Goal: Task Accomplishment & Management: Manage account settings

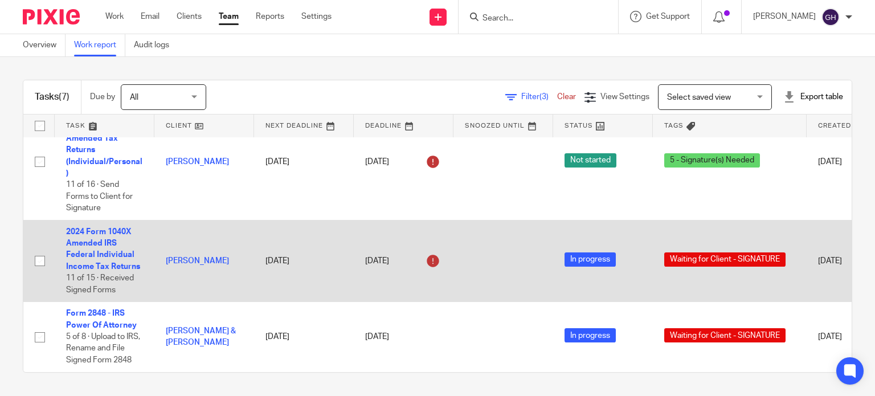
scroll to position [257, 0]
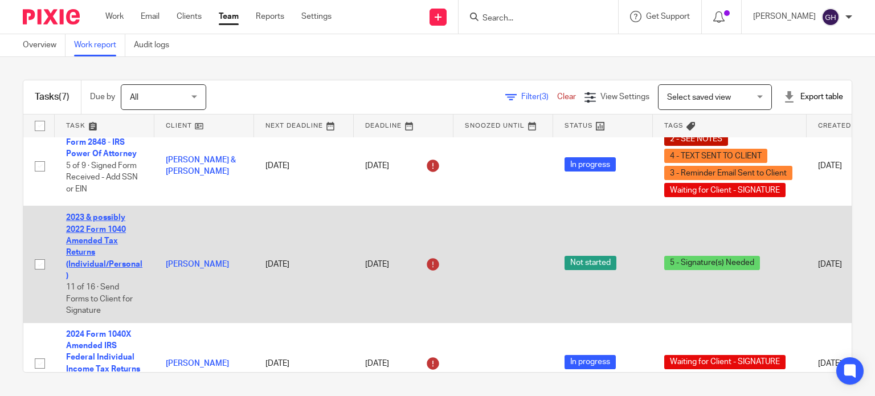
click at [105, 243] on link "2023 & possibly 2022 Form 1040 Amended Tax Returns (Individual/Personal)" at bounding box center [104, 247] width 76 height 66
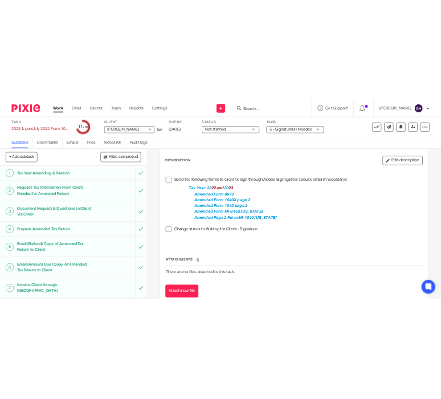
scroll to position [57, 0]
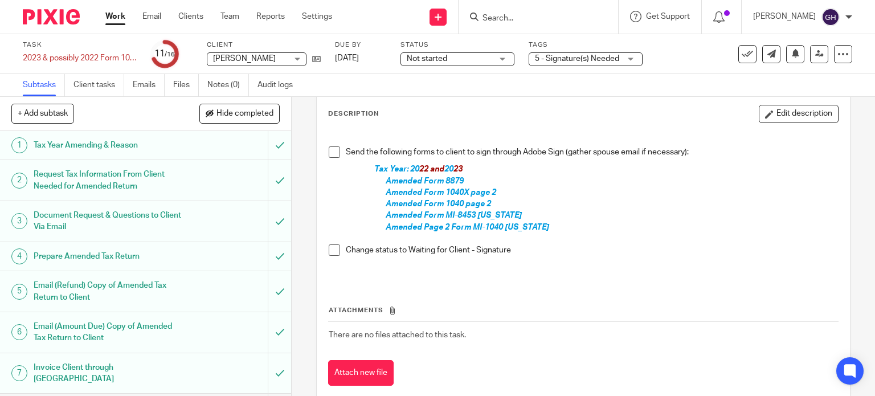
click at [364, 223] on div "Send the following forms to client to sign through Adobe Sign (gather spouse em…" at bounding box center [583, 205] width 521 height 152
click at [472, 62] on span "Not started" at bounding box center [449, 59] width 85 height 12
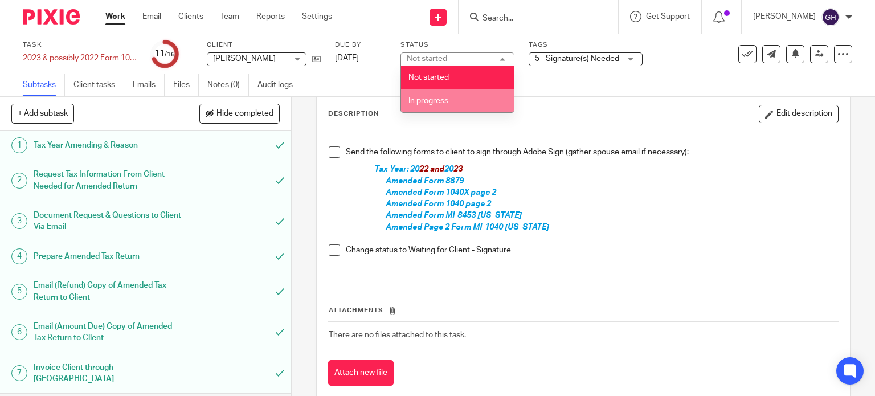
click at [473, 101] on li "In progress" at bounding box center [457, 100] width 113 height 23
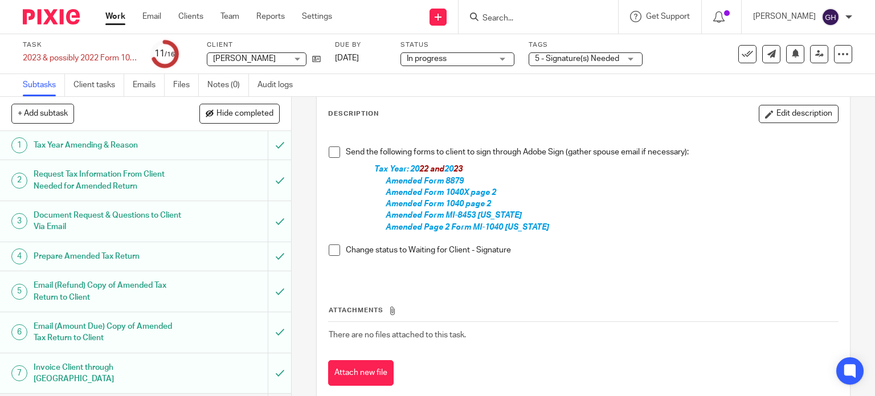
click at [580, 60] on span "5 - Signature(s) Needed" at bounding box center [577, 59] width 84 height 8
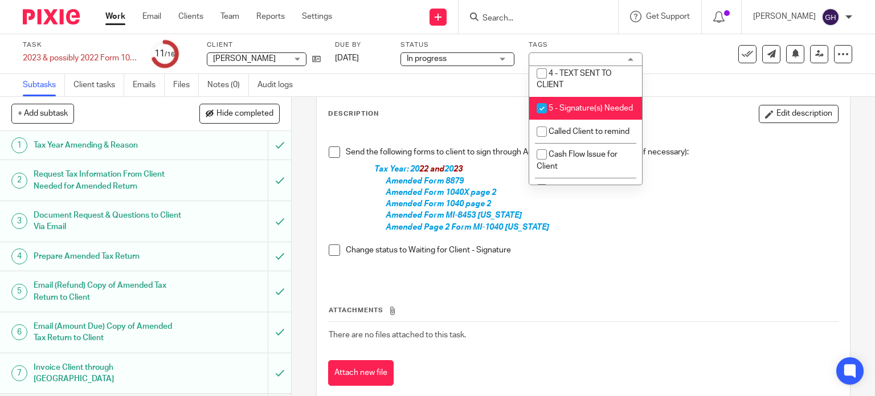
scroll to position [114, 0]
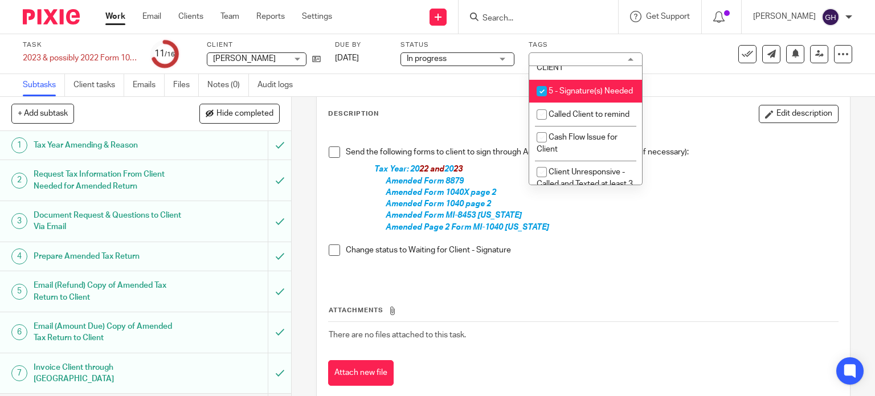
click at [565, 103] on li "5 - Signature(s) Needed" at bounding box center [585, 91] width 113 height 23
checkbox input "false"
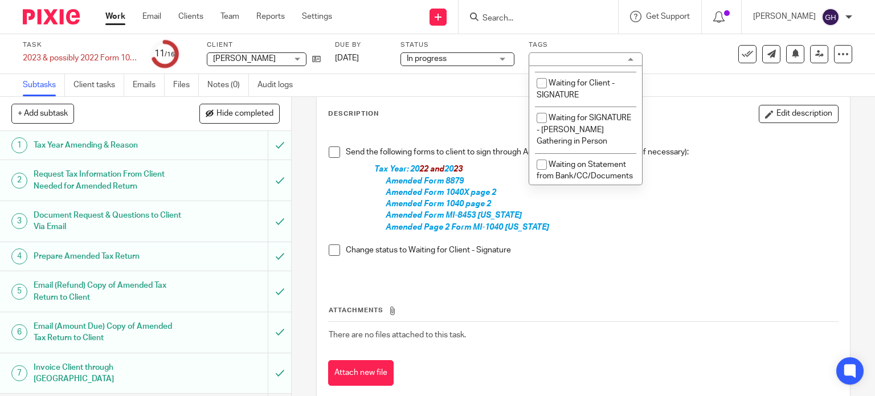
scroll to position [911, 0]
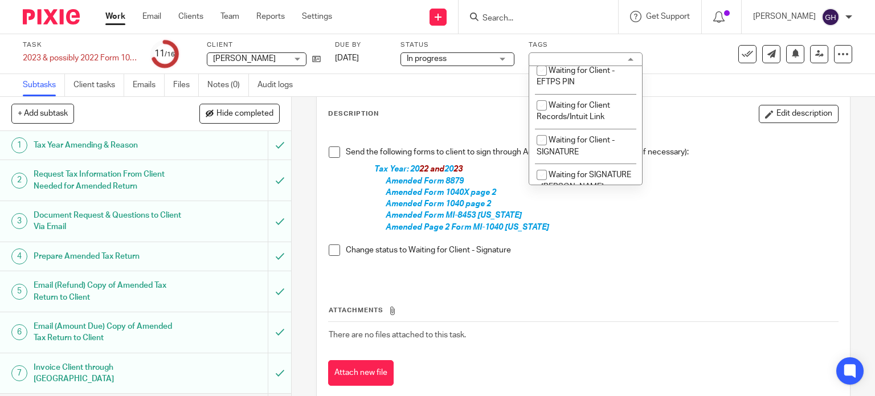
click at [555, 52] on span "Waiting for Client - Approval (to Efile or Pay)" at bounding box center [579, 42] width 86 height 20
checkbox input "false"
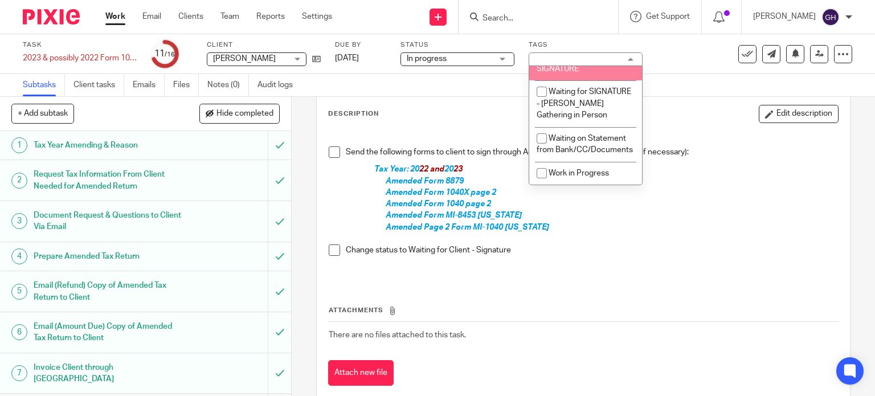
click at [578, 73] on span "Waiting for Client - SIGNATURE" at bounding box center [575, 63] width 78 height 20
checkbox input "true"
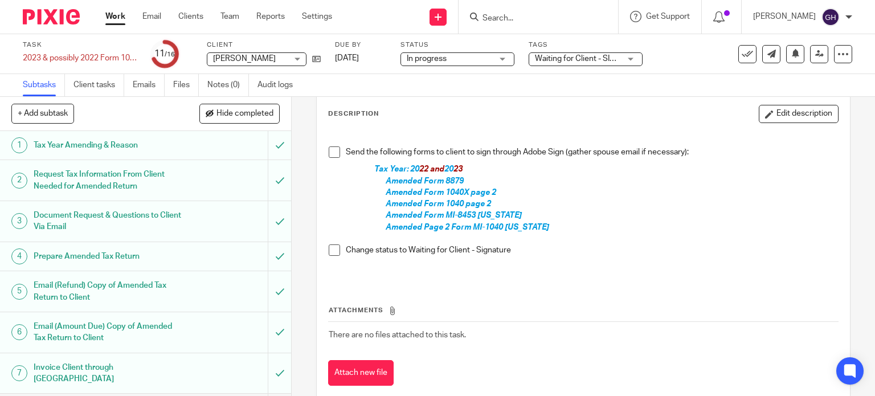
click at [329, 149] on span at bounding box center [334, 151] width 11 height 11
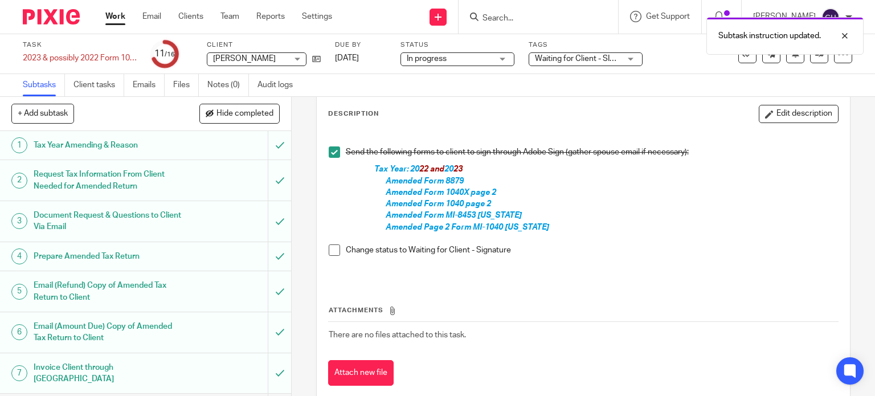
click at [329, 250] on span at bounding box center [334, 249] width 11 height 11
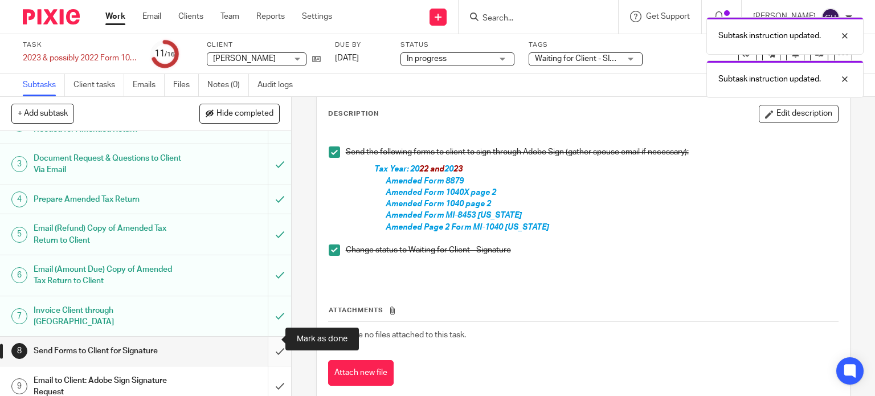
click at [264, 337] on input "submit" at bounding box center [145, 351] width 291 height 28
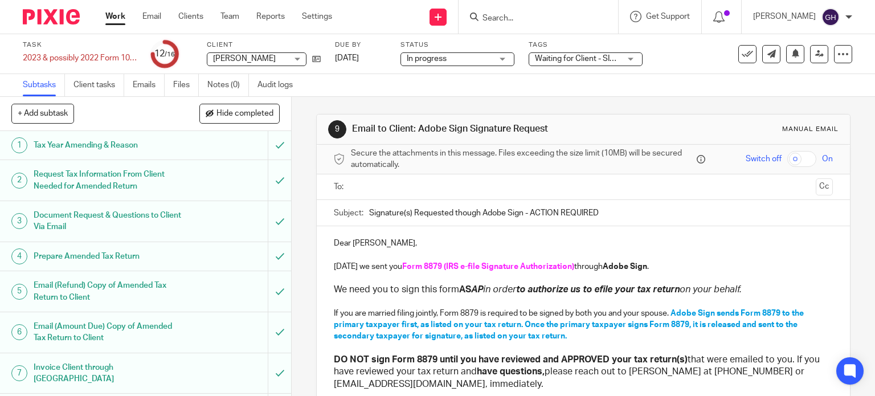
click at [370, 186] on input "text" at bounding box center [583, 187] width 456 height 13
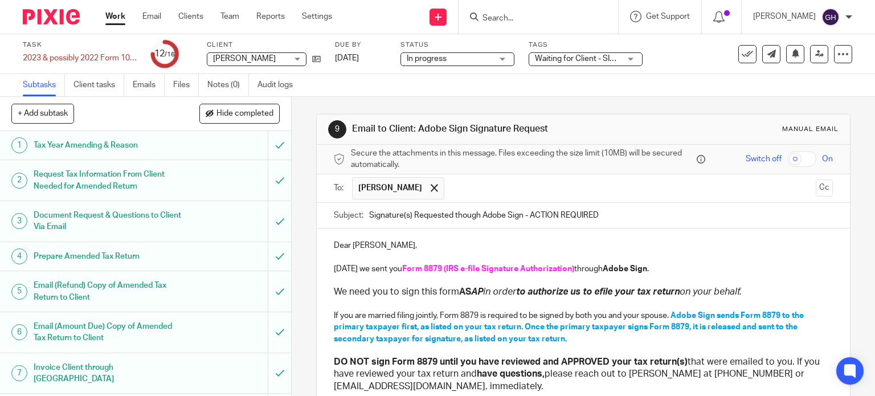
click at [380, 244] on p "Dear Jen Reifinger," at bounding box center [583, 245] width 499 height 11
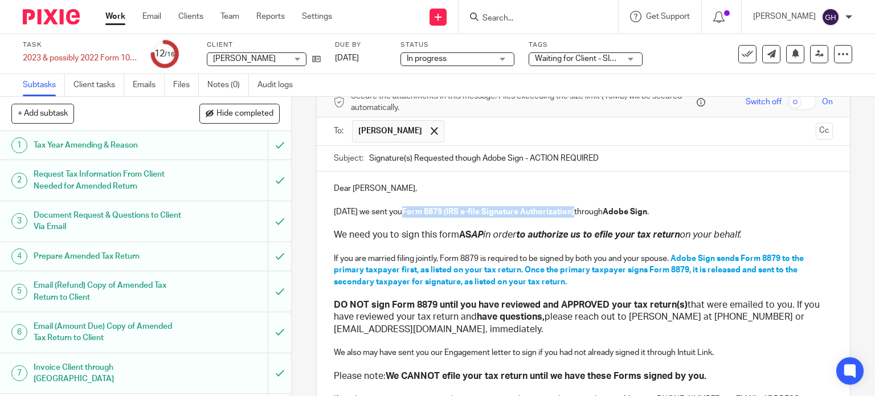
drag, startPoint x: 399, startPoint y: 209, endPoint x: 568, endPoint y: 215, distance: 169.8
click at [568, 215] on p "Today we sent you Form 8879 (IRS e-file Signature Authorization) through Adobe …" at bounding box center [583, 211] width 499 height 11
click at [402, 209] on span "Amended Tax Returns" at bounding box center [443, 212] width 83 height 8
drag, startPoint x: 456, startPoint y: 209, endPoint x: 398, endPoint y: 214, distance: 57.7
click at [398, 214] on p "Today we sent you 2022 and 2023 Amended Tax Returns through Adobe Sign ." at bounding box center [583, 211] width 499 height 11
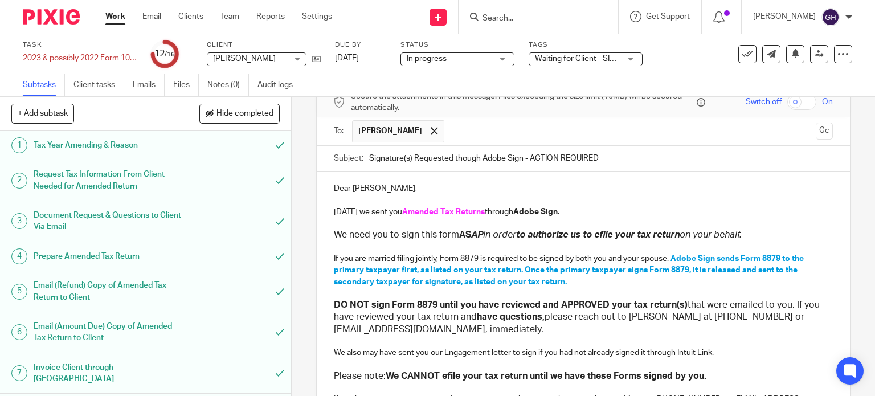
click at [403, 209] on span "Amended Tax Returns" at bounding box center [443, 212] width 83 height 8
click at [576, 209] on strong "Adobe Sign" at bounding box center [591, 212] width 44 height 8
click at [498, 157] on input "Signature(s) Requested though Adobe Sign - ACTION REQUIRED" at bounding box center [601, 159] width 464 height 26
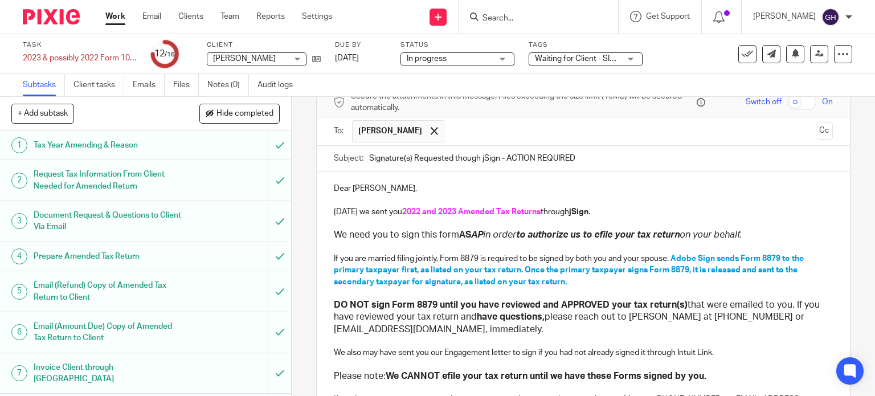
type input "Signature(s) Requested though jSign - ACTION REQUIRED"
drag, startPoint x: 673, startPoint y: 257, endPoint x: 699, endPoint y: 259, distance: 26.3
click at [699, 259] on span "Adobe Sign sends Form 8879 to the primary taxpayer first, as listed on your tax…" at bounding box center [570, 270] width 472 height 31
click at [690, 256] on span "jSign sends Form 8879 to the primary taxpayer first, as listed on your tax retu…" at bounding box center [573, 270] width 478 height 31
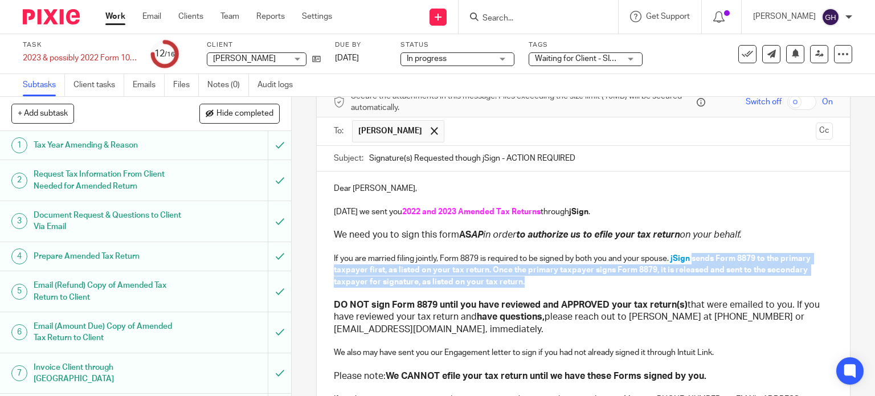
drag, startPoint x: 690, startPoint y: 259, endPoint x: 706, endPoint y: 277, distance: 23.8
click at [706, 277] on p "If you are married filing jointly, Form 8879 is required to be signed by both y…" at bounding box center [583, 270] width 499 height 35
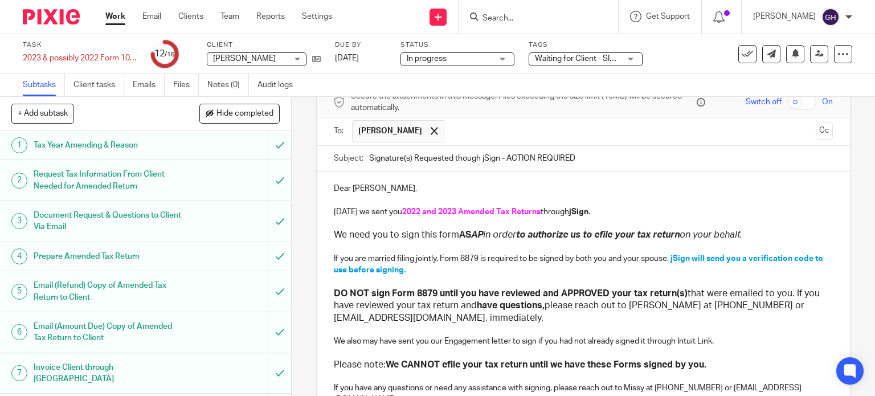
click at [338, 269] on span "jSign will send you a verification code to use before signing." at bounding box center [579, 264] width 491 height 19
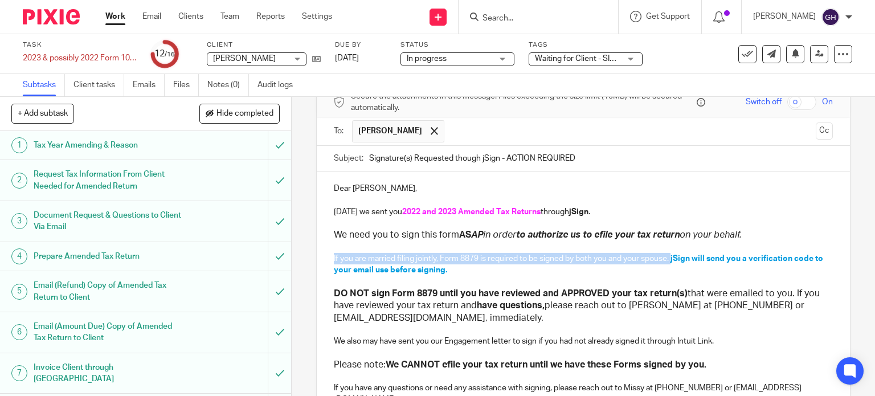
drag, startPoint x: 330, startPoint y: 257, endPoint x: 670, endPoint y: 257, distance: 339.4
click at [670, 257] on p "If you are married filing jointly, Form 8879 is required to be signed by both y…" at bounding box center [583, 264] width 499 height 23
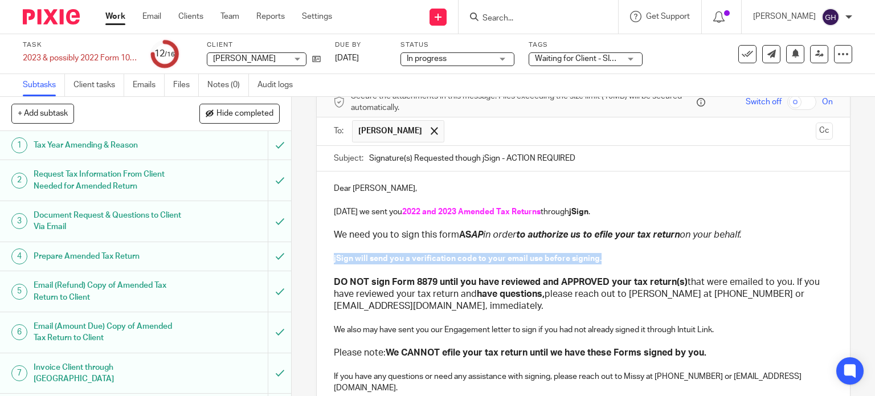
drag, startPoint x: 657, startPoint y: 253, endPoint x: 329, endPoint y: 254, distance: 328.0
click at [329, 254] on div "Dear Jen, Today we sent you 2022 and 2023 Amended Tax Returns through jSign . W…" at bounding box center [584, 298] width 534 height 254
copy span "jSign will send you a verification code to your email use before signing."
click at [505, 293] on strong "have questions," at bounding box center [511, 293] width 68 height 9
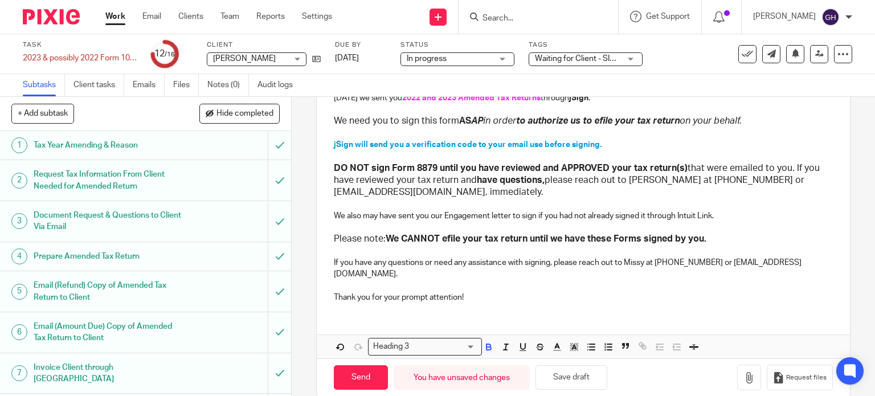
scroll to position [175, 0]
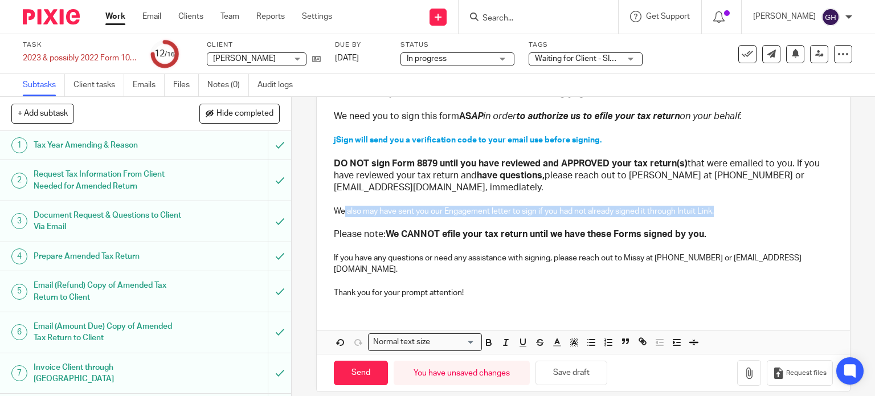
drag, startPoint x: 339, startPoint y: 210, endPoint x: 728, endPoint y: 207, distance: 389.0
click at [728, 207] on p "We also may have sent you our Engagement letter to sign if you had not already …" at bounding box center [583, 211] width 499 height 11
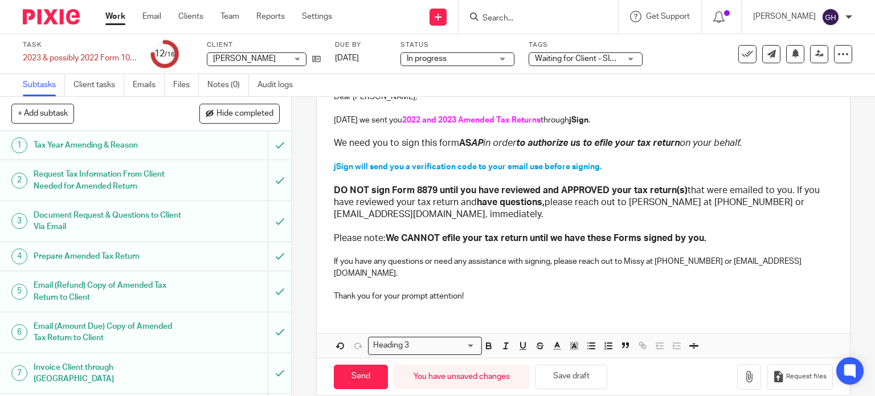
scroll to position [152, 0]
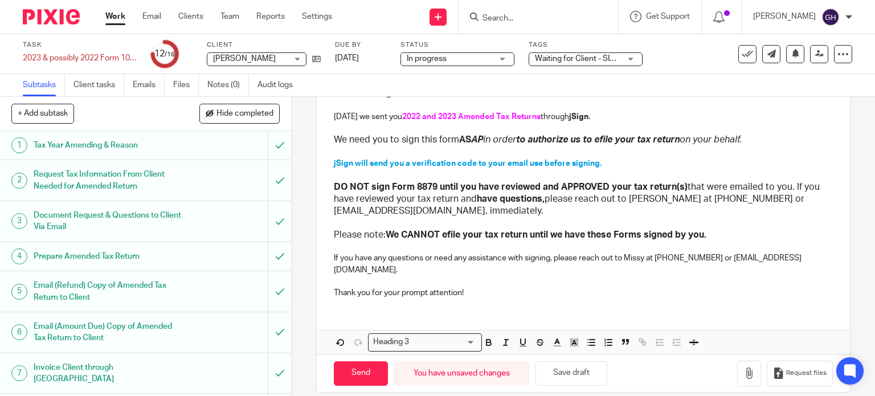
click at [633, 255] on p "If you have any questions or need any assistance with signing, please reach out…" at bounding box center [583, 263] width 499 height 23
click at [680, 257] on p "If you have any questions or need any assistance with signing, please reach out…" at bounding box center [583, 263] width 499 height 23
click at [699, 259] on p "If you have any questions or need any assistance with signing, please reach out…" at bounding box center [583, 263] width 499 height 23
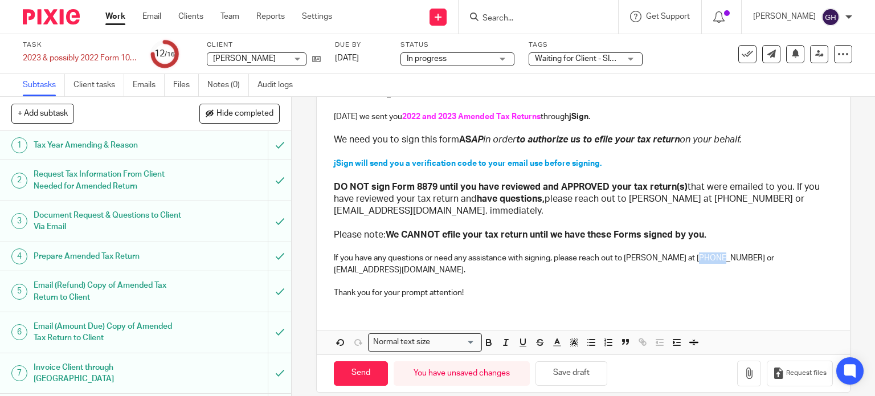
click at [699, 259] on p "If you have any questions or need any assistance with signing, please reach out…" at bounding box center [583, 263] width 499 height 23
click at [726, 255] on p "If you have any questions or need any assistance with signing, please reach out…" at bounding box center [583, 263] width 499 height 23
click at [727, 255] on p "If you have any questions or need any assistance with signing, please reach out…" at bounding box center [583, 263] width 499 height 23
click at [734, 258] on p "If you have any questions or need any assistance with signing, please reach out…" at bounding box center [583, 263] width 499 height 23
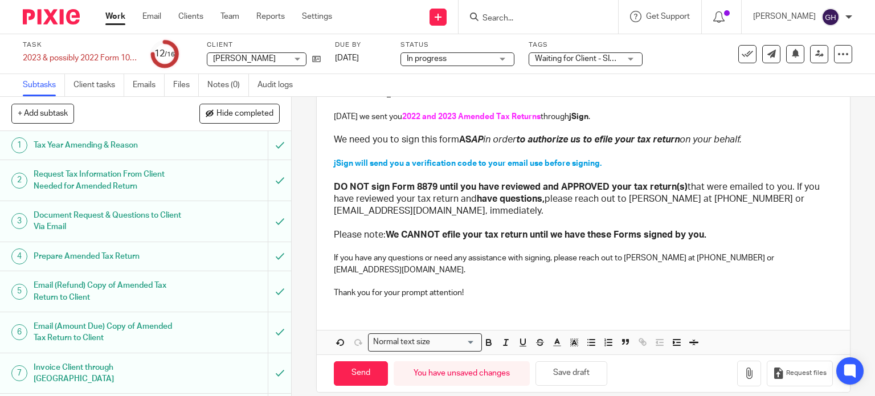
click at [671, 287] on p "Thank you for your prompt attention!" at bounding box center [583, 292] width 499 height 11
click at [367, 361] on input "Send" at bounding box center [361, 373] width 54 height 24
type input "Sent"
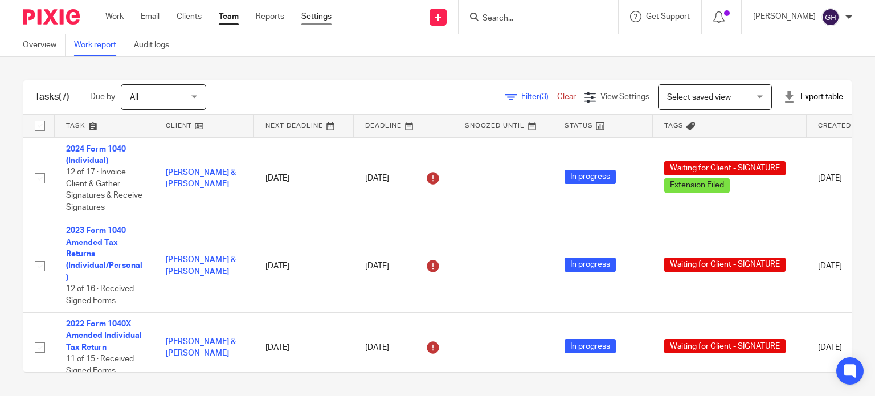
click at [326, 15] on link "Settings" at bounding box center [316, 16] width 30 height 11
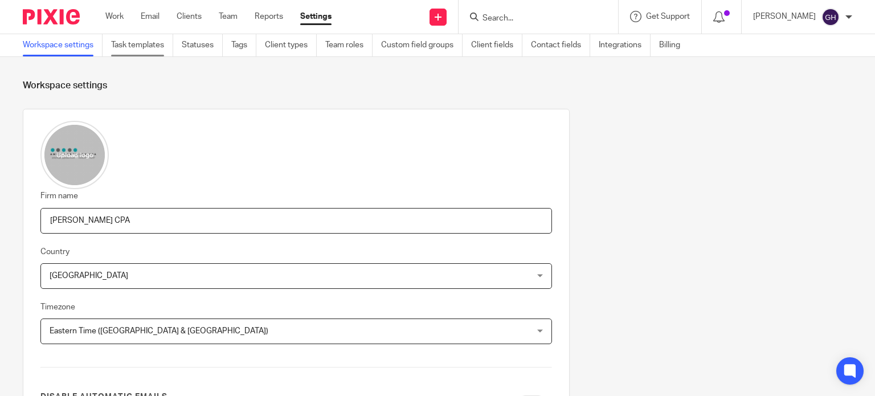
click at [165, 40] on link "Task templates" at bounding box center [142, 45] width 62 height 22
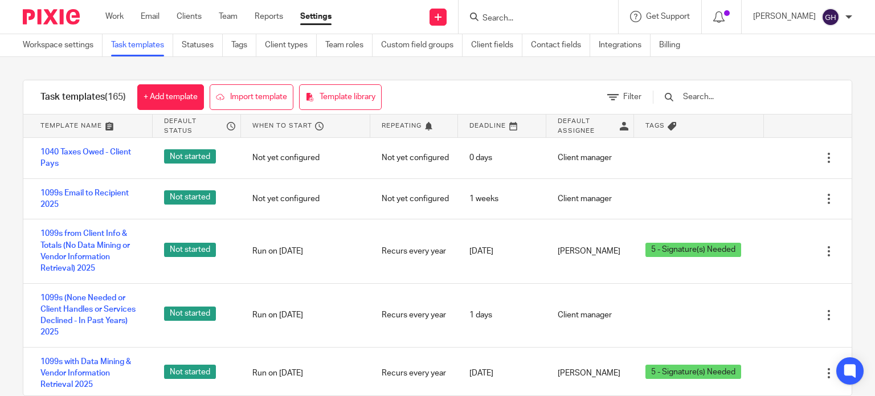
click at [730, 101] on input "text" at bounding box center [748, 97] width 133 height 13
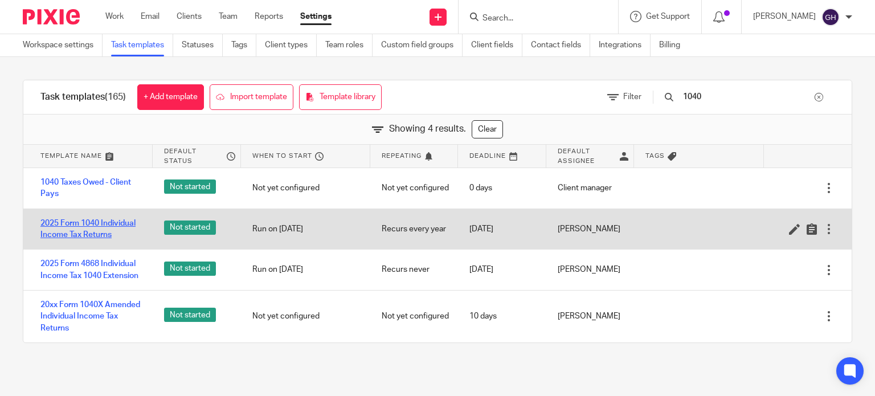
type input "1040"
click at [89, 238] on link "2025 Form 1040 Individual Income Tax Returns" at bounding box center [90, 229] width 101 height 23
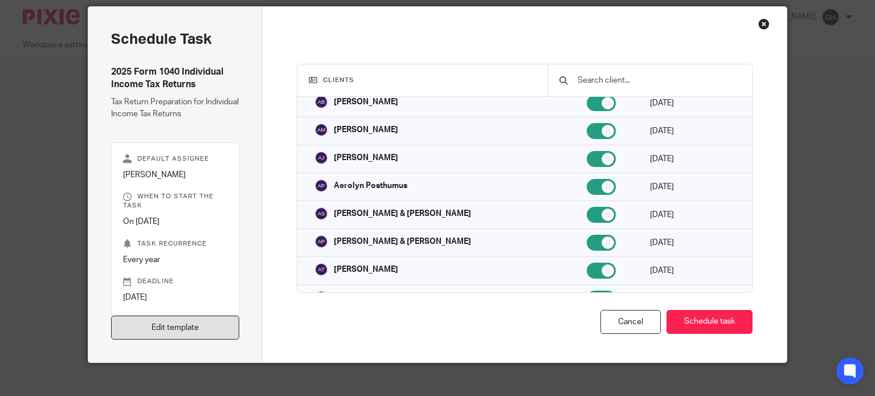
scroll to position [51, 0]
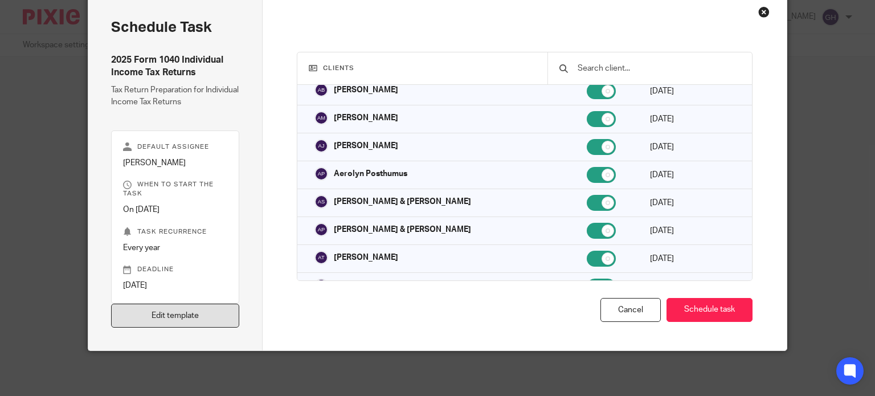
click at [159, 317] on link "Edit template" at bounding box center [175, 316] width 129 height 24
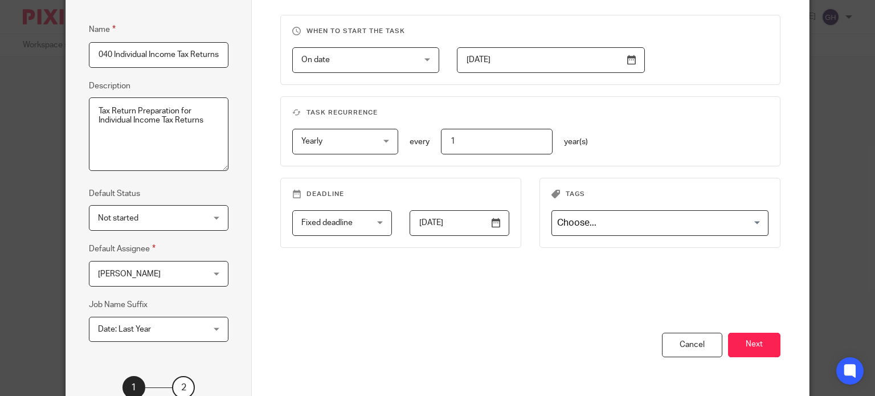
scroll to position [185, 0]
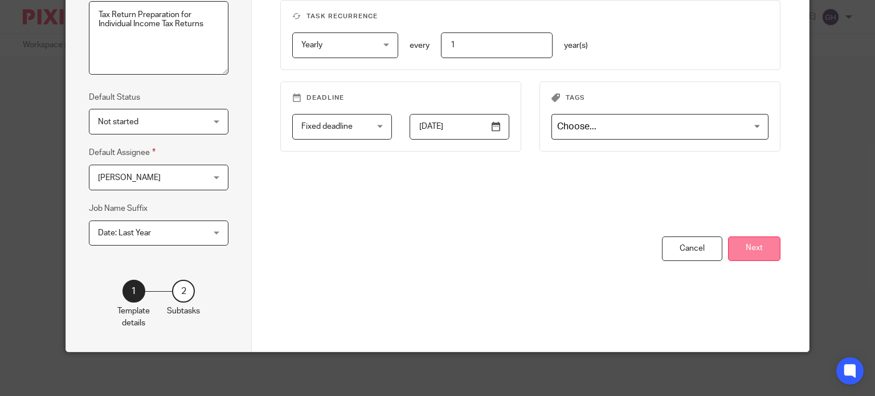
click at [753, 247] on button "Next" at bounding box center [754, 248] width 52 height 24
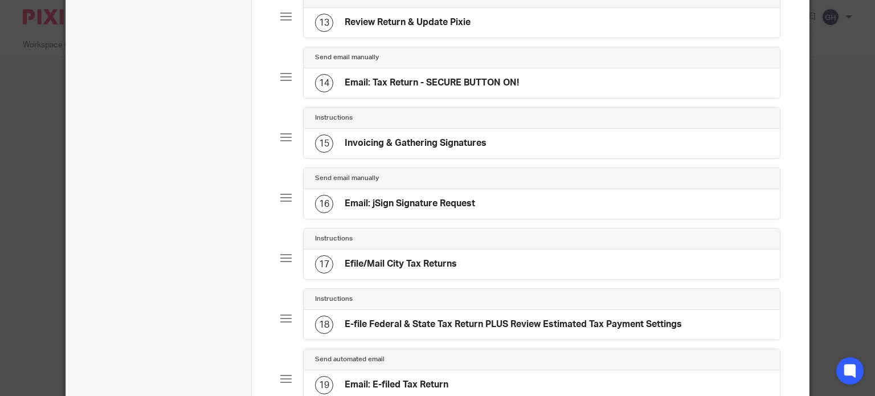
scroll to position [811, 0]
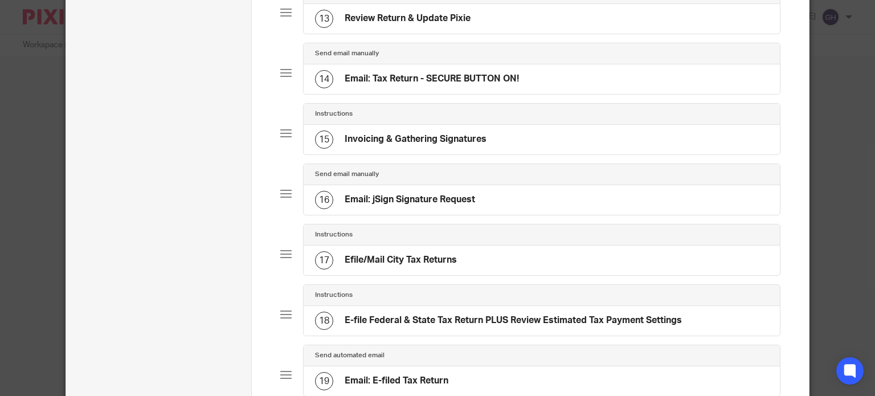
click at [482, 215] on div "16 Email: jSign Signature Request" at bounding box center [542, 200] width 476 height 30
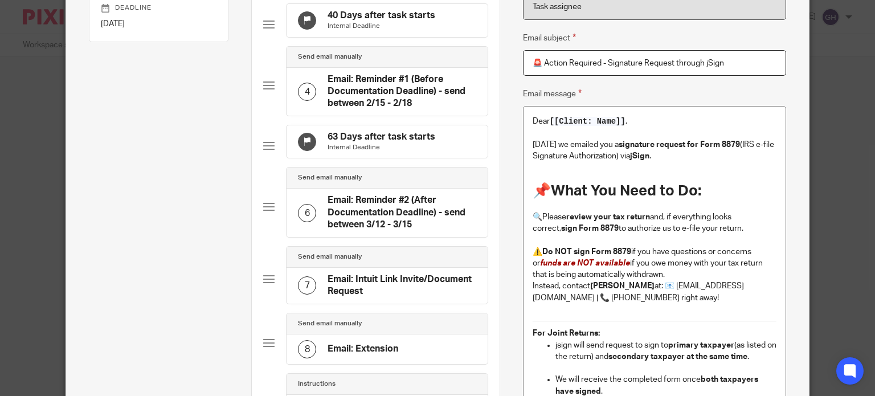
scroll to position [171, 0]
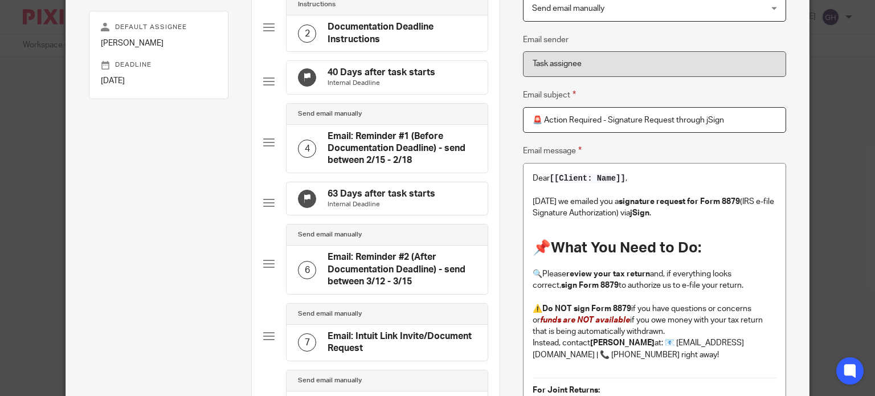
click at [656, 214] on p "Today we emailed you a signature request for Form 8879 (IRS e-file Signature Au…" at bounding box center [654, 207] width 244 height 23
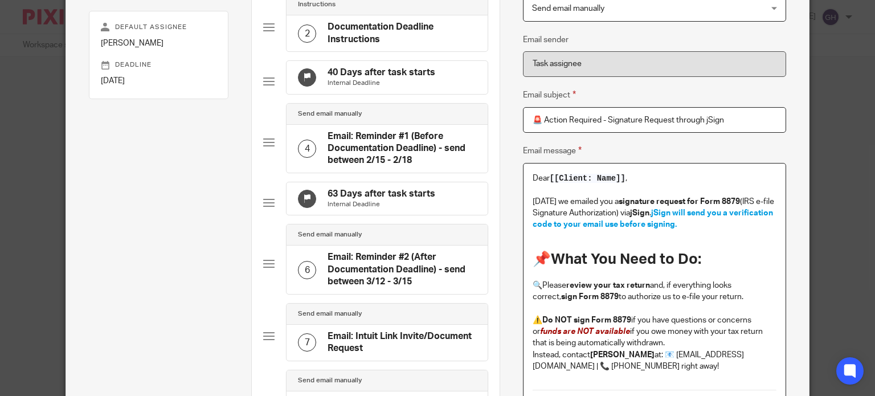
click at [596, 225] on span "jSign will send you a verification code to your email use before signing." at bounding box center [653, 218] width 242 height 19
drag, startPoint x: 649, startPoint y: 210, endPoint x: 692, endPoint y: 221, distance: 45.2
click at [692, 221] on p "Today we emailed you a signature request for Form 8879 (IRS e-file Signature Au…" at bounding box center [654, 213] width 244 height 35
copy p "jSign will send you a verification code to your email to use before signing."
click at [696, 228] on p "Today we emailed you a signature request for Form 8879 (IRS e-file Signature Au…" at bounding box center [654, 213] width 244 height 35
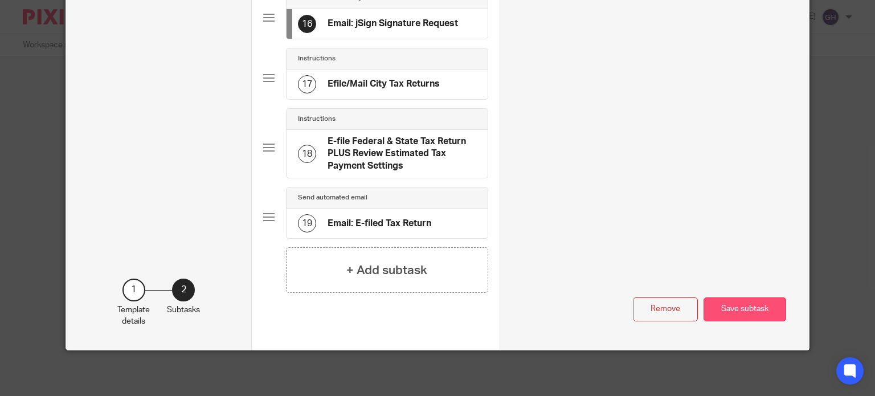
click at [756, 310] on button "Save subtask" at bounding box center [744, 309] width 83 height 24
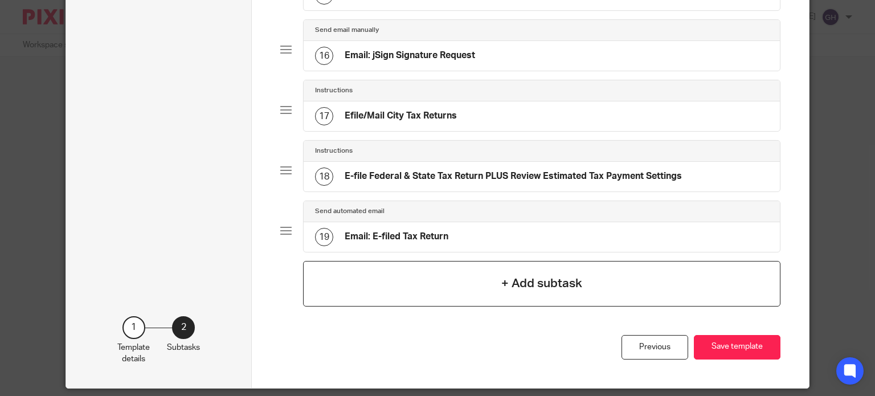
scroll to position [1005, 0]
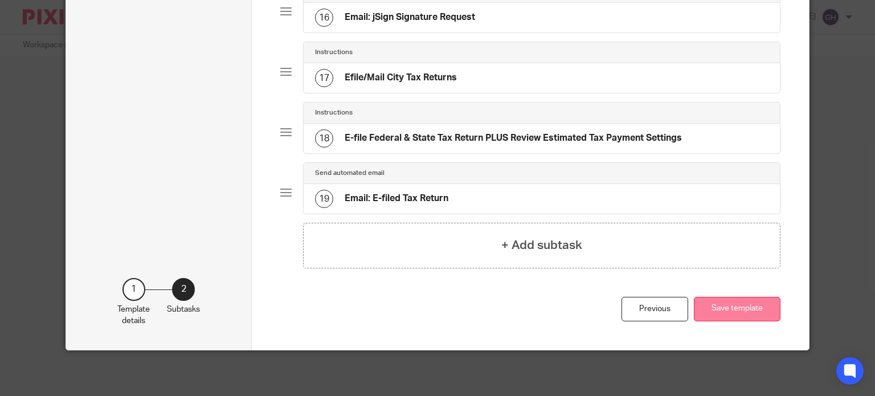
click at [717, 306] on button "Save template" at bounding box center [737, 309] width 87 height 24
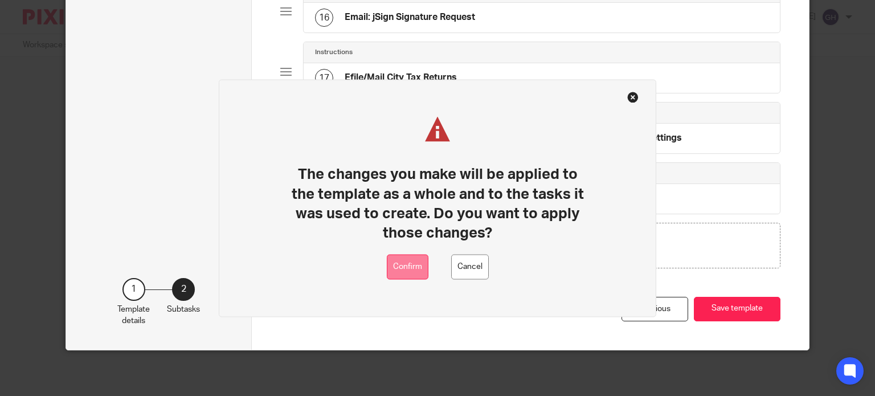
click at [415, 256] on button "Confirm" at bounding box center [408, 267] width 42 height 26
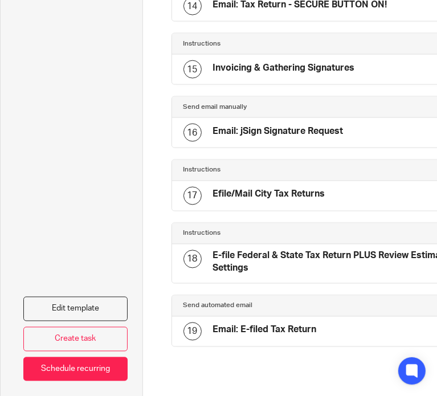
scroll to position [960, 0]
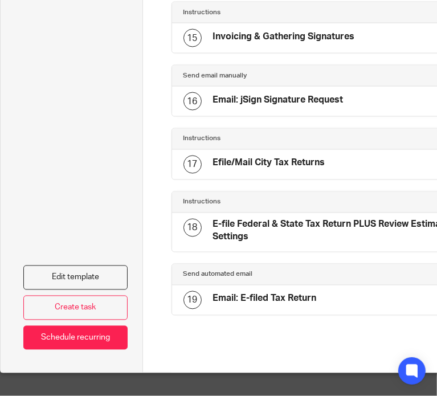
drag, startPoint x: 266, startPoint y: 386, endPoint x: 390, endPoint y: 365, distance: 125.9
click at [390, 365] on div "2025 Form 1040 Individual Income Tax Returns Tax Return Preparation for Individ…" at bounding box center [218, 198] width 437 height 396
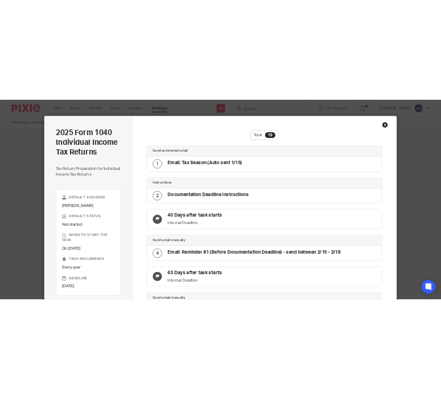
scroll to position [0, 0]
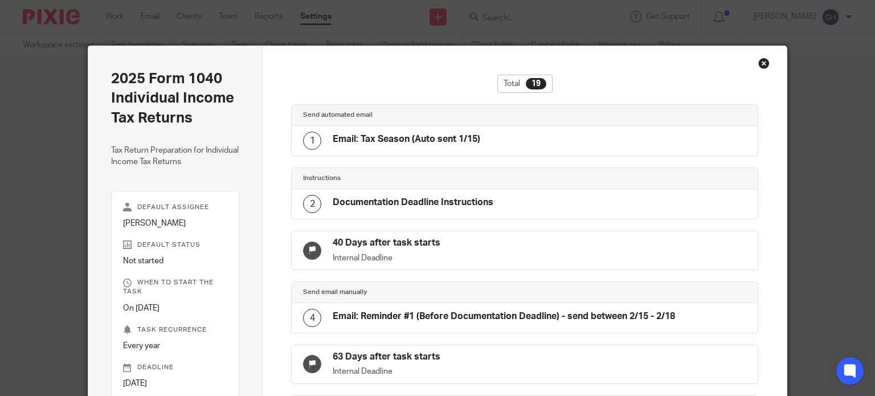
click at [758, 63] on div "Close this dialog window" at bounding box center [763, 63] width 11 height 11
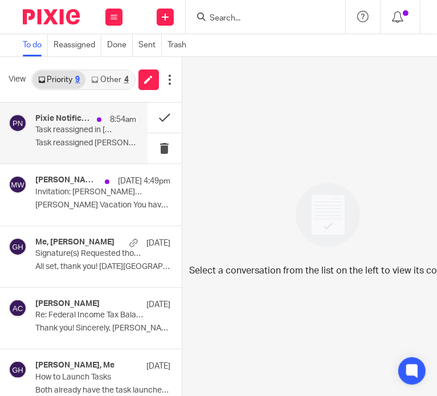
click at [55, 147] on p "Task reassigned [PERSON_NAME] assigned..." at bounding box center [85, 143] width 101 height 10
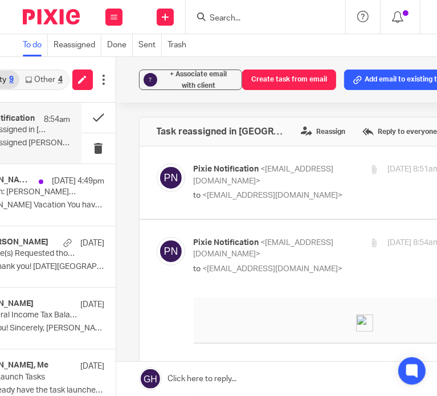
click at [286, 184] on span "<[EMAIL_ADDRESS][DOMAIN_NAME]>" at bounding box center [264, 175] width 140 height 20
checkbox input "true"
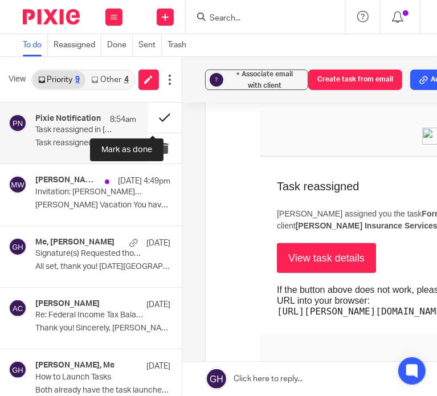
click at [152, 118] on button at bounding box center [164, 118] width 34 height 30
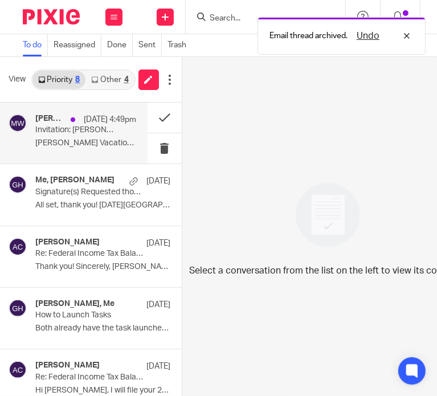
click at [91, 121] on p "[DATE] 4:49pm" at bounding box center [110, 119] width 52 height 11
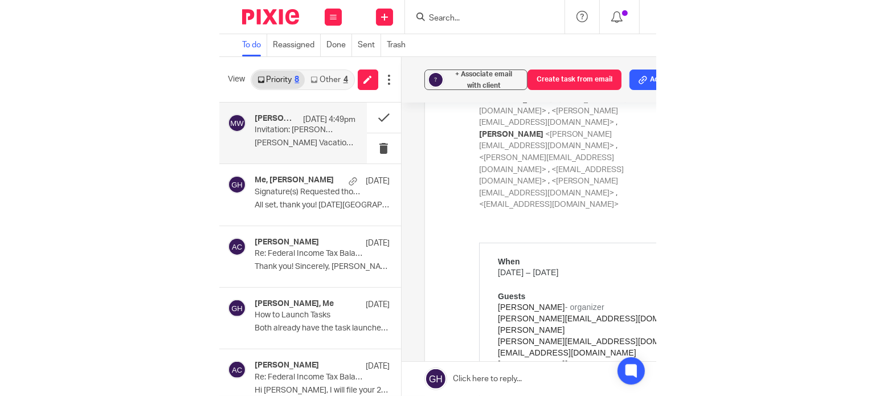
scroll to position [39, 0]
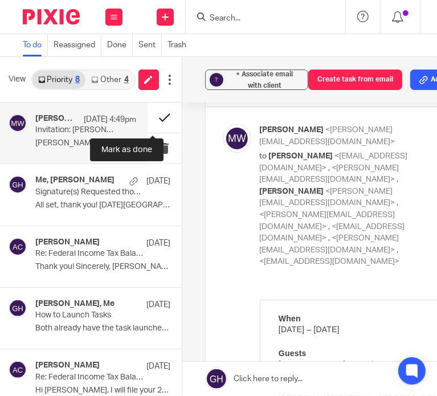
click at [147, 122] on button at bounding box center [164, 118] width 34 height 30
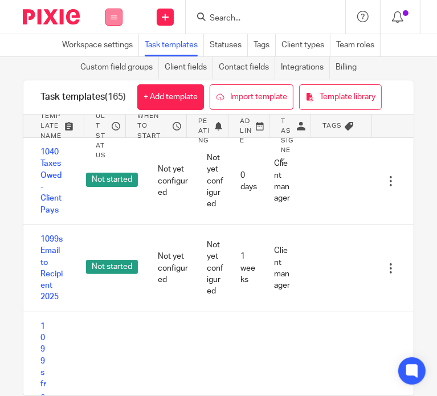
click at [118, 19] on button at bounding box center [113, 17] width 17 height 17
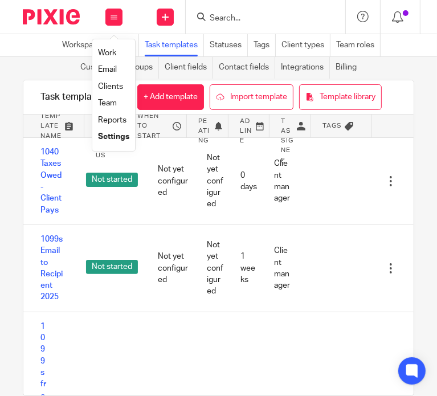
click at [109, 136] on link "Settings" at bounding box center [113, 137] width 31 height 8
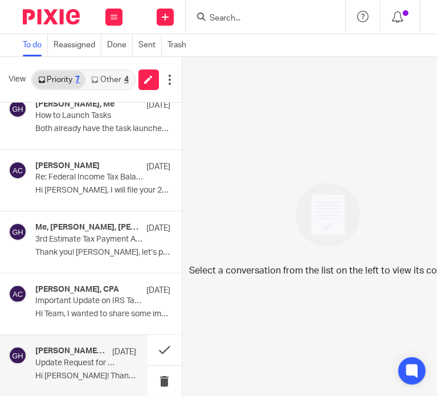
scroll to position [9, 0]
click at [79, 335] on div "Amy Corfixsen, Me Aug 19 Update Request for Signature Emails Hi Gabby! Thanks f…" at bounding box center [73, 365] width 147 height 61
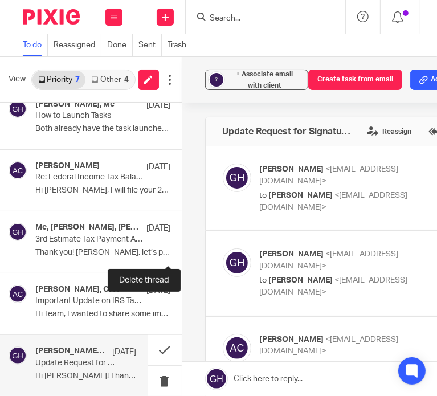
scroll to position [0, 0]
click at [296, 191] on p "to Amy Corfixsen <amylcpa@gmail.com>" at bounding box center [342, 201] width 164 height 23
checkbox input "true"
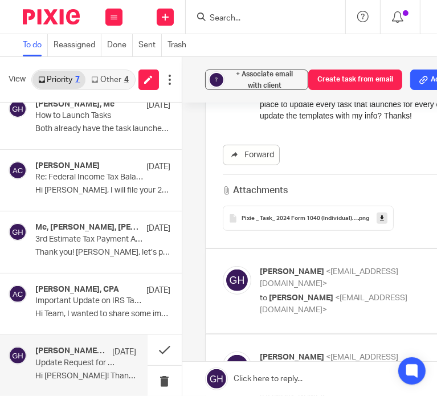
scroll to position [171, 0]
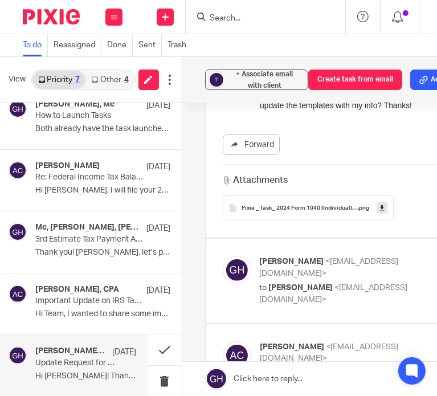
click at [286, 257] on span "<gabby@amylcpa.com>" at bounding box center [329, 267] width 139 height 20
checkbox input "true"
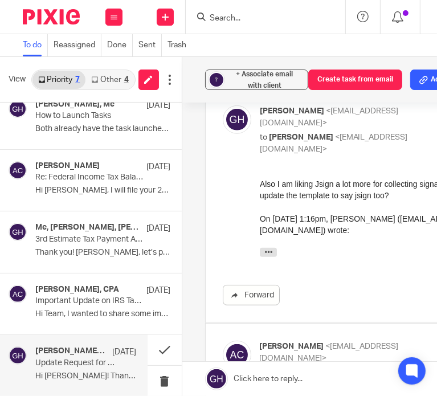
scroll to position [342, 0]
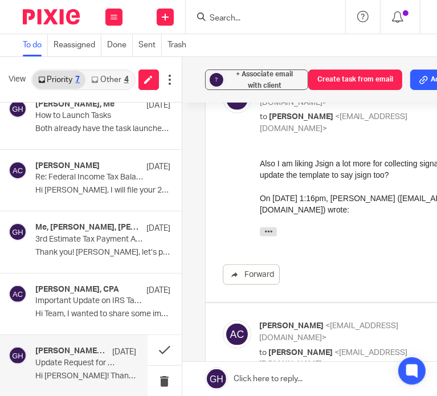
click at [339, 347] on p "to Gabby Hallatschek <gabby@amylcpa.com>" at bounding box center [342, 358] width 164 height 23
checkbox input "true"
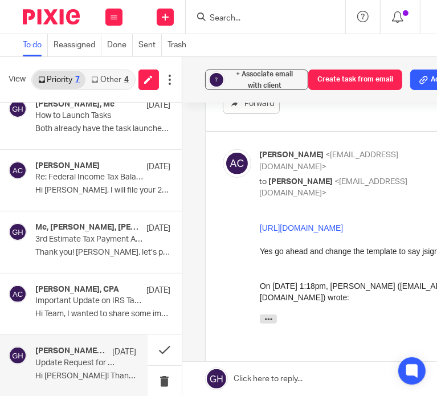
scroll to position [740, 0]
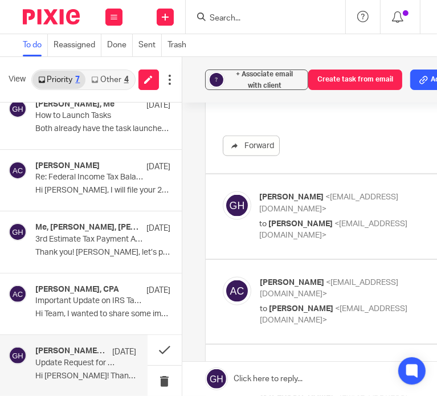
click at [360, 188] on label at bounding box center [364, 216] width 317 height 84
click at [223, 191] on input "checkbox" at bounding box center [222, 191] width 1 height 1
checkbox input "true"
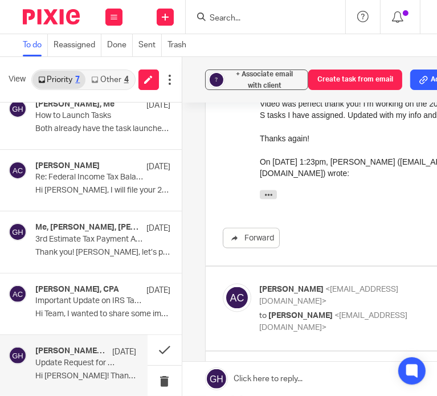
scroll to position [911, 0]
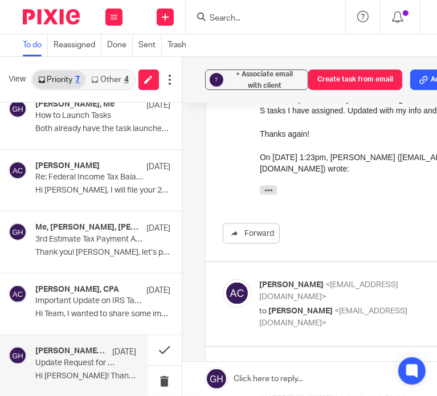
click at [334, 307] on span "<gabby@amylcpa.com>" at bounding box center [334, 317] width 148 height 20
checkbox input "true"
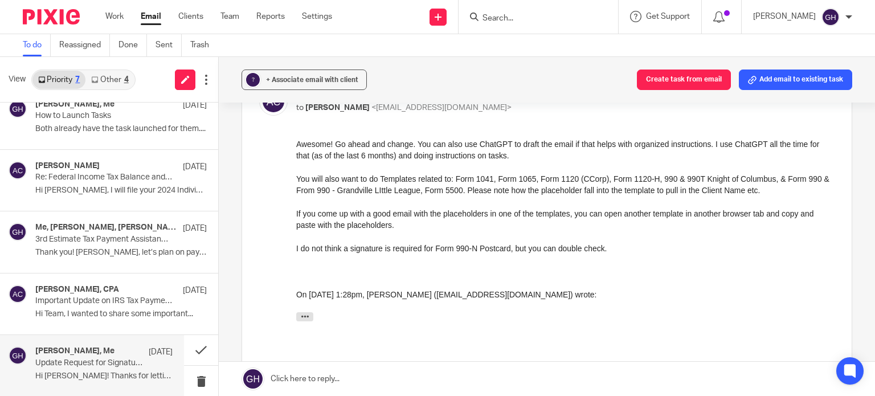
scroll to position [1186, 0]
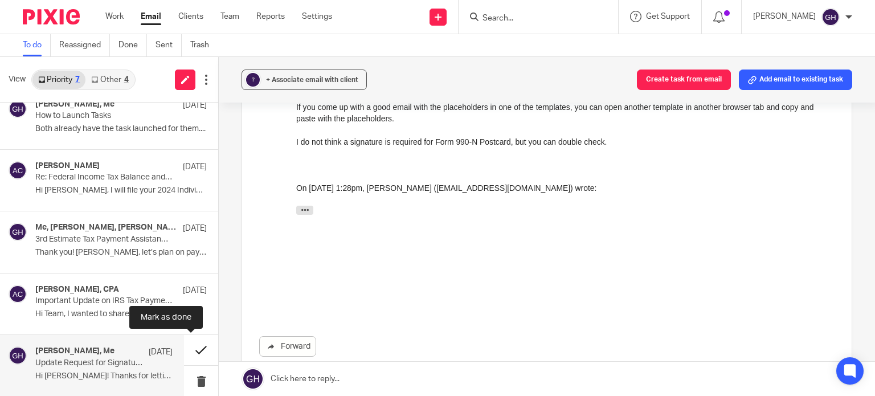
click at [188, 352] on button at bounding box center [201, 350] width 34 height 30
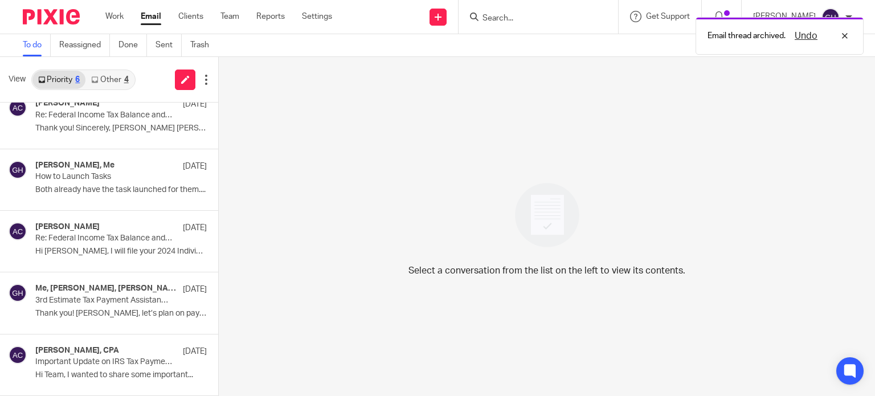
scroll to position [76, 0]
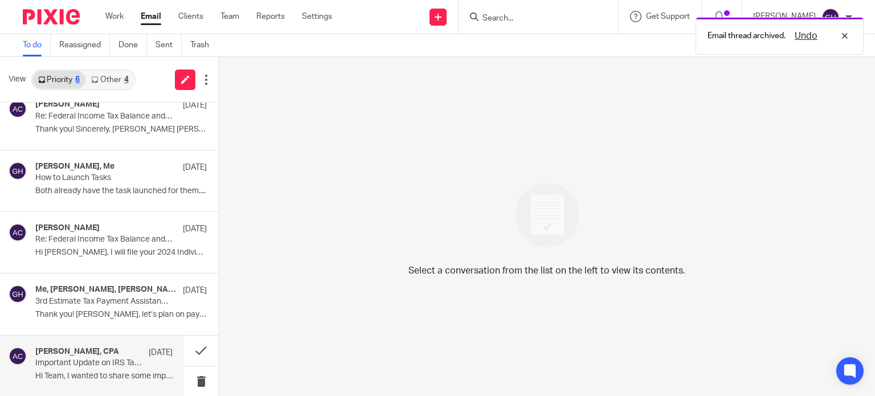
click at [137, 359] on div "Amy L Corfixsen, CPA Sep 10 Important Update on IRS Tax Payments & Refunds Hi T…" at bounding box center [103, 366] width 137 height 38
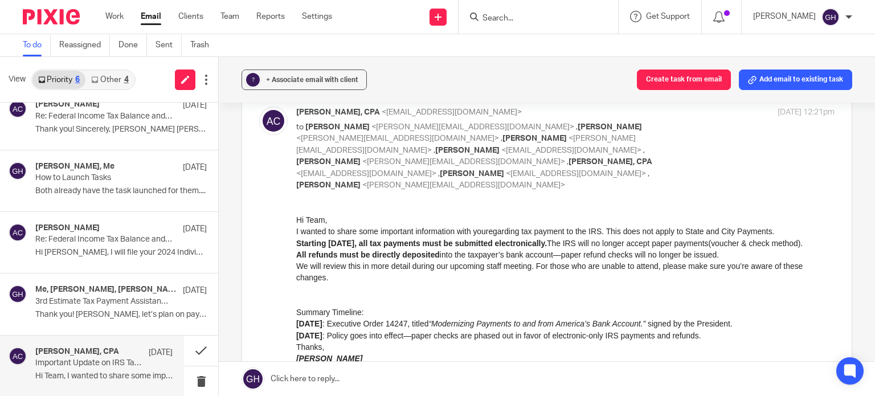
scroll to position [114, 0]
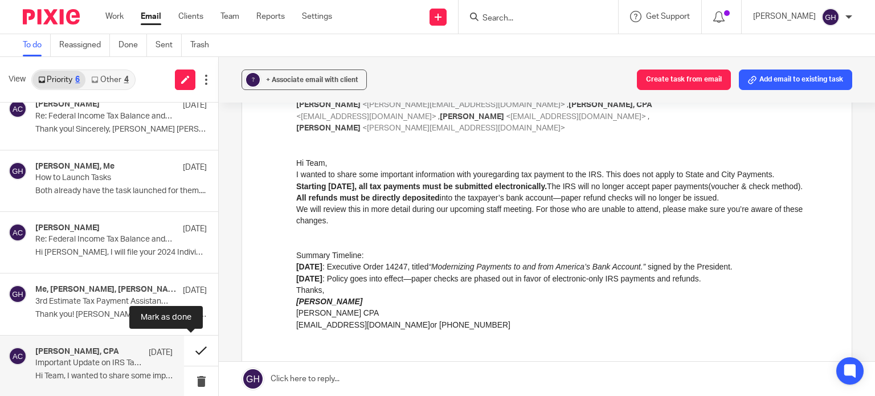
click at [198, 350] on button at bounding box center [201, 350] width 34 height 30
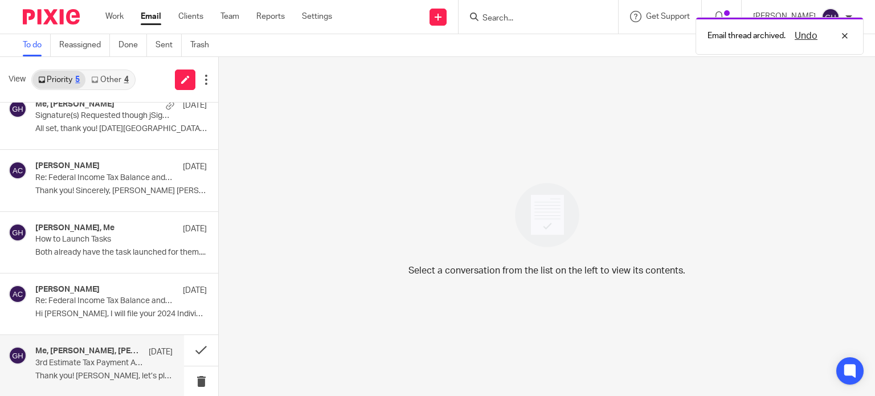
click at [63, 364] on p "3rd Estimate Tax Payment Assistance/Questions" at bounding box center [90, 363] width 110 height 10
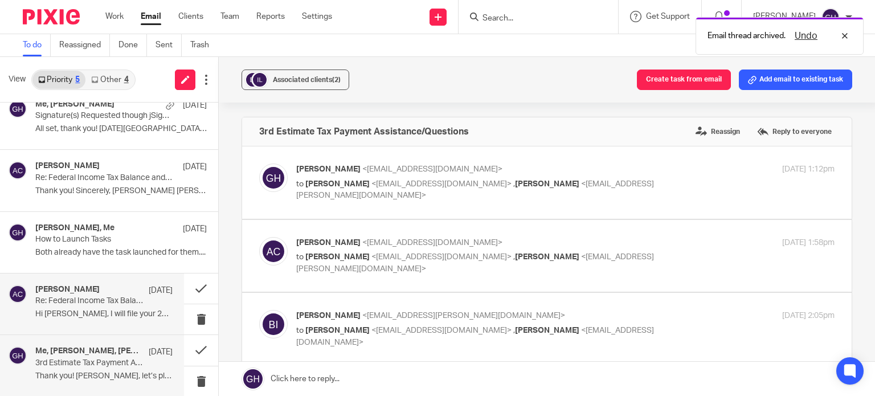
scroll to position [0, 0]
click at [66, 311] on p "Hi Mona, I will file your 2024 Individual..." at bounding box center [103, 314] width 137 height 10
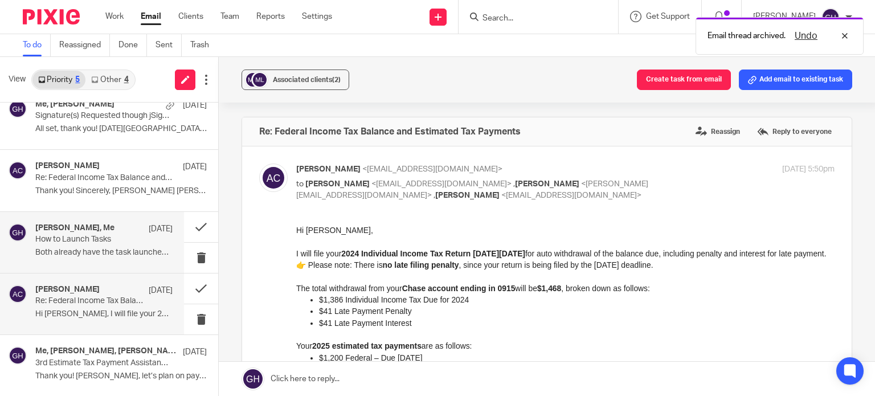
click at [82, 245] on div "Amy Corfixsen, Me Sep 16 How to Launch Tasks Both already have the task launche…" at bounding box center [103, 242] width 137 height 38
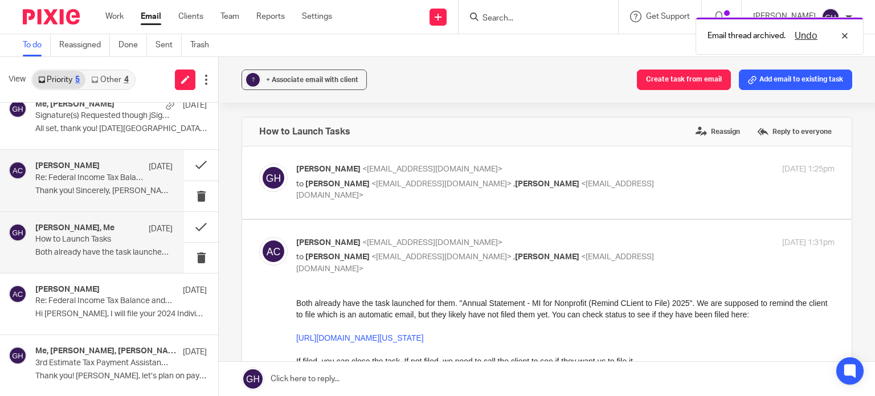
click at [137, 173] on div "Amy Corfixsen Sep 17 Re: Federal Income Tax Balance and Estimated Tax Payments …" at bounding box center [103, 180] width 137 height 38
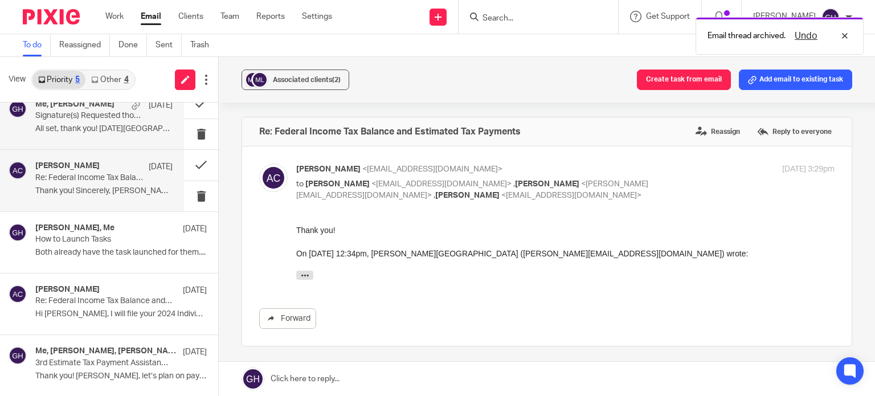
click at [117, 141] on div "Me, Teresa Snoap Sep 22 Signature(s) Requested though jSign - ACTION REQUIRED A…" at bounding box center [92, 118] width 184 height 61
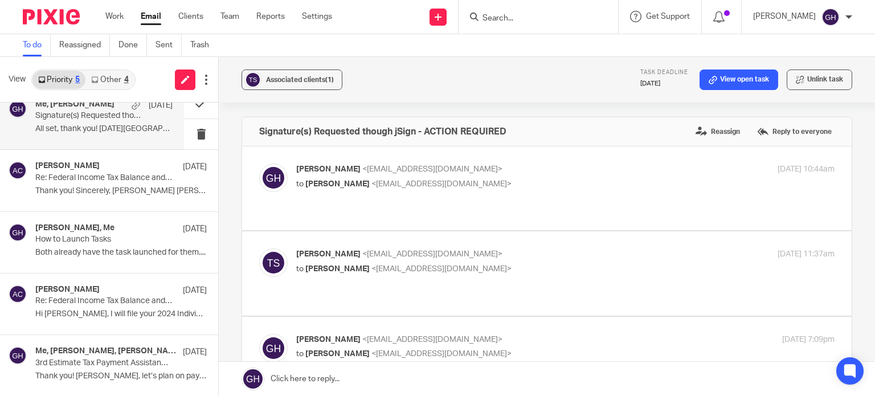
click at [116, 74] on link "Other 4" at bounding box center [109, 80] width 48 height 18
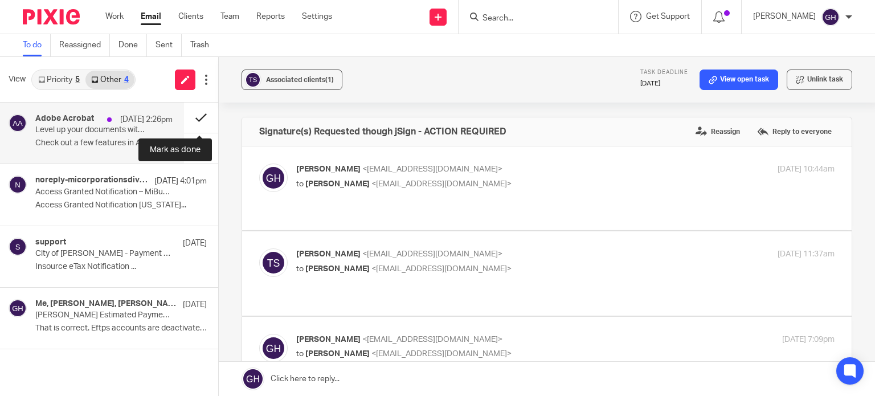
click at [205, 110] on button at bounding box center [201, 118] width 34 height 30
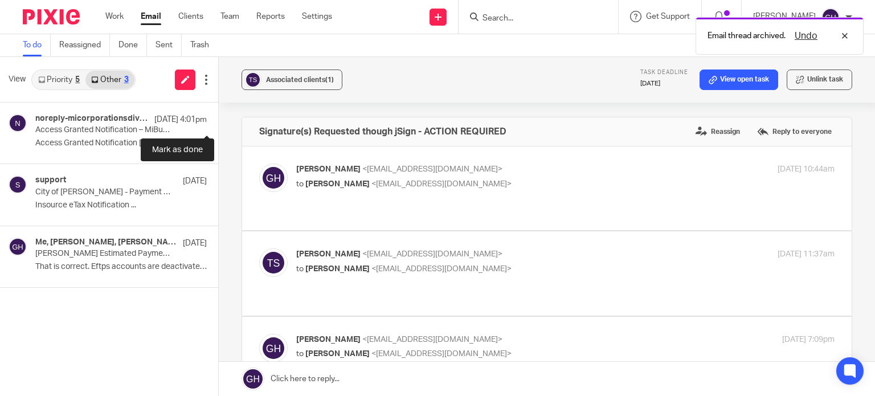
click at [218, 110] on button at bounding box center [222, 118] width 9 height 30
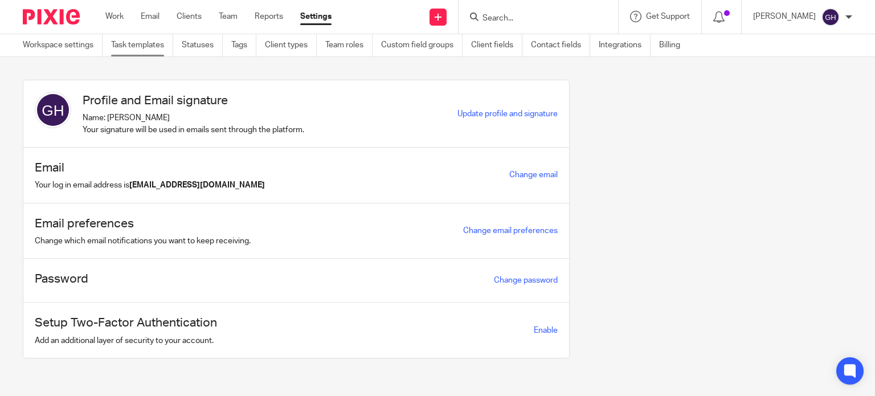
click at [141, 45] on link "Task templates" at bounding box center [142, 45] width 62 height 22
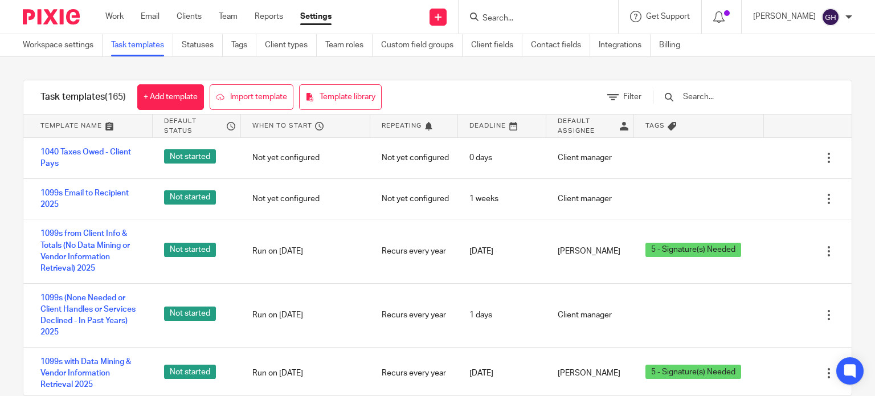
click at [751, 100] on input "text" at bounding box center [748, 97] width 133 height 13
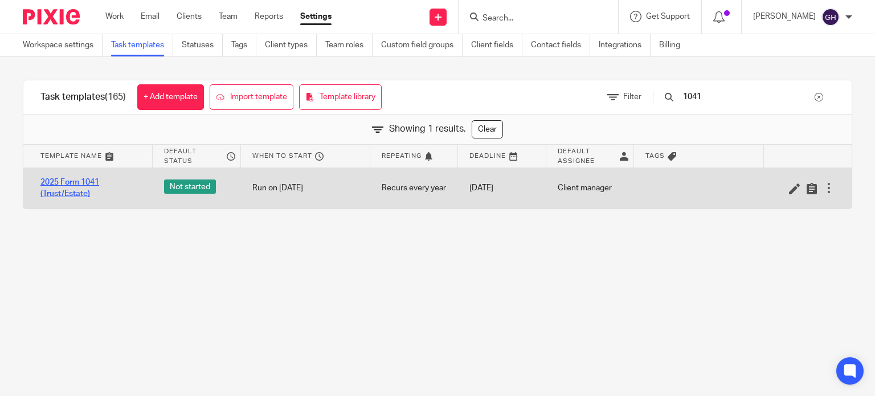
type input "1041"
click at [57, 193] on link "2025 Form 1041 (Trust/Estate)" at bounding box center [90, 188] width 101 height 23
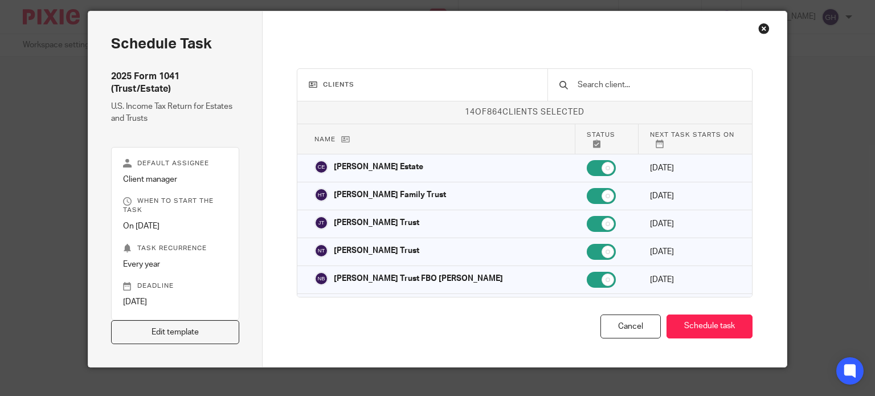
scroll to position [51, 0]
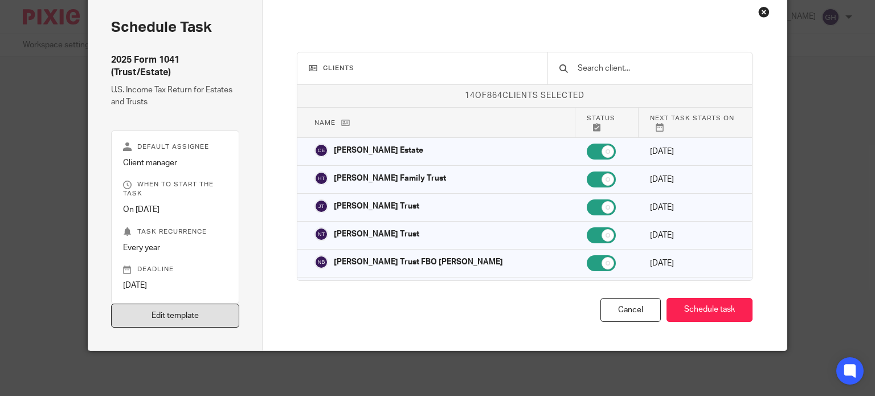
click at [137, 312] on link "Edit template" at bounding box center [175, 316] width 129 height 24
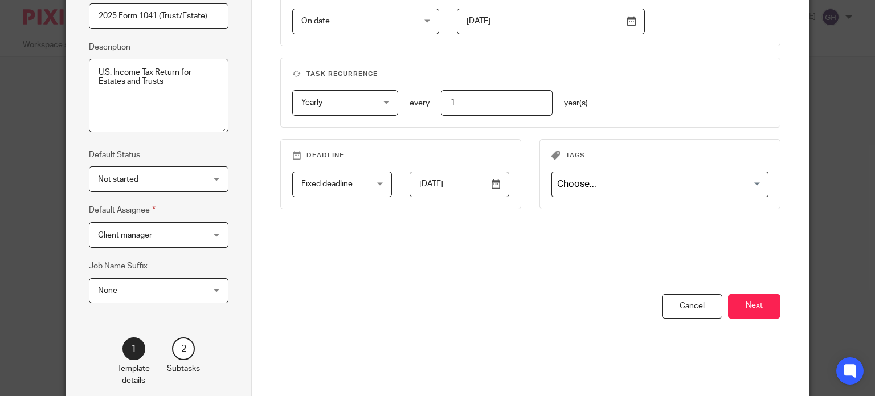
scroll to position [185, 0]
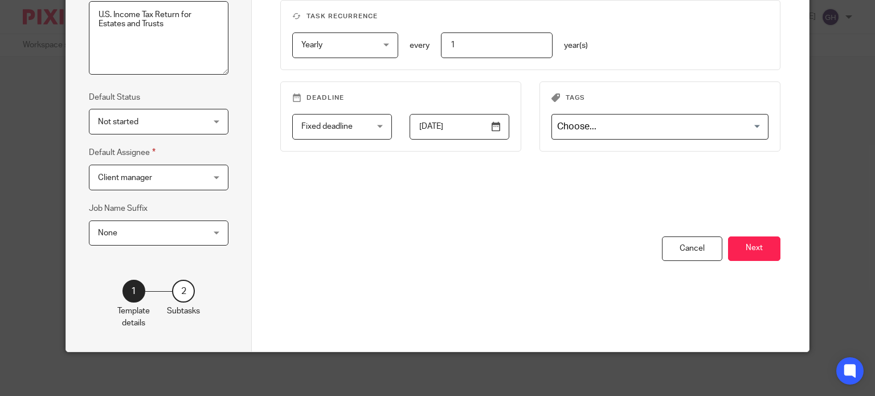
click at [784, 239] on div "When to start the task On date On date Disable On date Week day Month day On cl…" at bounding box center [530, 107] width 557 height 490
click at [760, 251] on button "Next" at bounding box center [754, 248] width 52 height 24
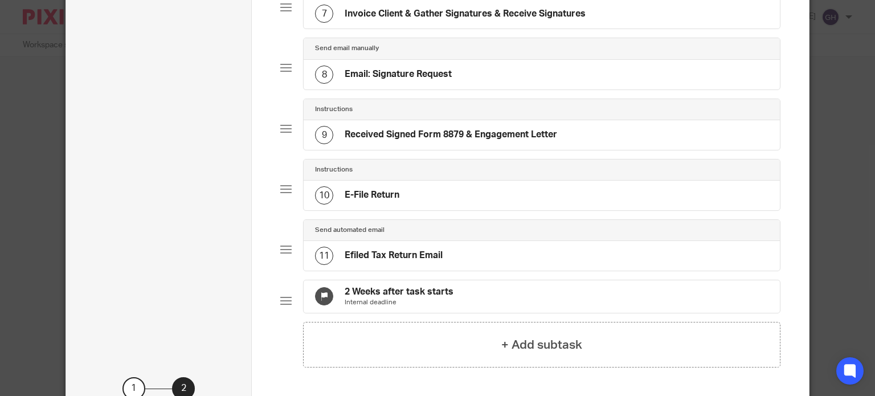
scroll to position [469, 0]
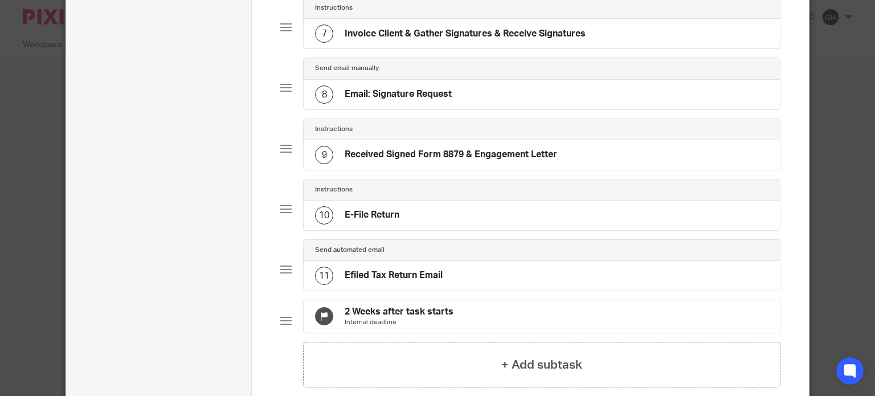
click at [482, 86] on div "8 Email: Signature Request" at bounding box center [542, 95] width 476 height 30
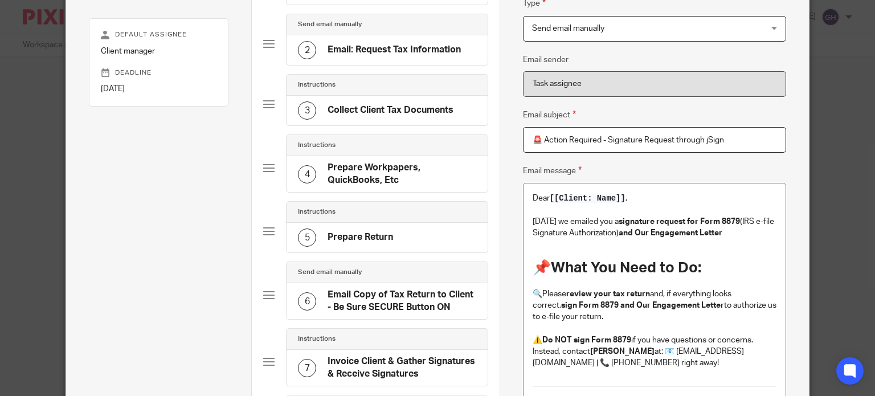
scroll to position [171, 0]
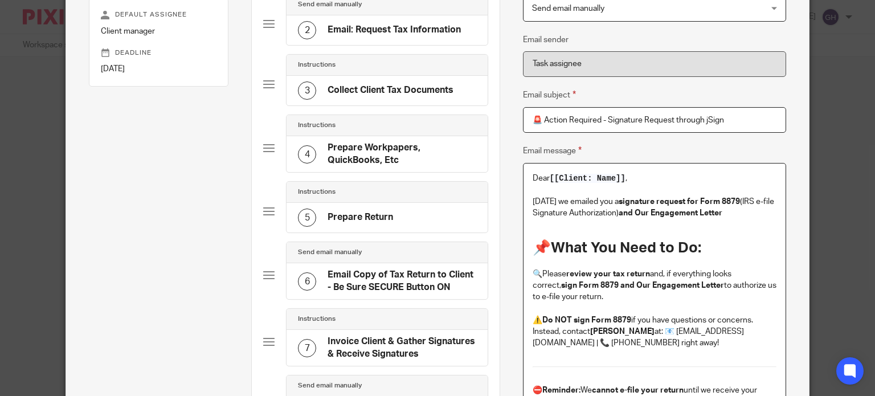
click at [736, 208] on p "[DATE] we emailed you a signature request for Form 8879 (IRS e-file Signature A…" at bounding box center [654, 207] width 244 height 23
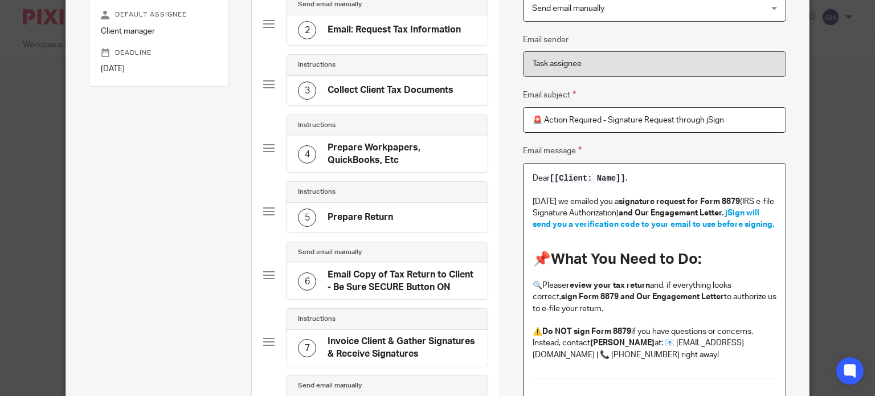
click at [719, 213] on strong "and Our Engagement Letter." at bounding box center [670, 213] width 105 height 8
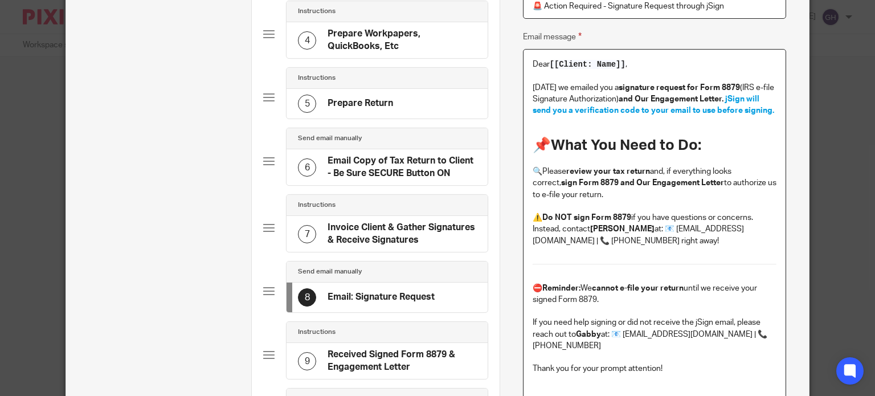
scroll to position [228, 0]
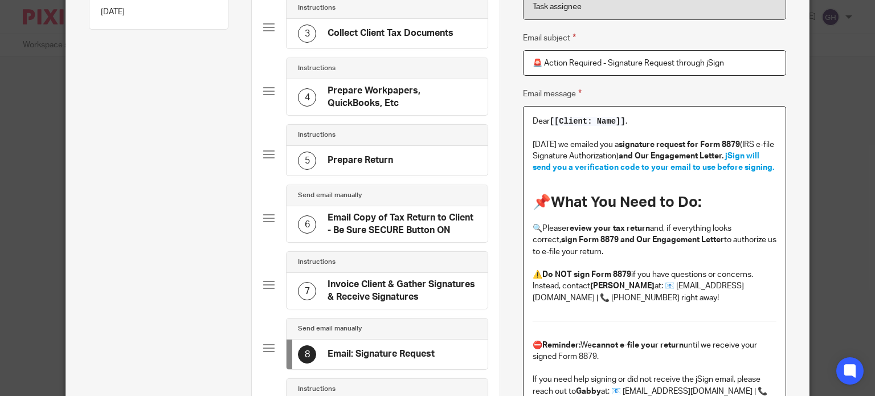
click at [724, 173] on p "[DATE] we emailed you a signature request for Form 8879 (IRS e-file Signature A…" at bounding box center [654, 156] width 244 height 35
click at [700, 170] on span "jSign will send you a verification code to your email to use before signing." at bounding box center [652, 161] width 241 height 19
click at [764, 170] on span "jSign will send you a verification code to your email to use before signing." at bounding box center [652, 161] width 241 height 19
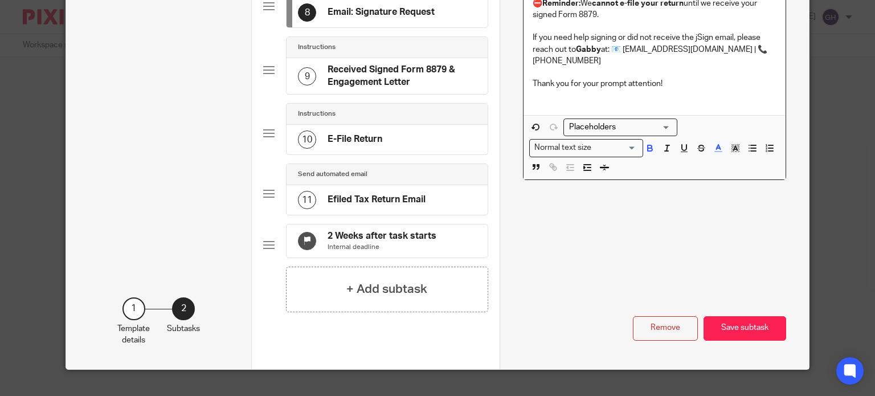
scroll to position [593, 0]
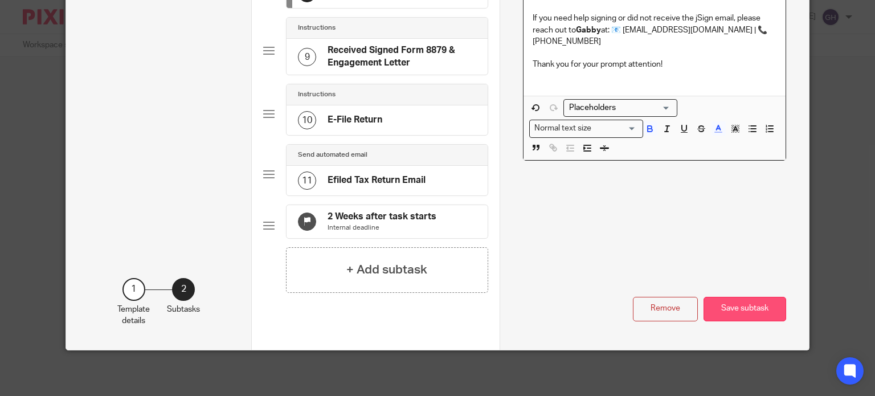
click at [733, 309] on button "Save subtask" at bounding box center [744, 309] width 83 height 24
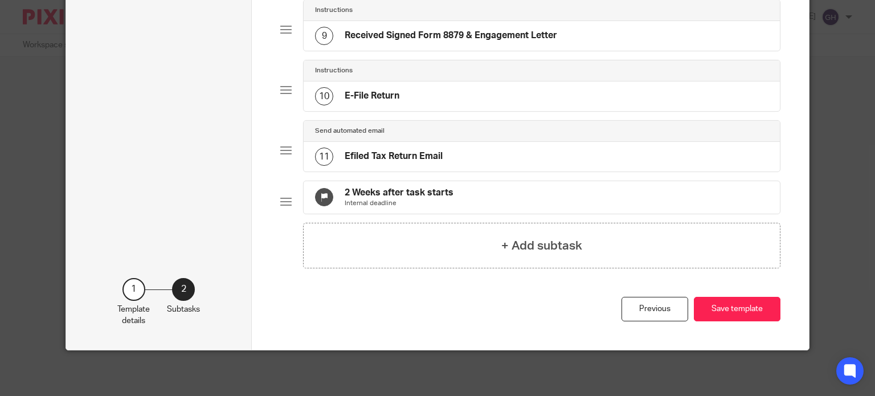
scroll to position [593, 0]
click at [765, 315] on button "Save template" at bounding box center [737, 309] width 87 height 24
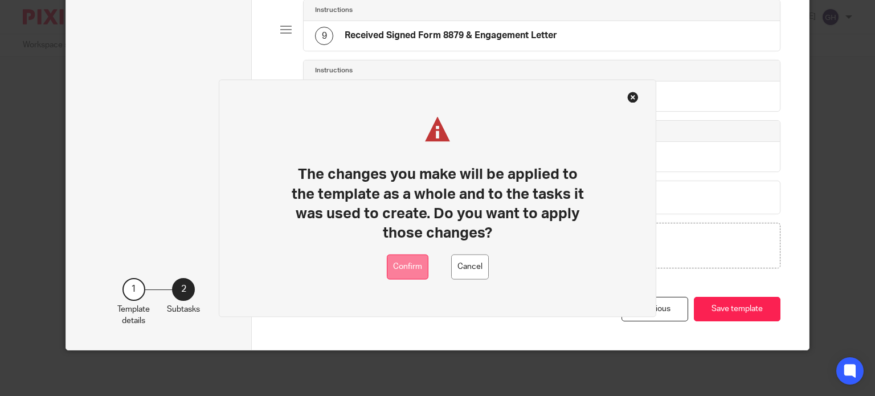
click at [395, 266] on button "Confirm" at bounding box center [408, 267] width 42 height 26
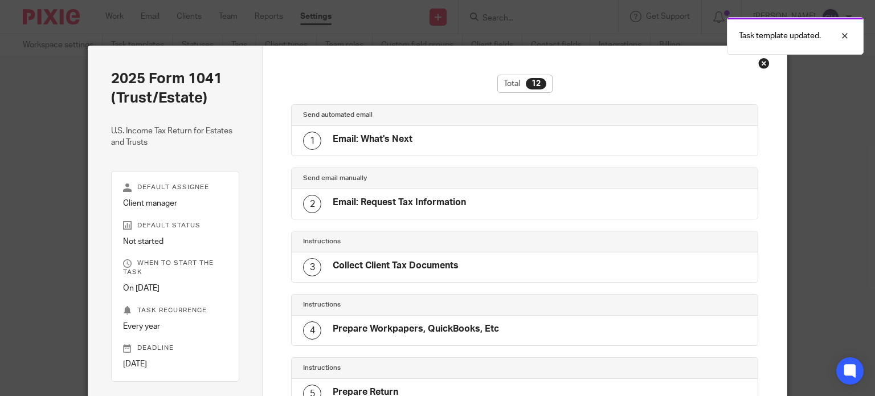
click at [760, 65] on div "Close this dialog window" at bounding box center [763, 63] width 11 height 11
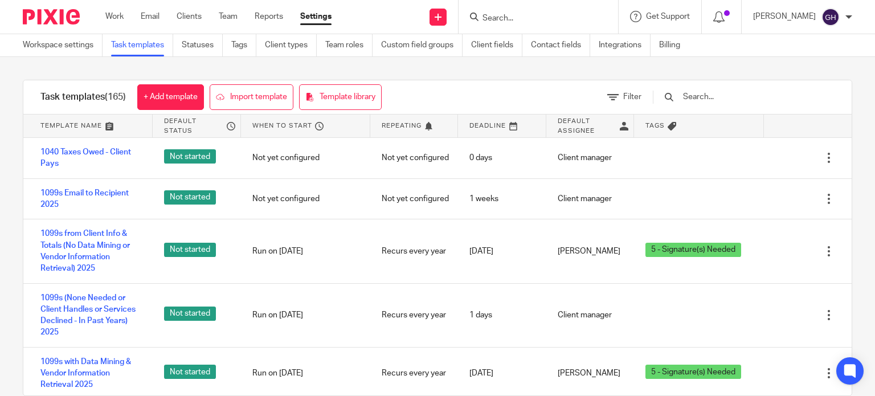
click at [440, 96] on input "text" at bounding box center [748, 97] width 133 height 13
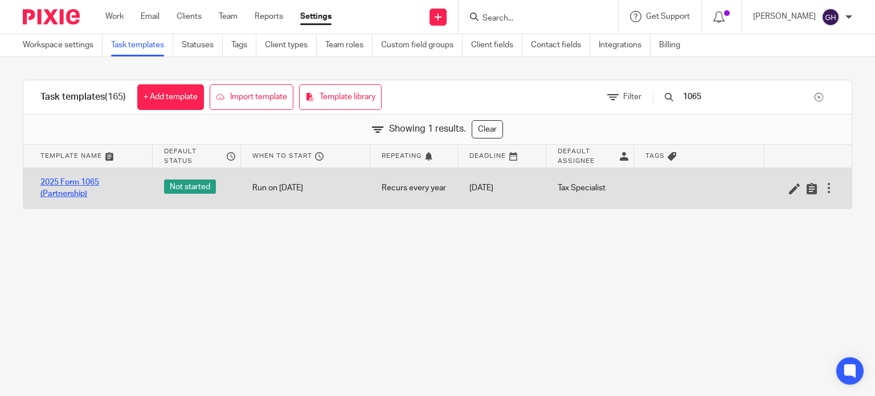
type input "1065"
click at [77, 186] on link "2025 Form 1065 (Partnership)" at bounding box center [90, 188] width 101 height 23
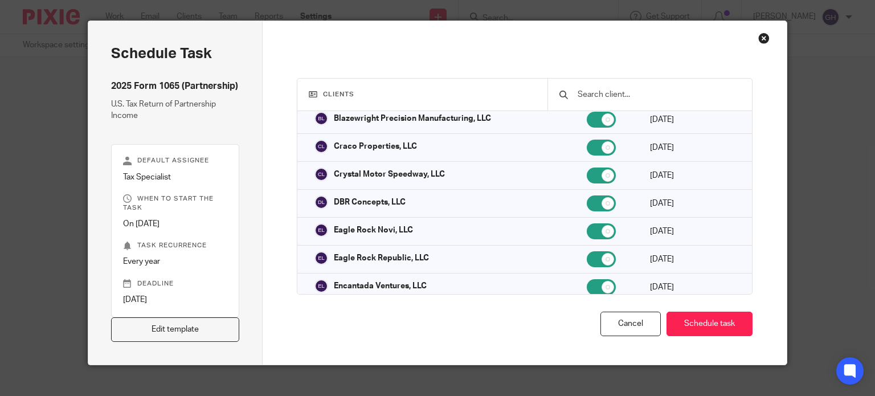
scroll to position [39, 0]
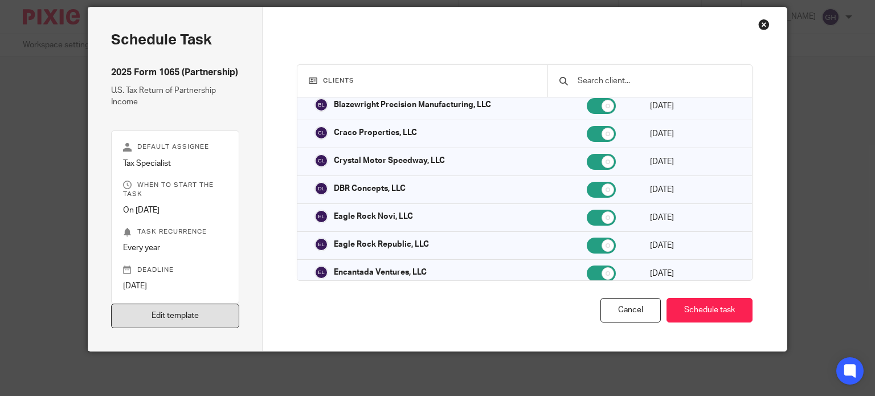
click at [225, 310] on link "Edit template" at bounding box center [175, 316] width 129 height 24
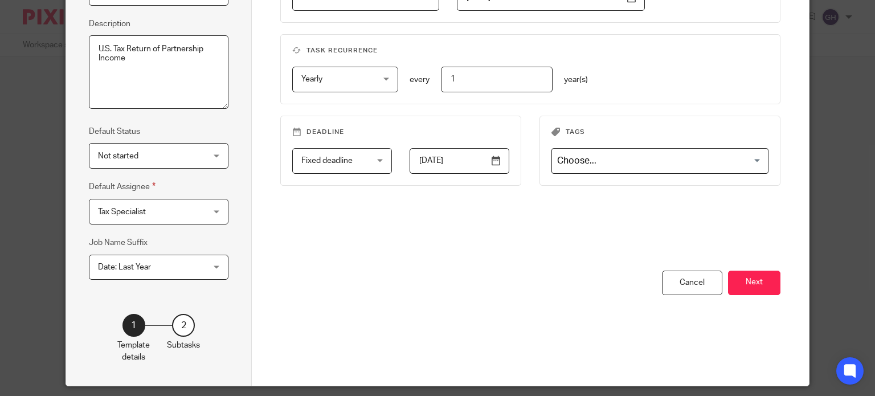
scroll to position [185, 0]
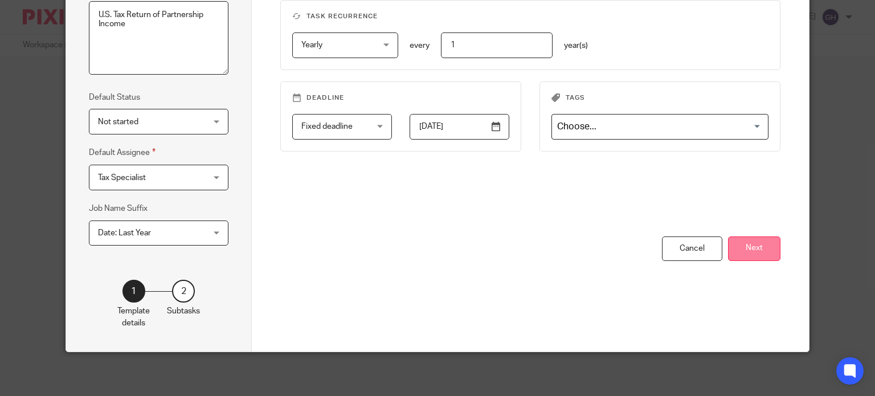
click at [748, 251] on button "Next" at bounding box center [754, 248] width 52 height 24
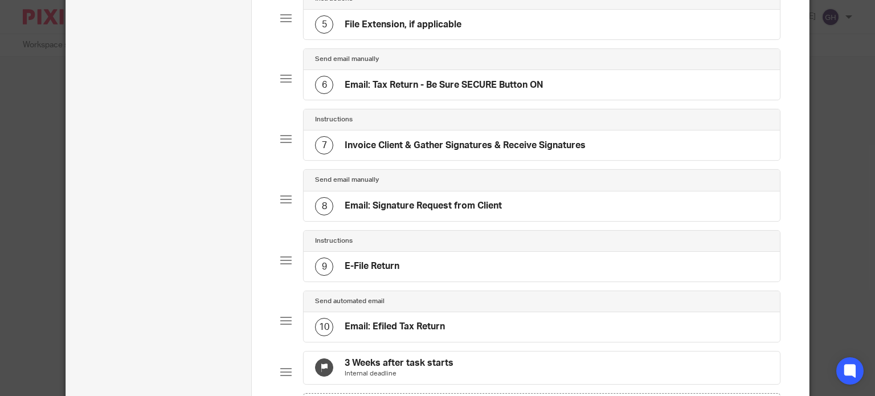
scroll to position [355, 0]
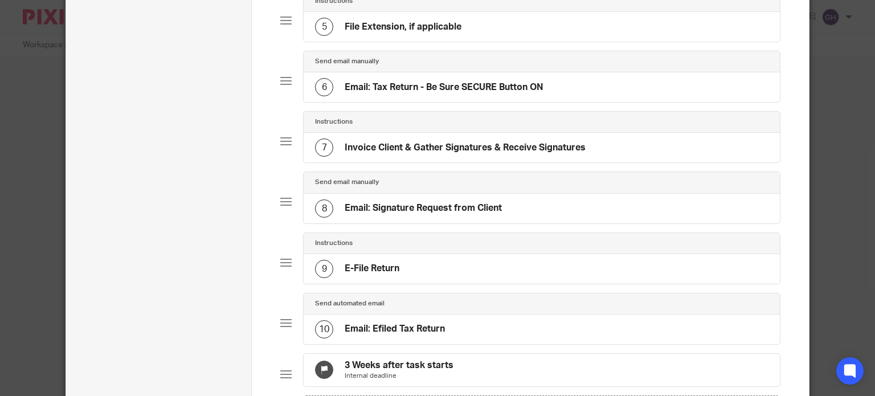
click at [444, 208] on h4 "Email: Signature Request from Client" at bounding box center [423, 208] width 157 height 12
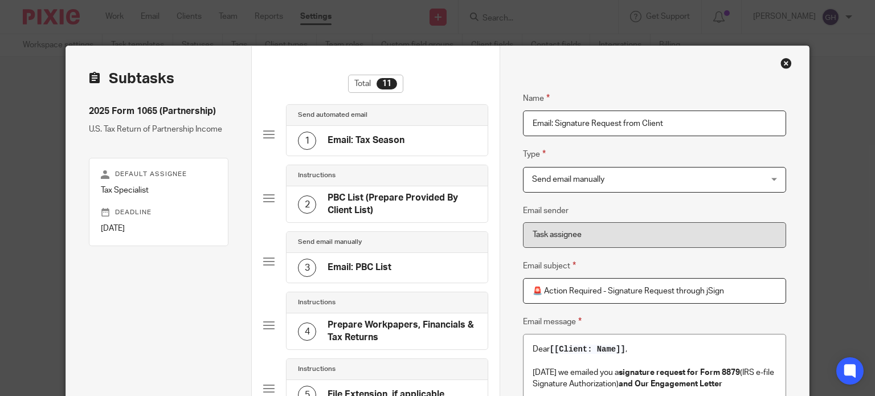
scroll to position [114, 0]
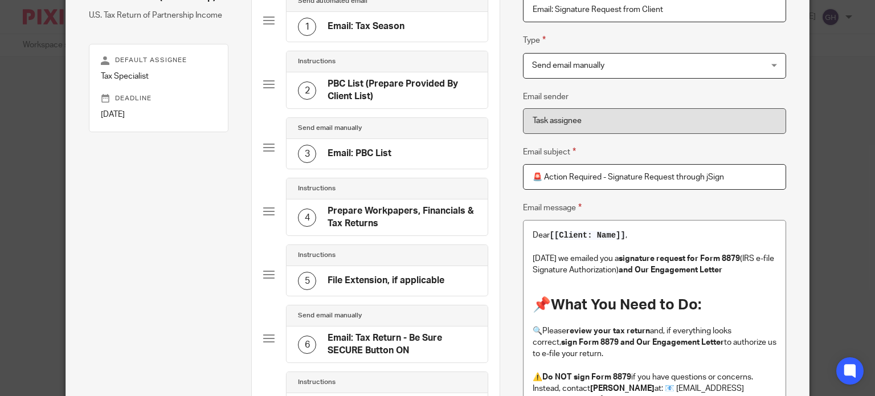
click at [726, 272] on p "[DATE] we emailed you a signature request for Form 8879 (IRS e-file Signature A…" at bounding box center [654, 264] width 244 height 23
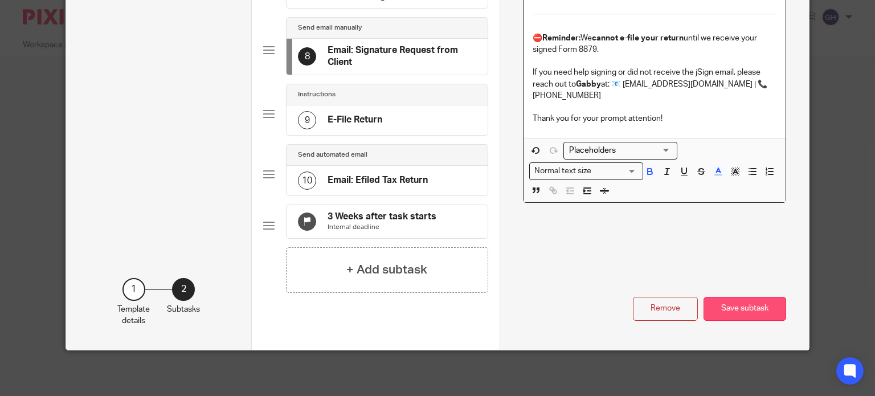
click at [754, 313] on button "Save subtask" at bounding box center [744, 309] width 83 height 24
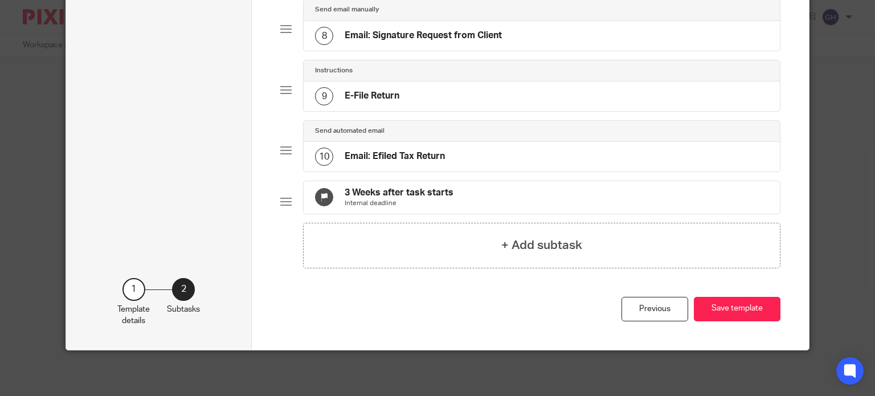
scroll to position [533, 0]
click at [744, 315] on button "Save template" at bounding box center [737, 309] width 87 height 24
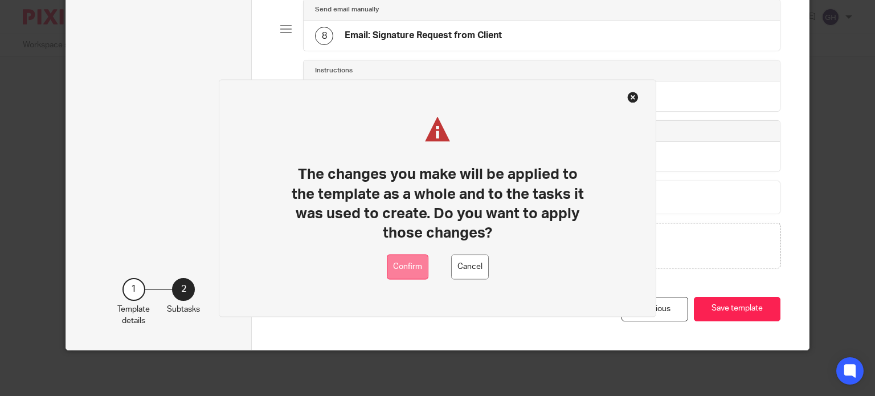
click at [397, 273] on button "Confirm" at bounding box center [408, 267] width 42 height 26
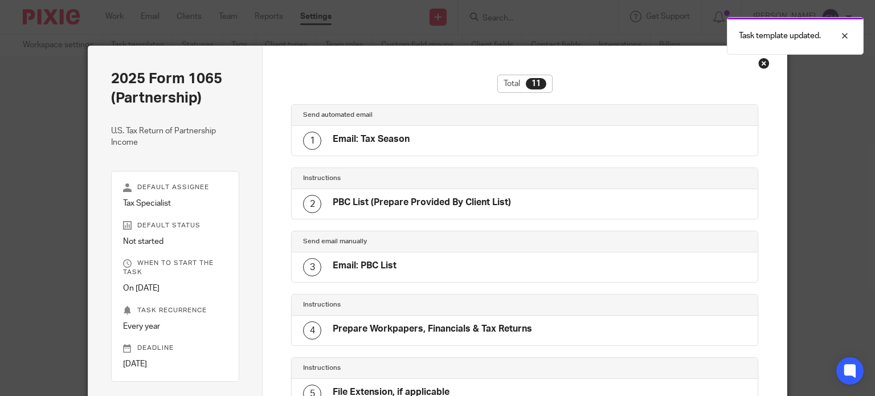
click at [758, 60] on div "Close this dialog window" at bounding box center [763, 63] width 11 height 11
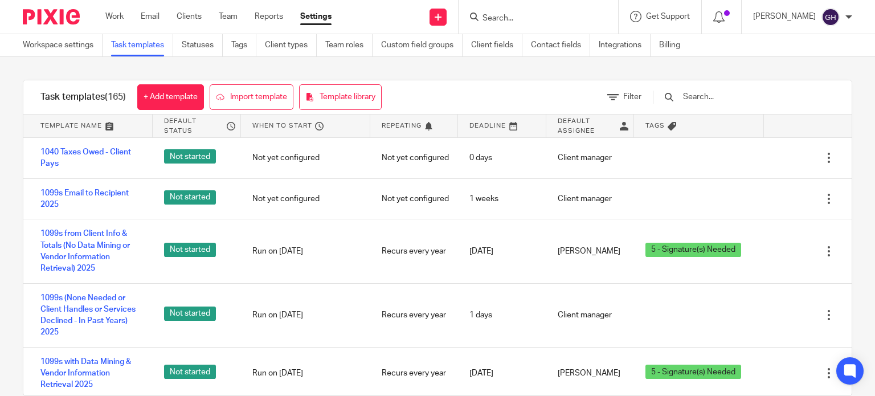
click at [718, 100] on input "text" at bounding box center [748, 97] width 133 height 13
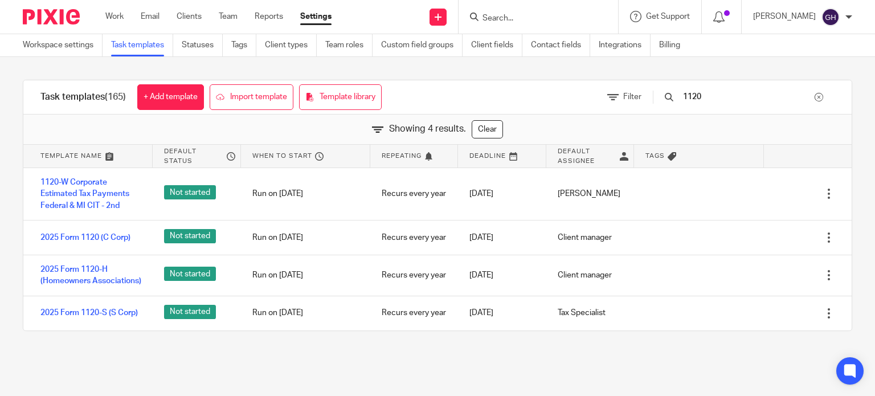
type input "1120"
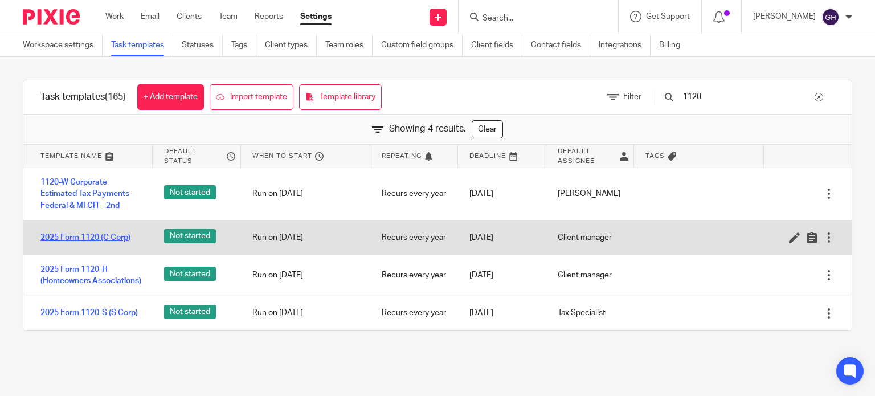
click at [95, 235] on link "2025 Form 1120 (C Corp)" at bounding box center [85, 237] width 90 height 11
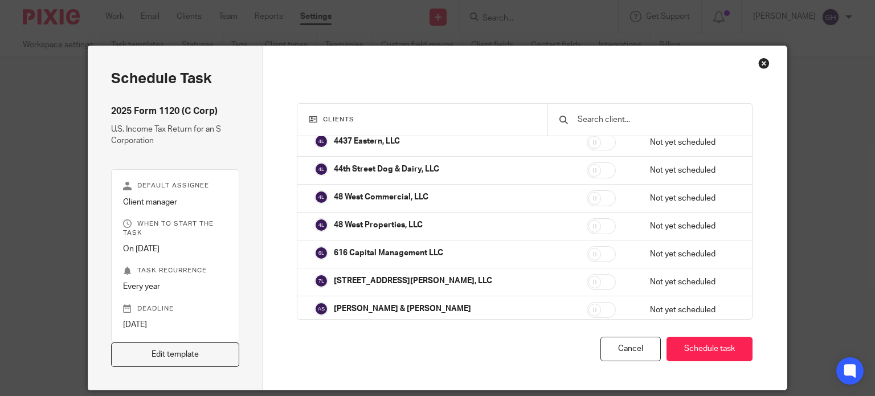
scroll to position [39, 0]
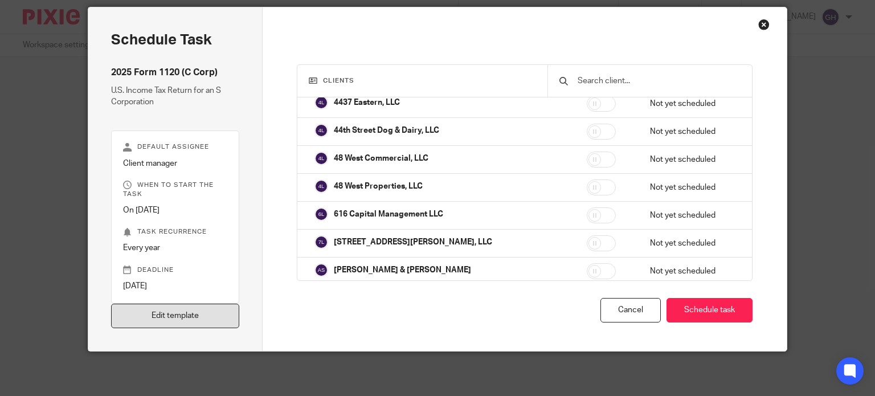
click at [188, 314] on link "Edit template" at bounding box center [175, 316] width 129 height 24
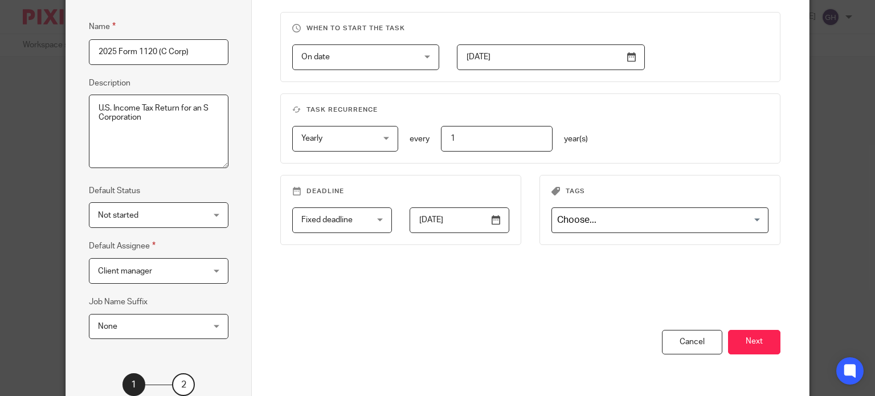
scroll to position [185, 0]
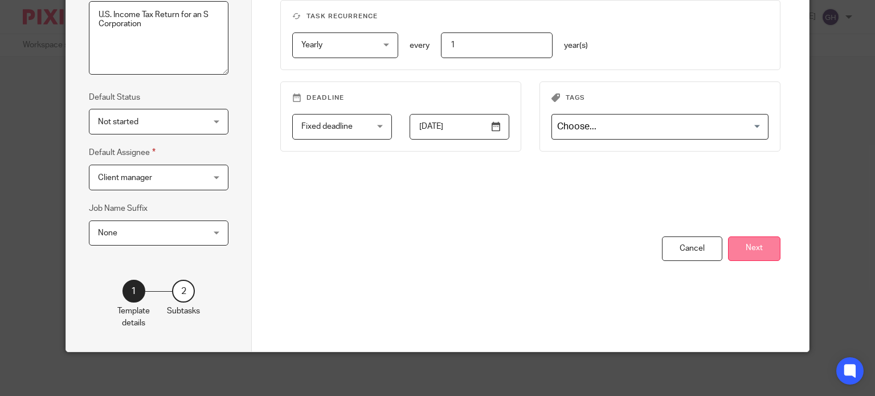
click at [752, 253] on button "Next" at bounding box center [754, 248] width 52 height 24
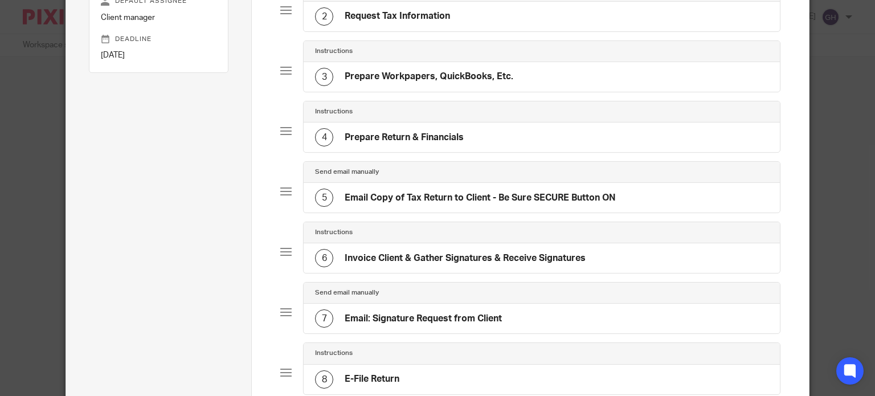
click at [444, 313] on h4 "Email: Signature Request from Client" at bounding box center [423, 319] width 157 height 12
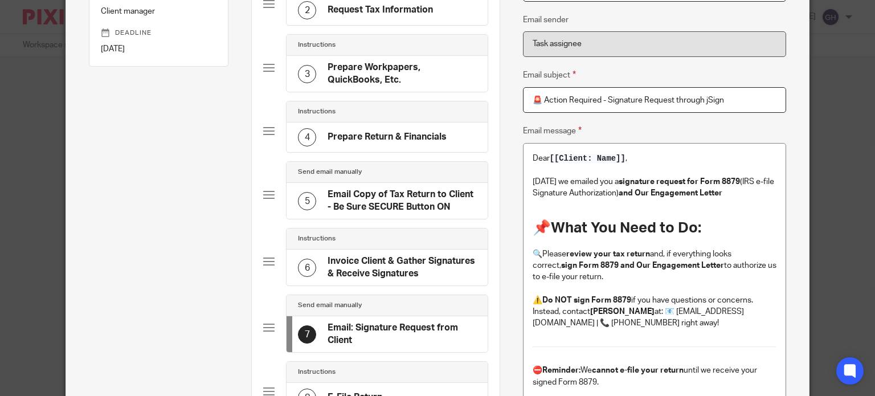
scroll to position [171, 0]
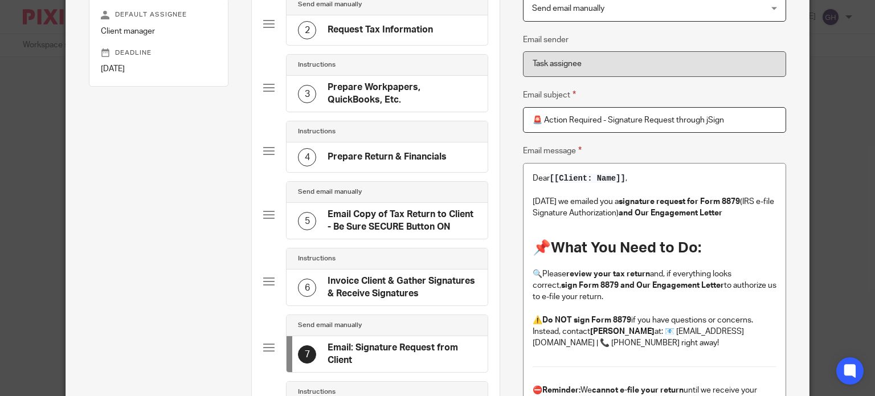
click at [735, 207] on p "Today we emailed you a signature request for Form 8879 (IRS e-file Signature Au…" at bounding box center [654, 207] width 244 height 23
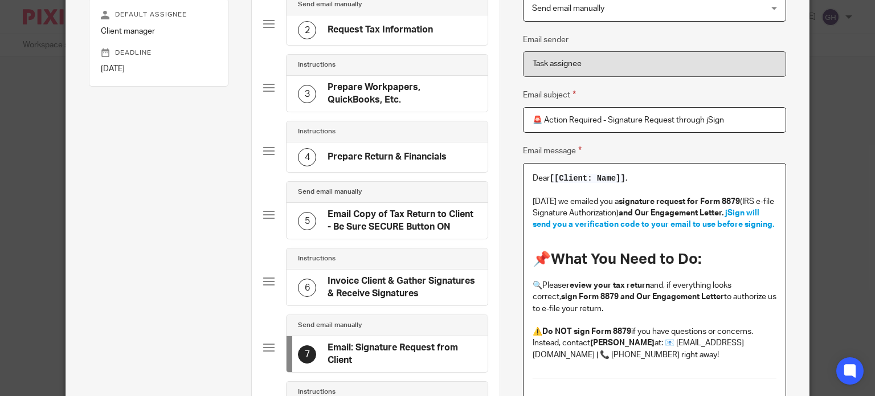
click at [724, 211] on span "jSign will send you a verification code to your email to use before signing." at bounding box center [652, 218] width 241 height 19
click at [745, 257] on h1 "📌 What You Need to Do:" at bounding box center [654, 260] width 244 height 18
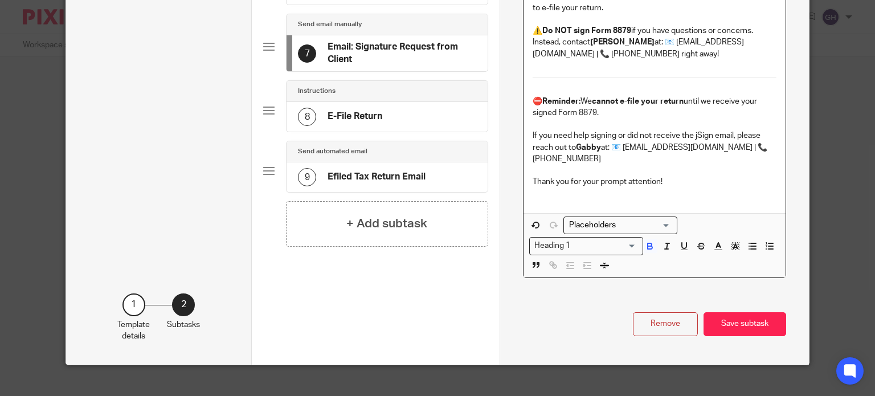
scroll to position [473, 0]
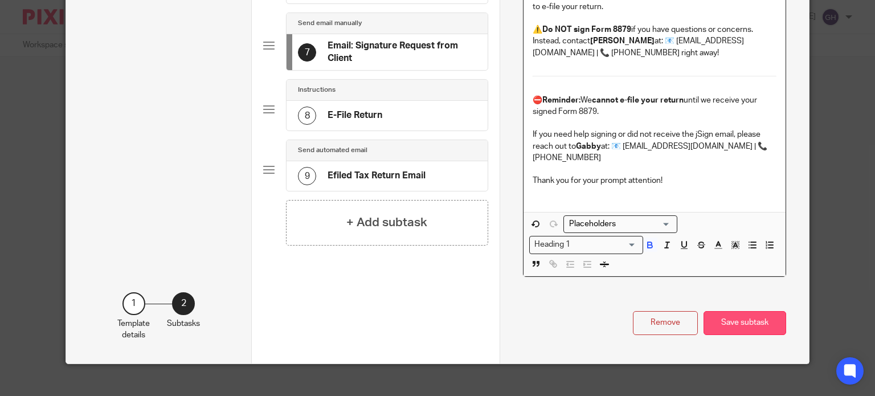
click at [719, 313] on button "Save subtask" at bounding box center [744, 323] width 83 height 24
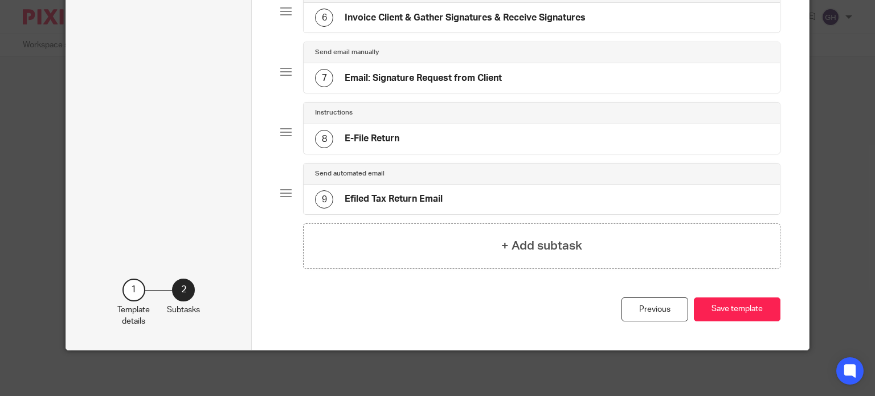
scroll to position [421, 0]
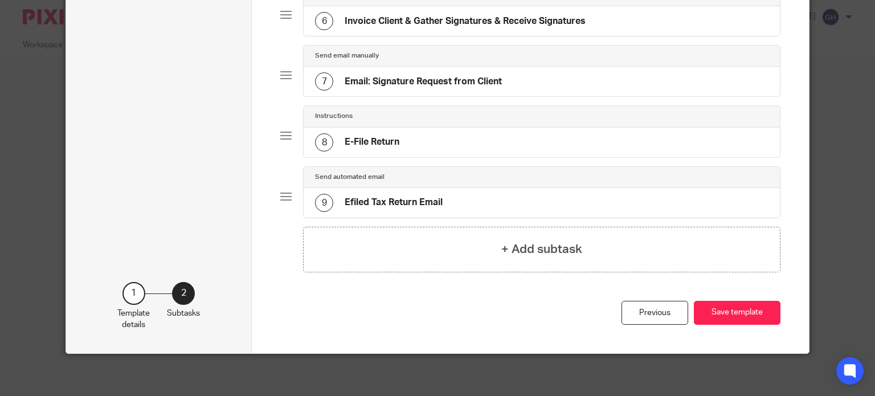
click at [719, 313] on button "Save template" at bounding box center [737, 313] width 87 height 24
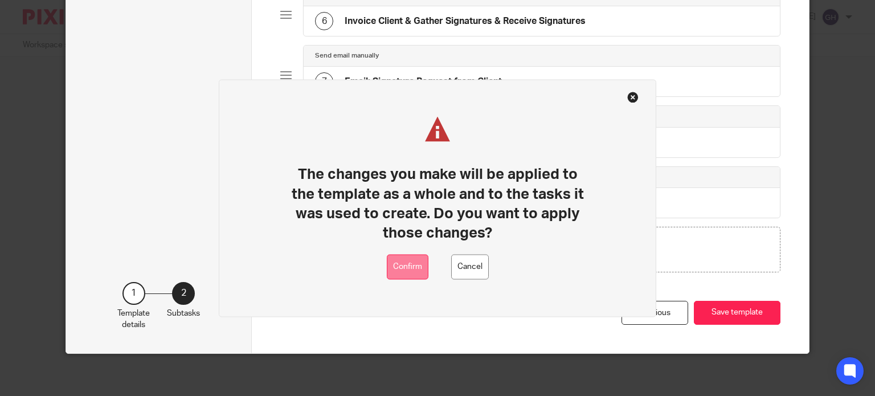
click at [424, 268] on button "Confirm" at bounding box center [408, 267] width 42 height 26
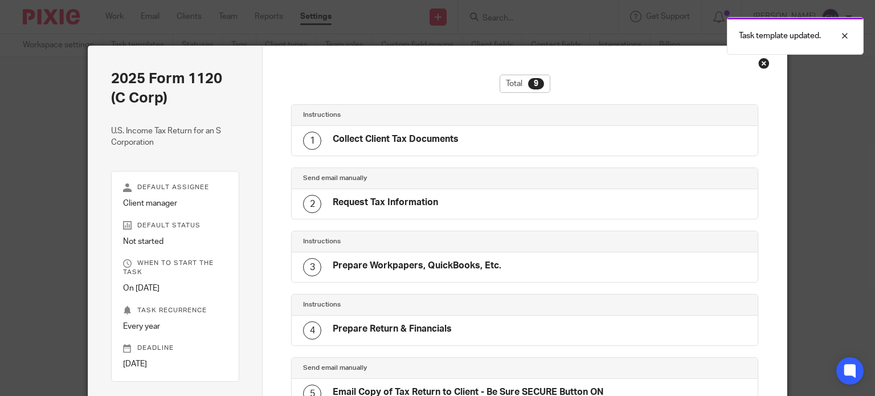
click at [761, 59] on div "Close this dialog window" at bounding box center [763, 63] width 11 height 11
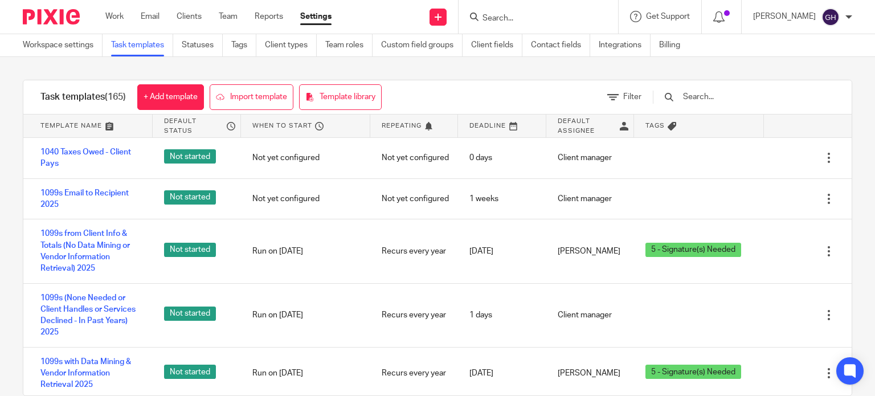
click at [717, 89] on div at bounding box center [737, 97] width 193 height 34
click at [719, 95] on input "text" at bounding box center [748, 97] width 133 height 13
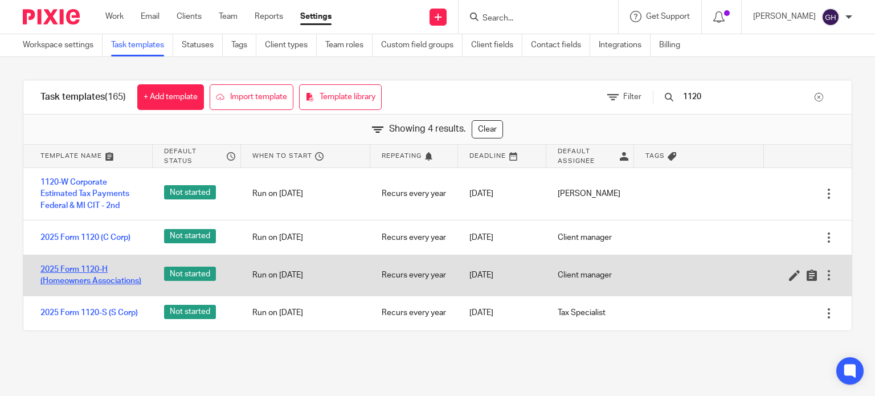
type input "1120"
click at [80, 264] on link "2025 Form 1120-H (Homeowners Associations)" at bounding box center [90, 275] width 101 height 23
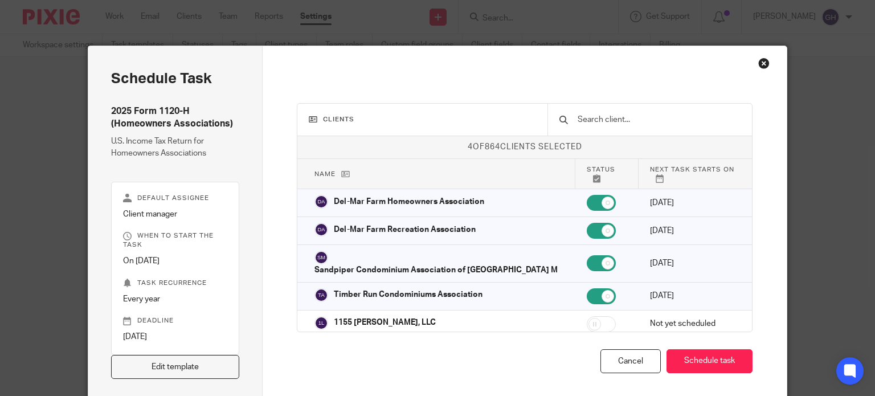
scroll to position [51, 0]
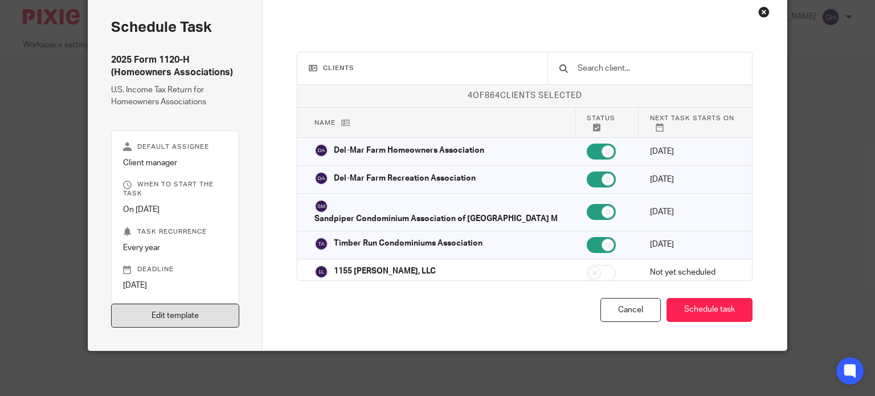
click at [230, 313] on link "Edit template" at bounding box center [175, 316] width 129 height 24
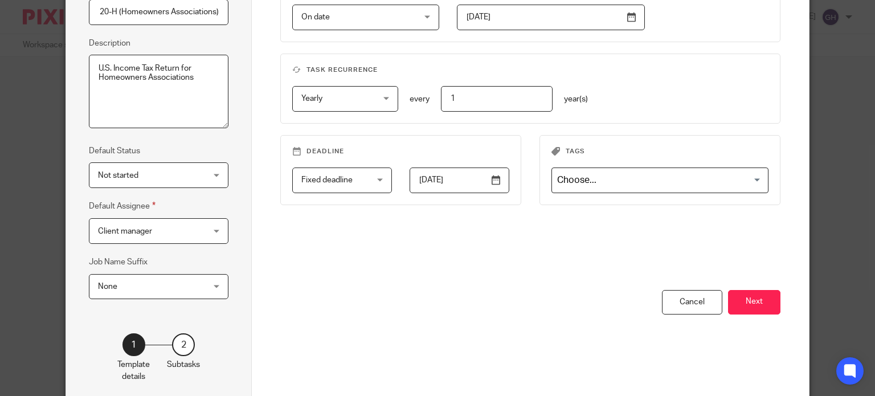
scroll to position [185, 0]
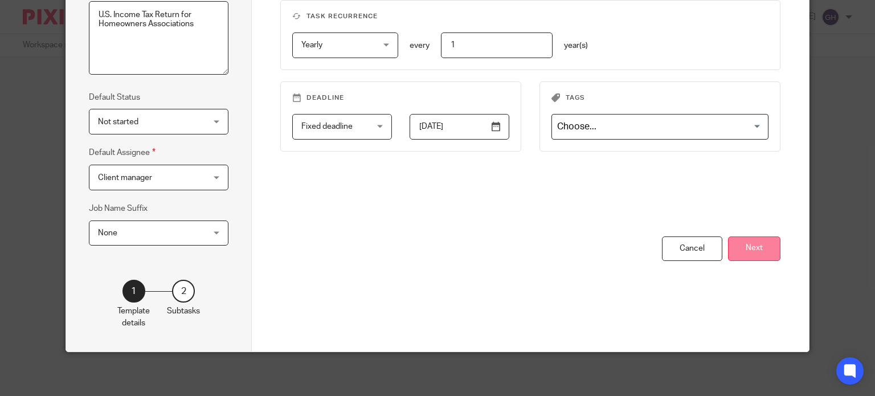
click at [772, 247] on button "Next" at bounding box center [754, 248] width 52 height 24
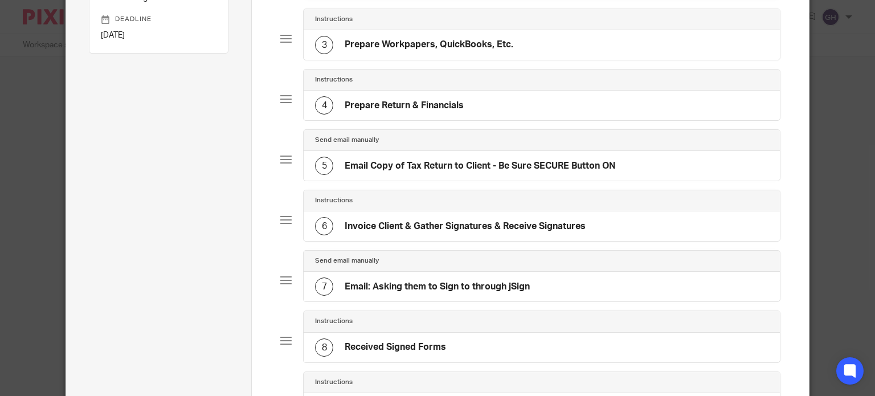
scroll to position [241, 0]
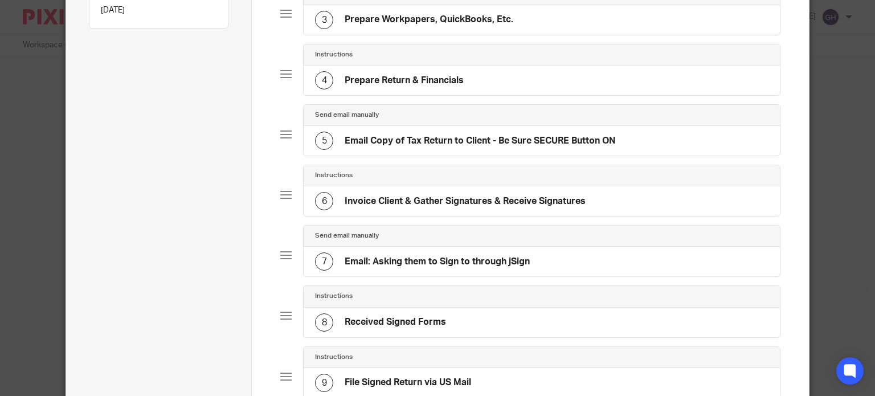
click at [475, 257] on h4 "Email: Asking them to Sign to through jSign" at bounding box center [437, 262] width 185 height 12
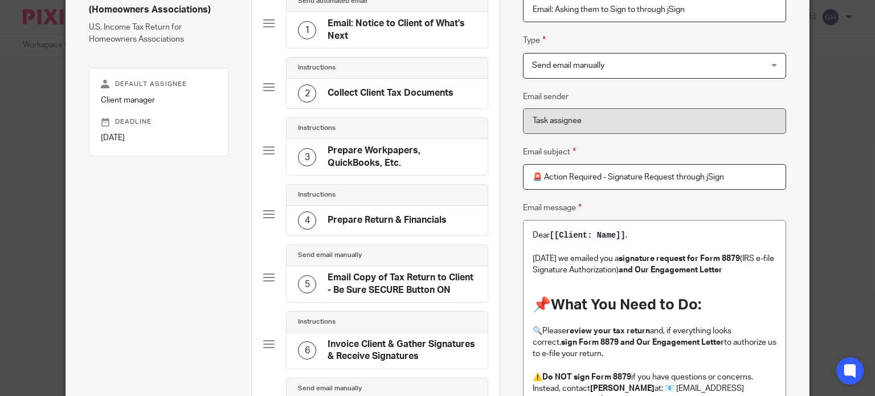
scroll to position [171, 0]
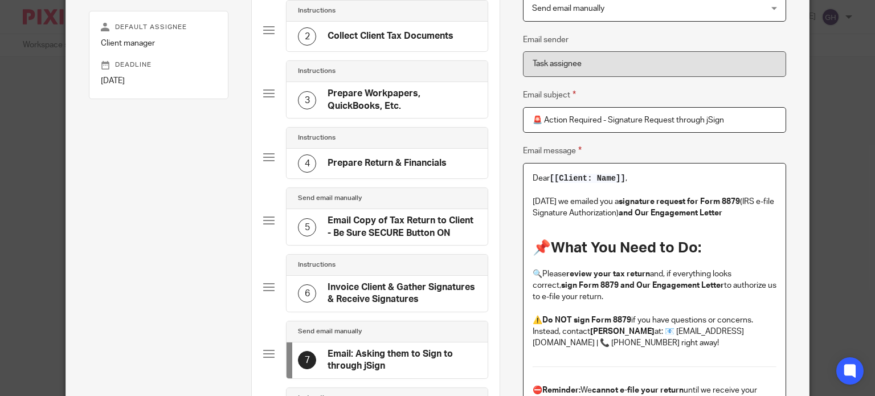
click at [729, 217] on p "Today we emailed you a signature request for Form 8879 (IRS e-file Signature Au…" at bounding box center [654, 207] width 244 height 23
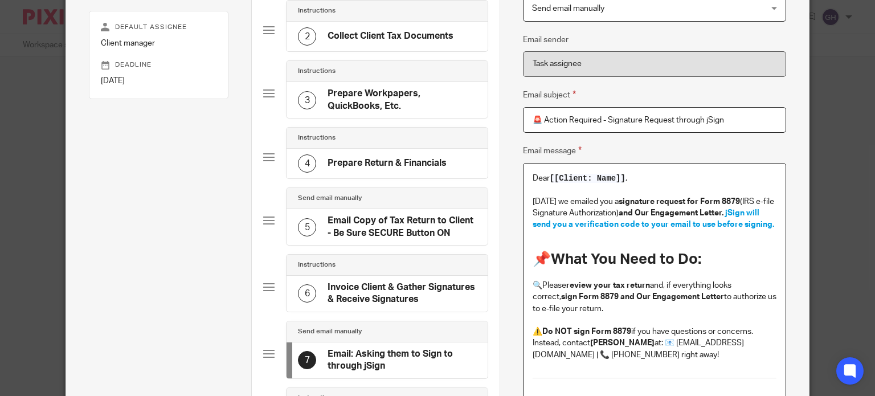
click at [723, 213] on p "Today we emailed you a signature request for Form 8879 (IRS e-file Signature Au…" at bounding box center [654, 213] width 244 height 35
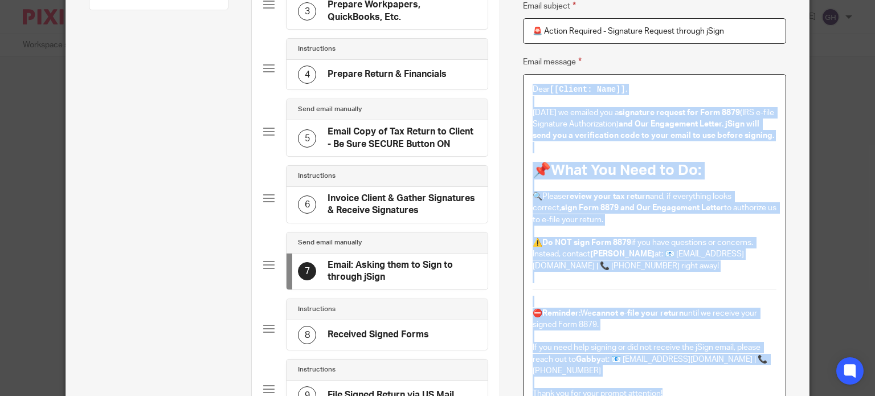
scroll to position [0, 0]
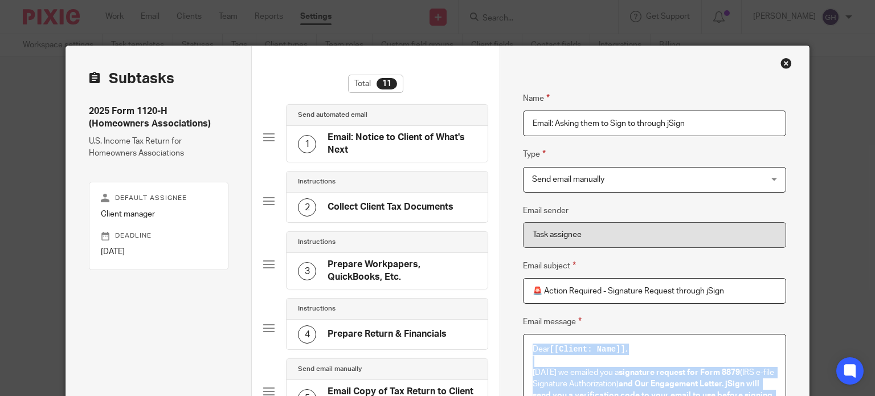
drag, startPoint x: 682, startPoint y: 239, endPoint x: 514, endPoint y: 342, distance: 196.9
copy div "Dear [[Client: Name]] , Today we emailed you a signature request for Form 8879 …"
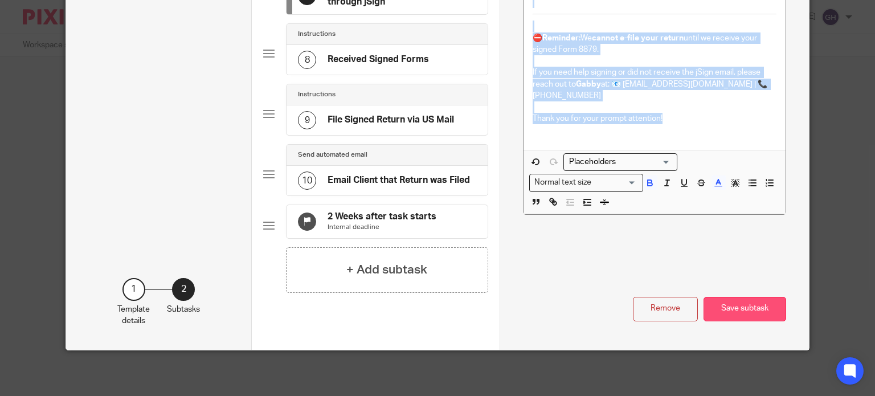
click at [765, 301] on button "Save subtask" at bounding box center [744, 309] width 83 height 24
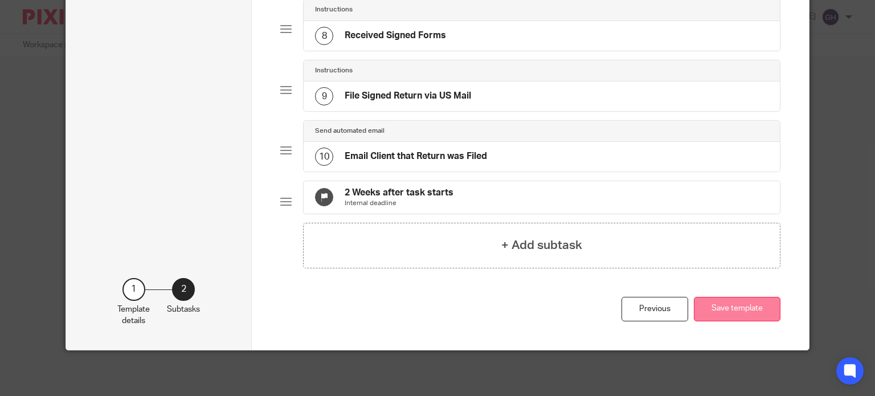
click at [727, 313] on button "Save template" at bounding box center [737, 309] width 87 height 24
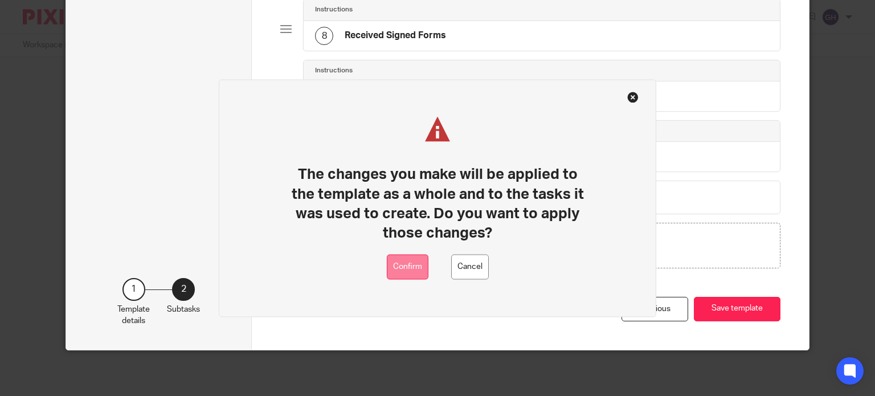
click at [406, 271] on button "Confirm" at bounding box center [408, 267] width 42 height 26
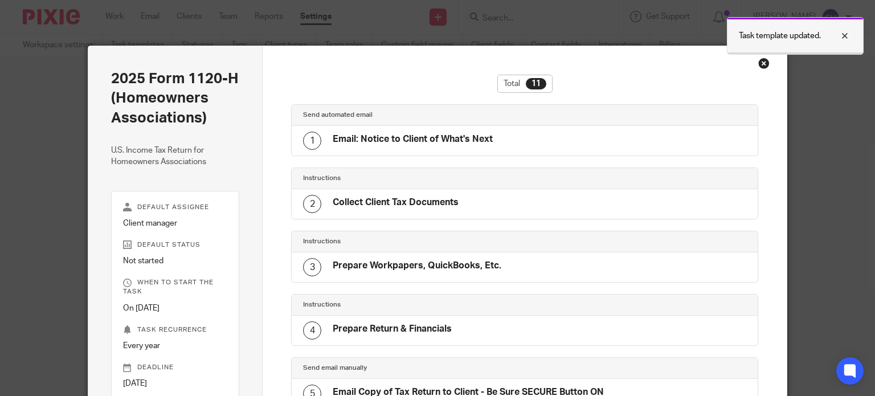
click at [845, 35] on div at bounding box center [836, 36] width 31 height 14
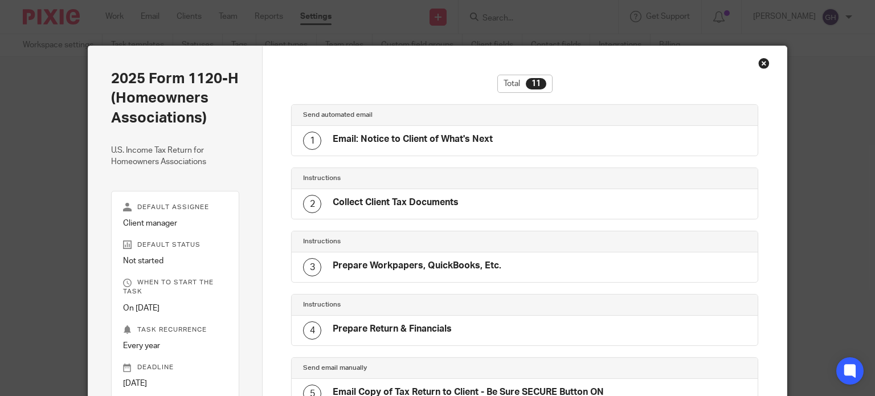
click at [760, 64] on div "Close this dialog window" at bounding box center [763, 63] width 11 height 11
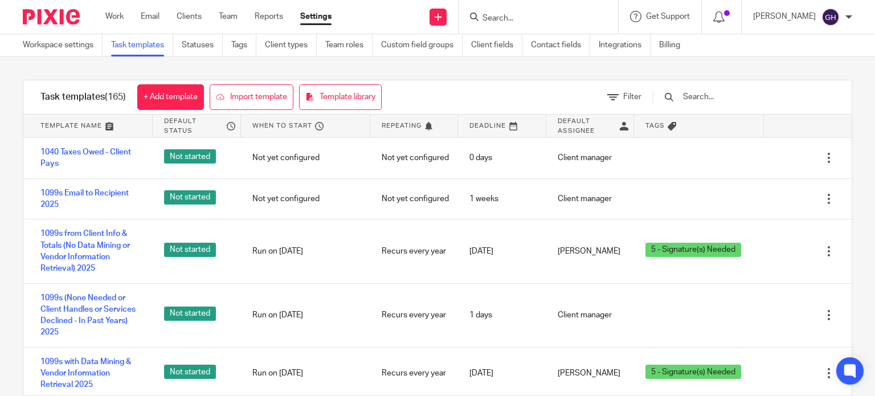
click at [440, 100] on input "text" at bounding box center [748, 97] width 133 height 13
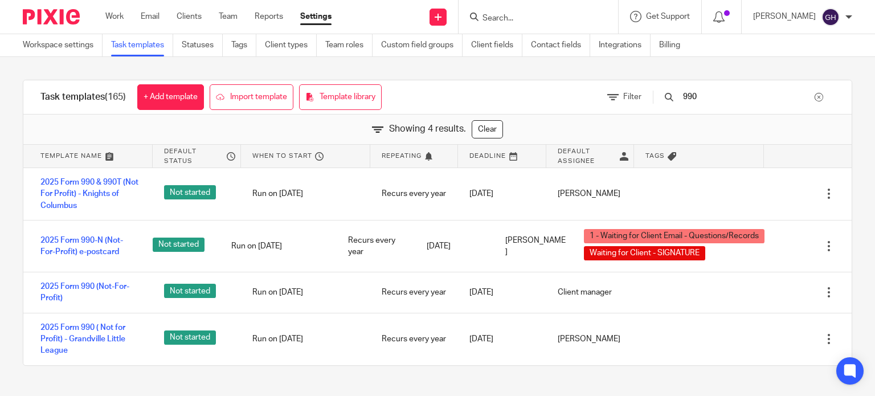
type input "990"
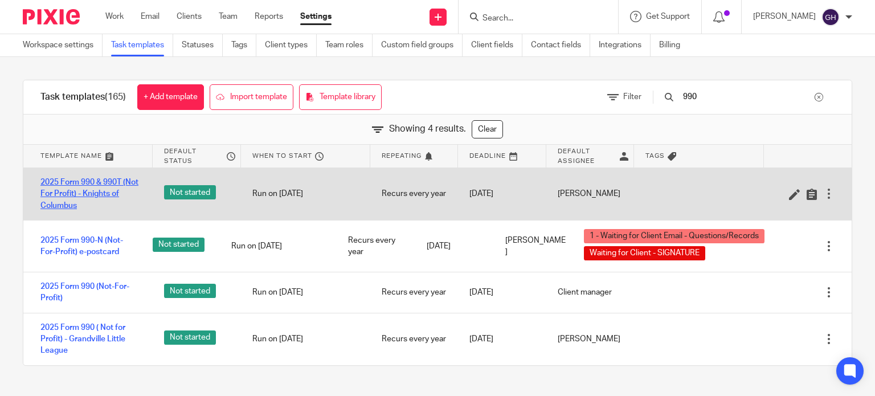
click at [55, 193] on link "2025 Form 990 & 990T (Not For Profit) - Knights of Columbus" at bounding box center [90, 194] width 101 height 35
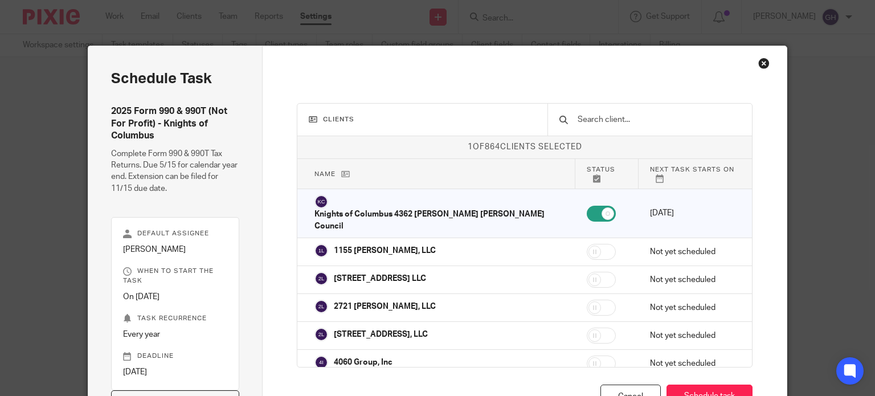
scroll to position [77, 0]
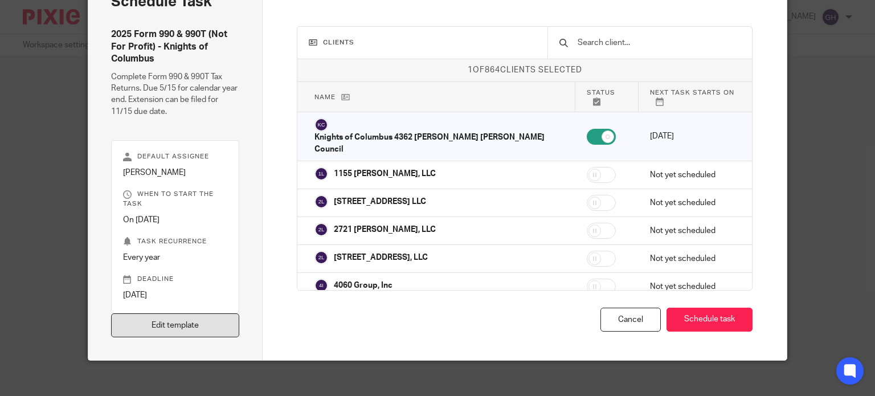
click at [212, 321] on link "Edit template" at bounding box center [175, 325] width 129 height 24
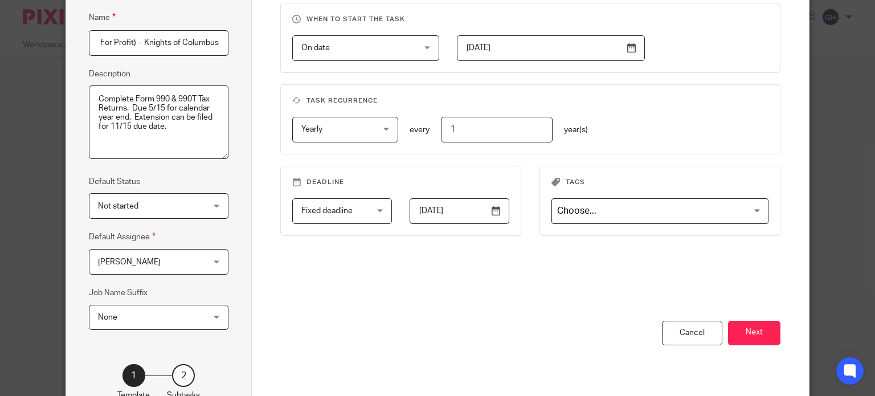
scroll to position [185, 0]
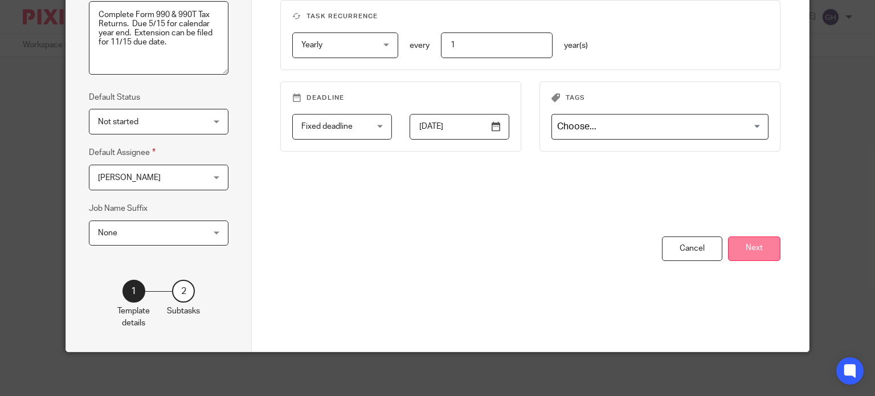
click at [754, 246] on button "Next" at bounding box center [754, 248] width 52 height 24
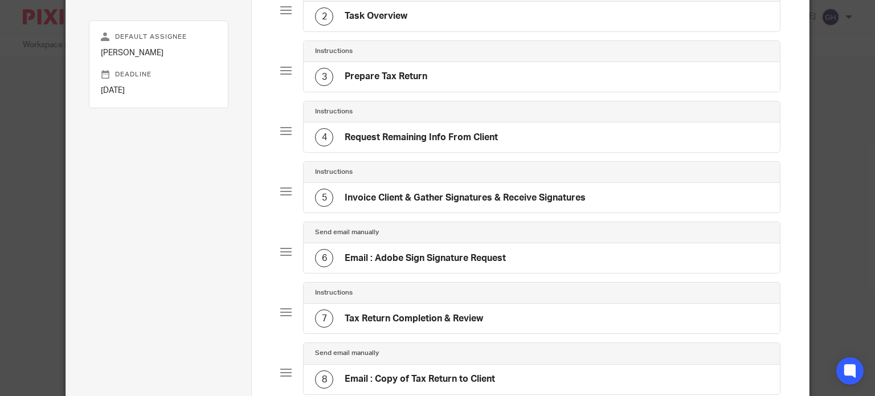
click at [485, 258] on h4 "Email : Adobe Sign Signature Request" at bounding box center [425, 258] width 161 height 12
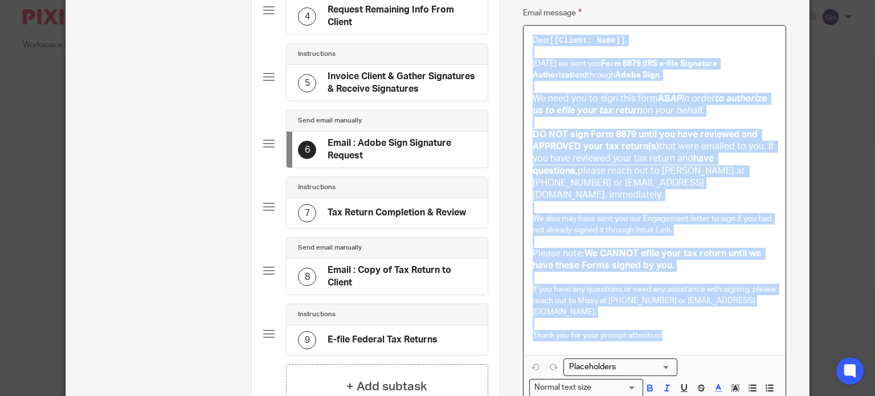
scroll to position [451, 0]
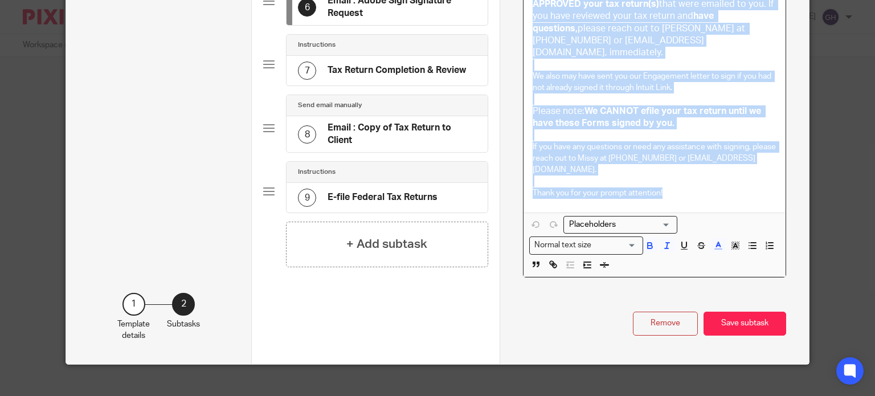
drag, startPoint x: 526, startPoint y: 229, endPoint x: 690, endPoint y: 198, distance: 167.5
click at [690, 198] on div "Dear [[Client: Name]] , [DATE] we sent you Form 8879 (IRS e-file Signature Auth…" at bounding box center [654, 47] width 262 height 329
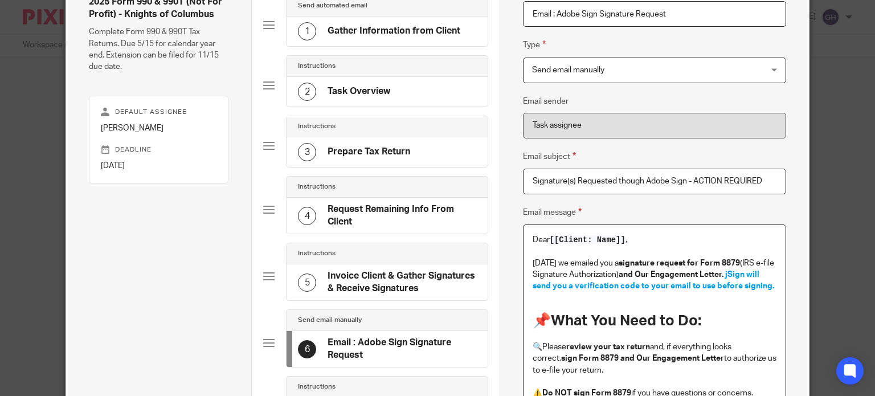
scroll to position [52, 0]
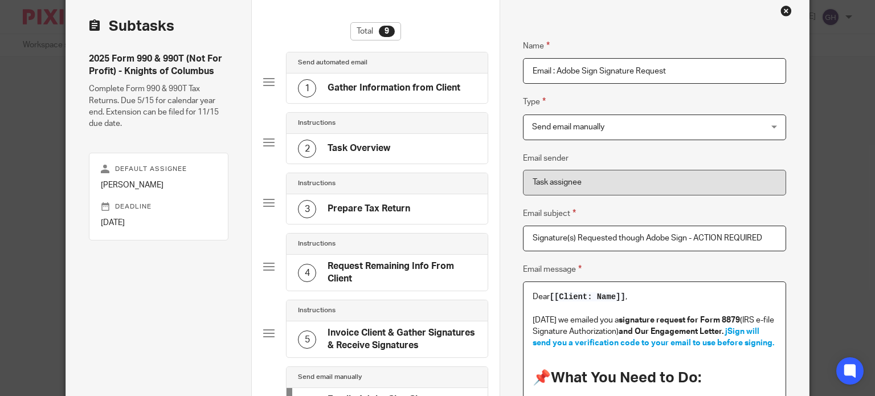
click at [568, 68] on input "Email : Adobe Sign Signature Request" at bounding box center [654, 71] width 263 height 26
type input "Email : jSign Signature Request"
click at [597, 238] on input "Signature(s) Requested though Adobe Sign - ACTION REQUIRED" at bounding box center [654, 239] width 263 height 26
drag, startPoint x: 764, startPoint y: 235, endPoint x: 460, endPoint y: 230, distance: 304.1
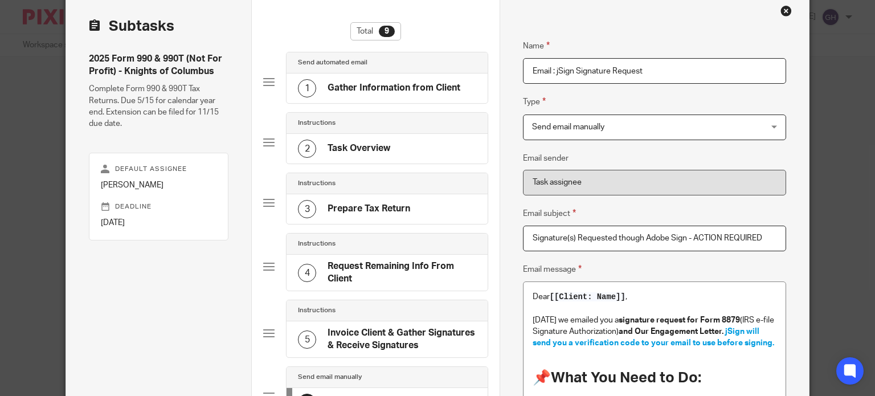
click at [460, 230] on div "Subtasks 2025 Form 990 & 990T (Not For Profit) - Knights of Columbus Complete F…" at bounding box center [437, 383] width 743 height 778
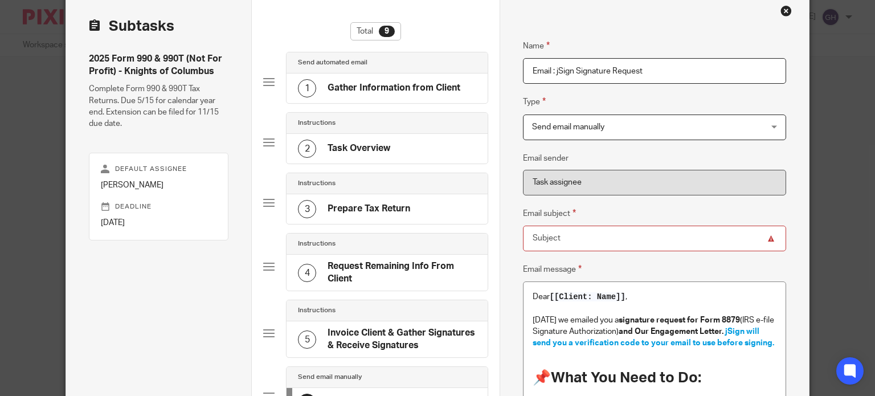
paste input "🚨 Action Required - Signature Request through jSign"
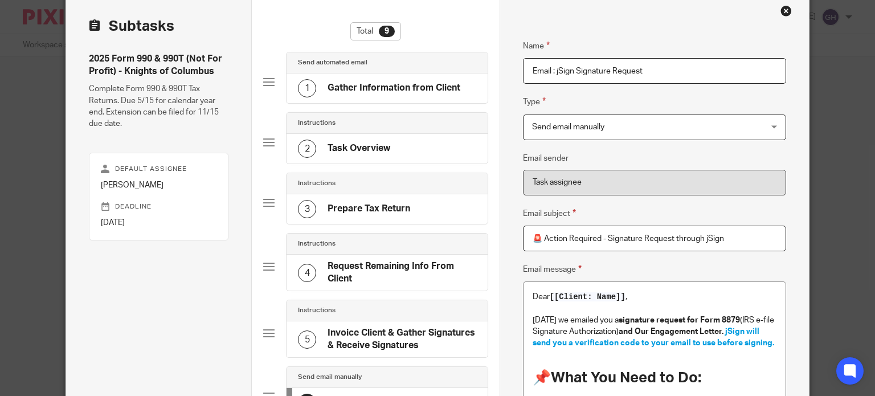
type input "🚨 Action Required - Signature Request through jSign"
click at [560, 67] on input "Email : jSign Signature Request" at bounding box center [654, 71] width 263 height 26
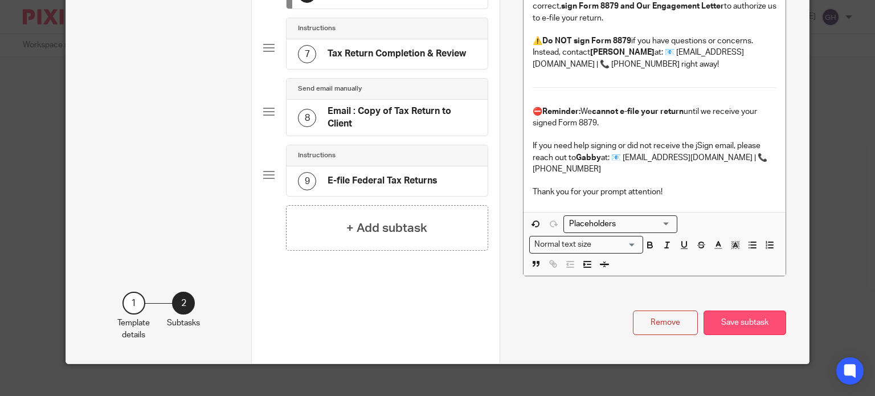
type input "Email : Signature Request"
click at [741, 314] on button "Save subtask" at bounding box center [744, 322] width 83 height 24
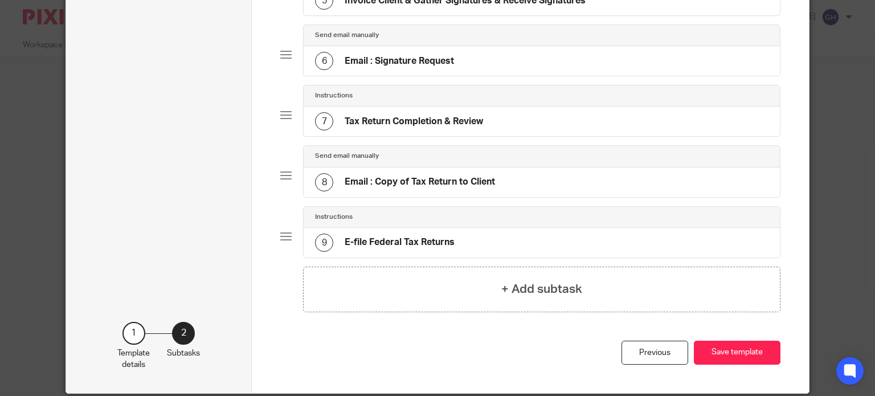
scroll to position [364, 0]
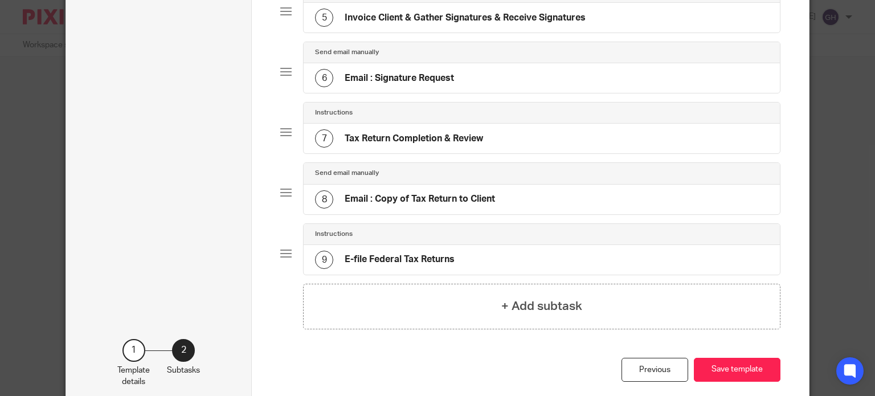
click at [483, 198] on h4 "Email : Copy of Tax Return to Client" at bounding box center [420, 199] width 150 height 12
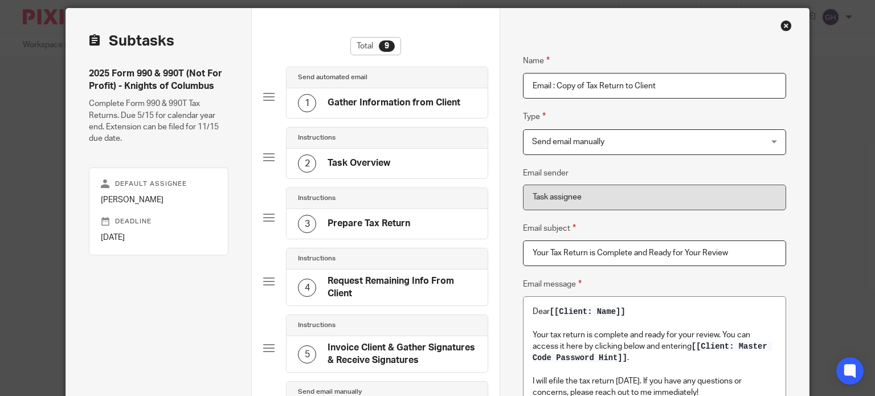
scroll to position [57, 0]
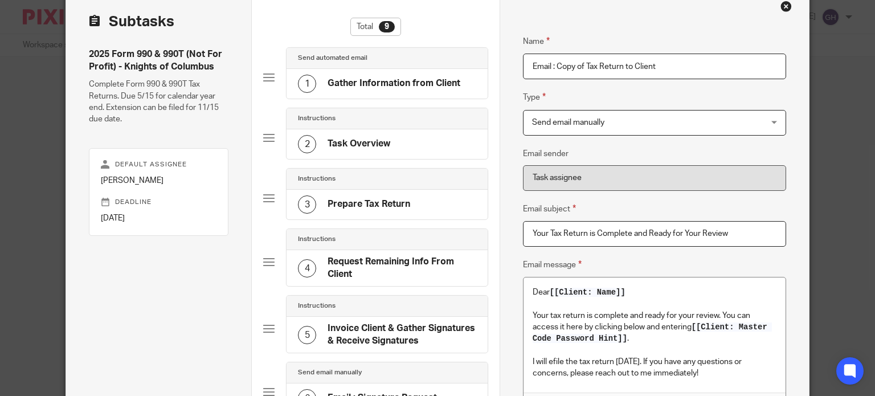
click at [415, 83] on h4 "Gather Information from Client" at bounding box center [393, 83] width 133 height 12
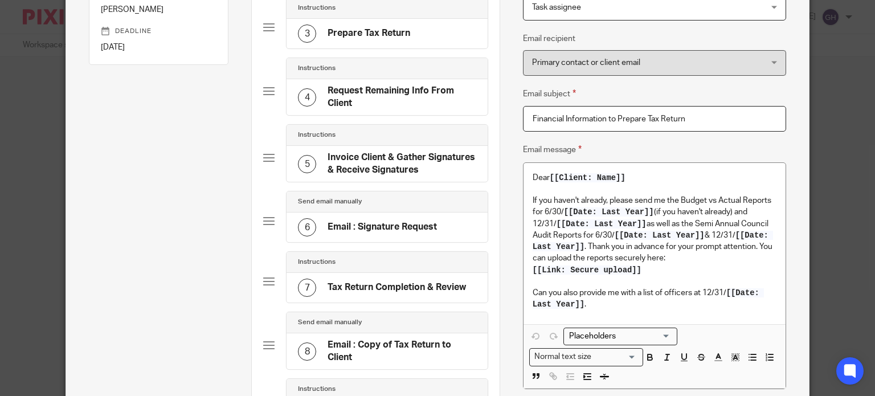
scroll to position [114, 0]
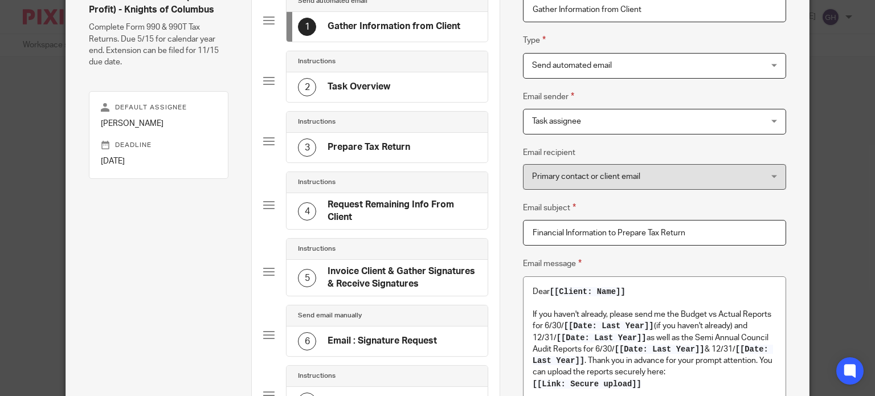
click at [349, 212] on h4 "Request Remaining Info From Client" at bounding box center [401, 211] width 149 height 24
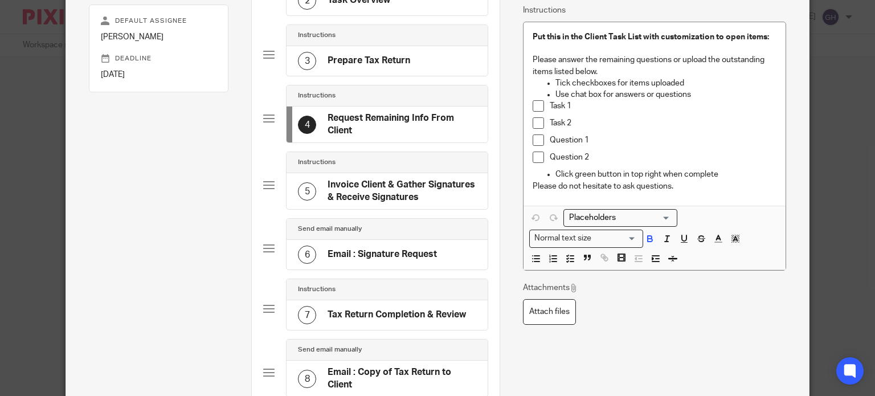
scroll to position [224, 0]
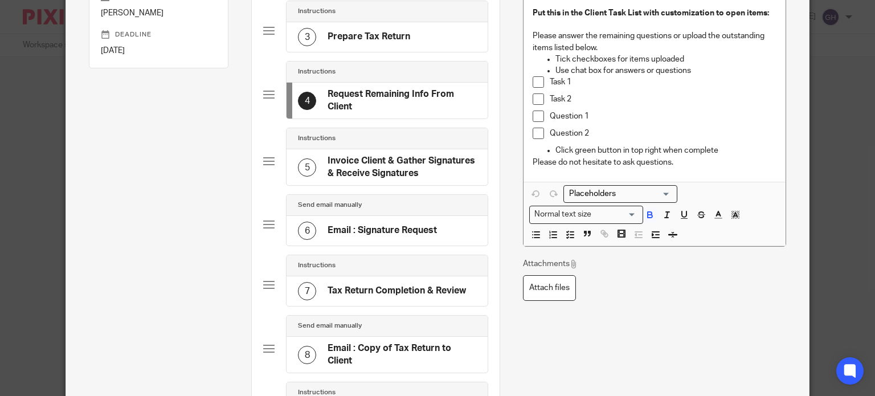
click at [396, 165] on h4 "Invoice Client & Gather Signatures & Receive Signatures" at bounding box center [401, 167] width 149 height 24
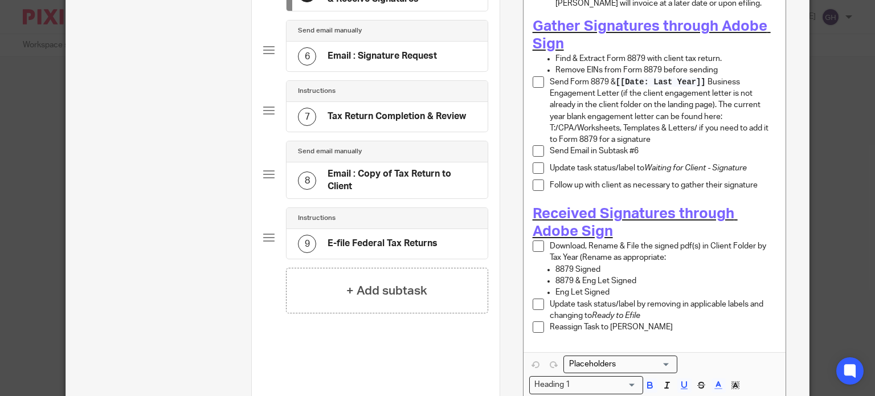
scroll to position [342, 0]
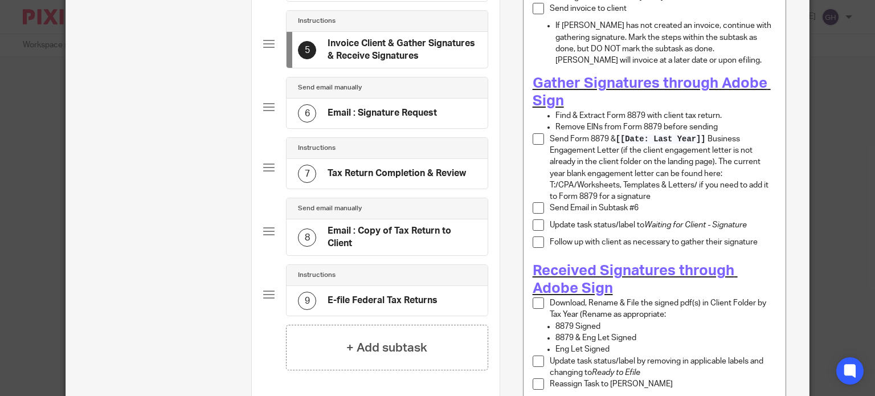
click at [743, 75] on h1 "Gather Signatures through Adobe Sign" at bounding box center [654, 92] width 244 height 35
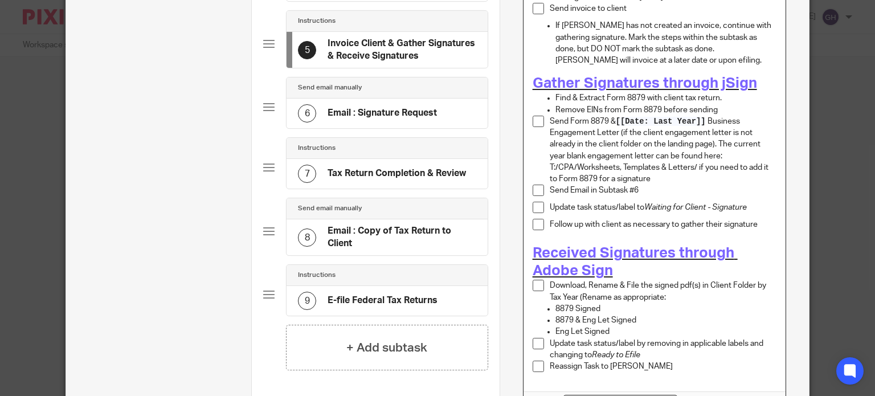
click at [556, 255] on span "Received Signatures through Adobe Sign" at bounding box center [634, 261] width 205 height 32
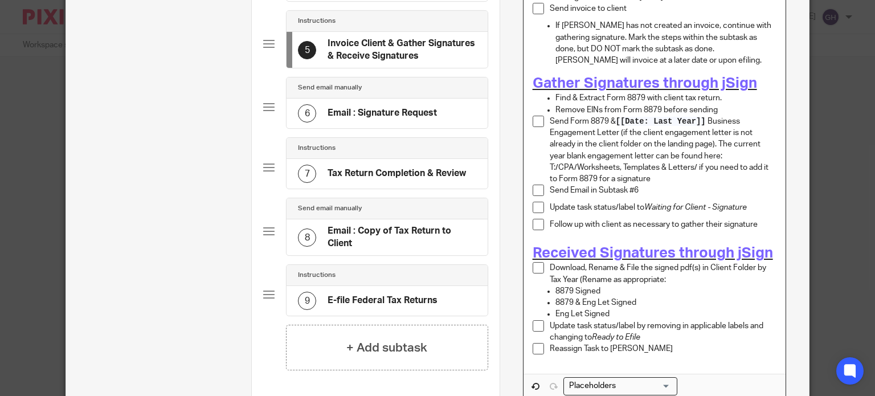
click at [715, 92] on p "Find & Extract Form 8879 with client tax return." at bounding box center [665, 97] width 221 height 11
drag, startPoint x: 712, startPoint y: 92, endPoint x: 528, endPoint y: 91, distance: 183.4
click at [532, 104] on ul "Remove EINs from Form 8879 before sending" at bounding box center [654, 109] width 244 height 11
click at [713, 92] on p "Find & Extract Form 8879 with client tax return." at bounding box center [665, 97] width 221 height 11
click at [593, 129] on p "Send Form 8879 & [[Date: Last Year]] Business Engagement Letter (if the client …" at bounding box center [663, 150] width 227 height 69
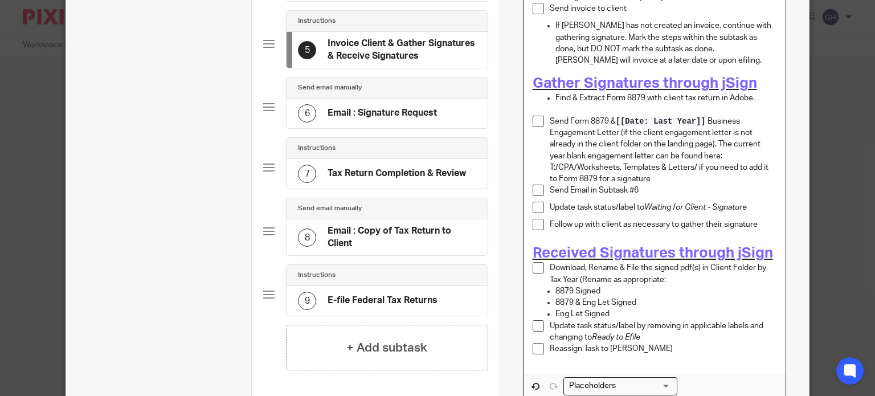
click at [549, 92] on ul "Find & Extract Form 8879 with client tax return in Adobe." at bounding box center [654, 103] width 244 height 23
click at [548, 92] on ul "Find & Extract Form 8879 with client tax return in Adobe." at bounding box center [654, 103] width 244 height 23
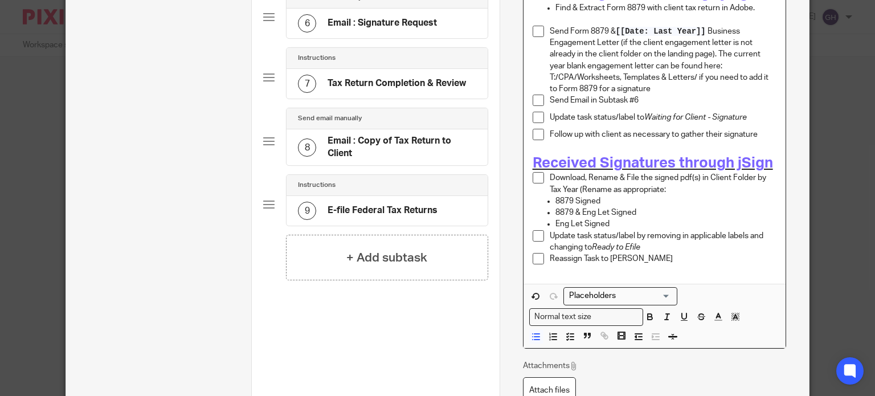
scroll to position [513, 0]
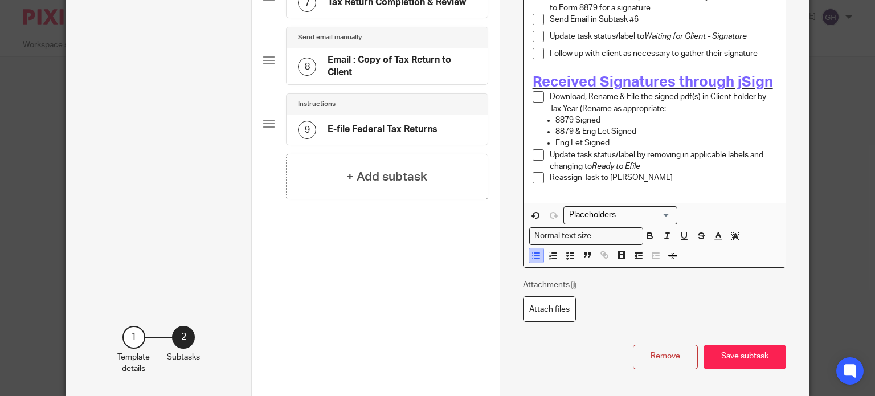
click at [538, 248] on button "button" at bounding box center [536, 255] width 14 height 14
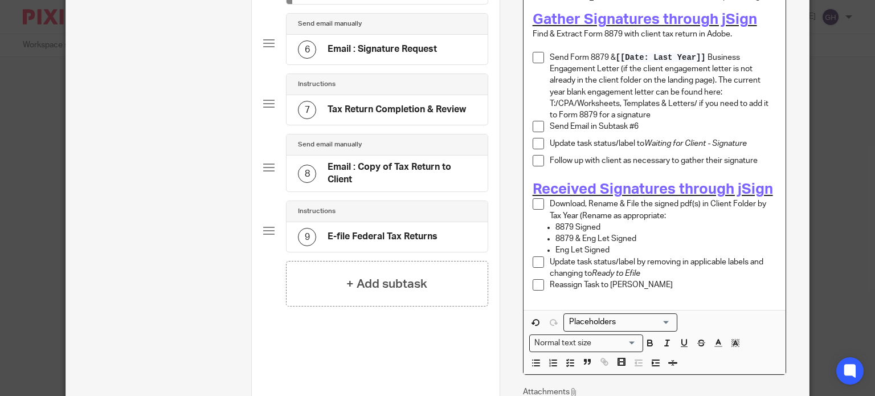
scroll to position [540, 0]
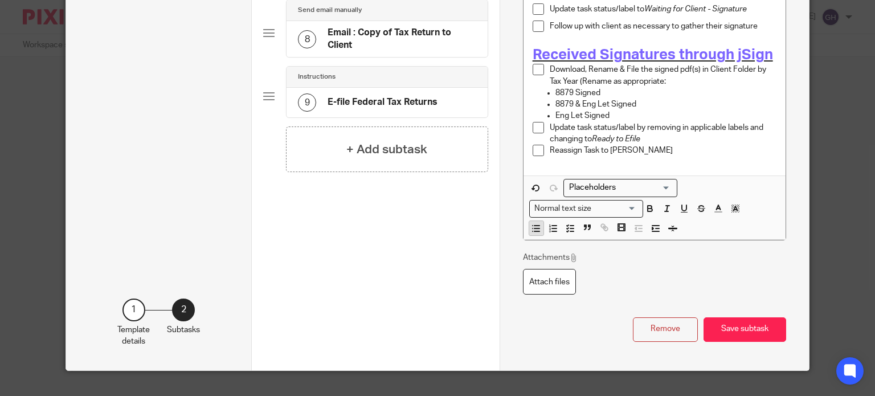
click at [531, 223] on icon "button" at bounding box center [536, 228] width 10 height 10
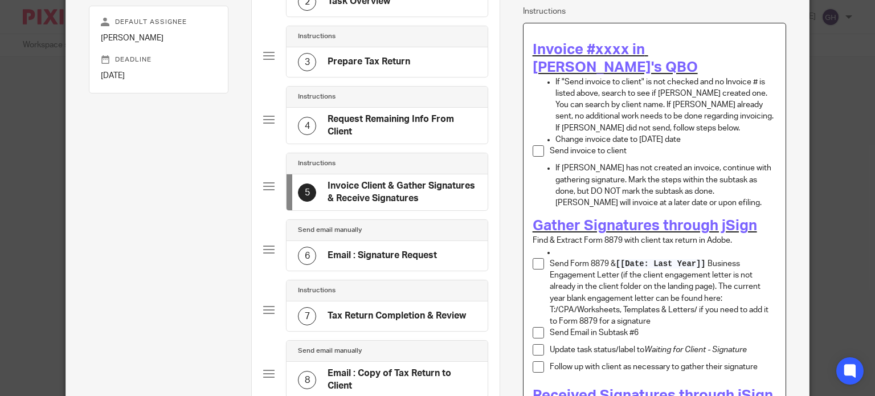
scroll to position [198, 0]
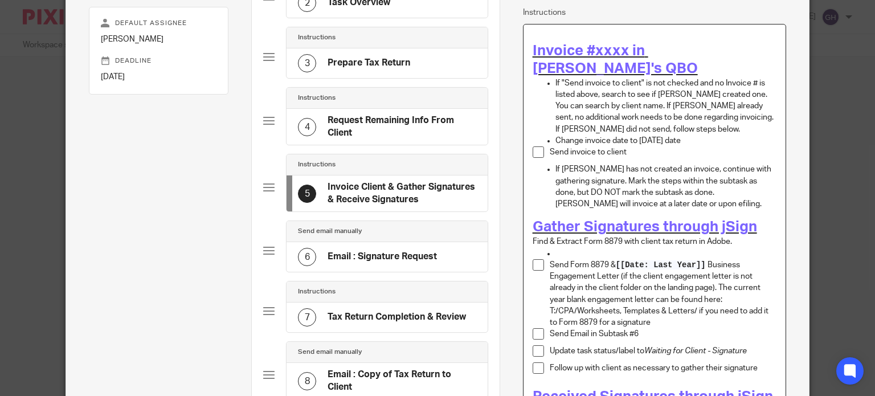
click at [532, 236] on p "Find & Extract Form 8879 with client tax return in Adobe." at bounding box center [654, 241] width 244 height 11
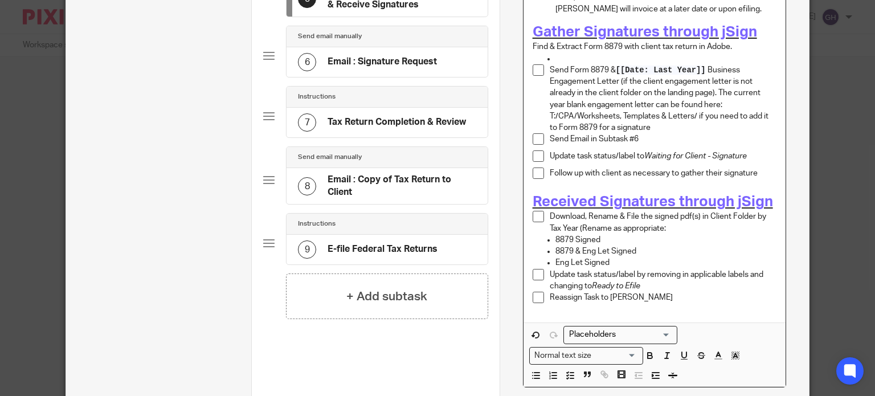
scroll to position [540, 0]
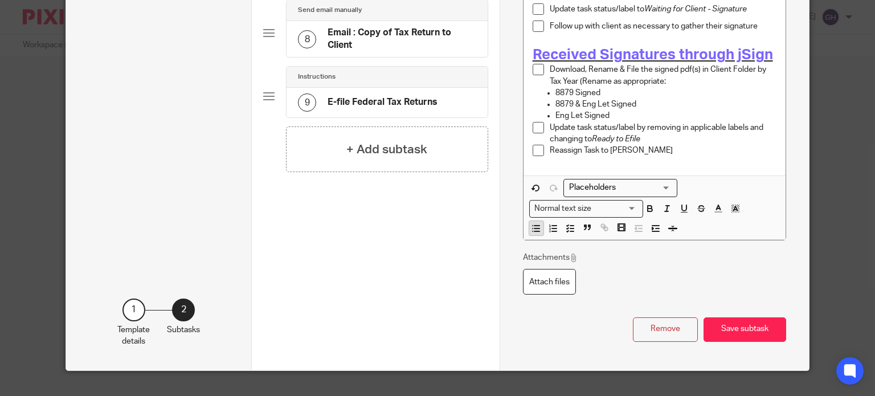
click at [531, 223] on icon "button" at bounding box center [536, 228] width 10 height 10
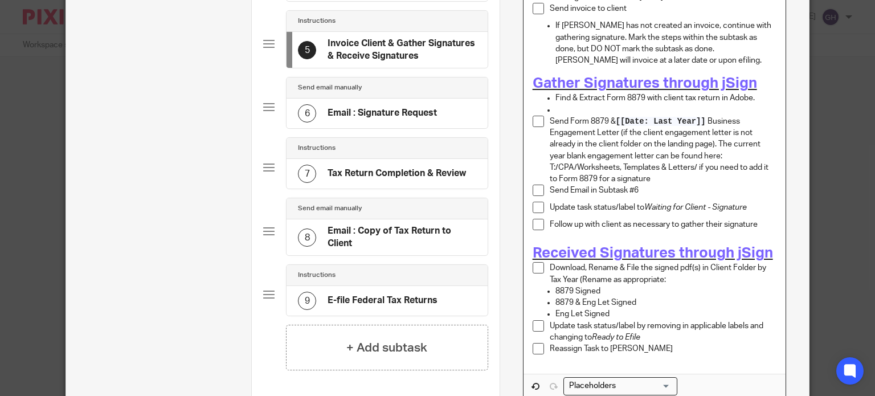
scroll to position [244, 0]
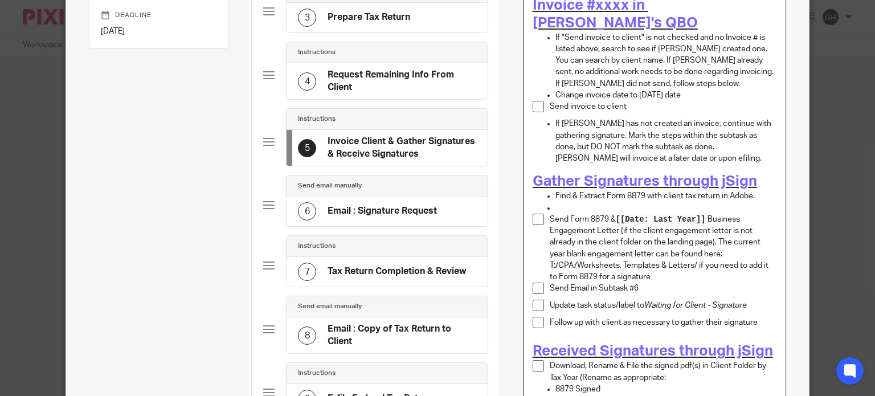
click at [567, 202] on p at bounding box center [665, 207] width 221 height 11
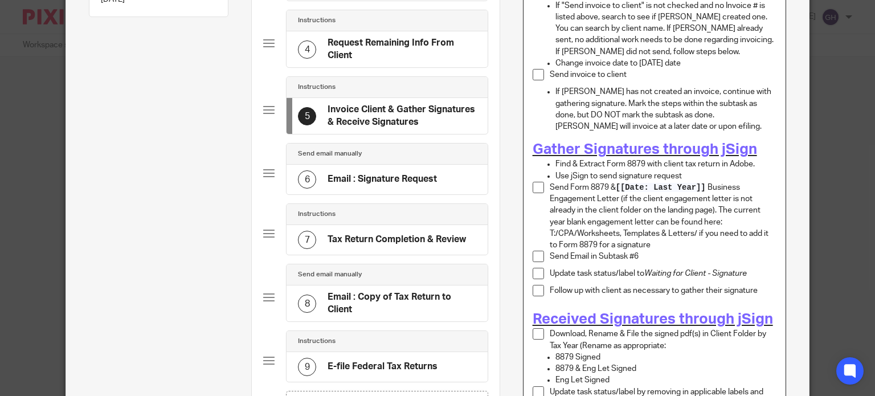
scroll to position [301, 0]
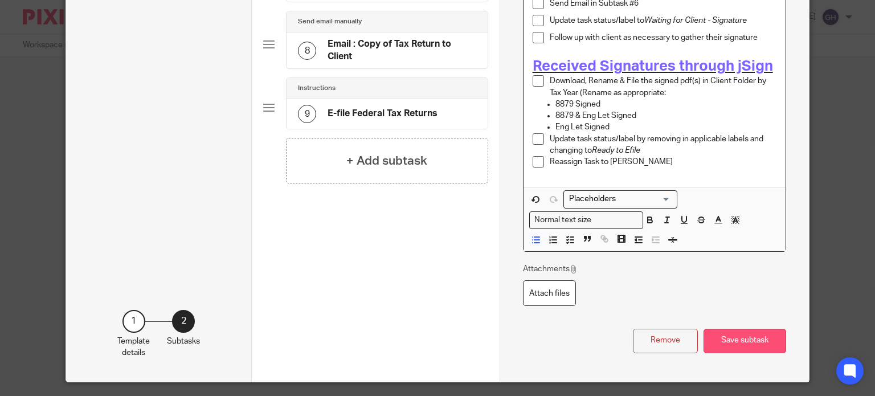
click at [719, 329] on button "Save subtask" at bounding box center [744, 341] width 83 height 24
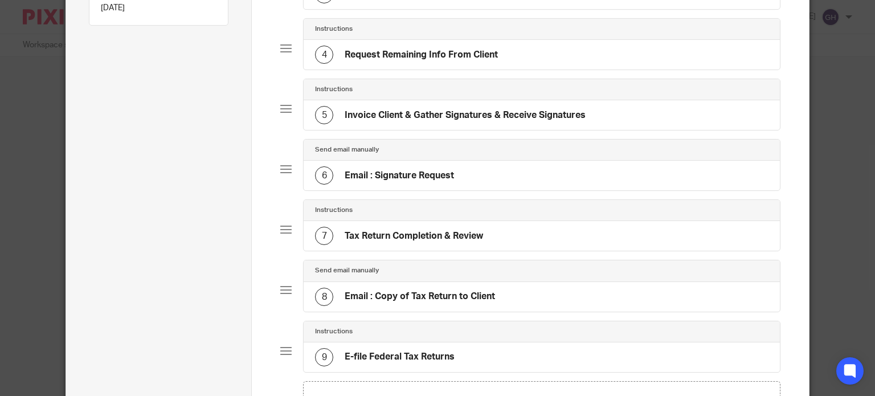
scroll to position [251, 0]
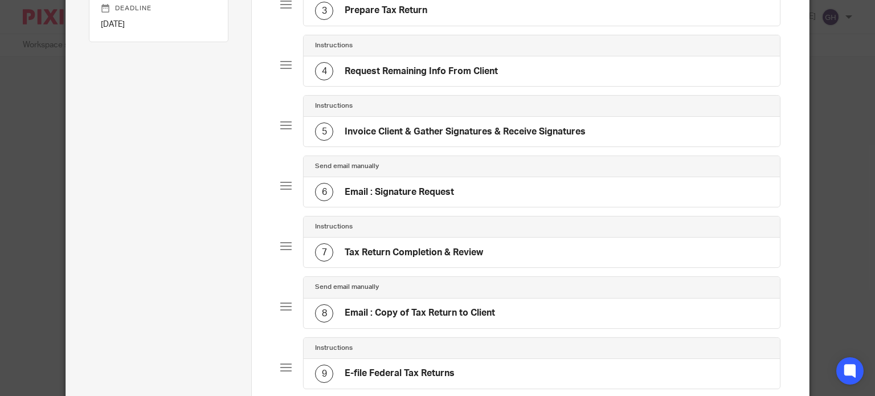
click at [432, 196] on div "6 Email : Signature Request" at bounding box center [384, 192] width 139 height 18
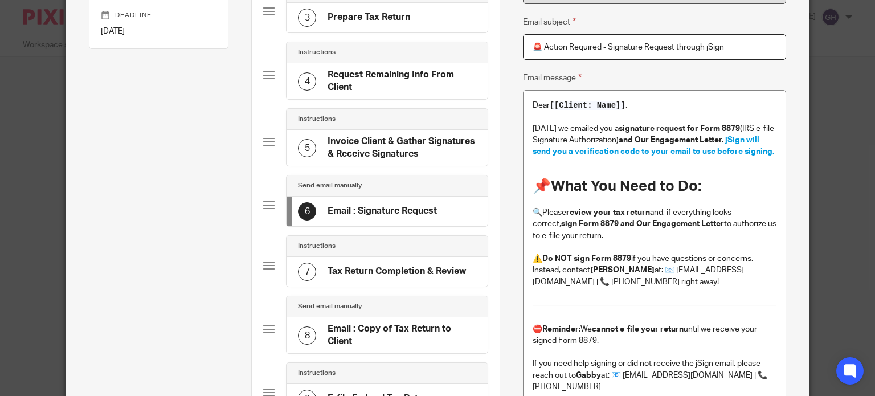
scroll to position [171, 0]
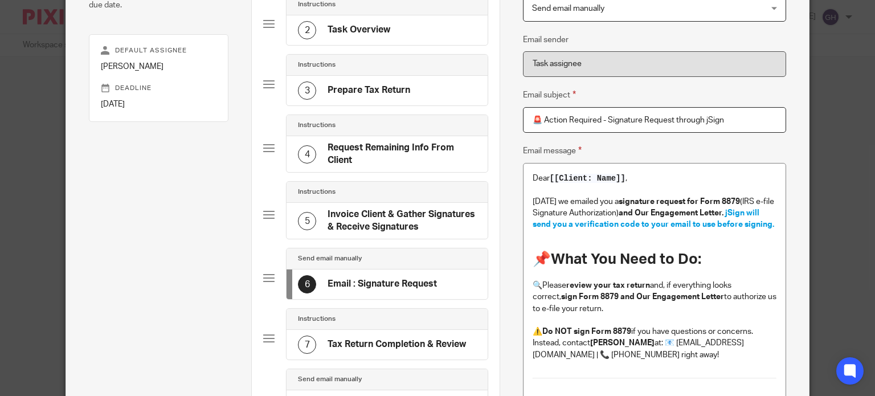
click at [413, 206] on div "5 Invoice Client & Gather Signatures & Receive Signatures" at bounding box center [386, 221] width 201 height 36
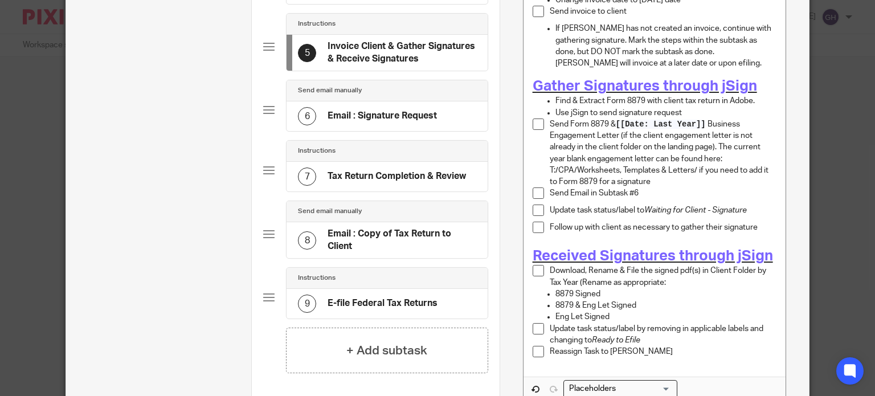
scroll to position [399, 0]
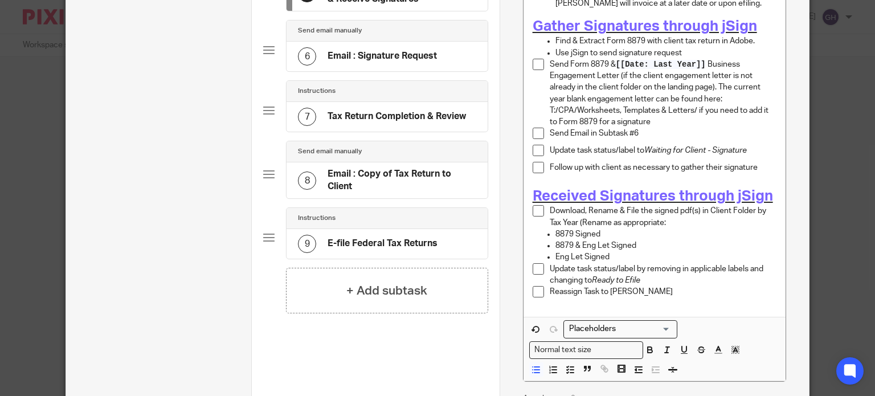
click at [375, 177] on h4 "Email : Copy of Tax Return to Client" at bounding box center [401, 180] width 149 height 24
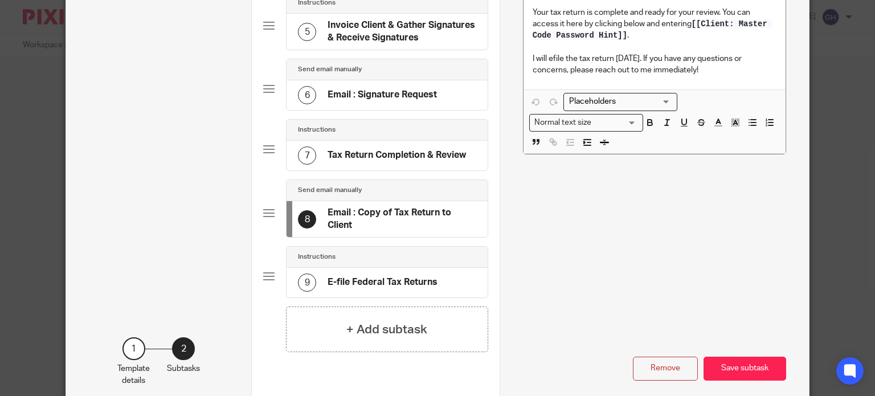
scroll to position [416, 0]
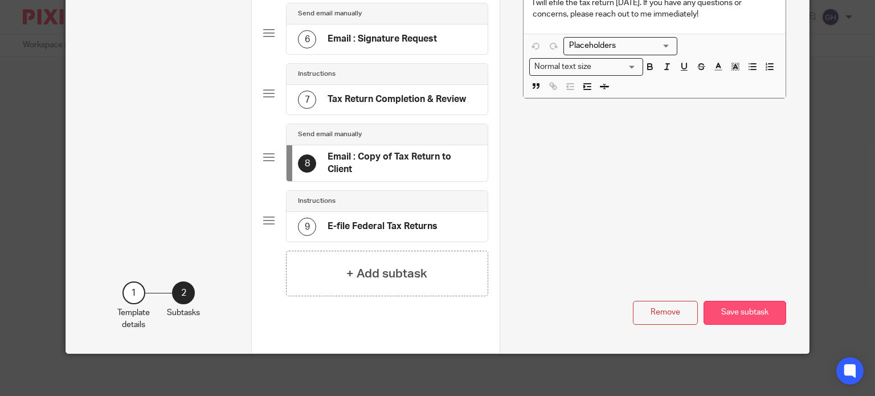
click at [721, 309] on button "Save subtask" at bounding box center [744, 313] width 83 height 24
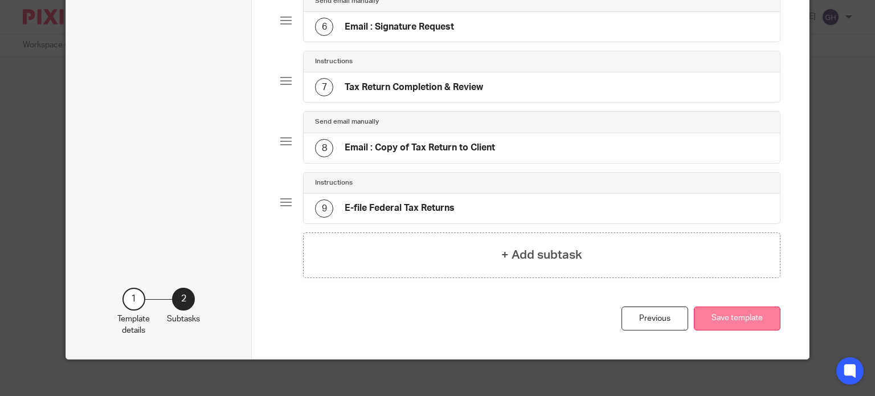
click at [740, 314] on button "Save template" at bounding box center [737, 318] width 87 height 24
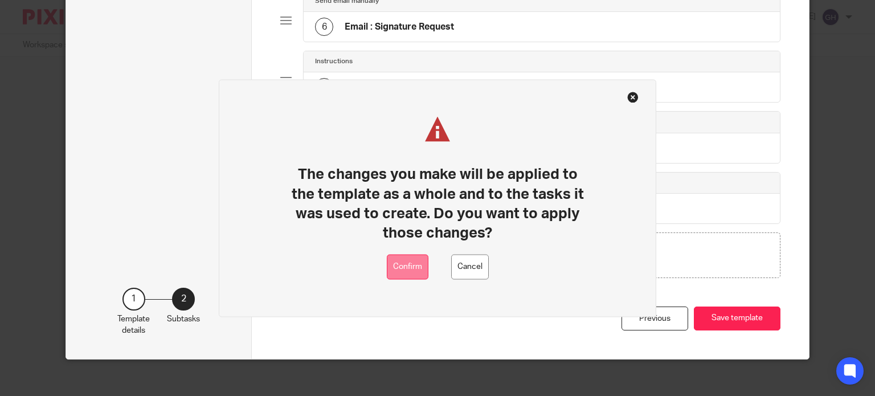
click at [418, 266] on button "Confirm" at bounding box center [408, 267] width 42 height 26
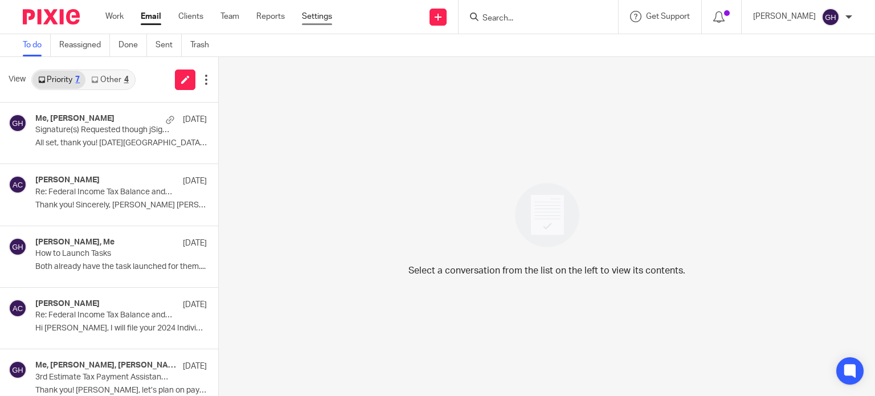
click at [331, 13] on link "Settings" at bounding box center [317, 16] width 30 height 11
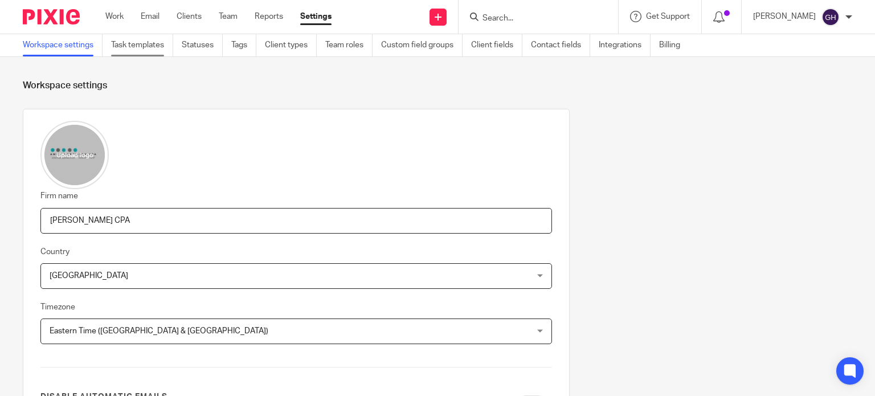
click at [148, 41] on link "Task templates" at bounding box center [142, 45] width 62 height 22
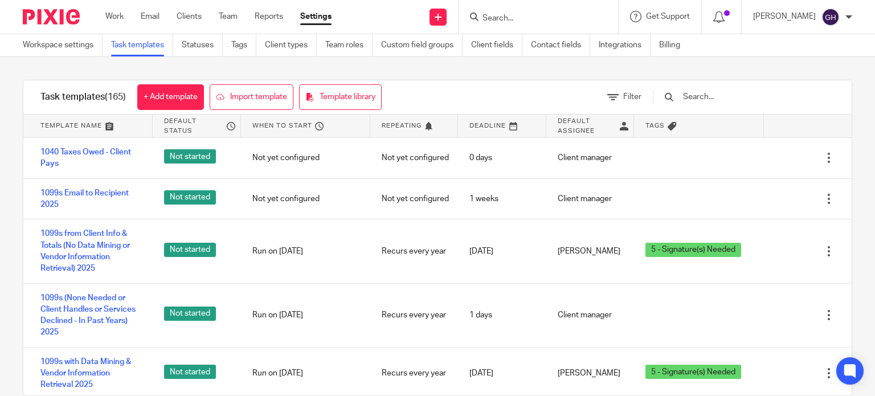
click at [719, 90] on div at bounding box center [737, 97] width 193 height 34
click at [714, 97] on input "text" at bounding box center [748, 97] width 133 height 13
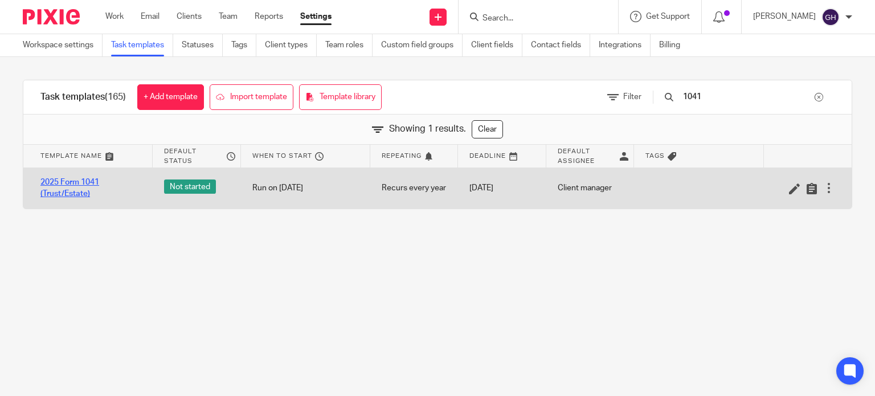
type input "1041"
click at [49, 193] on link "2025 Form 1041 (Trust/Estate)" at bounding box center [90, 188] width 101 height 23
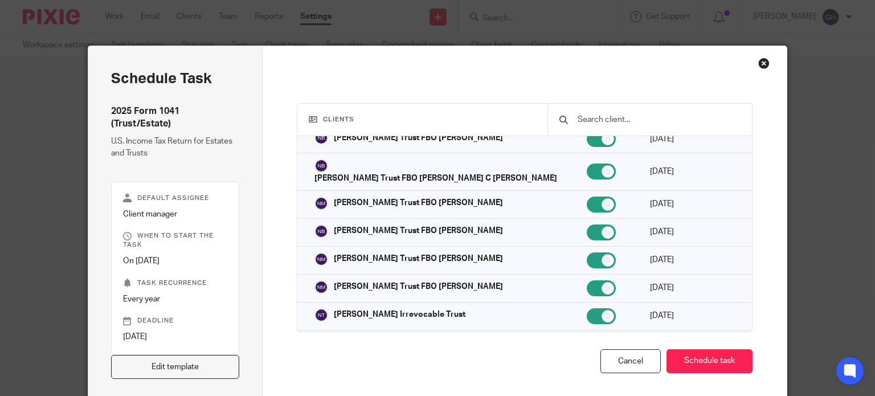
scroll to position [228, 0]
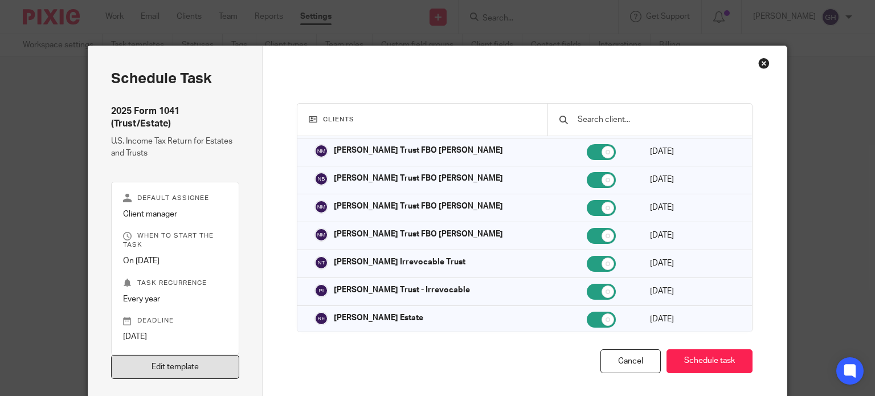
click at [192, 369] on link "Edit template" at bounding box center [175, 367] width 129 height 24
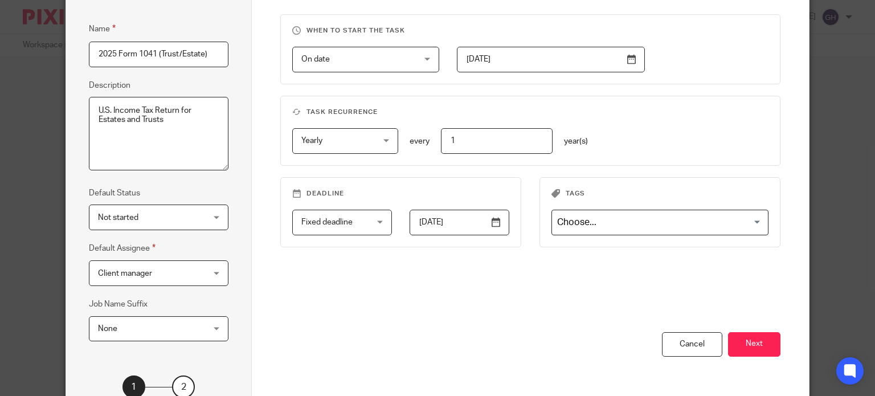
scroll to position [185, 0]
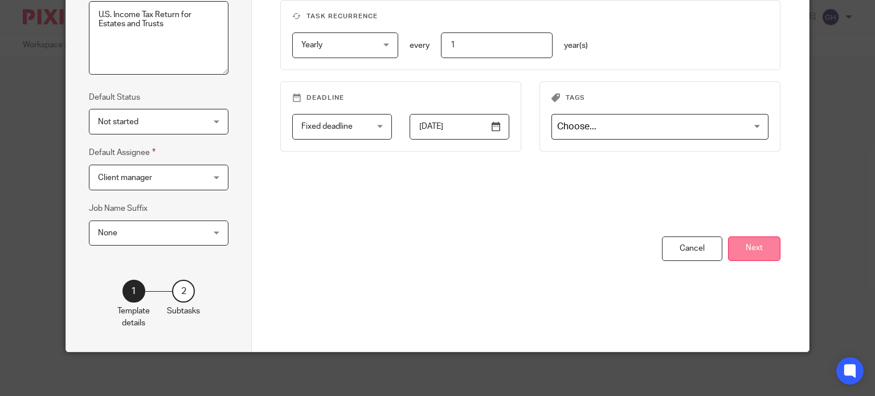
click at [764, 249] on button "Next" at bounding box center [754, 248] width 52 height 24
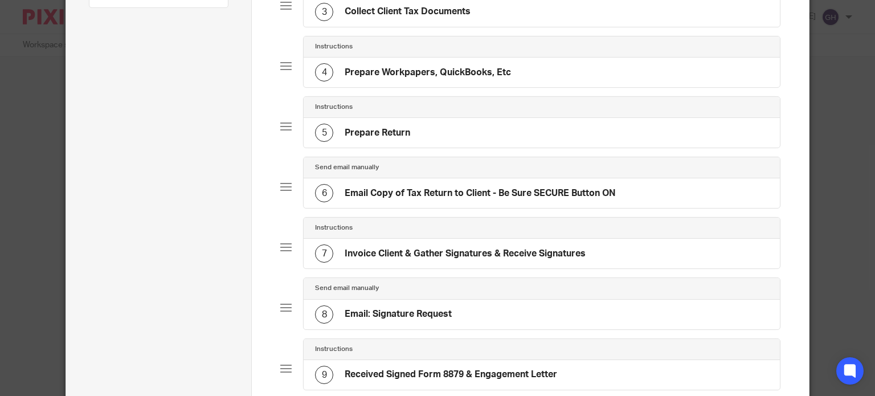
scroll to position [298, 0]
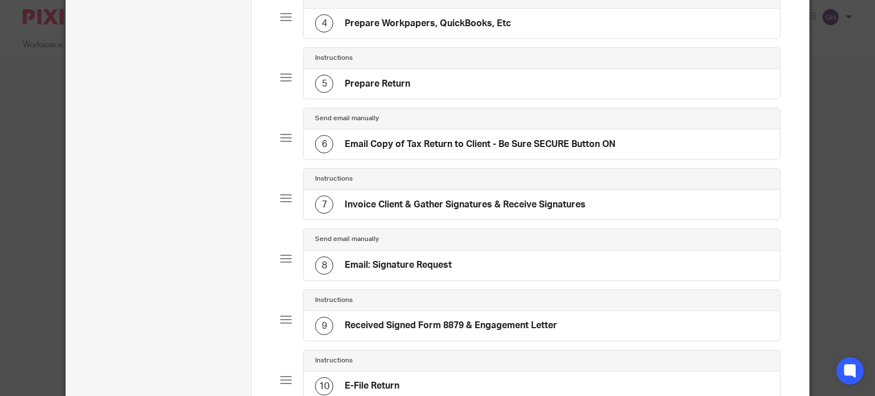
click at [477, 264] on div "8 Email: Signature Request" at bounding box center [542, 266] width 476 height 30
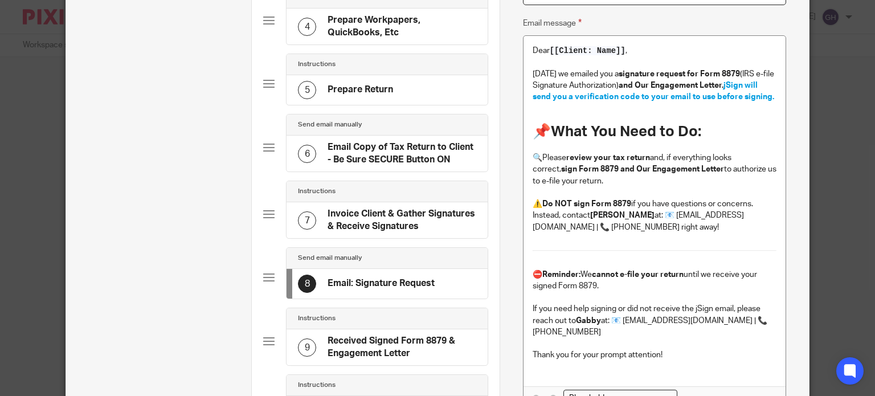
scroll to position [0, 0]
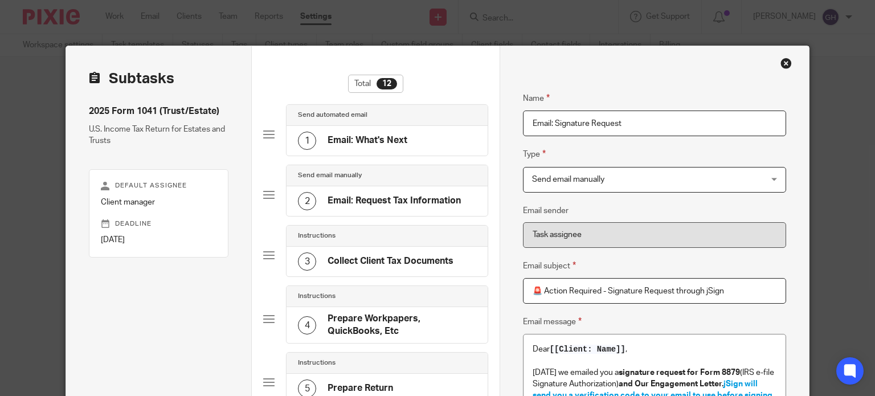
drag, startPoint x: 733, startPoint y: 294, endPoint x: 526, endPoint y: 288, distance: 206.8
click at [526, 288] on input "🚨 Action Required - Signature Request through jSign" at bounding box center [654, 291] width 263 height 26
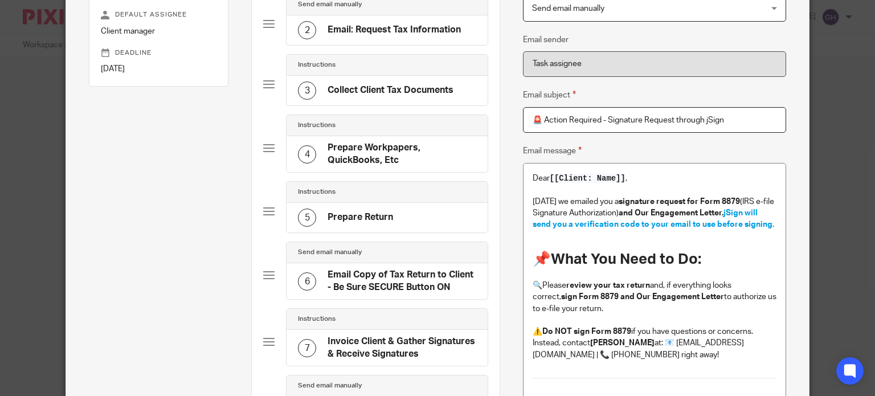
scroll to position [228, 0]
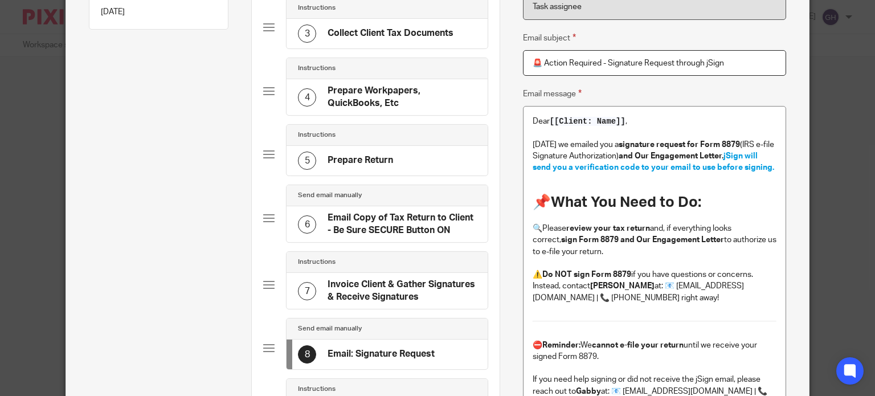
click at [374, 281] on h4 "Invoice Client & Gather Signatures & Receive Signatures" at bounding box center [401, 290] width 149 height 24
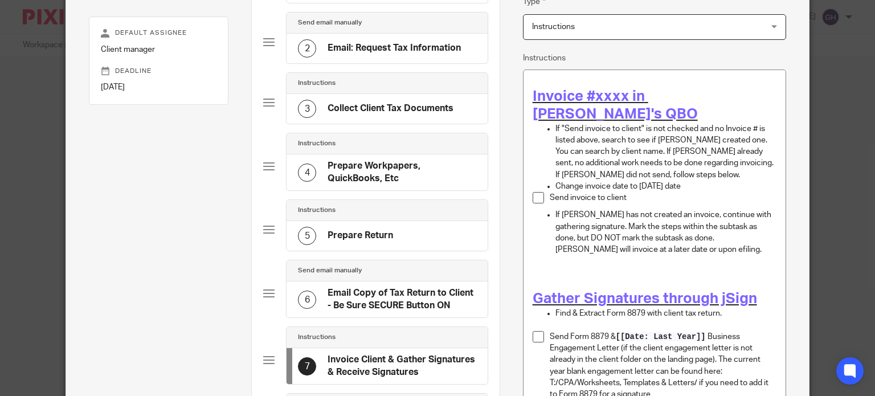
scroll to position [171, 0]
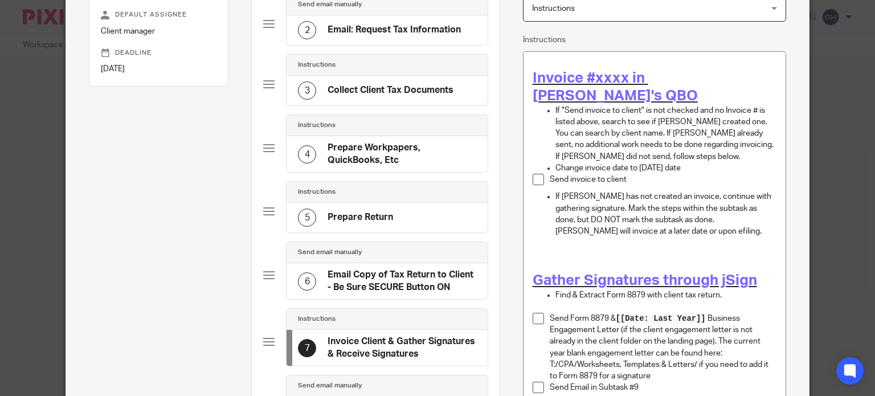
click at [574, 301] on p at bounding box center [665, 306] width 221 height 11
click at [715, 289] on p "Find & Extract Form 8879 with client tax return." at bounding box center [665, 294] width 221 height 11
click at [718, 289] on p "Find & Extract Form 8879 with client tax return." at bounding box center [665, 294] width 221 height 11
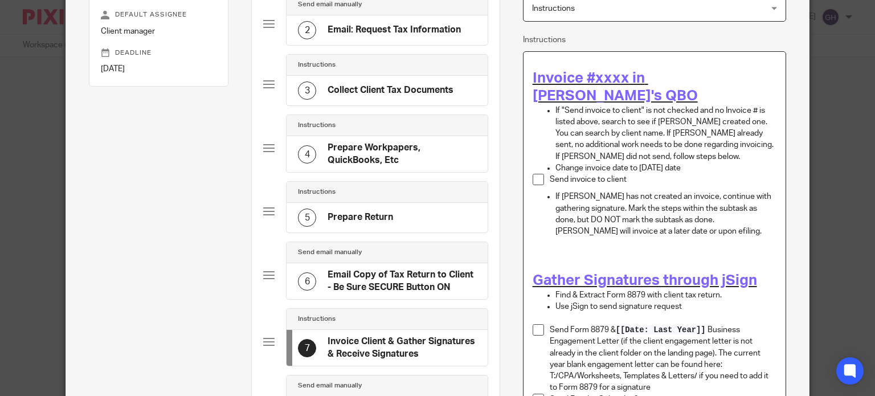
click at [663, 313] on p at bounding box center [665, 318] width 221 height 11
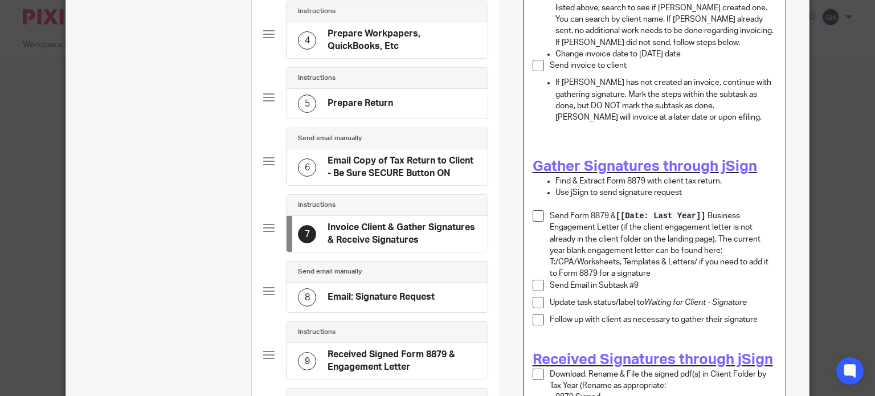
click at [684, 260] on p "Send Form 8879 & [[Date: Last Year]] Business Engagement Letter (if the client …" at bounding box center [663, 244] width 227 height 69
click at [702, 199] on p at bounding box center [665, 204] width 221 height 11
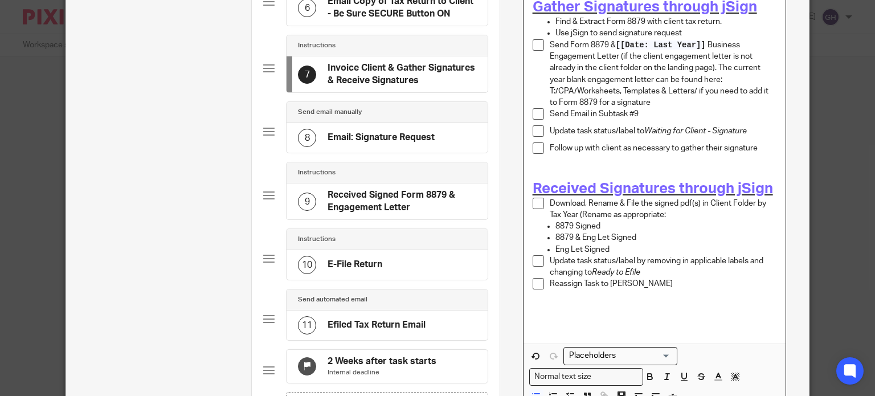
scroll to position [613, 0]
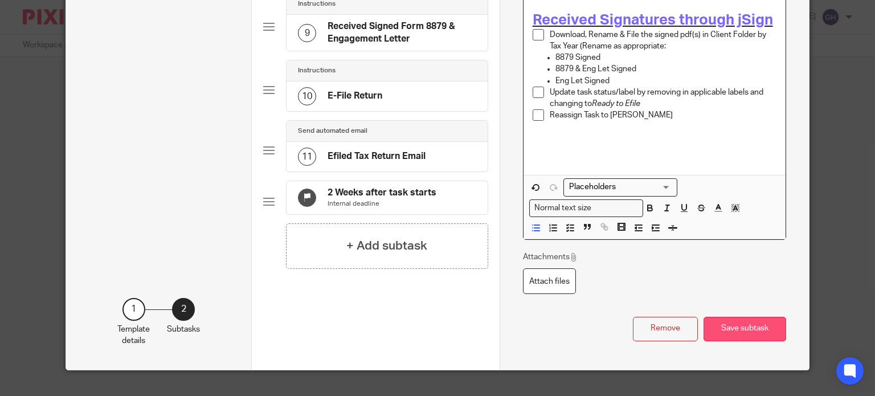
click at [757, 317] on button "Save subtask" at bounding box center [744, 329] width 83 height 24
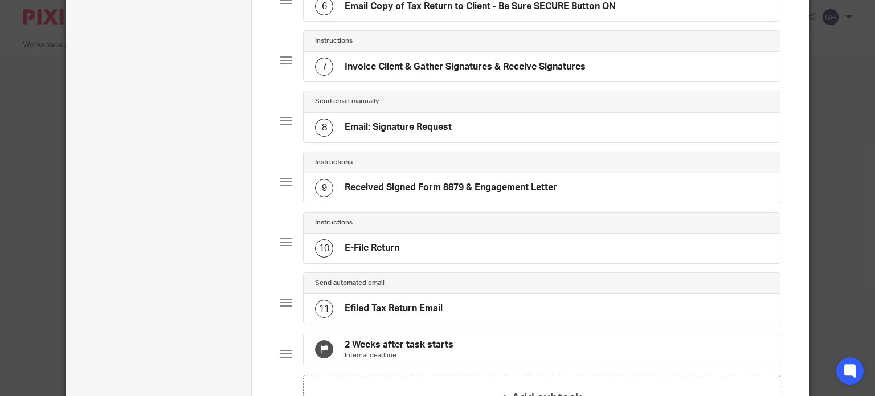
scroll to position [365, 0]
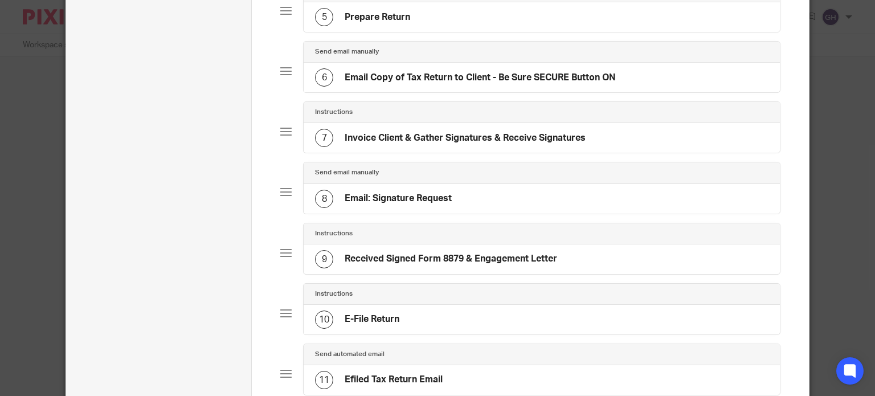
click at [429, 204] on div "8 Email: Signature Request" at bounding box center [542, 199] width 476 height 30
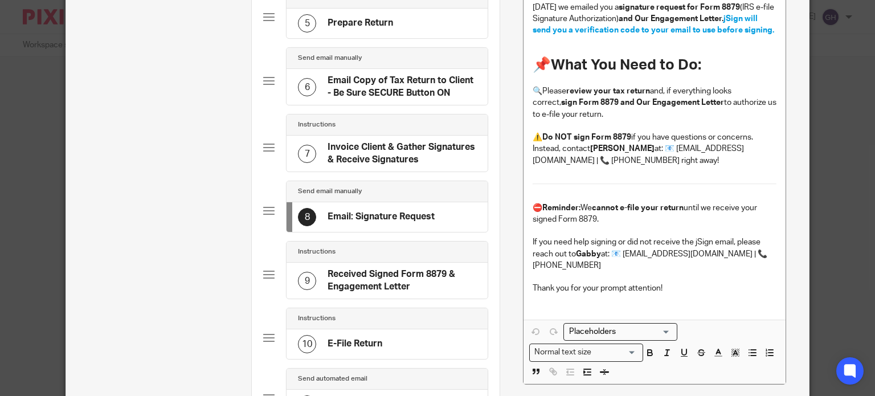
scroll to position [0, 0]
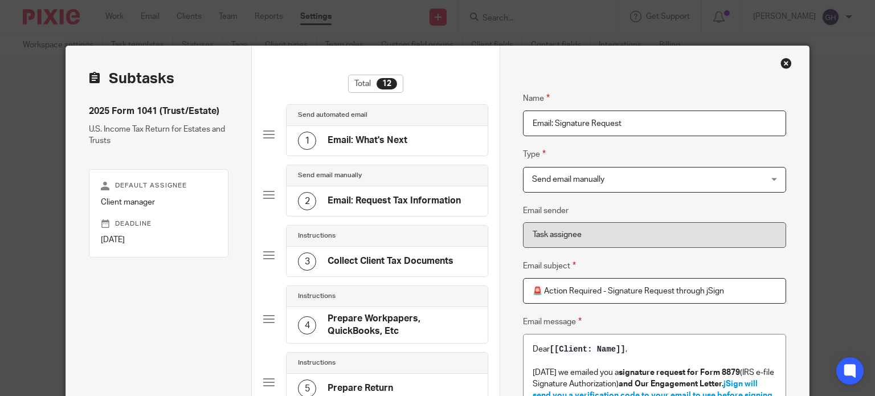
drag, startPoint x: 531, startPoint y: 288, endPoint x: 768, endPoint y: 288, distance: 237.5
click at [768, 288] on input "🚨 Action Required - Signature Request through jSign" at bounding box center [654, 291] width 263 height 26
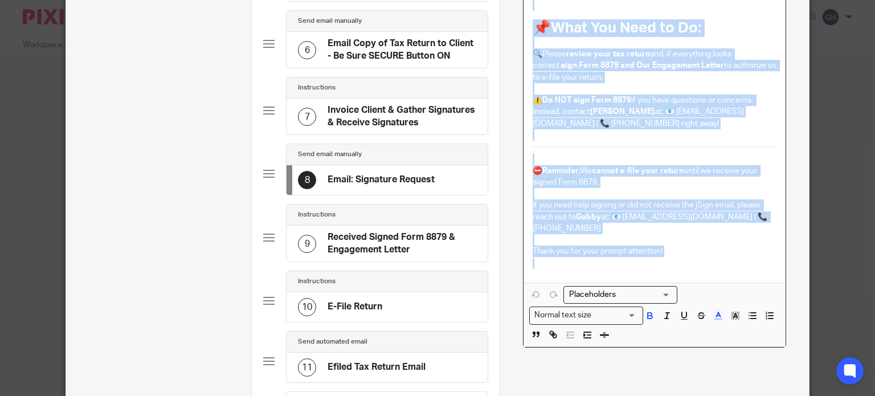
scroll to position [593, 0]
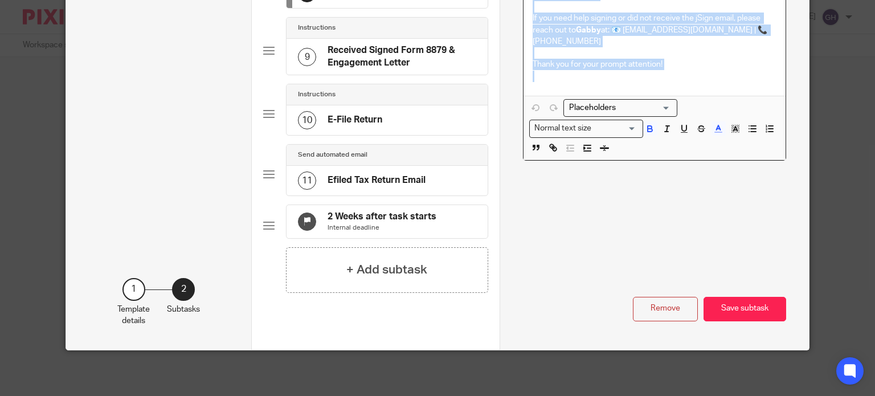
drag, startPoint x: 524, startPoint y: 114, endPoint x: 712, endPoint y: 368, distance: 316.4
click at [710, 385] on div "Template details Name 2025 Form 1041 (Trust/Estate) Description U.S. Income Tax…" at bounding box center [437, 198] width 875 height 396
copy div "Dear [[Client: Name]] , Today we emailed you a signature request for Form 8879 …"
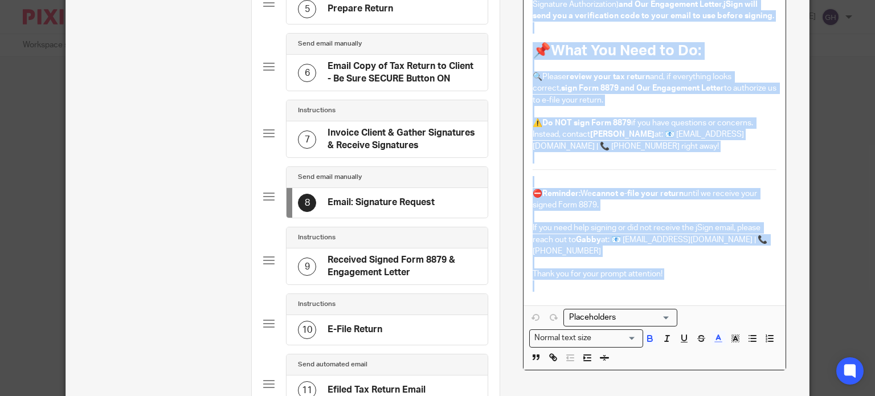
scroll to position [309, 0]
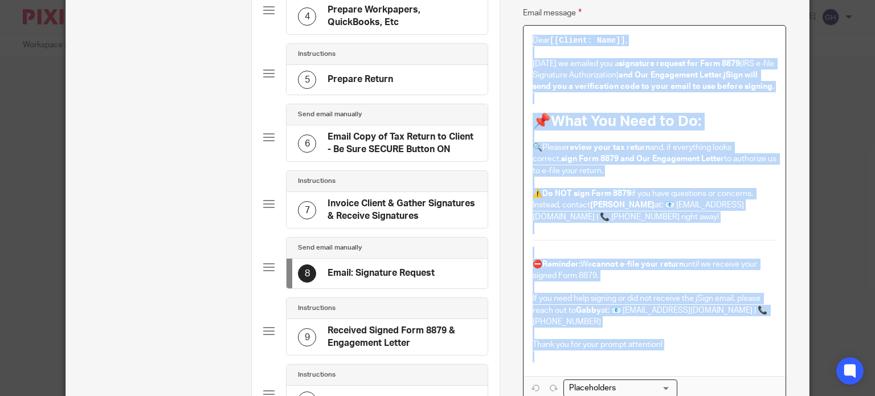
click at [692, 100] on p at bounding box center [654, 98] width 244 height 11
drag, startPoint x: 528, startPoint y: 41, endPoint x: 657, endPoint y: 350, distance: 334.9
click at [657, 350] on div "Dear [[Client: Name]] , Today we emailed you a signature request for Form 8879 …" at bounding box center [654, 201] width 262 height 350
copy div "Dear [[Client: Name]] , Today we emailed you a signature request for Form 8879 …"
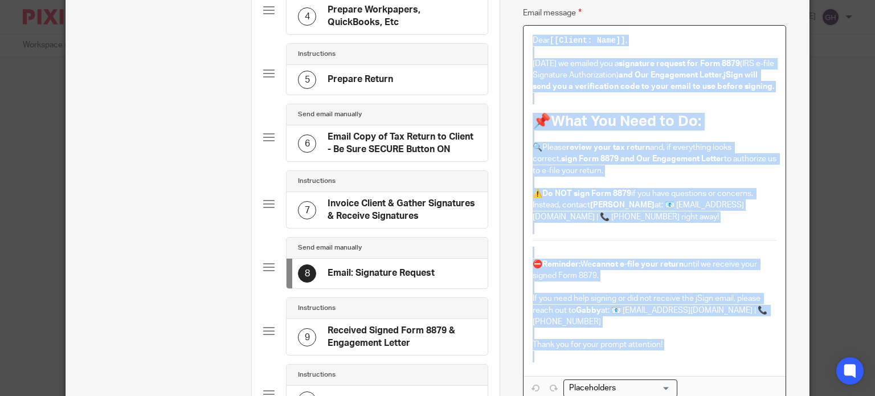
click at [604, 102] on p at bounding box center [654, 98] width 244 height 11
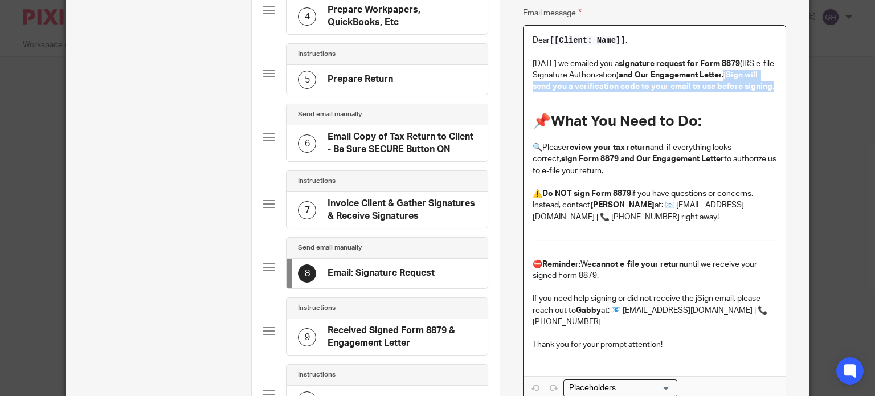
drag, startPoint x: 722, startPoint y: 73, endPoint x: 778, endPoint y: 84, distance: 57.3
click at [778, 84] on div "Dear [[Client: Name]] , Today we emailed you a signature request for Form 8879 …" at bounding box center [654, 201] width 262 height 350
copy span "jSign will send you a verification code to your email to use before signing."
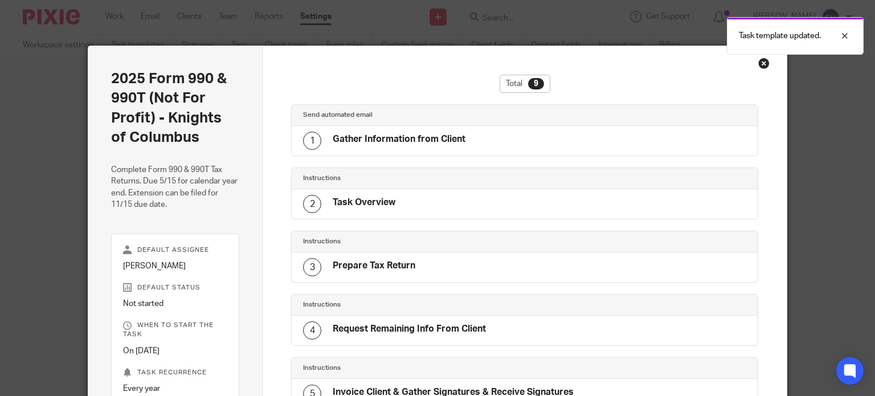
click at [760, 65] on div "Close this dialog window" at bounding box center [763, 63] width 11 height 11
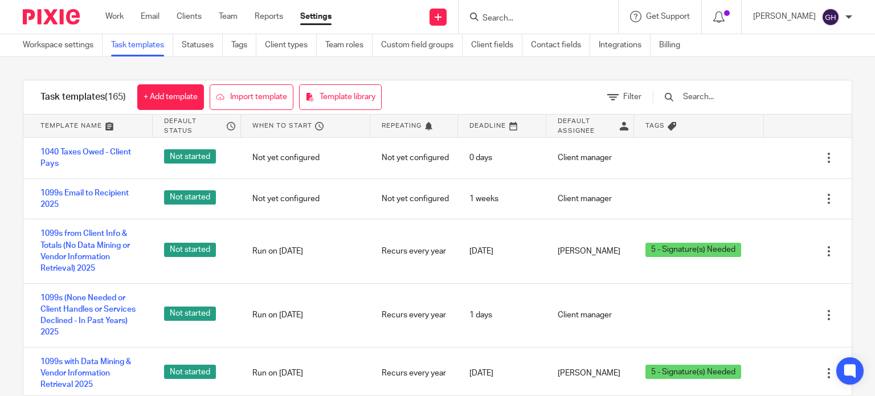
click at [436, 95] on input "text" at bounding box center [748, 97] width 133 height 13
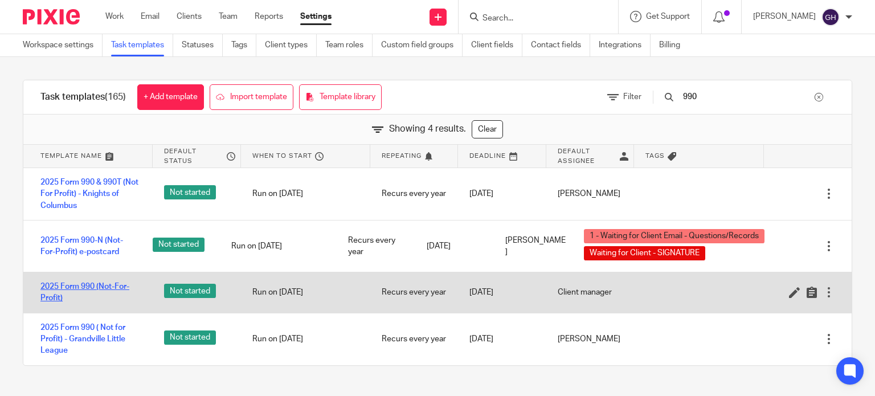
type input "990"
click at [81, 284] on link "2025 Form 990 (Not-For-Profit)" at bounding box center [90, 292] width 101 height 23
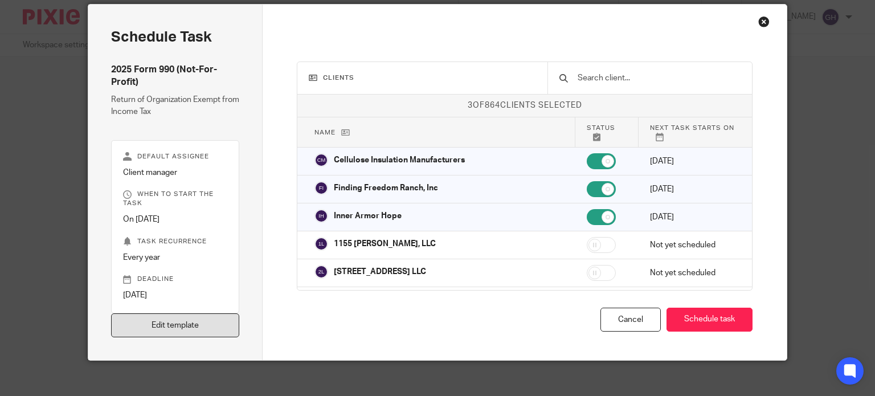
scroll to position [51, 0]
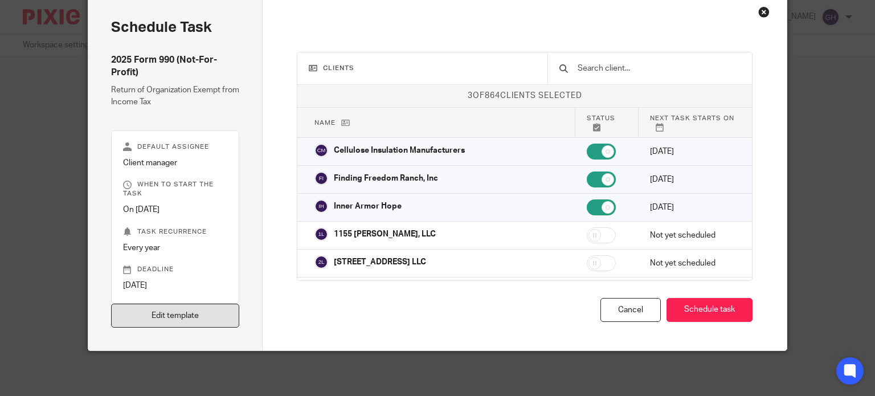
click at [155, 321] on link "Edit template" at bounding box center [175, 316] width 129 height 24
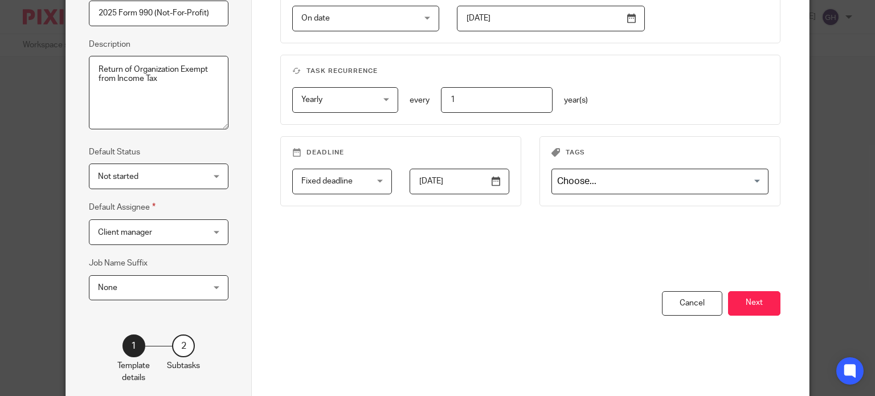
scroll to position [185, 0]
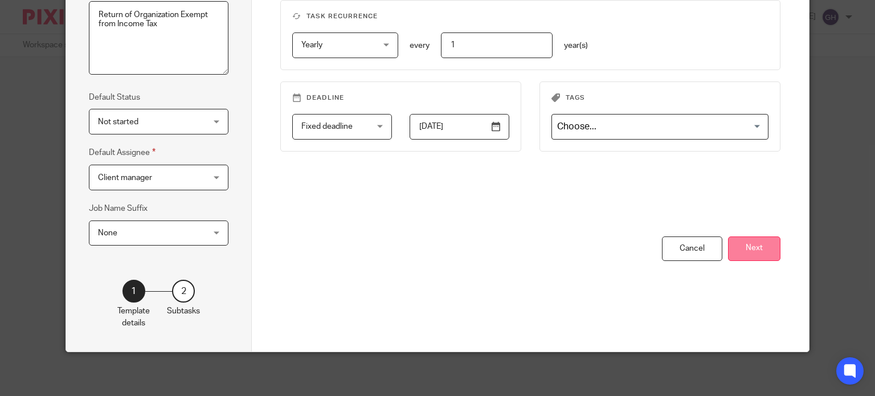
click at [731, 246] on button "Next" at bounding box center [754, 248] width 52 height 24
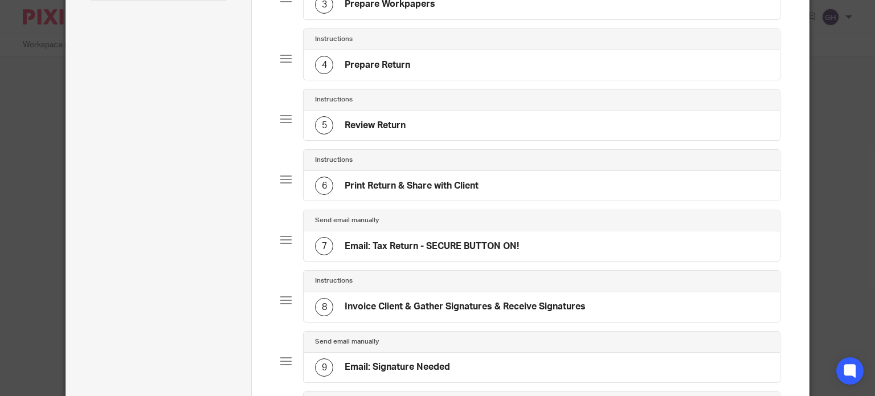
scroll to position [298, 0]
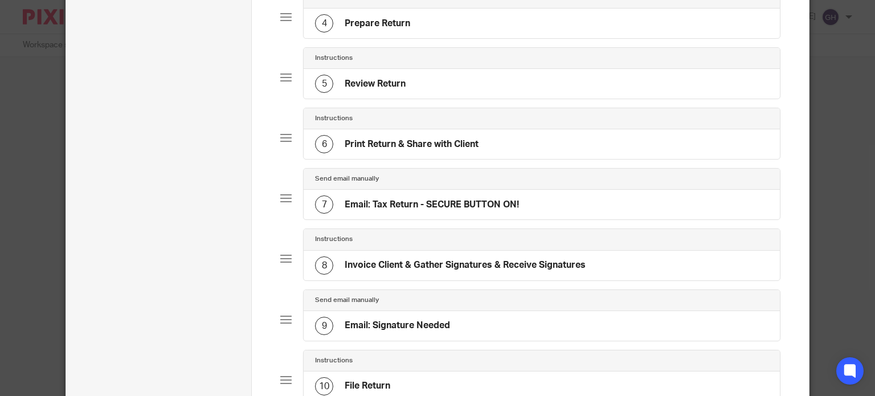
click at [415, 259] on h4 "Invoice Client & Gather Signatures & Receive Signatures" at bounding box center [465, 265] width 241 height 12
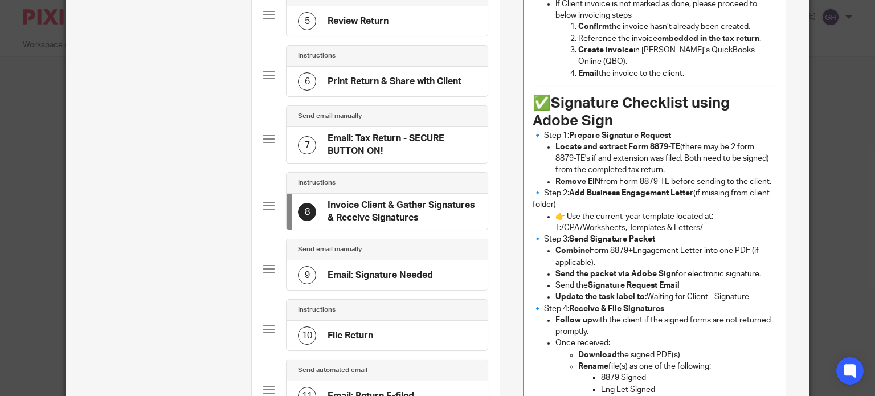
scroll to position [342, 0]
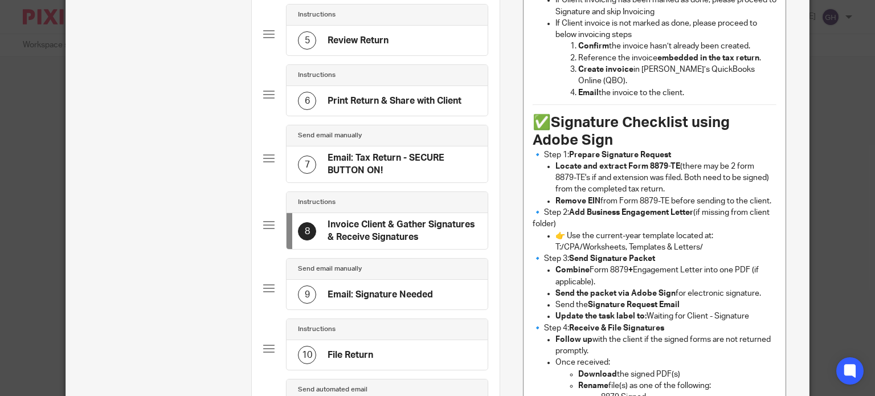
click at [370, 301] on div "9 Email: Signature Needed" at bounding box center [386, 295] width 201 height 30
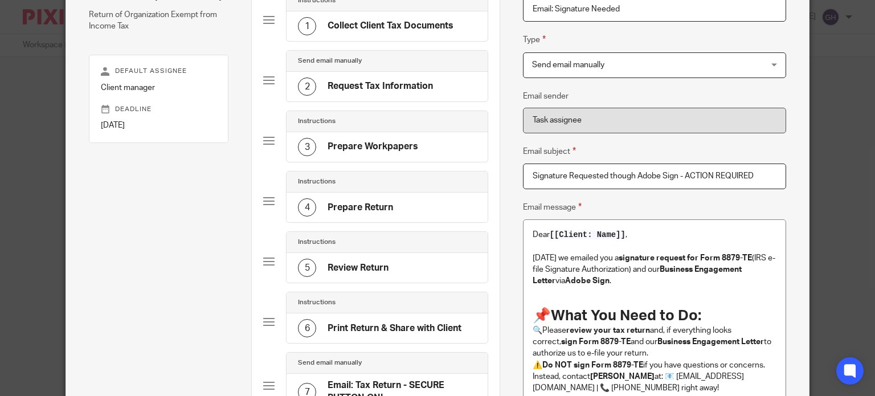
scroll to position [114, 0]
drag, startPoint x: 758, startPoint y: 176, endPoint x: 448, endPoint y: 177, distance: 310.4
click at [448, 177] on div "Subtasks 2025 Form 990 (Not-For-Profit) Return of Organization Exempt from Inco…" at bounding box center [437, 381] width 743 height 898
paste input "🚨 Action Required - Signature Request through jSign"
type input "🚨 Action Required - Signature Request through jSign"
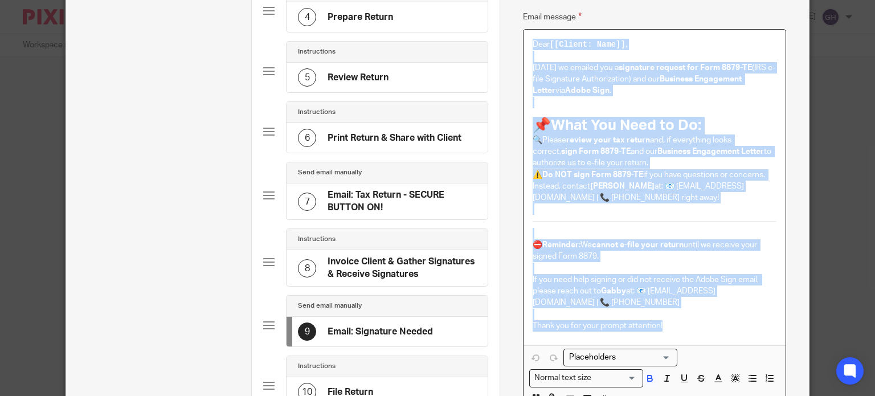
scroll to position [317, 0]
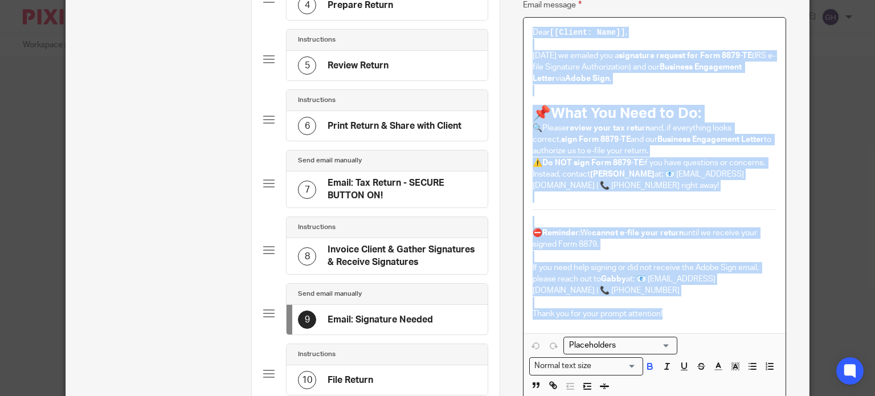
drag, startPoint x: 530, startPoint y: 116, endPoint x: 679, endPoint y: 312, distance: 246.2
click at [679, 312] on div "Dear [[Client: Name]] , [DATE] we emailed you a signature request for Form 8879…" at bounding box center [654, 175] width 262 height 315
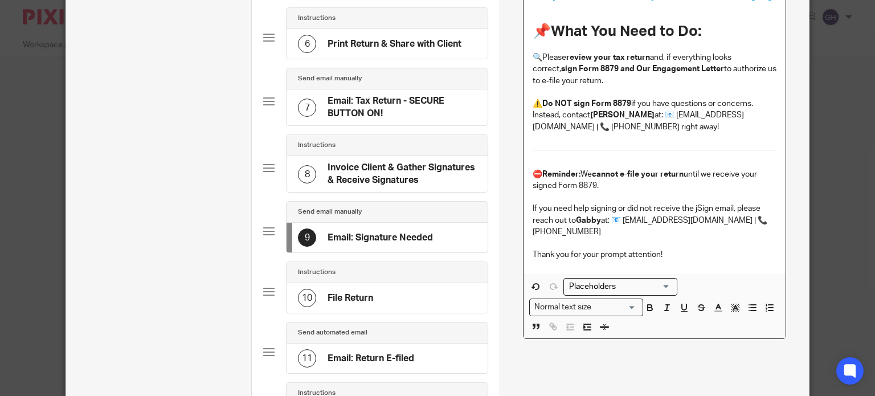
scroll to position [513, 0]
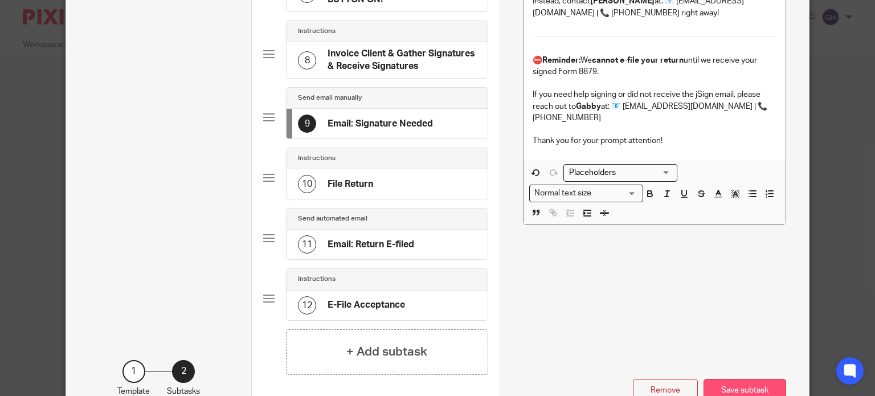
click at [744, 379] on button "Save subtask" at bounding box center [744, 391] width 83 height 24
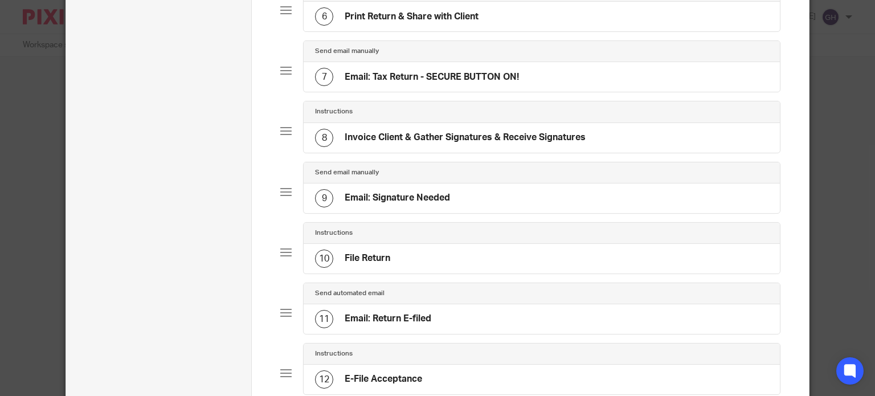
scroll to position [399, 0]
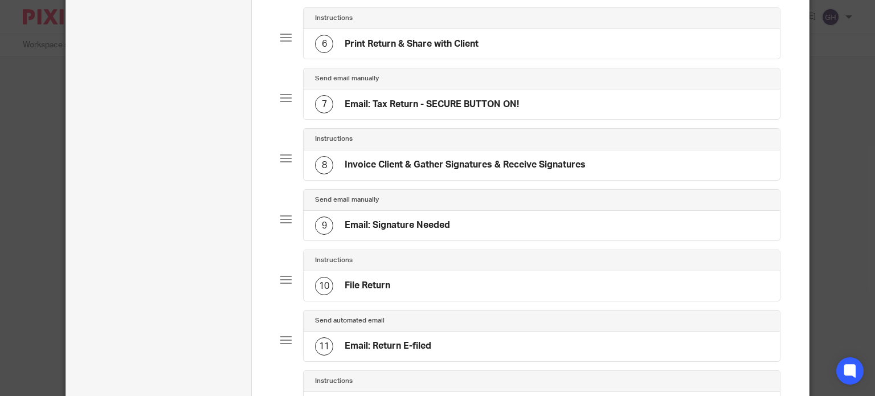
click at [469, 99] on h4 "Email: Tax Return - SECURE BUTTON ON!" at bounding box center [432, 105] width 174 height 12
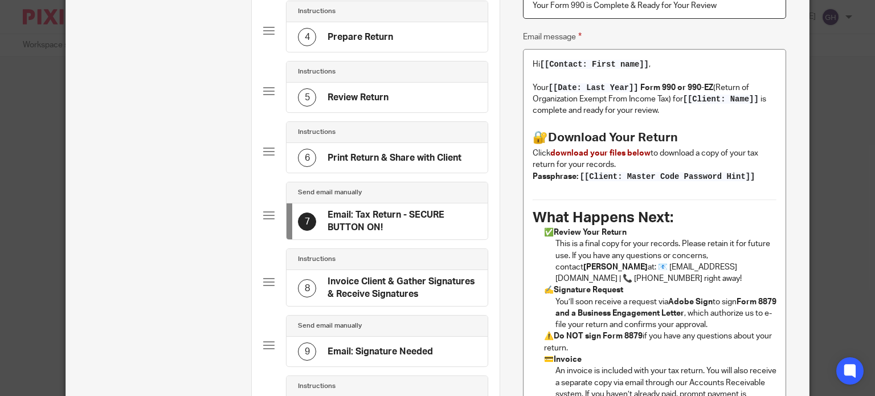
scroll to position [342, 0]
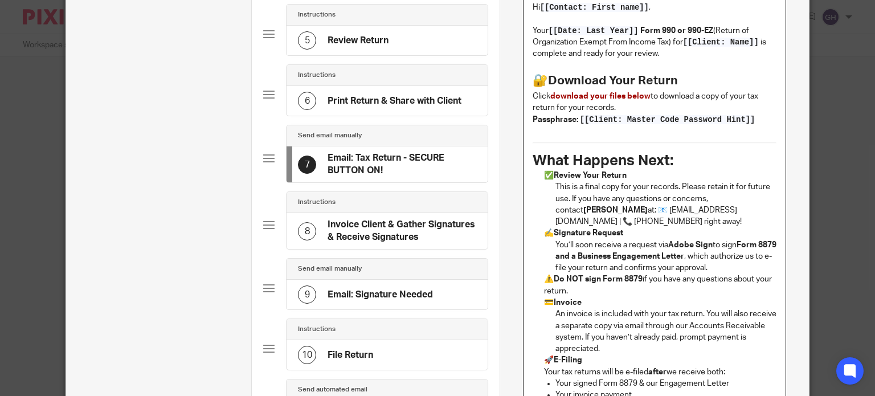
click at [684, 241] on strong "Adobe Sign" at bounding box center [690, 245] width 44 height 8
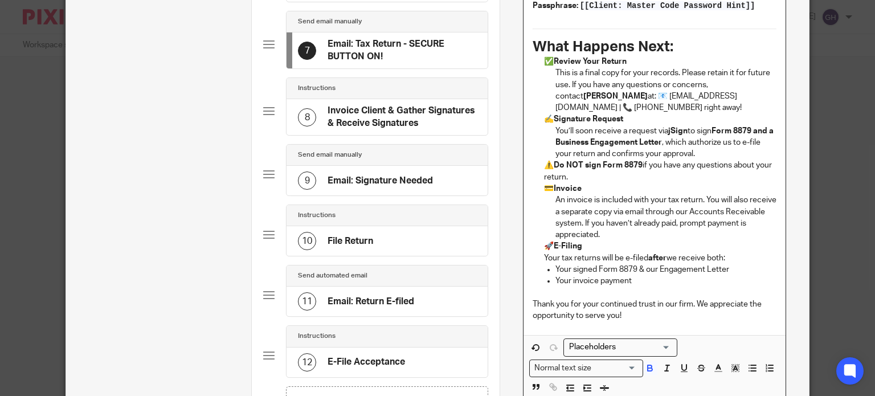
scroll to position [590, 0]
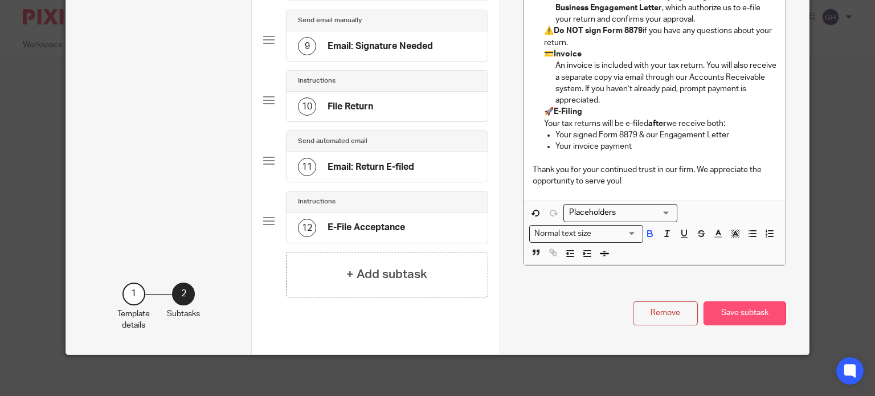
click at [720, 311] on button "Save subtask" at bounding box center [744, 313] width 83 height 24
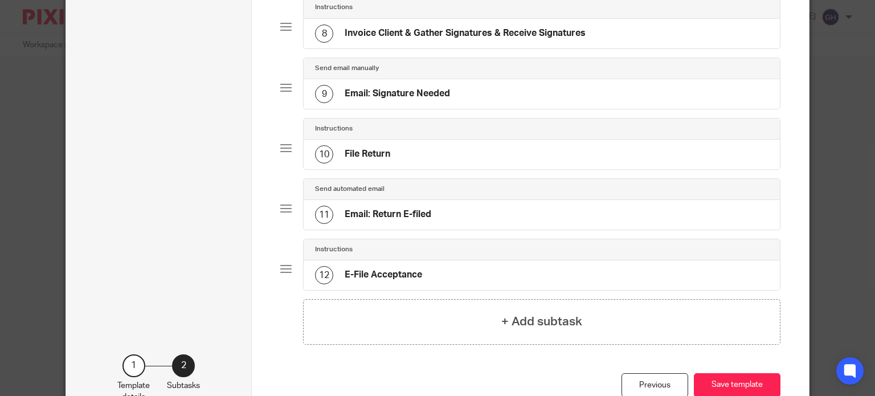
scroll to position [419, 0]
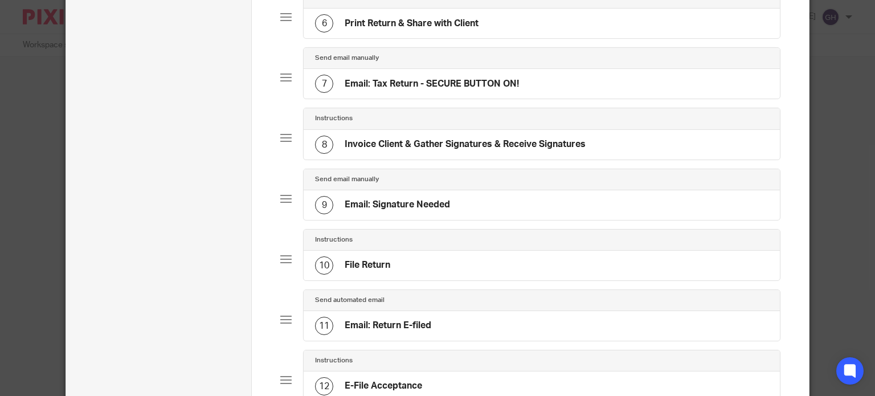
click at [470, 182] on div "Send email manually" at bounding box center [542, 179] width 476 height 21
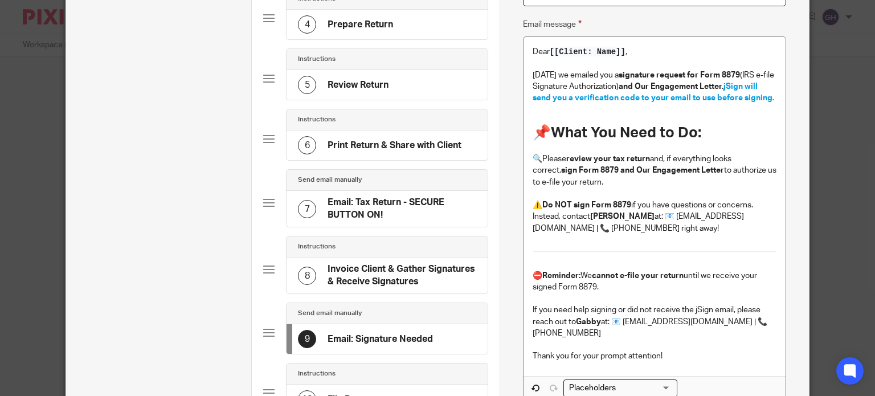
scroll to position [228, 0]
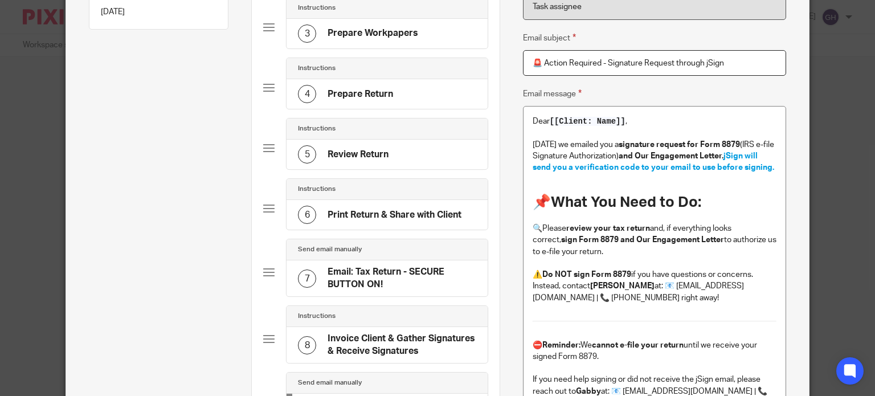
click at [352, 206] on div "6 Print Return & Share with Client" at bounding box center [379, 215] width 163 height 18
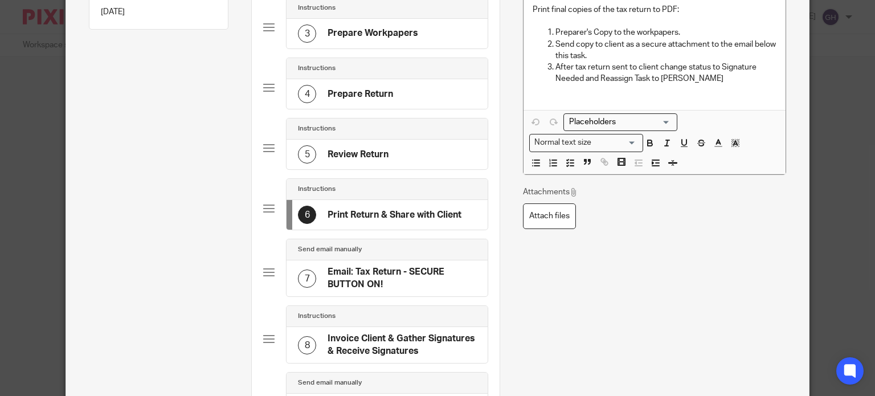
click at [357, 283] on h4 "Email: Tax Return - SECURE BUTTON ON!" at bounding box center [401, 278] width 149 height 24
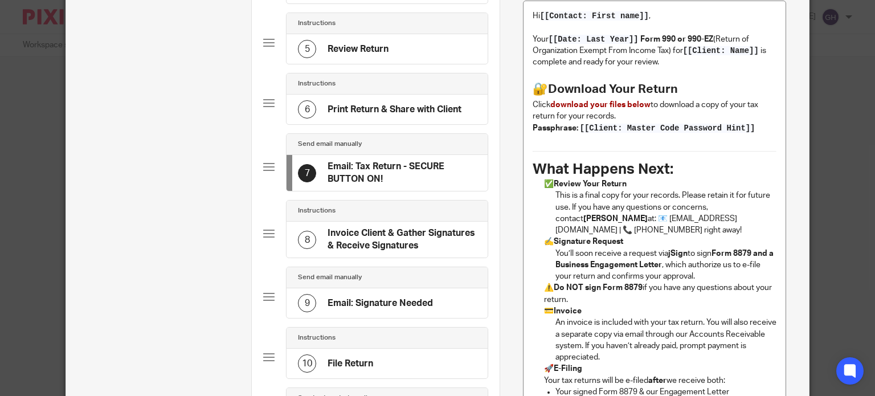
scroll to position [399, 0]
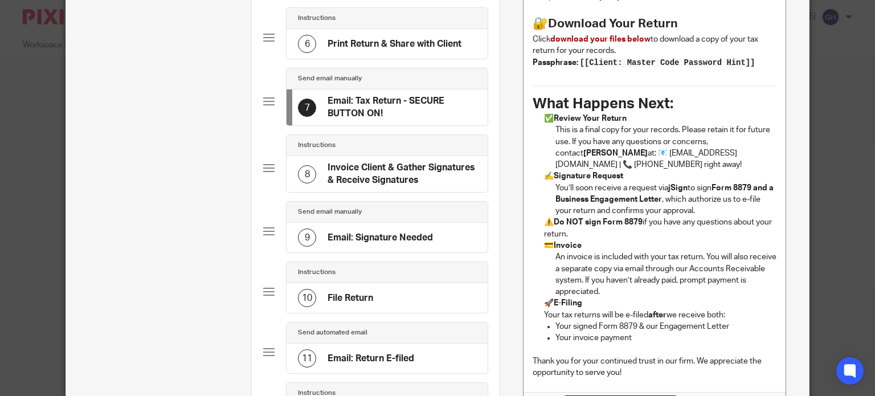
click at [417, 182] on h4 "Invoice Client & Gather Signatures & Receive Signatures" at bounding box center [401, 174] width 149 height 24
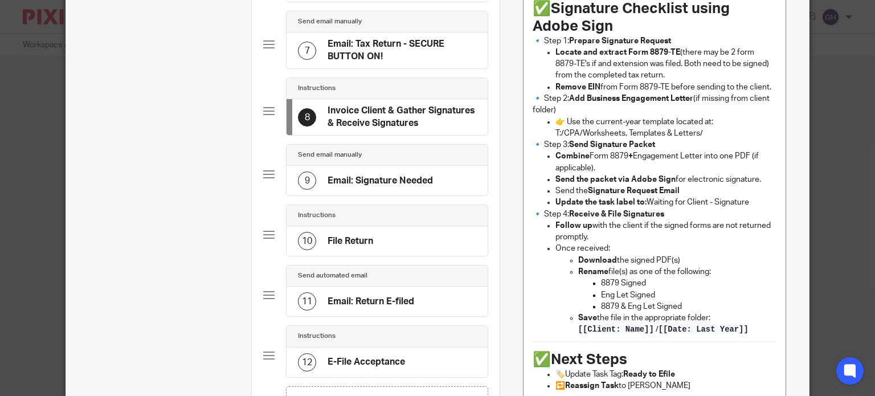
scroll to position [342, 0]
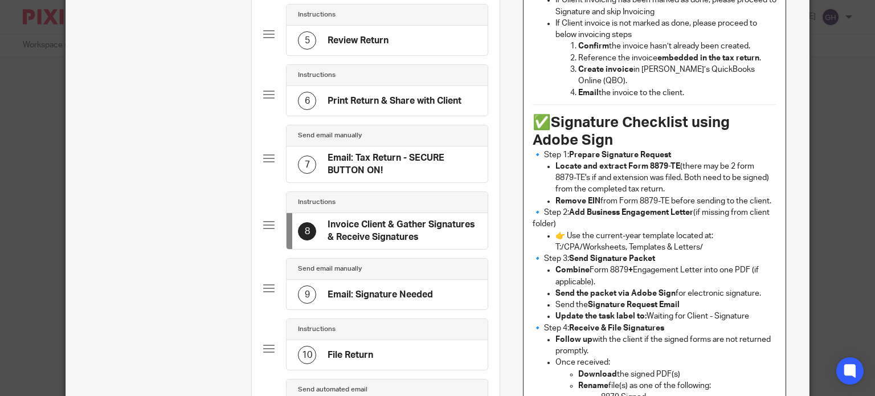
click at [547, 195] on ul "Remove EIN from Form 8879-TE before sending to the client." at bounding box center [654, 200] width 244 height 11
drag, startPoint x: 551, startPoint y: 186, endPoint x: 768, endPoint y: 190, distance: 217.0
click at [768, 195] on p "Remove EIN from Form 8879-TE before sending to the client." at bounding box center [665, 200] width 221 height 11
click at [681, 179] on p "Locate and extract Form 8879-TE (there may be 2 form 8879-TE's if and extension…" at bounding box center [665, 178] width 221 height 35
click at [543, 127] on strong "Signature Checklist using Adobe Sign" at bounding box center [632, 131] width 200 height 32
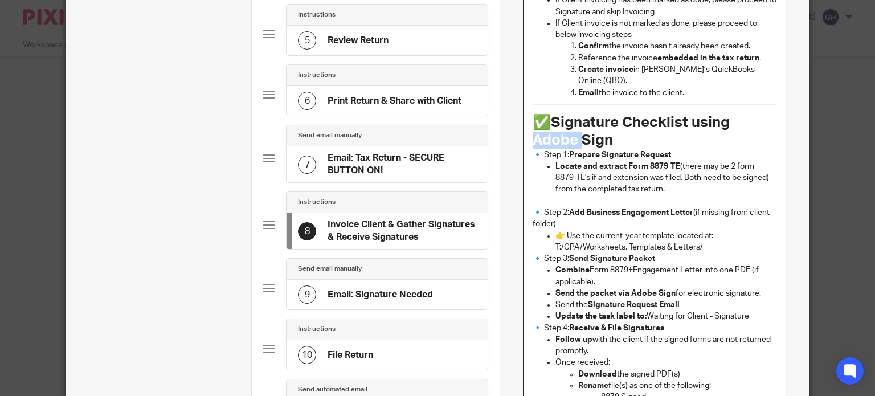
click at [543, 127] on strong "Signature Checklist using Adobe Sign" at bounding box center [632, 131] width 200 height 32
click at [574, 127] on strong "Signature Checklist using Adobe Sign" at bounding box center [632, 131] width 200 height 32
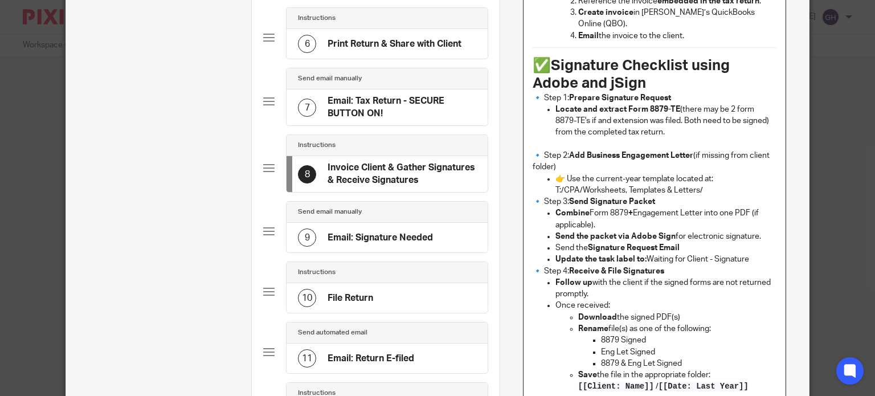
click at [665, 196] on p "🔹 Step 3: Send Signature Packet" at bounding box center [654, 201] width 244 height 11
click at [610, 138] on p at bounding box center [665, 143] width 221 height 11
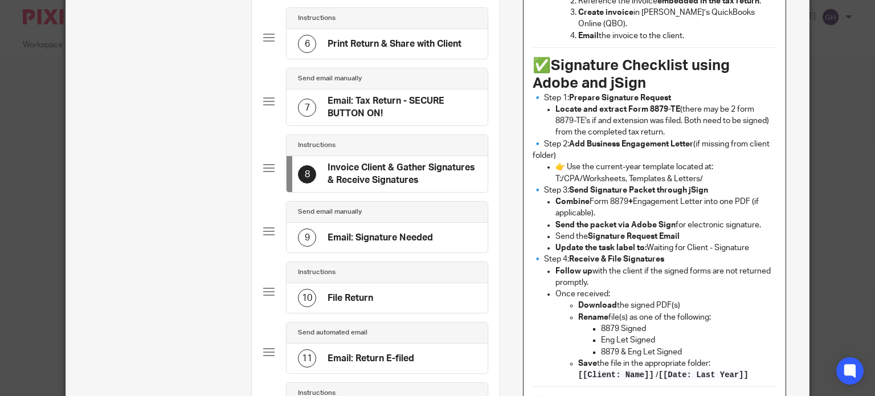
click at [725, 185] on p "🔹 Step 3: Send Signature Packet through jSign" at bounding box center [654, 190] width 244 height 11
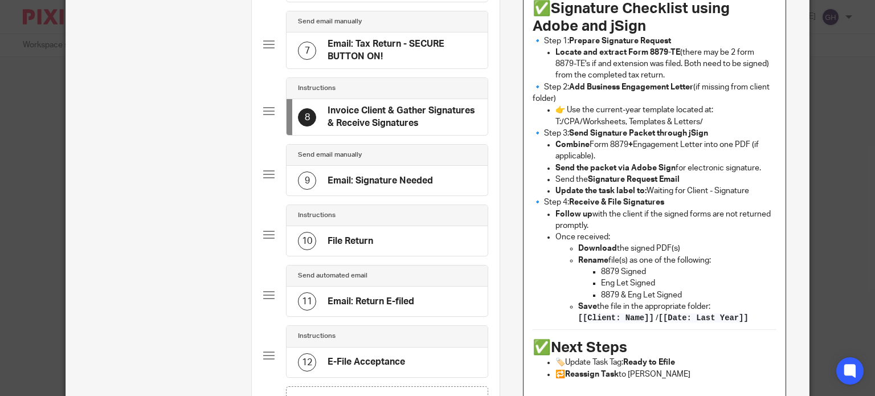
click at [636, 164] on strong "Send the packet via Adobe Sign" at bounding box center [615, 168] width 120 height 8
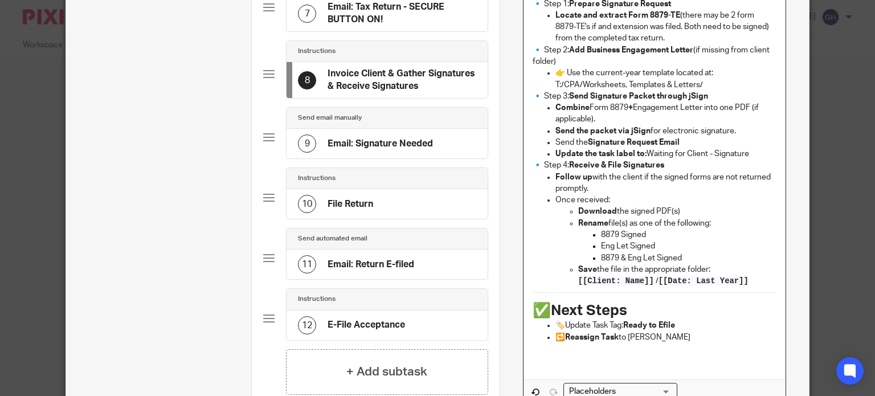
scroll to position [513, 0]
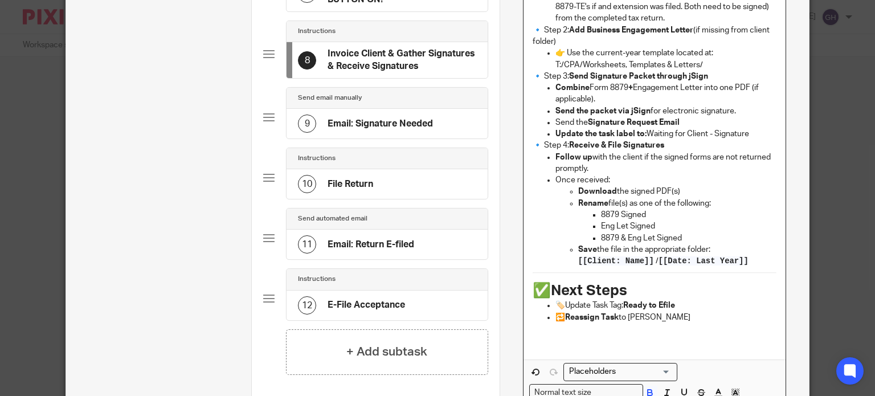
click at [604, 324] on p at bounding box center [654, 334] width 244 height 23
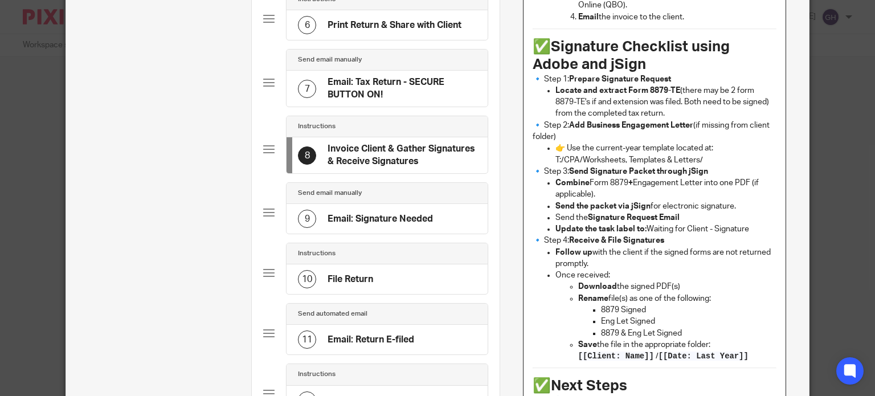
scroll to position [399, 0]
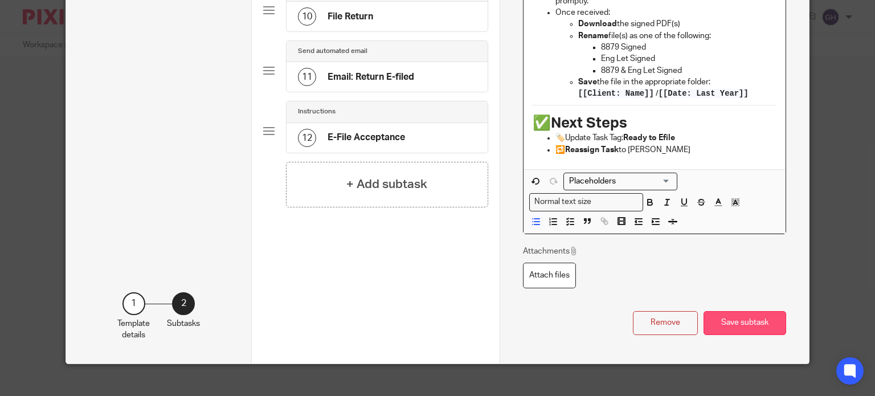
click at [749, 316] on button "Save subtask" at bounding box center [744, 323] width 83 height 24
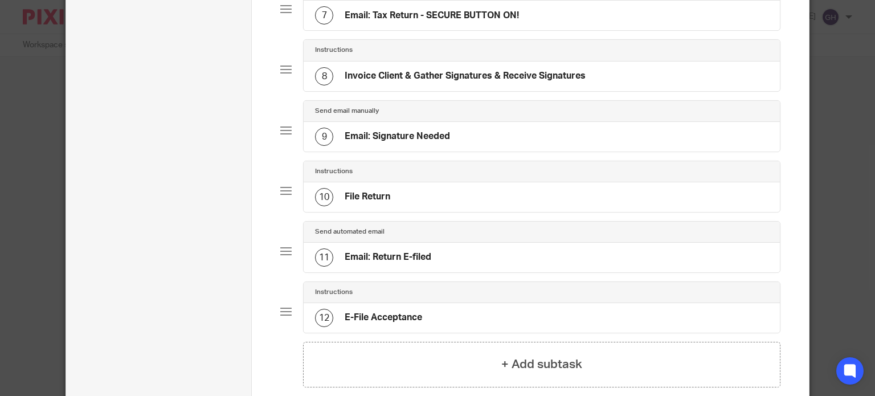
scroll to position [601, 0]
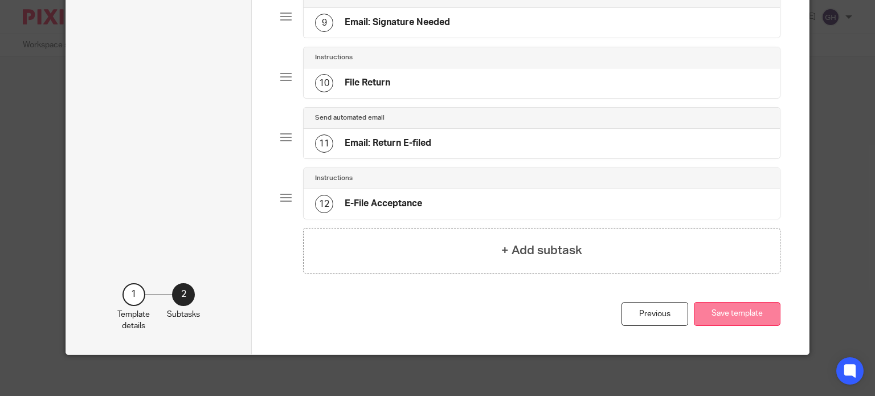
click at [751, 309] on button "Save template" at bounding box center [737, 314] width 87 height 24
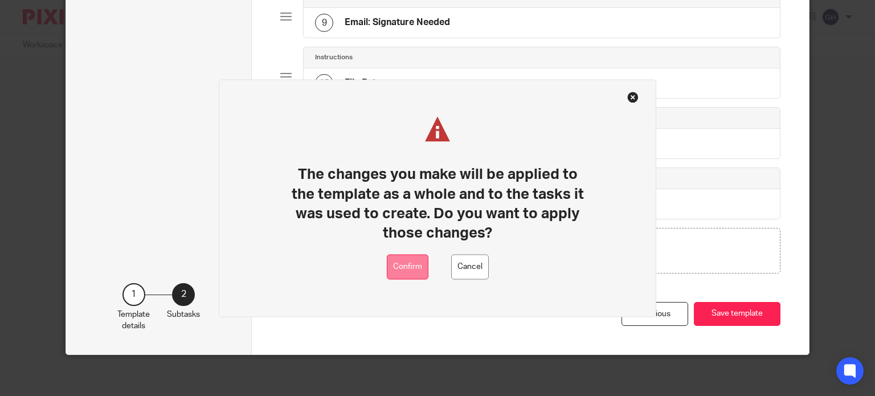
click at [420, 266] on button "Confirm" at bounding box center [408, 267] width 42 height 26
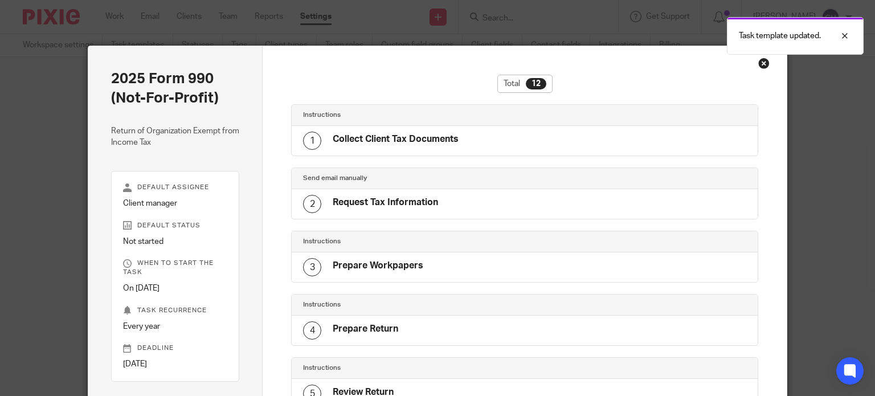
click at [759, 64] on div "Close this dialog window" at bounding box center [763, 63] width 11 height 11
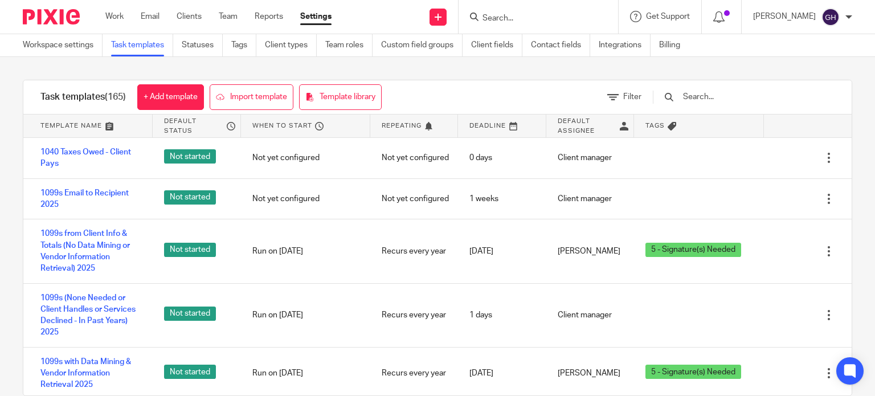
click at [706, 91] on input "text" at bounding box center [748, 97] width 133 height 13
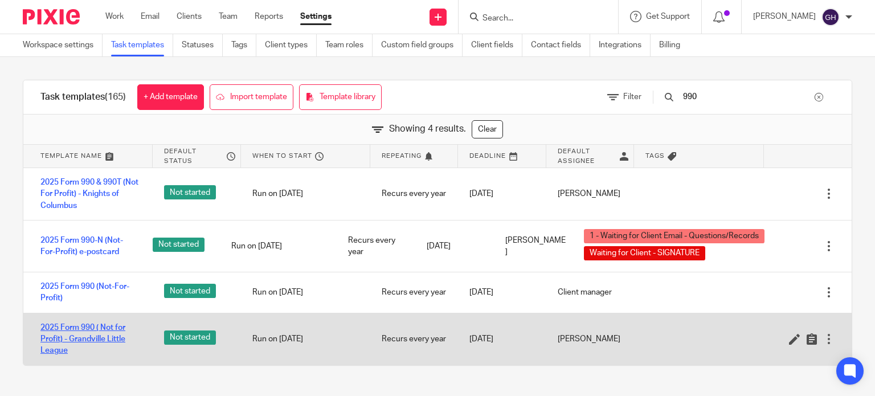
type input "990"
click at [102, 335] on link "2025 Form 990 ( Not for Profit) - Grandville Little League" at bounding box center [90, 339] width 101 height 35
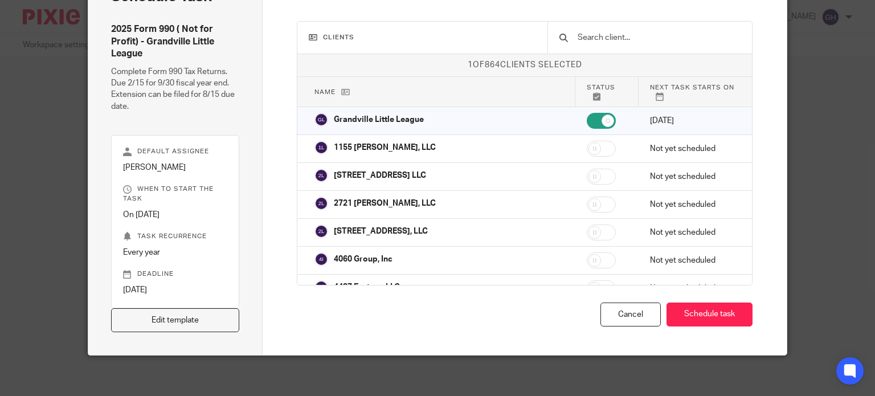
scroll to position [87, 0]
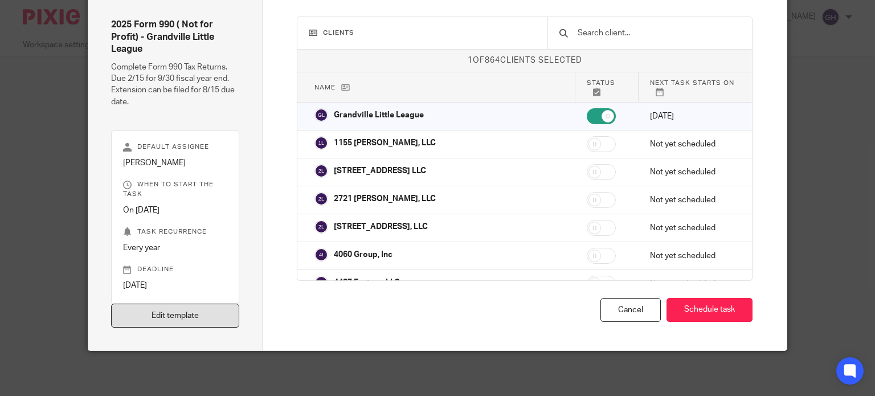
click at [216, 315] on link "Edit template" at bounding box center [175, 316] width 129 height 24
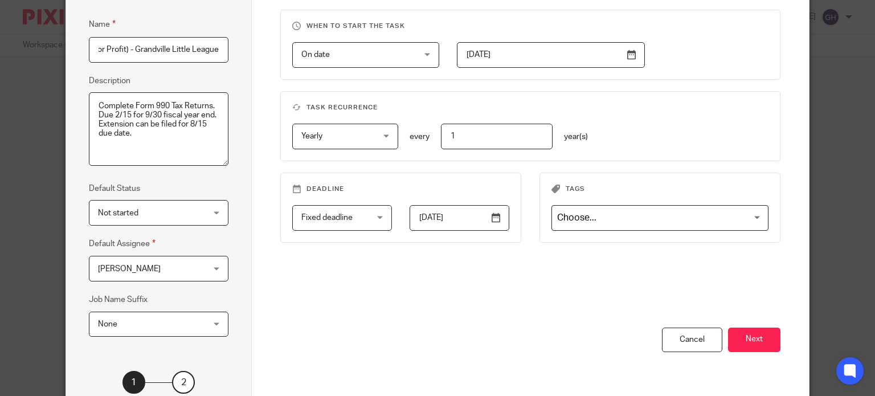
scroll to position [185, 0]
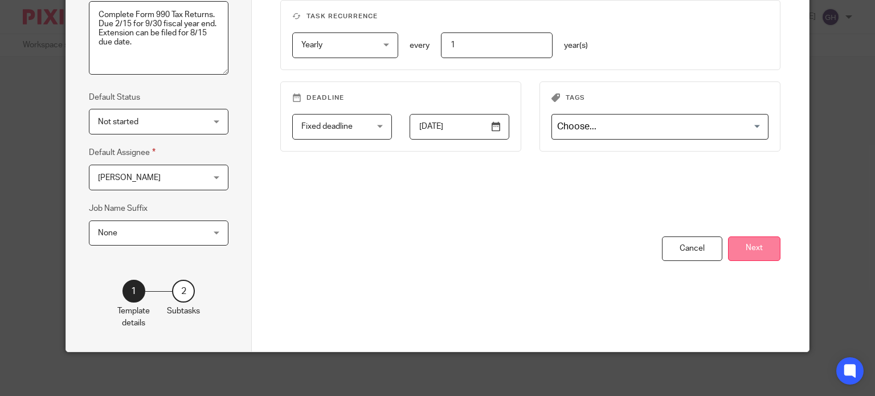
click at [761, 249] on button "Next" at bounding box center [754, 248] width 52 height 24
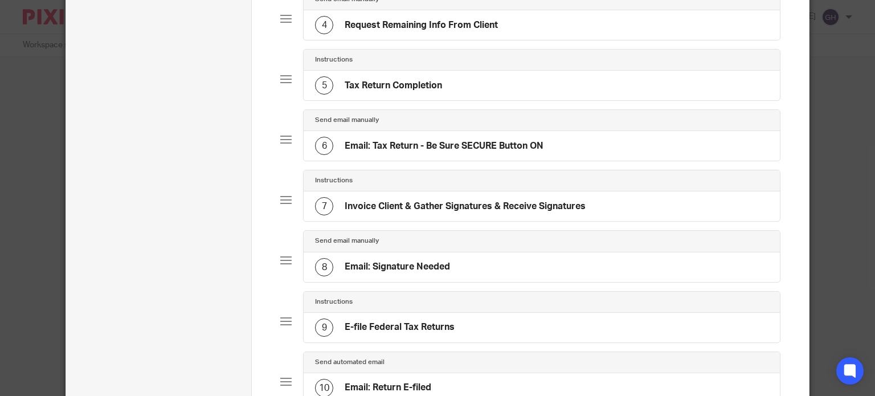
scroll to position [298, 0]
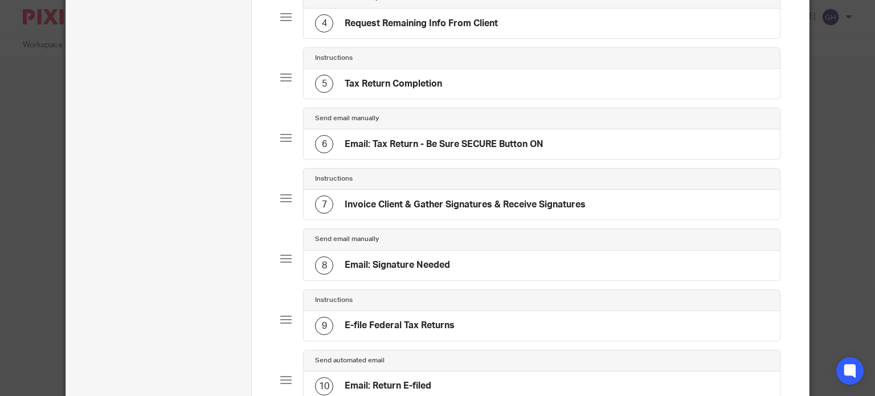
click at [421, 259] on h4 "Email: Signature Needed" at bounding box center [397, 265] width 105 height 12
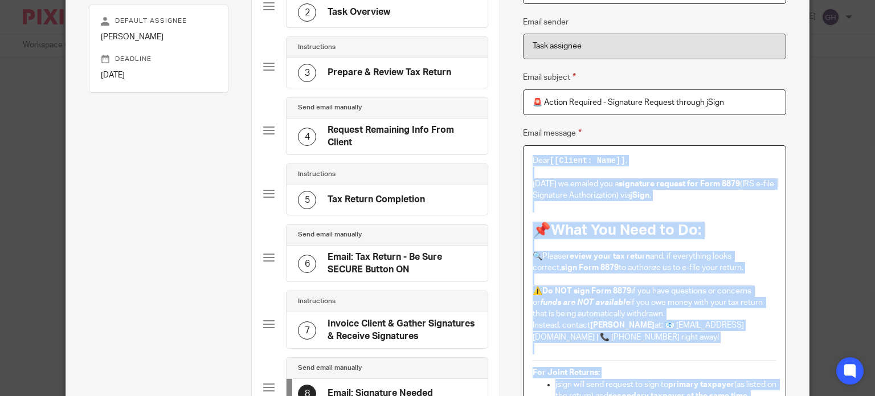
scroll to position [0, 0]
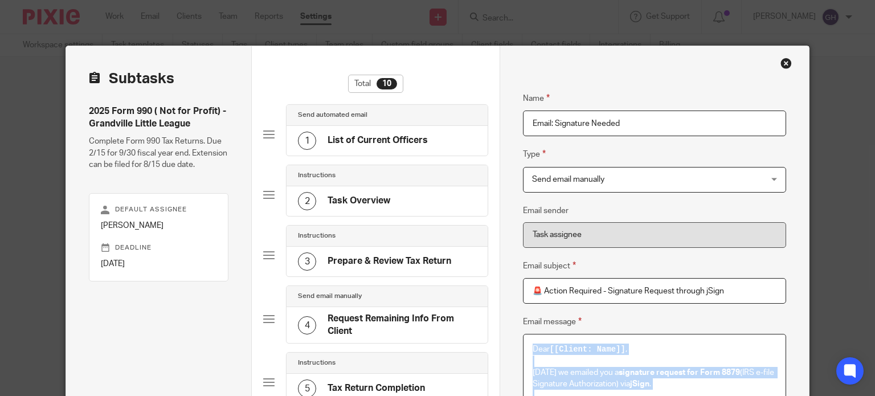
drag, startPoint x: 690, startPoint y: 304, endPoint x: 501, endPoint y: 340, distance: 192.4
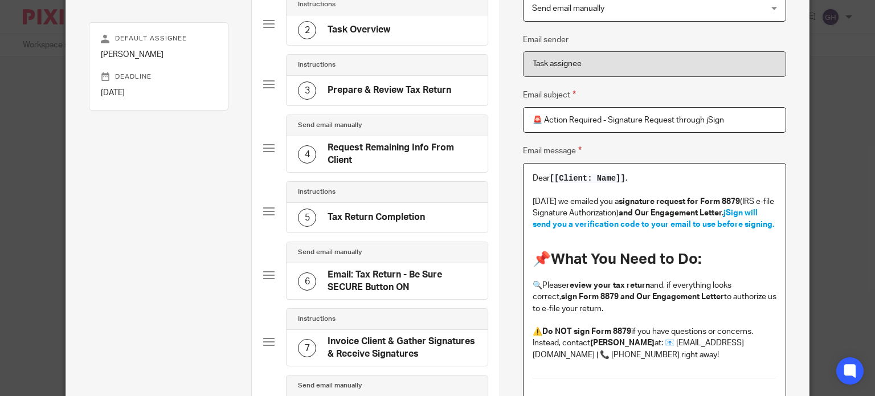
scroll to position [476, 0]
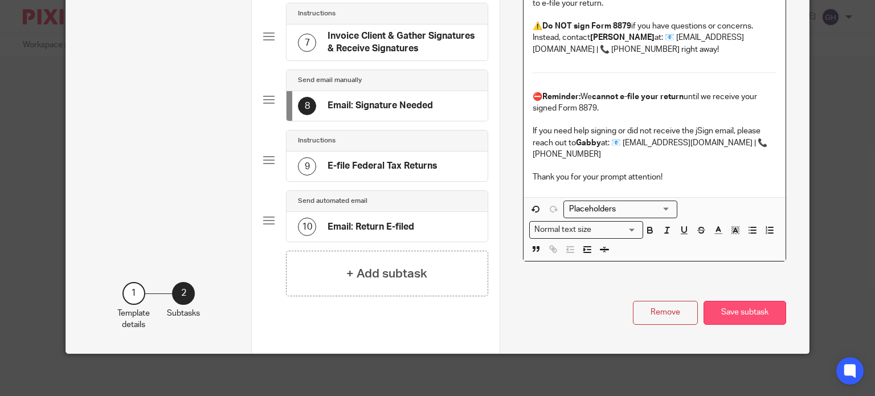
click at [740, 309] on button "Save subtask" at bounding box center [744, 313] width 83 height 24
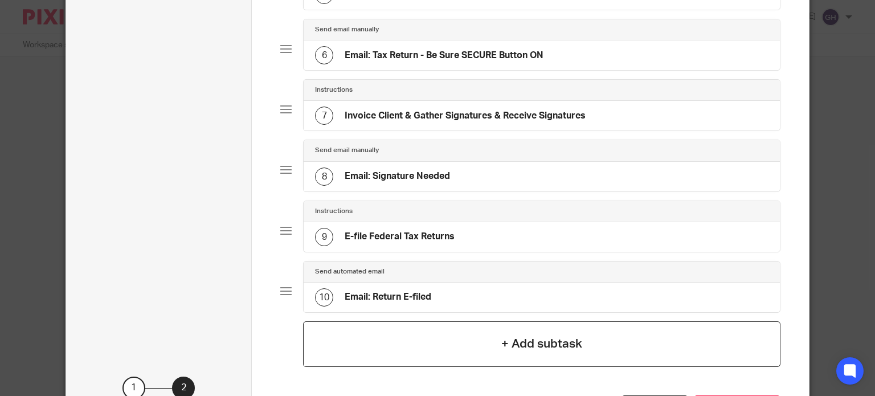
scroll to position [305, 0]
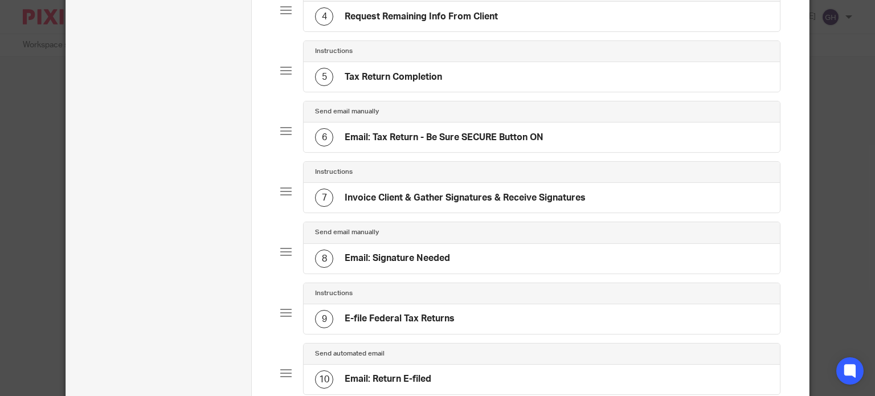
click at [417, 140] on h4 "Email: Tax Return - Be Sure SECURE Button ON" at bounding box center [444, 138] width 199 height 12
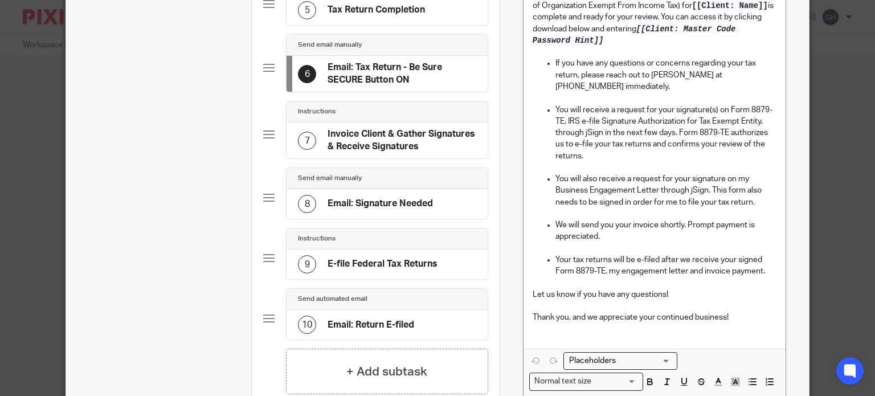
scroll to position [399, 0]
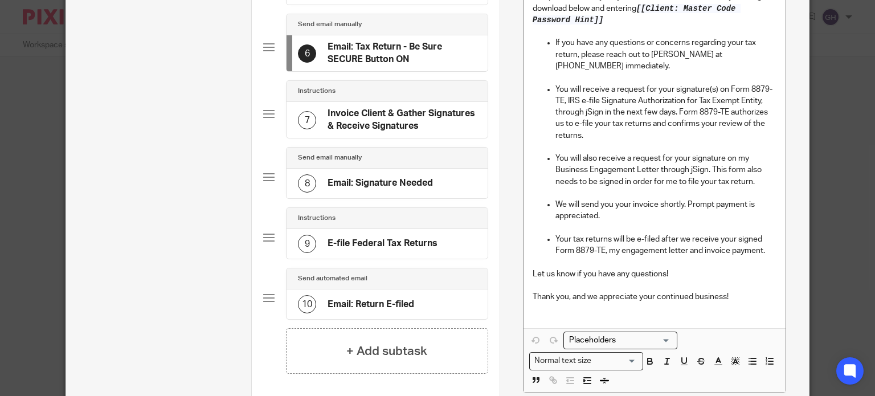
click at [366, 178] on h4 "Email: Signature Needed" at bounding box center [379, 183] width 105 height 12
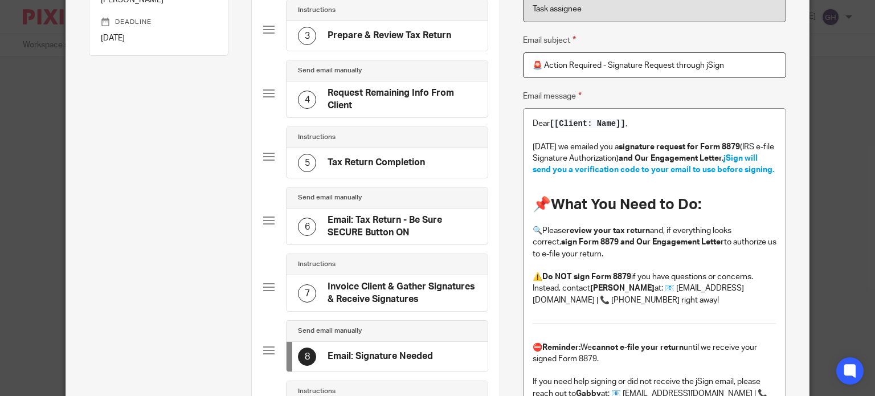
scroll to position [228, 0]
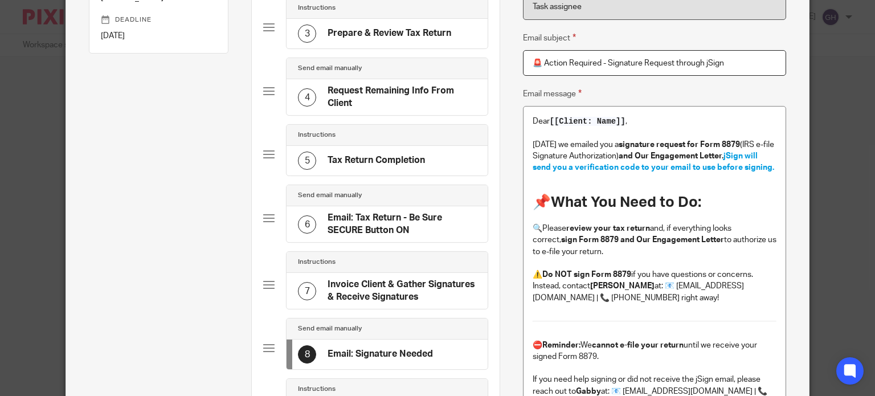
click at [375, 273] on div "7 Invoice Client & Gather Signatures & Receive Signatures" at bounding box center [386, 291] width 201 height 36
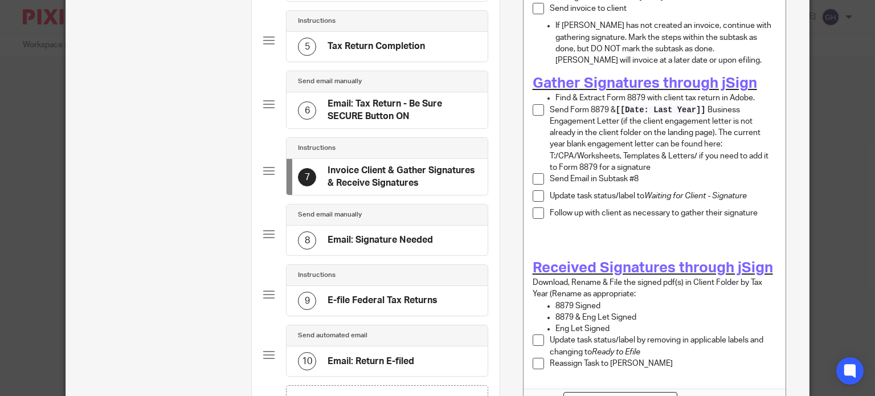
scroll to position [285, 0]
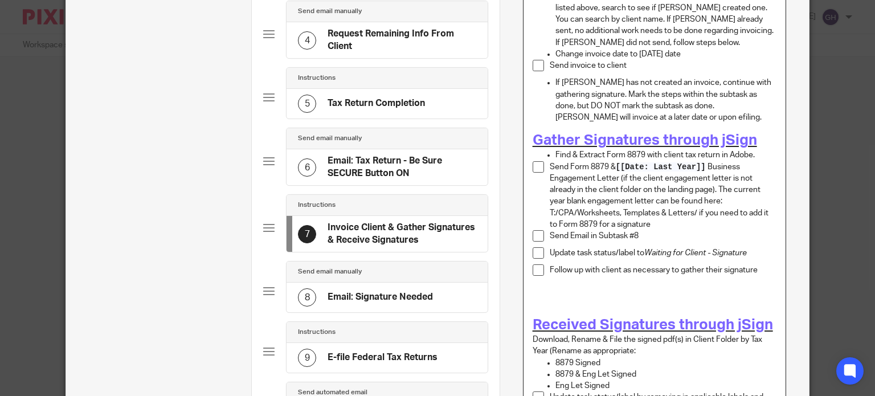
click at [749, 149] on p "Find & Extract Form 8879 with client tax return in Adobe." at bounding box center [665, 154] width 221 height 11
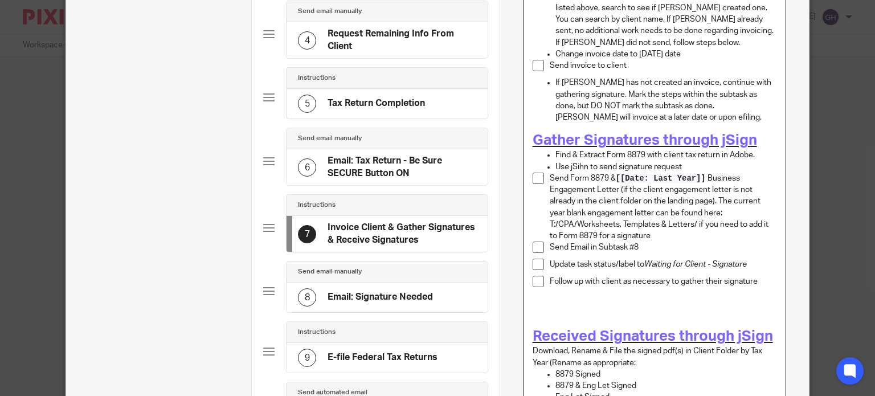
click at [579, 161] on p "Use jSihn to send signature request" at bounding box center [665, 166] width 221 height 11
click at [719, 161] on p "Use jSign to send signature request" at bounding box center [665, 166] width 221 height 11
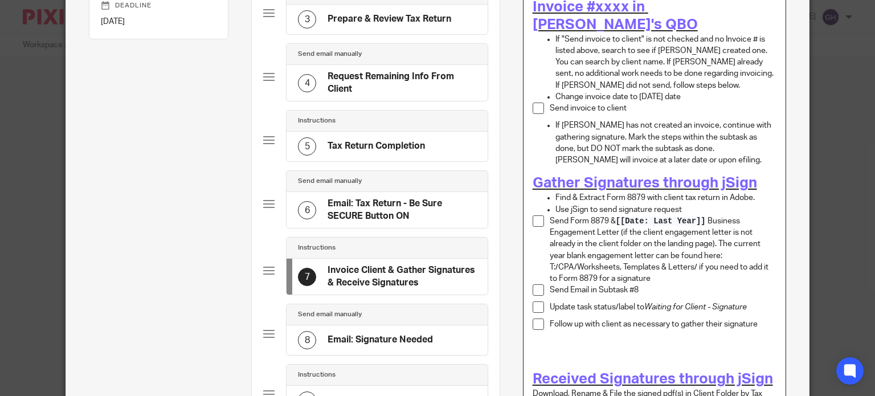
scroll to position [228, 0]
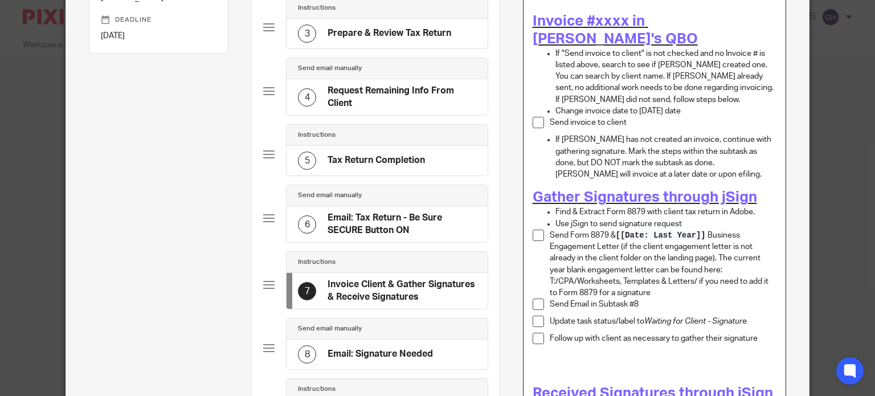
click at [588, 358] on h1 at bounding box center [654, 367] width 244 height 18
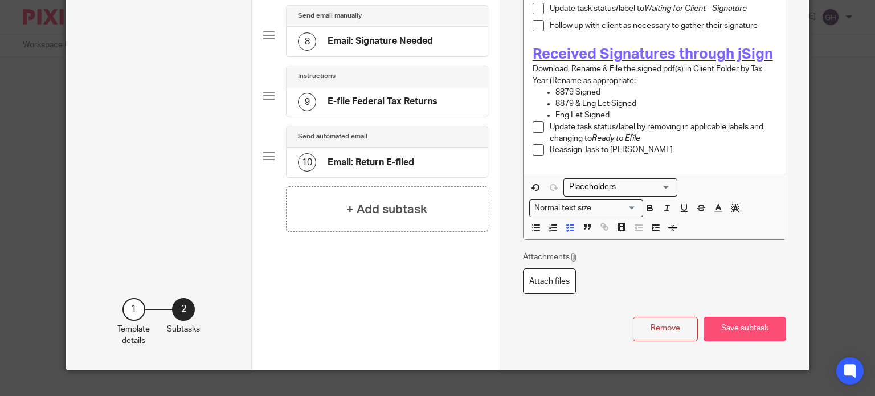
click at [749, 317] on button "Save subtask" at bounding box center [744, 329] width 83 height 24
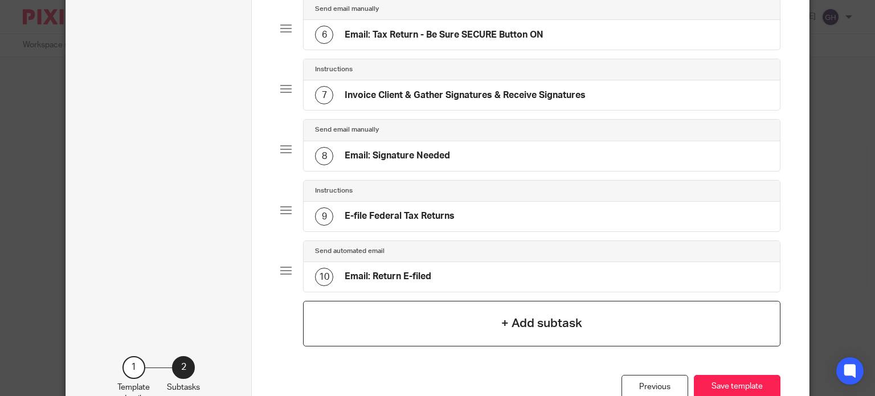
scroll to position [481, 0]
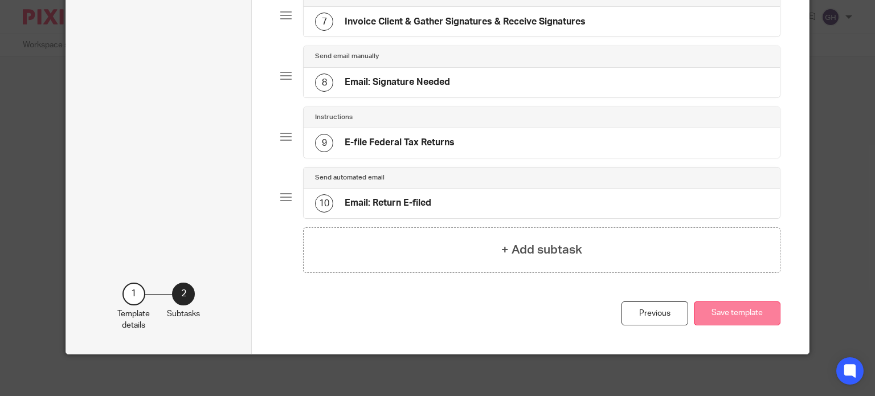
click at [733, 311] on button "Save template" at bounding box center [737, 313] width 87 height 24
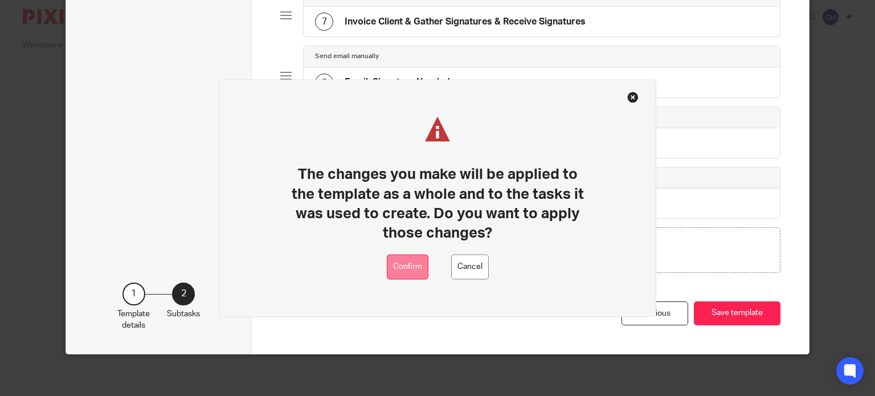
click at [403, 272] on button "Confirm" at bounding box center [408, 267] width 42 height 26
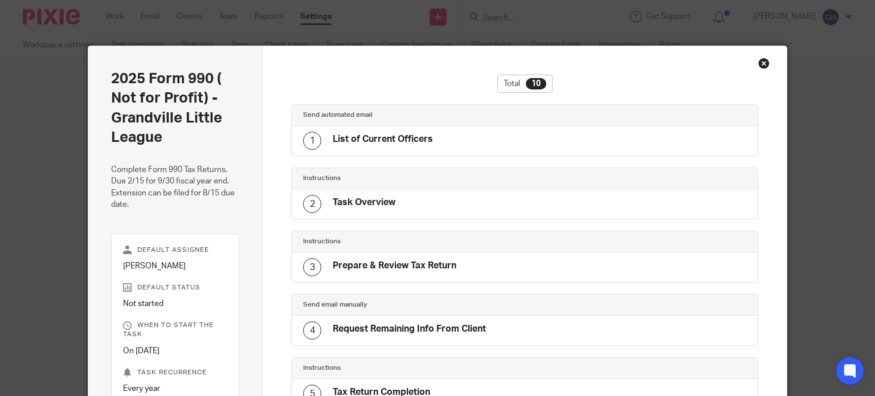
click at [758, 67] on div "Close this dialog window" at bounding box center [763, 63] width 11 height 11
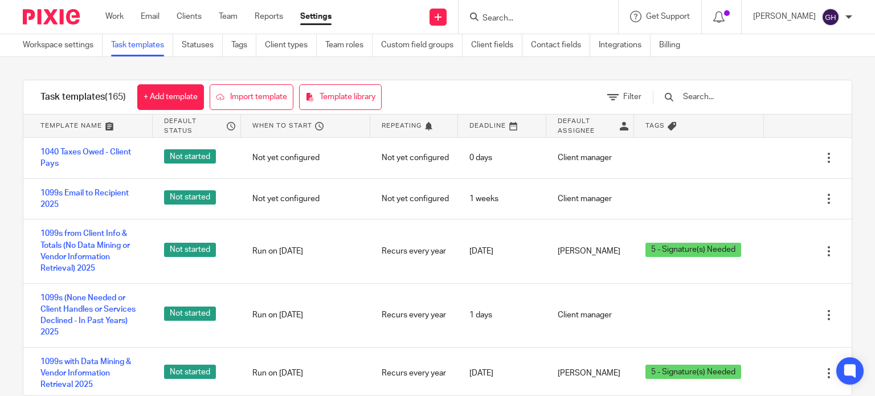
click at [715, 104] on div at bounding box center [737, 97] width 193 height 34
click at [715, 98] on input "text" at bounding box center [748, 97] width 133 height 13
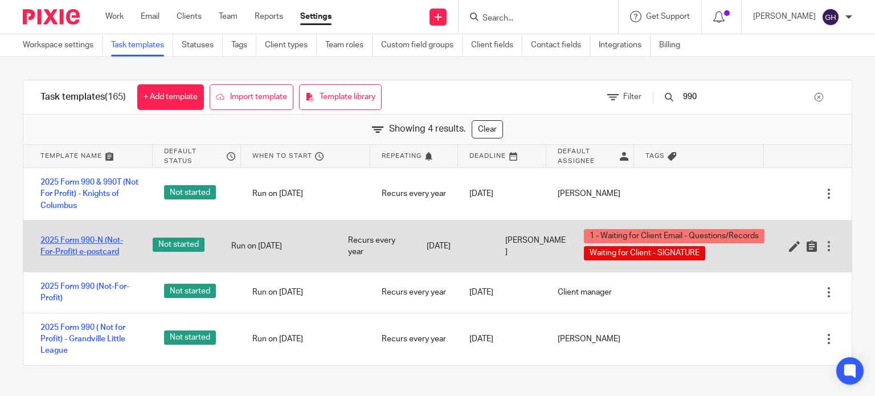
type input "990"
click at [74, 247] on link "2025 Form 990-N (Not-For-Profit) e-postcard" at bounding box center [84, 246] width 89 height 23
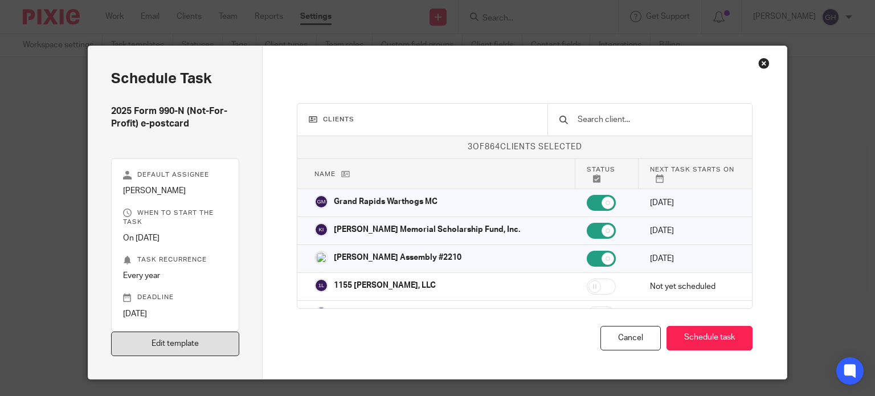
click at [175, 334] on link "Edit template" at bounding box center [175, 343] width 129 height 24
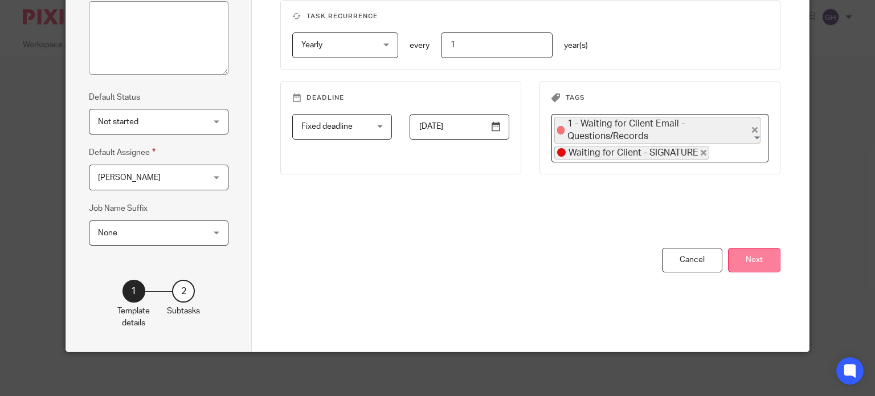
click at [770, 249] on button "Next" at bounding box center [754, 260] width 52 height 24
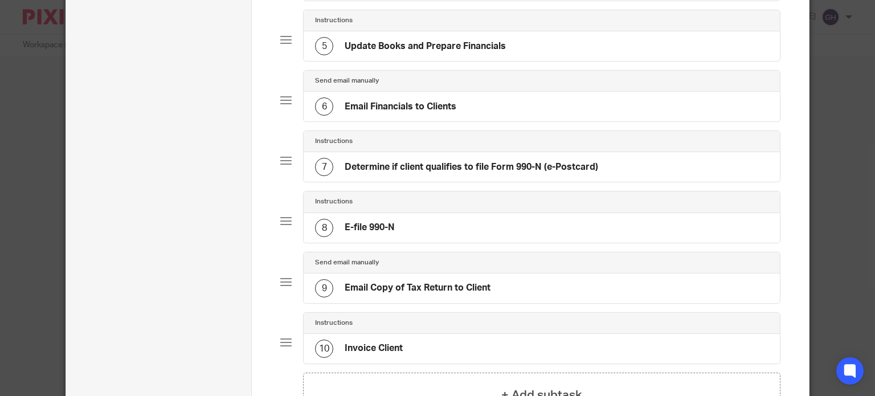
scroll to position [355, 0]
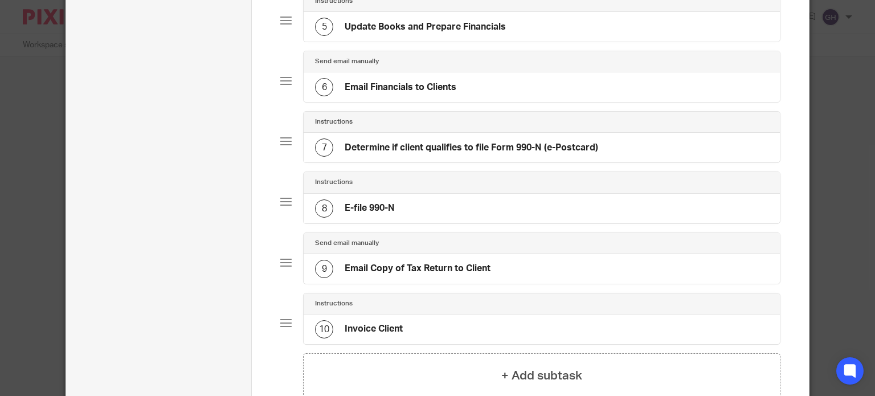
click at [544, 204] on div "8 E-file 990-N" at bounding box center [542, 209] width 476 height 30
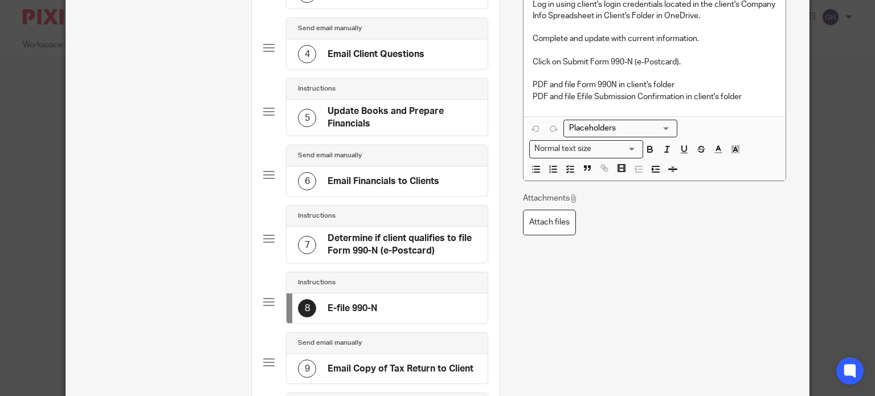
scroll to position [285, 0]
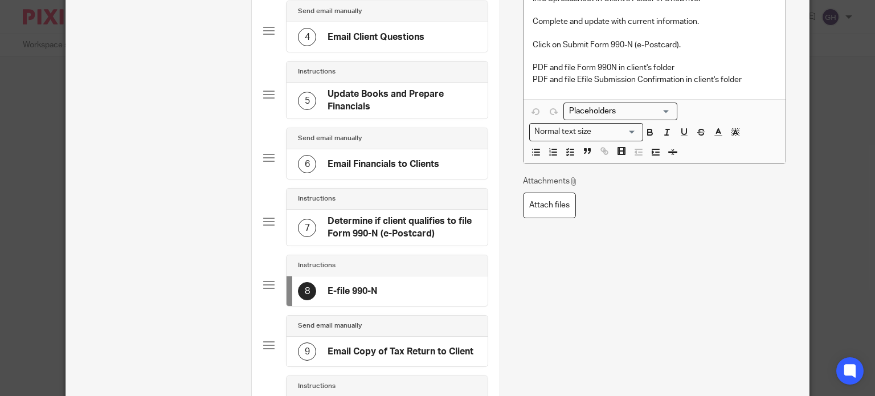
click at [382, 349] on h4 "Email Copy of Tax Return to Client" at bounding box center [400, 352] width 146 height 12
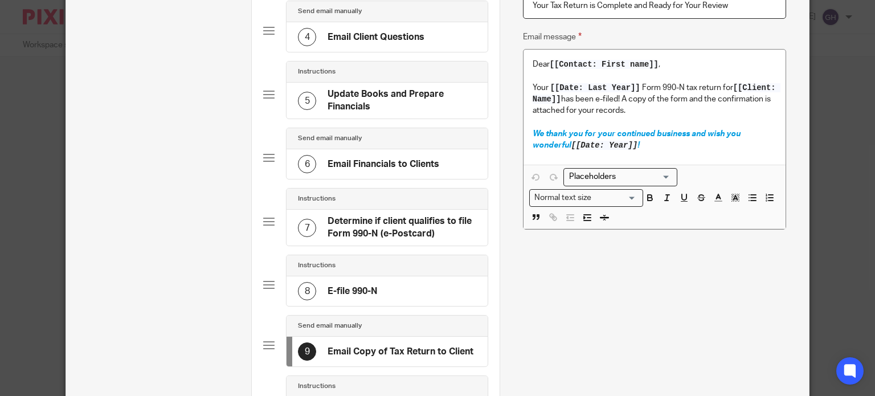
scroll to position [0, 0]
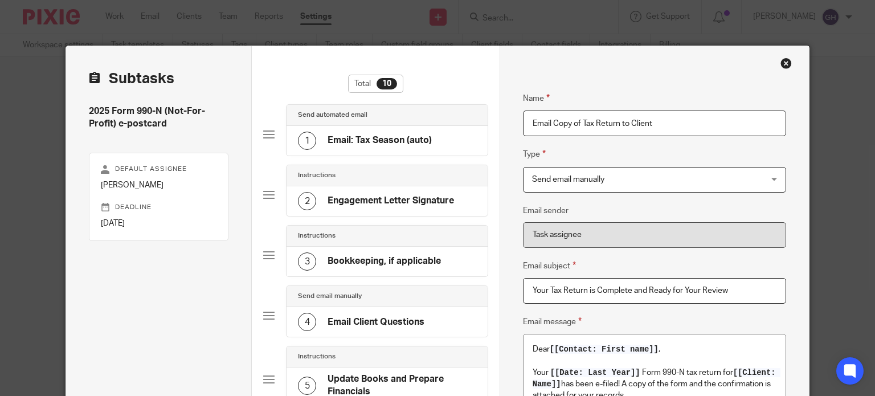
click at [785, 64] on div "Close this dialog window" at bounding box center [785, 63] width 11 height 11
click at [784, 65] on div "Close this dialog window" at bounding box center [785, 63] width 11 height 11
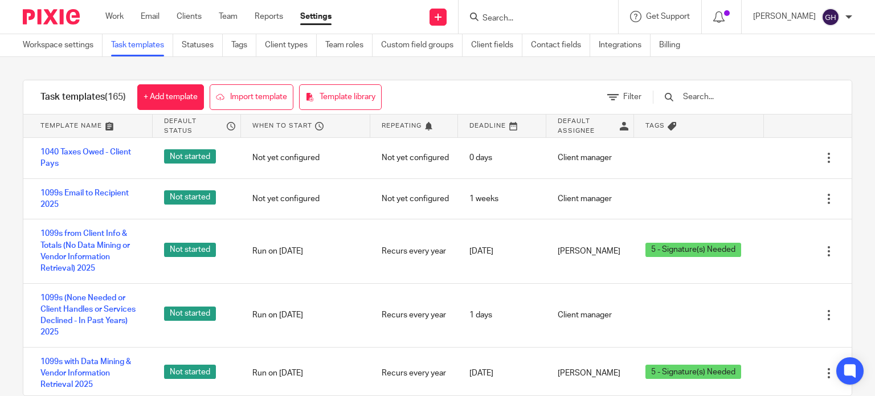
click at [732, 100] on input "text" at bounding box center [748, 97] width 133 height 13
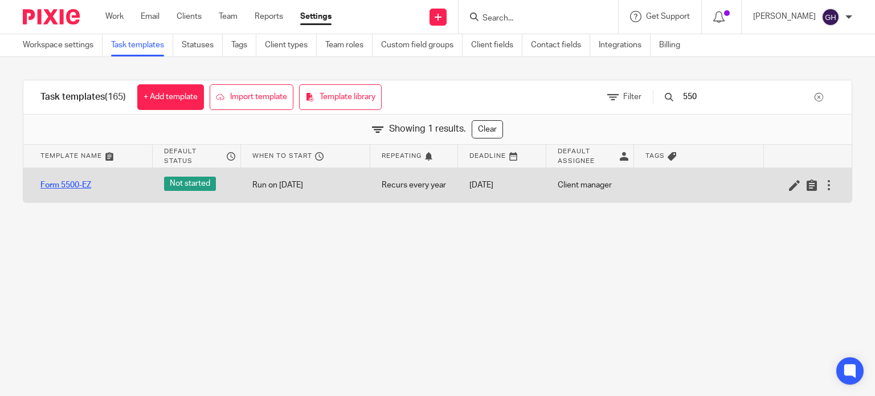
type input "550"
click at [64, 180] on link "Form 5500-EZ" at bounding box center [65, 184] width 51 height 11
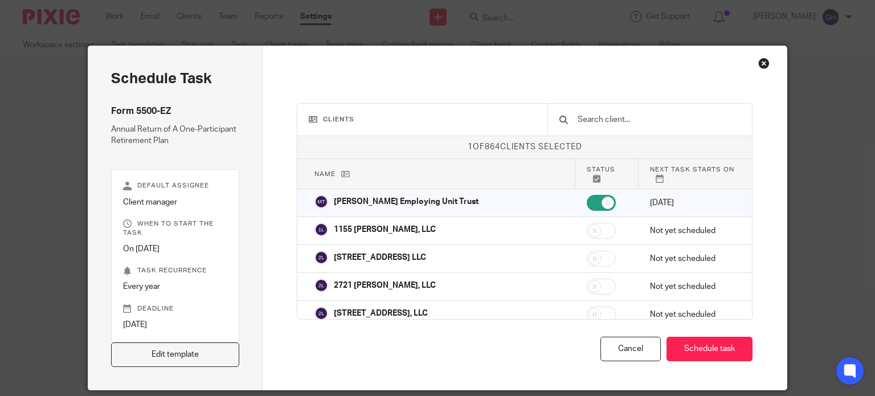
click at [237, 342] on div "Schedule task Form 5500-EZ Annual Return of A One-Participant Retirement Plan D…" at bounding box center [175, 217] width 175 height 343
click at [198, 352] on link "Edit template" at bounding box center [175, 354] width 129 height 24
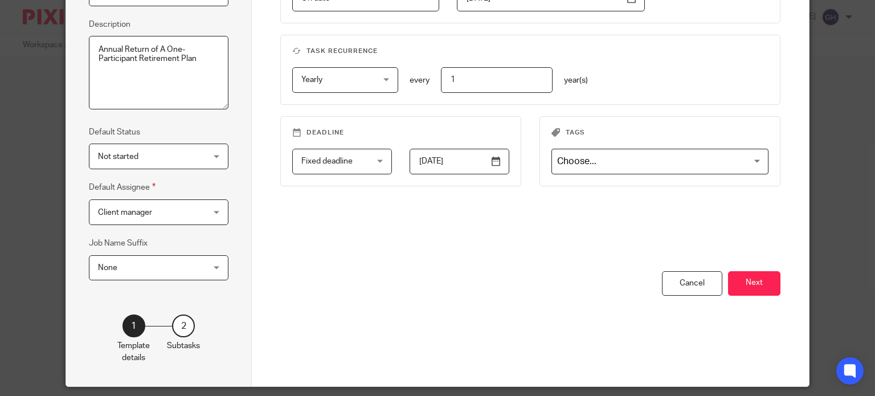
scroll to position [185, 0]
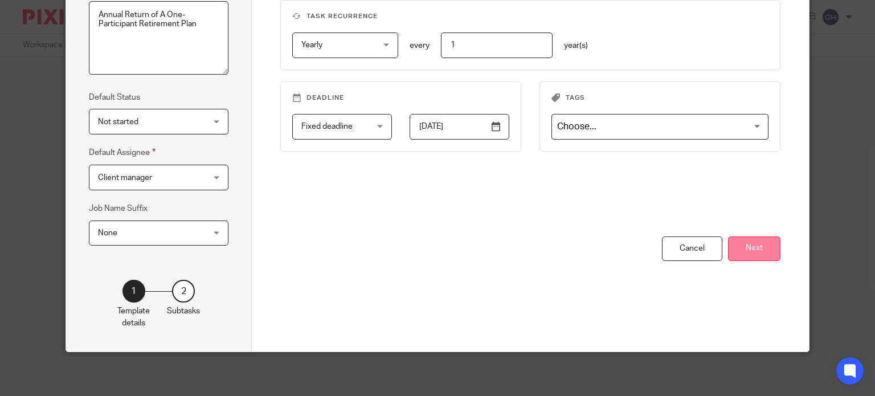
click at [754, 248] on button "Next" at bounding box center [754, 248] width 52 height 24
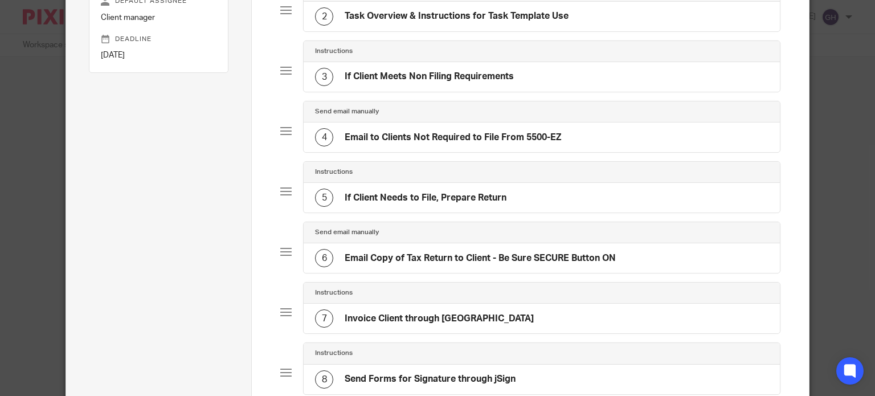
click at [428, 138] on h4 "Email to Clients Not Required to File From 5500-EZ" at bounding box center [453, 138] width 216 height 12
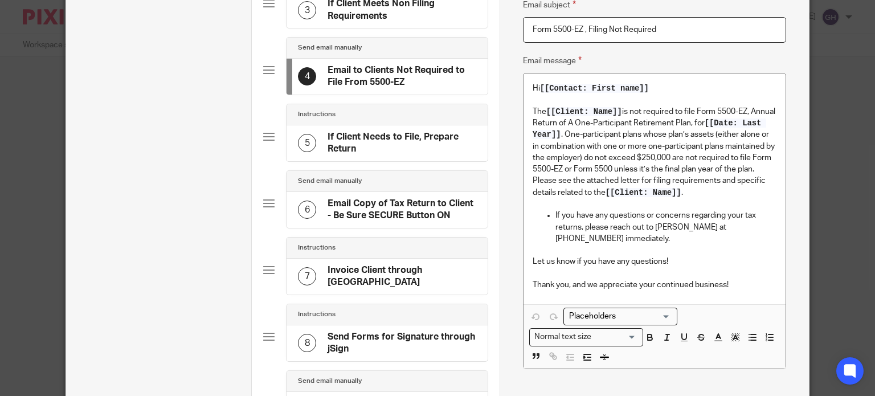
scroll to position [285, 0]
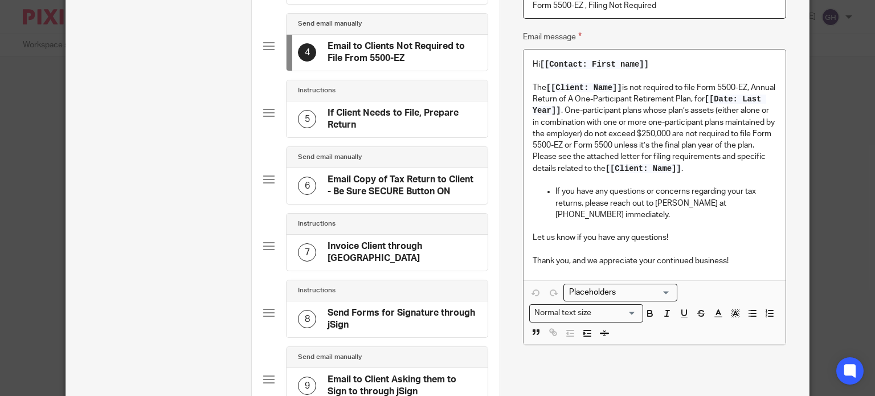
click at [408, 184] on h4 "Email Copy of Tax Return to Client - Be Sure SECURE Button ON" at bounding box center [401, 186] width 149 height 24
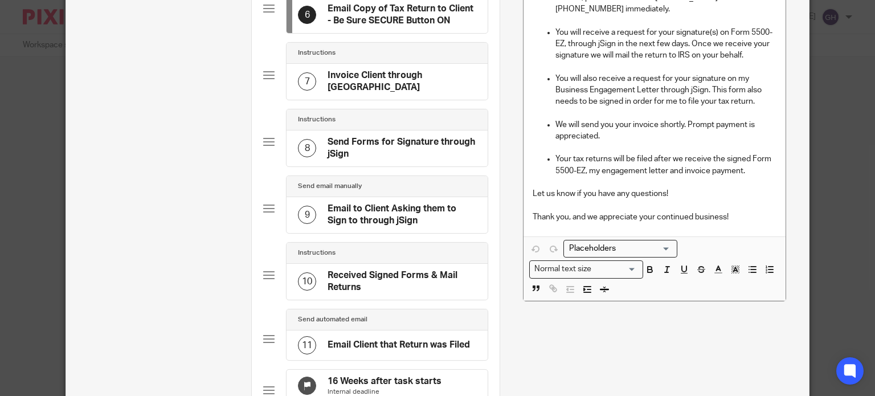
scroll to position [342, 0]
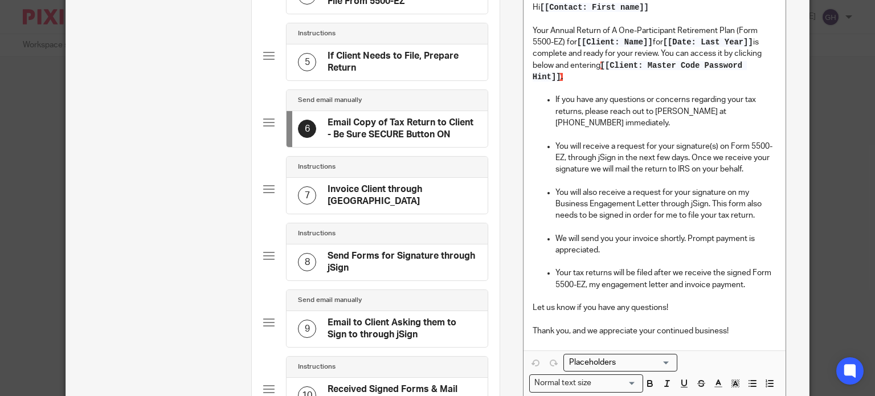
click at [350, 187] on h4 "Invoice Client through QBO" at bounding box center [401, 195] width 149 height 24
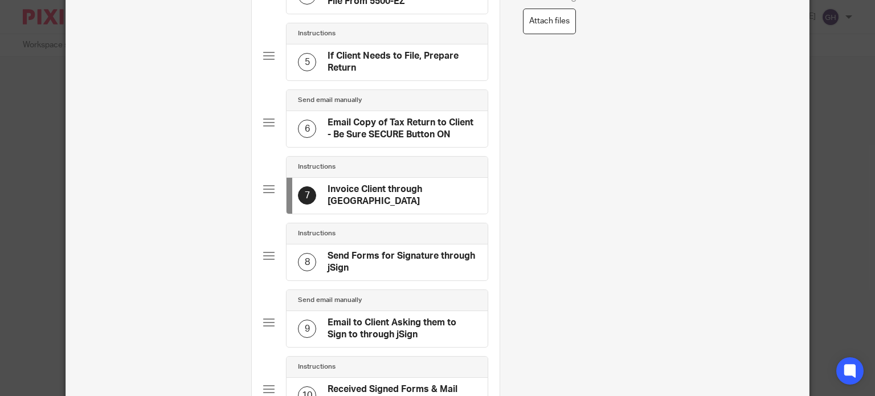
click at [388, 251] on h4 "Send Forms for Signature through jSign" at bounding box center [401, 262] width 149 height 24
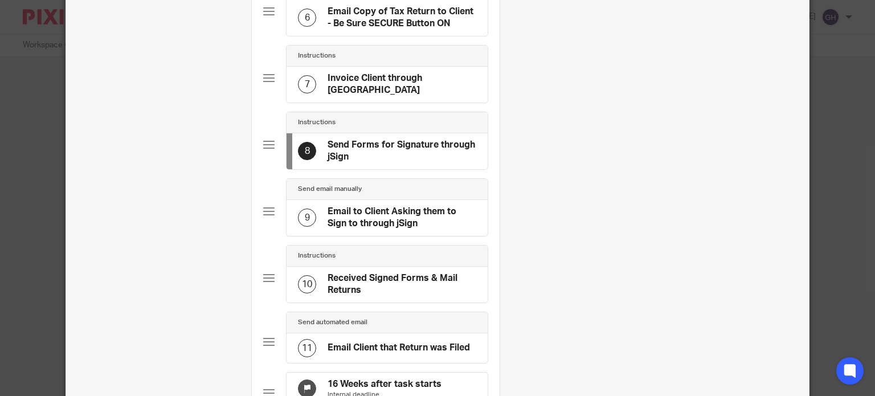
scroll to position [456, 0]
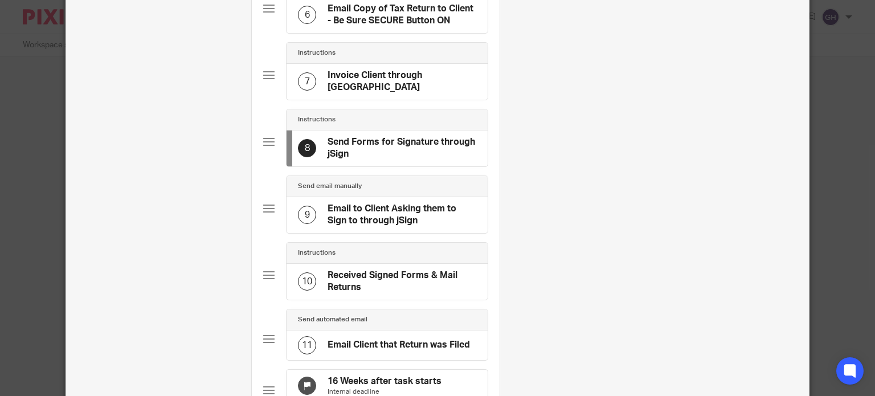
click at [386, 216] on h4 "Email to Client Asking them to Sign to through jSign" at bounding box center [401, 215] width 149 height 24
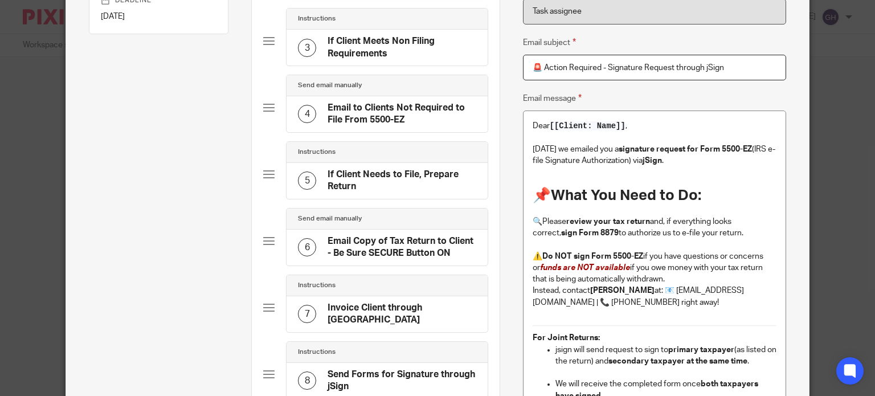
scroll to position [228, 0]
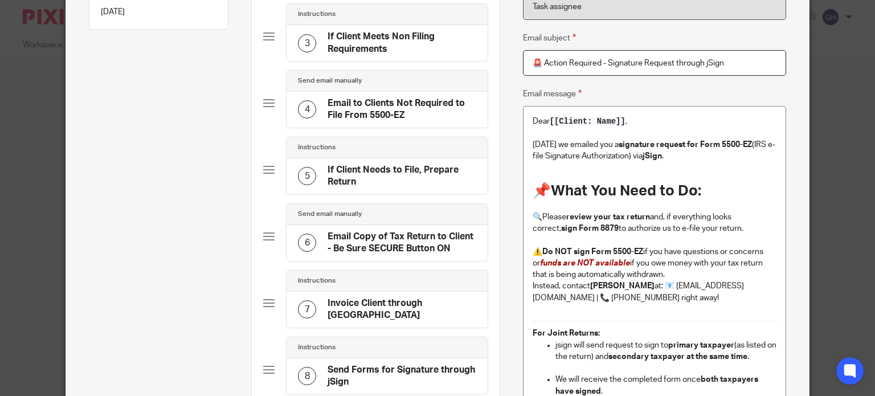
click at [693, 152] on p "Today we emailed you a signature request for Form 5500-EZ (IRS e-file Signature…" at bounding box center [654, 150] width 244 height 23
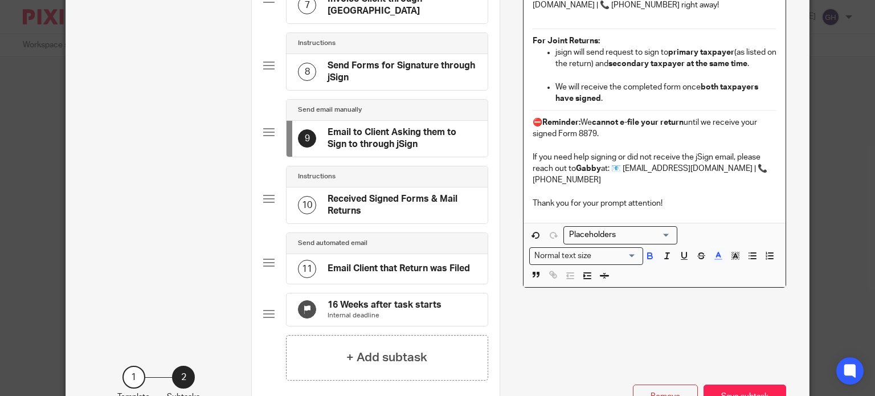
scroll to position [569, 0]
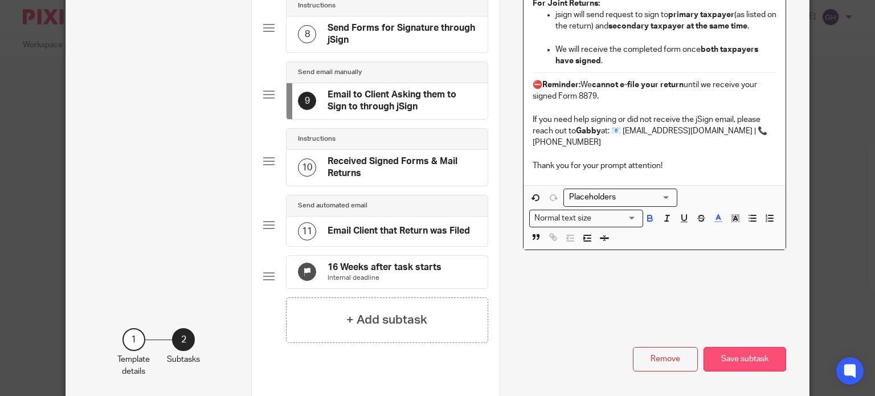
click at [748, 357] on button "Save subtask" at bounding box center [744, 359] width 83 height 24
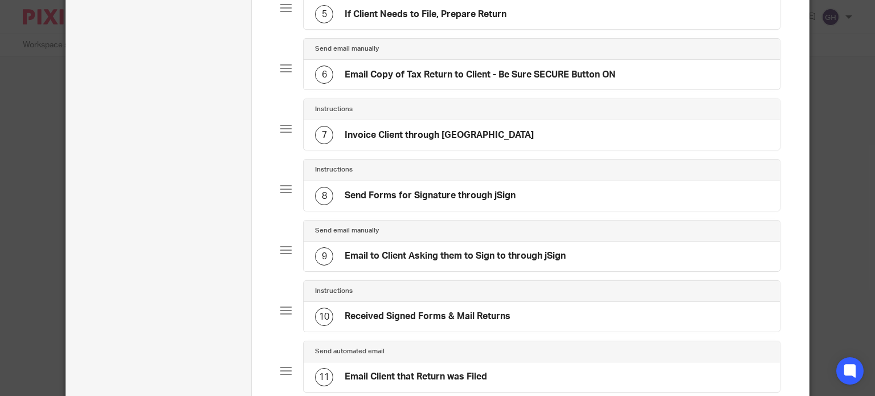
scroll to position [342, 0]
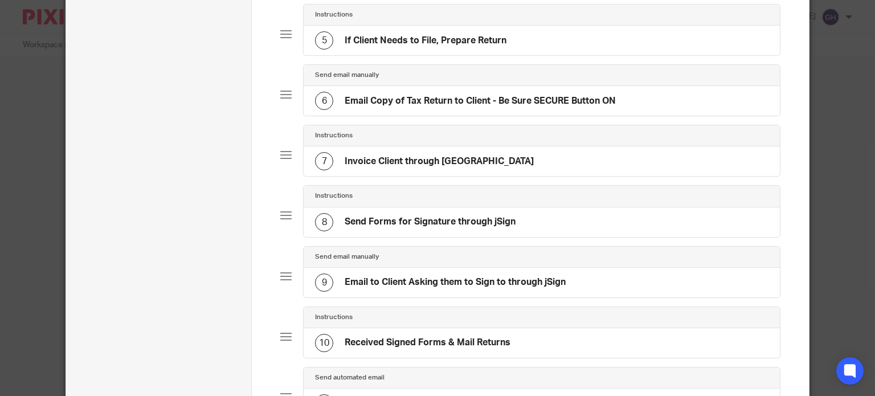
click at [433, 218] on h4 "Send Forms for Signature through jSign" at bounding box center [430, 222] width 171 height 12
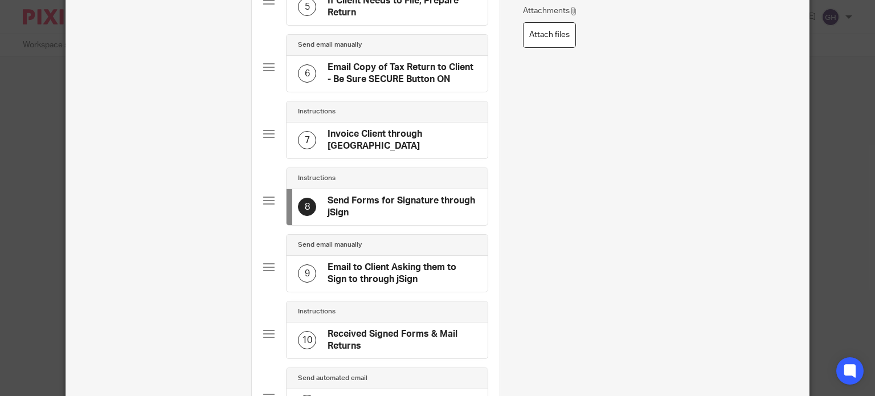
scroll to position [399, 0]
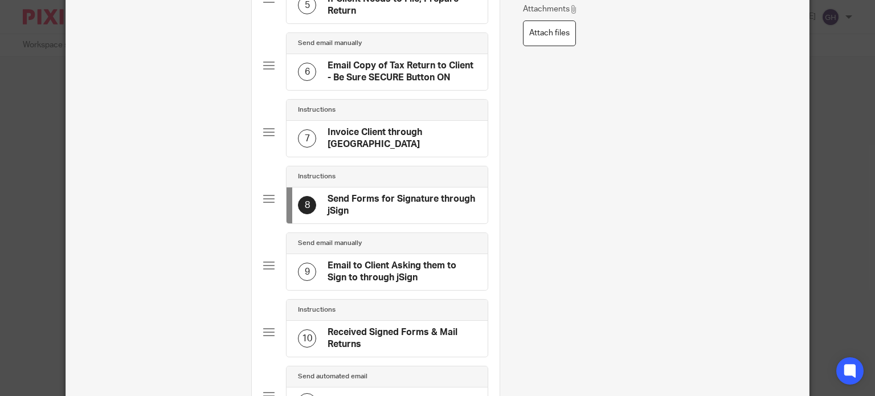
click at [365, 263] on h4 "Email to Client Asking them to Sign to through jSign" at bounding box center [401, 272] width 149 height 24
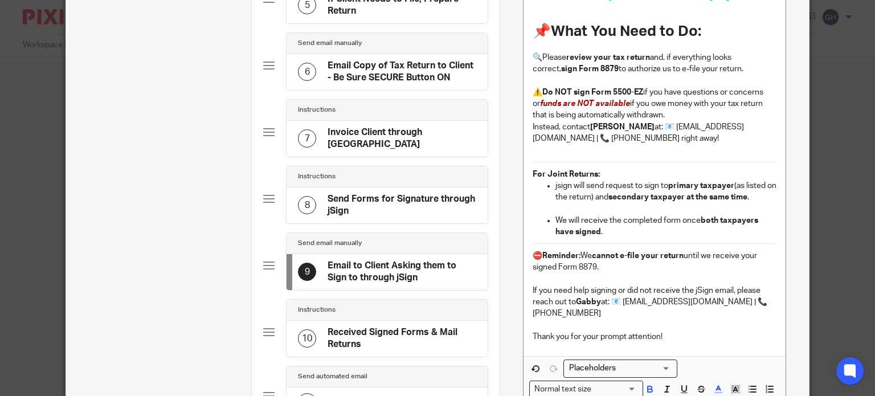
click at [359, 326] on h4 "Received Signed Forms & Mail Returns" at bounding box center [401, 338] width 149 height 24
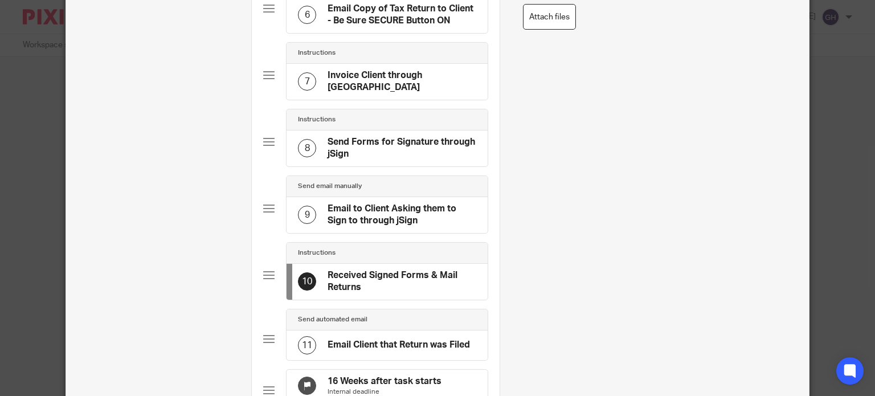
scroll to position [618, 0]
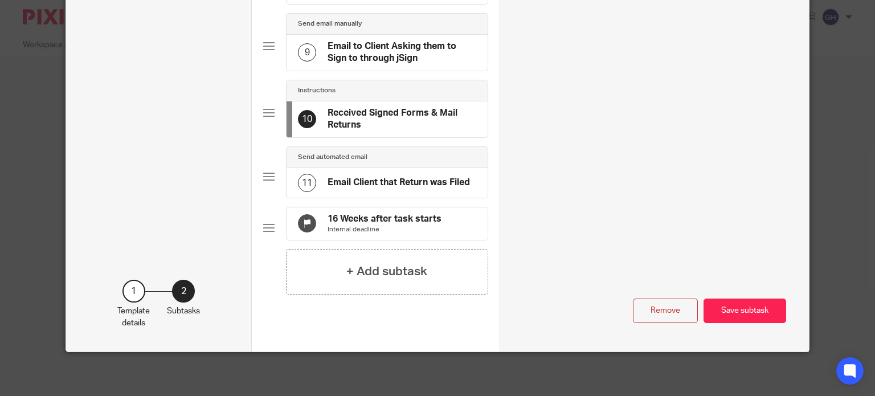
click at [374, 174] on div "11 Email Client that Return was Filed" at bounding box center [384, 183] width 172 height 18
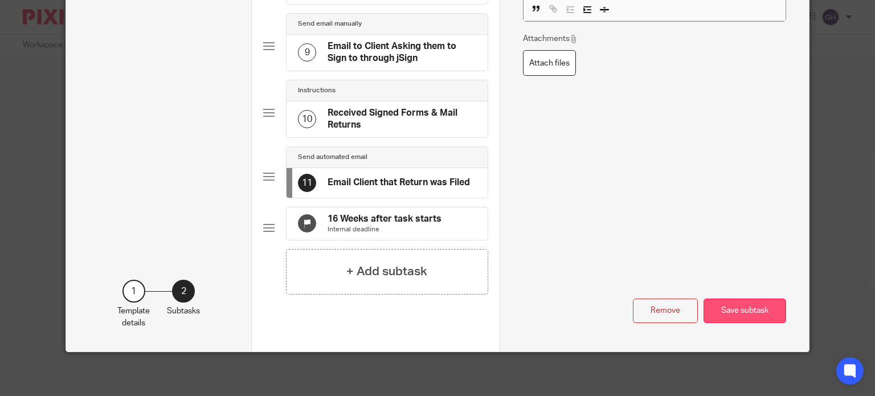
click at [744, 302] on button "Save subtask" at bounding box center [744, 310] width 83 height 24
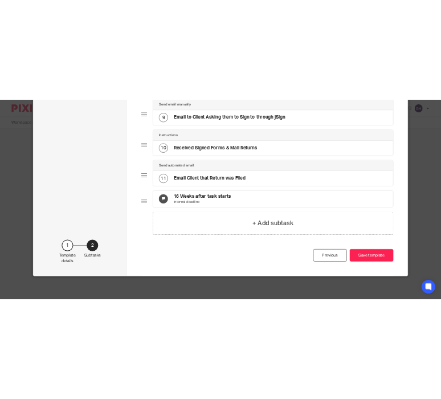
scroll to position [593, 0]
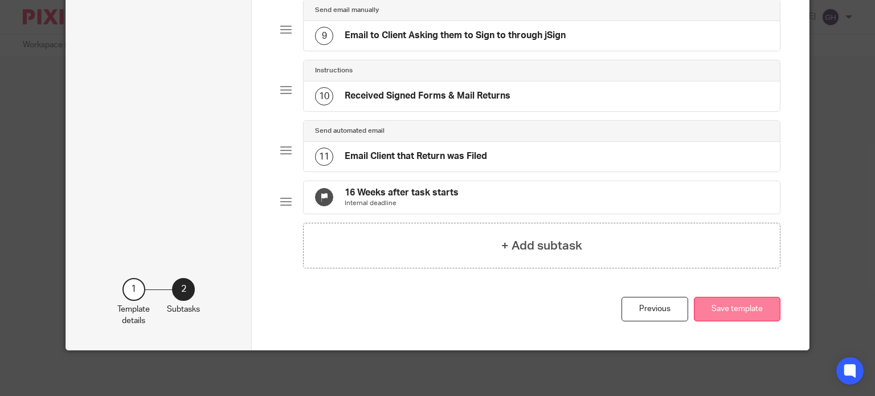
click at [722, 309] on button "Save template" at bounding box center [737, 309] width 87 height 24
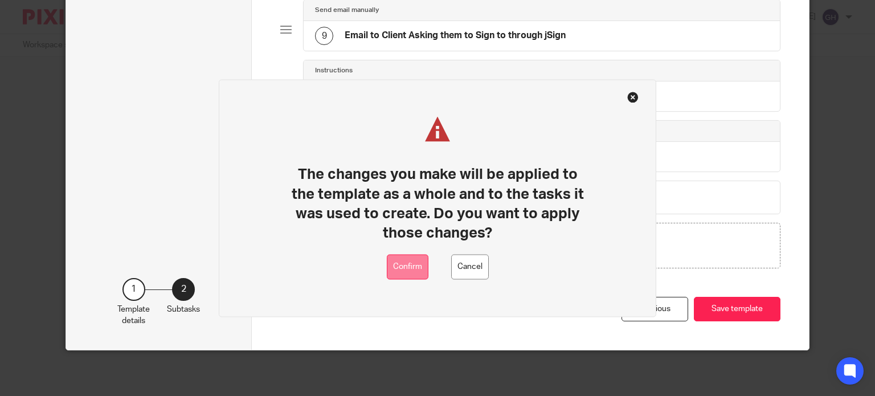
click at [415, 273] on button "Confirm" at bounding box center [408, 267] width 42 height 26
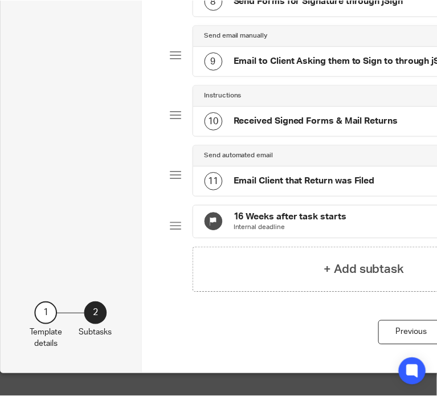
scroll to position [547, 0]
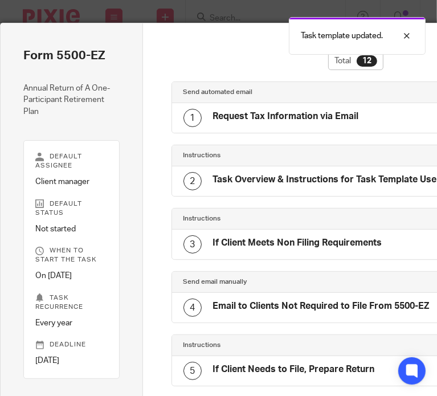
scroll to position [505, 0]
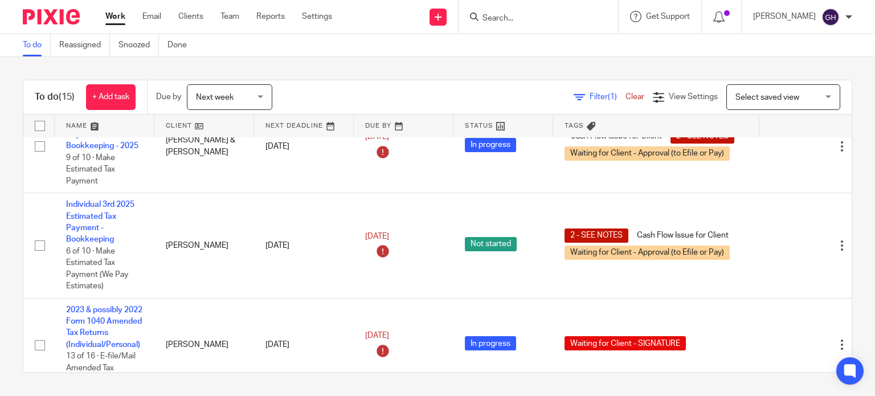
scroll to position [513, 0]
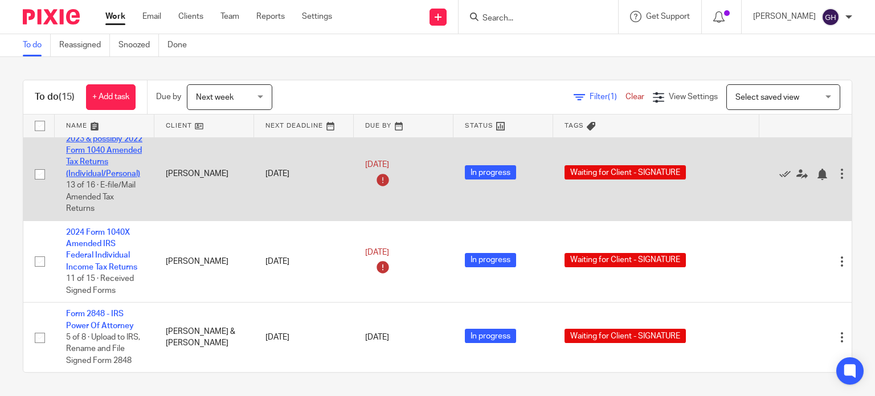
click at [129, 178] on link "2023 & possibly 2022 Form 1040 Amended Tax Returns (Individual/Personal)" at bounding box center [104, 156] width 76 height 43
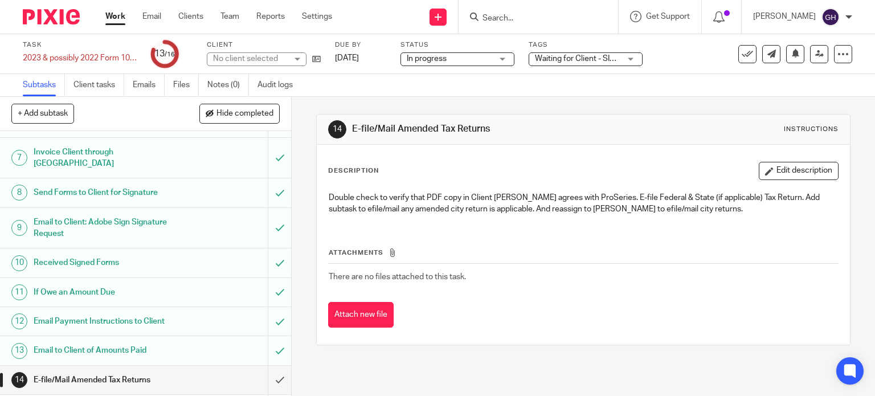
scroll to position [270, 0]
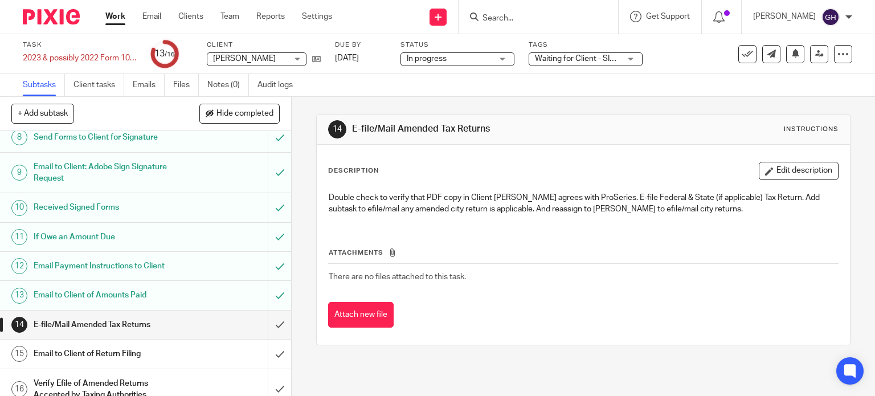
click at [153, 316] on h1 "E-file/Mail Amended Tax Returns" at bounding box center [108, 324] width 149 height 17
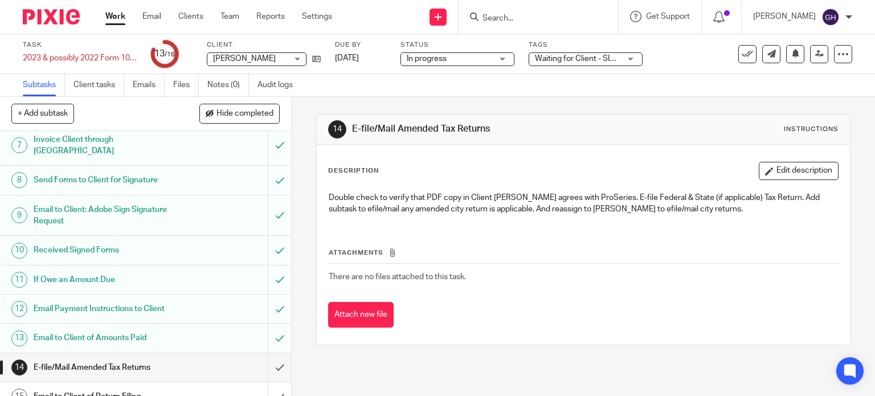
scroll to position [270, 0]
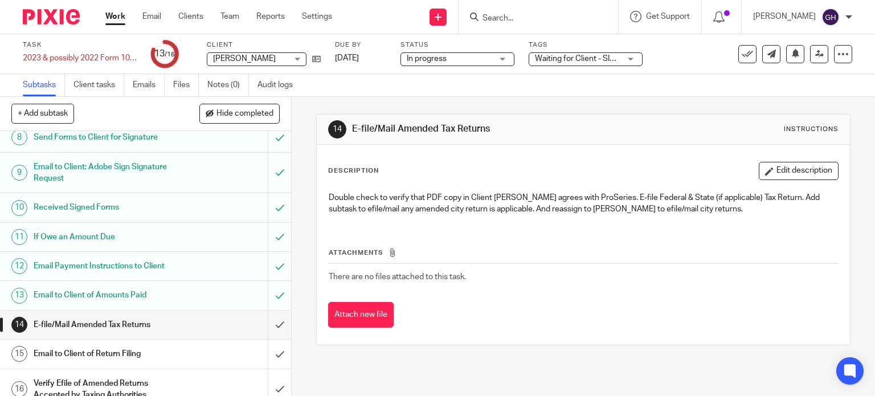
click at [148, 286] on h1 "Email to Client of Amounts Paid" at bounding box center [108, 294] width 149 height 17
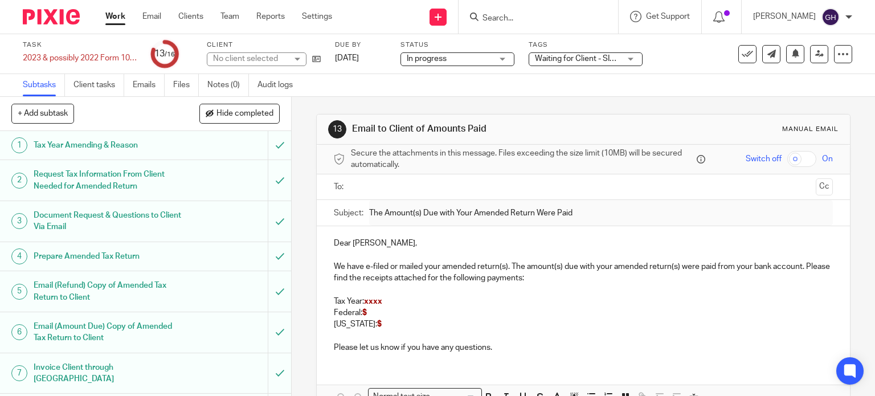
scroll to position [270, 0]
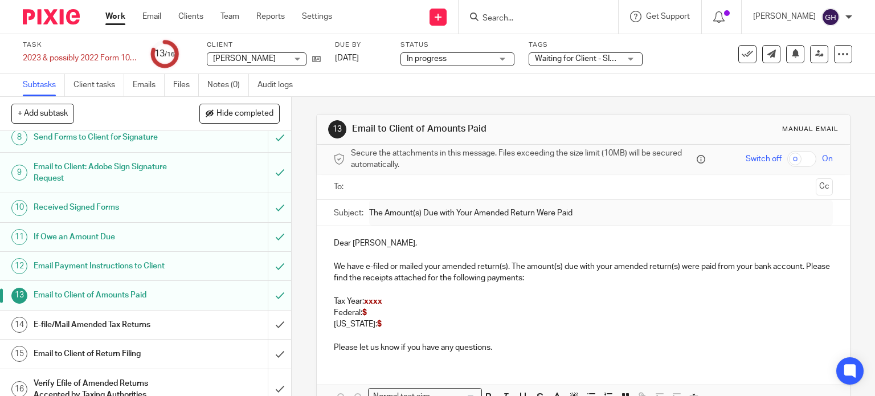
click at [164, 346] on h1 "Email to Client of Return Filing" at bounding box center [108, 353] width 149 height 17
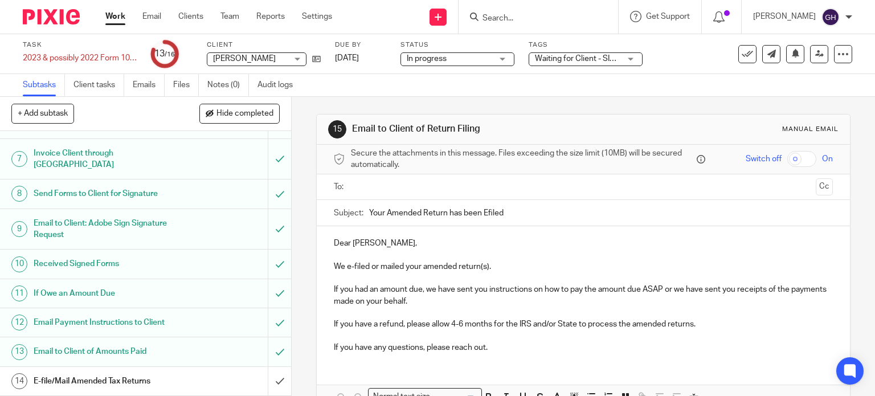
scroll to position [270, 0]
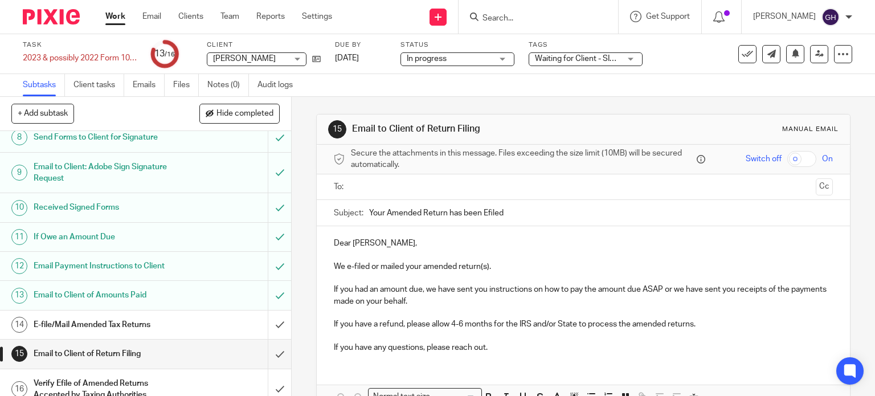
click at [110, 286] on h1 "Email to Client of Amounts Paid" at bounding box center [108, 294] width 149 height 17
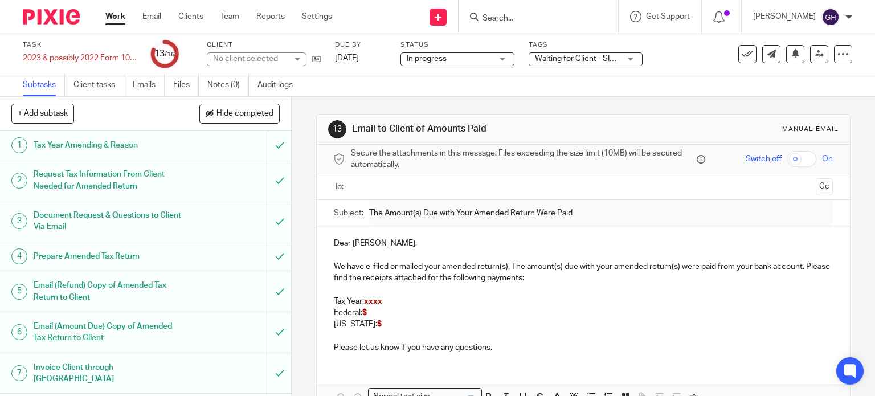
scroll to position [270, 0]
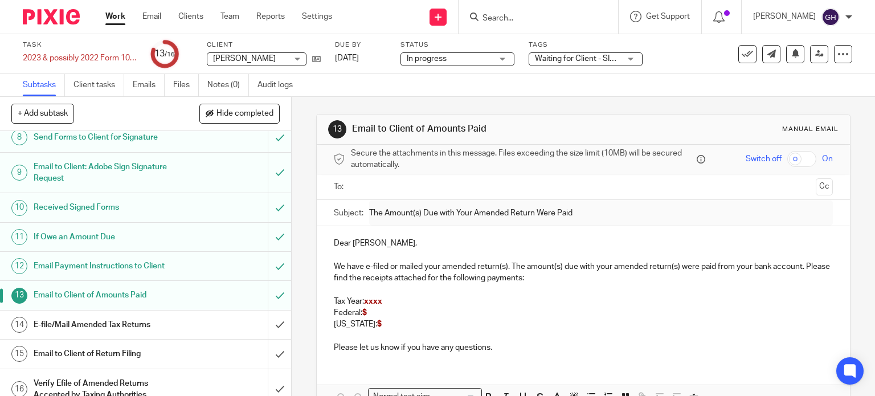
click at [104, 201] on h1 "Received Signed Forms" at bounding box center [108, 207] width 149 height 17
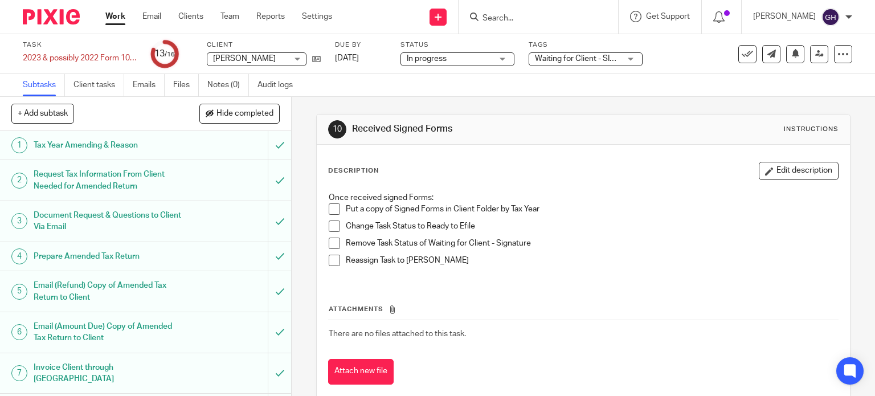
click at [565, 59] on span "Waiting for Client - SIGNATURE" at bounding box center [590, 59] width 110 height 8
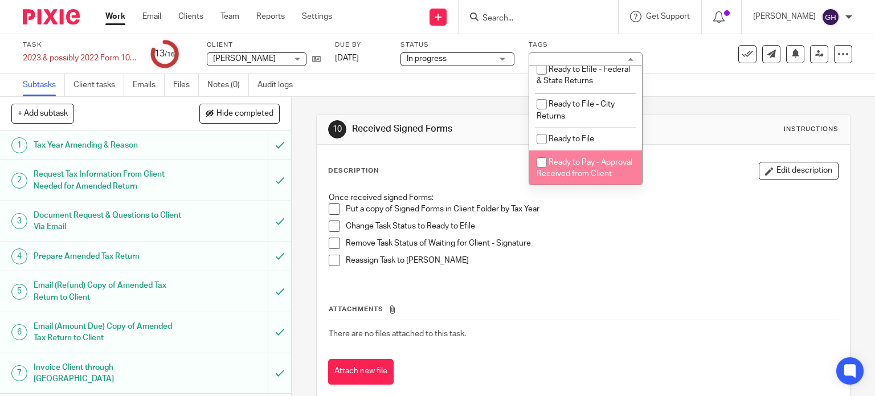
scroll to position [569, 0]
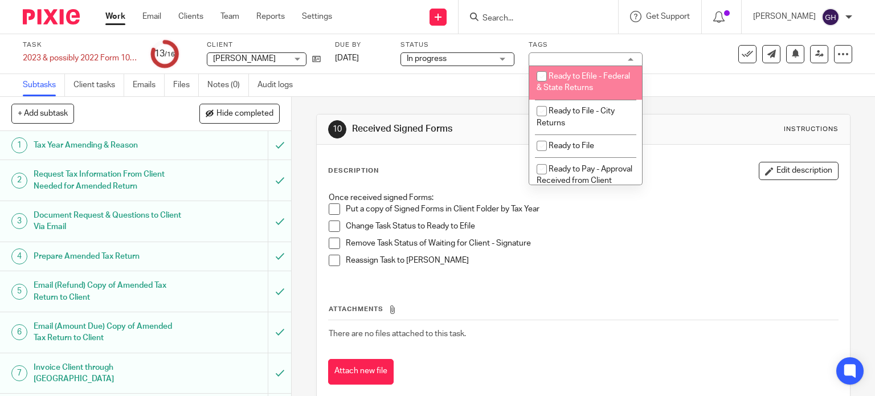
click at [603, 100] on li "Ready to Efile - Federal & State Returns" at bounding box center [585, 82] width 113 height 35
checkbox input "true"
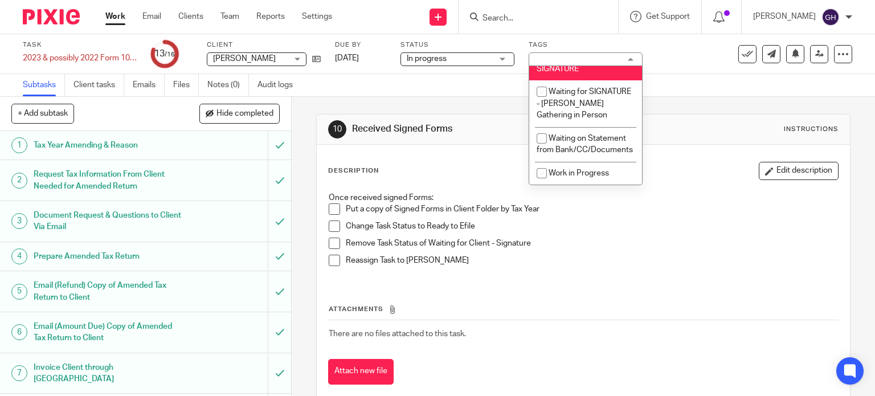
click at [583, 80] on li "Waiting for Client - SIGNATURE" at bounding box center [585, 63] width 113 height 35
checkbox input "false"
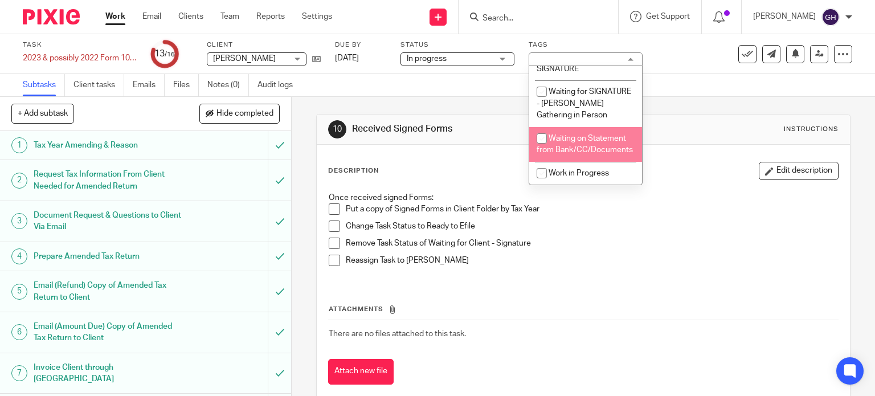
click at [679, 129] on div "10 Received Signed Forms Instructions" at bounding box center [583, 129] width 511 height 18
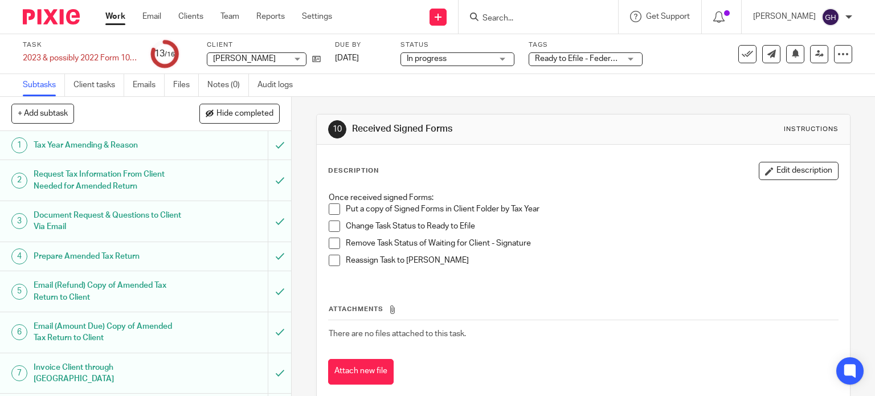
click at [329, 207] on span at bounding box center [334, 208] width 11 height 11
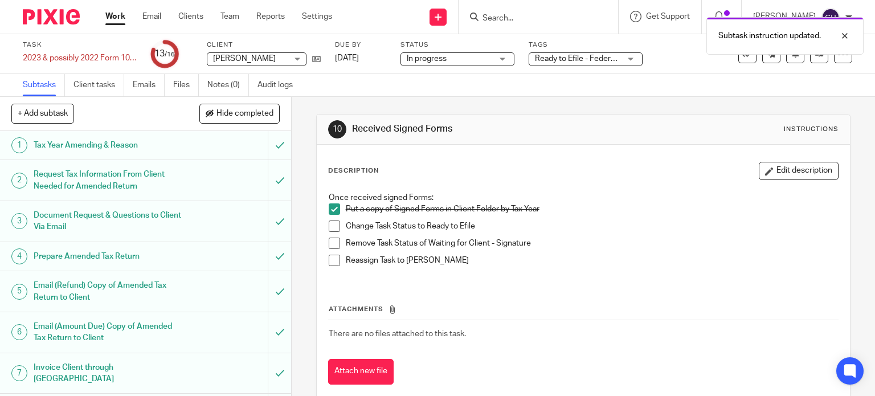
click at [323, 223] on div "Once received signed Forms: Put a copy of Signed Forms in Client Folder by Tax …" at bounding box center [583, 233] width 521 height 94
click at [329, 243] on span at bounding box center [334, 242] width 11 height 11
click at [329, 225] on span at bounding box center [334, 225] width 11 height 11
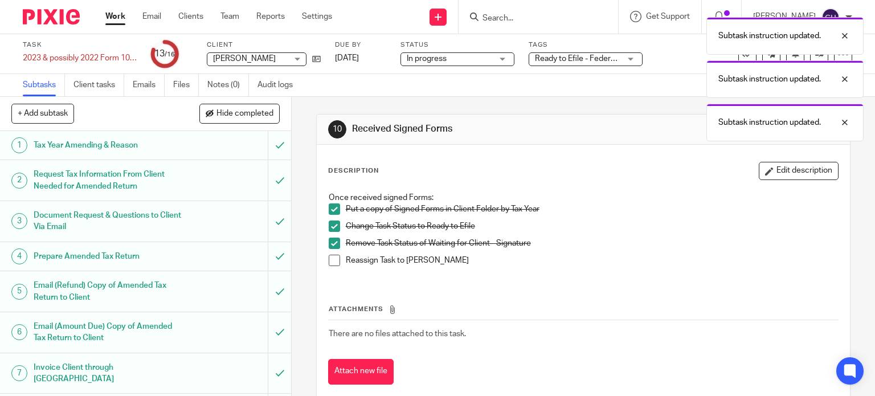
click at [331, 257] on span at bounding box center [334, 260] width 11 height 11
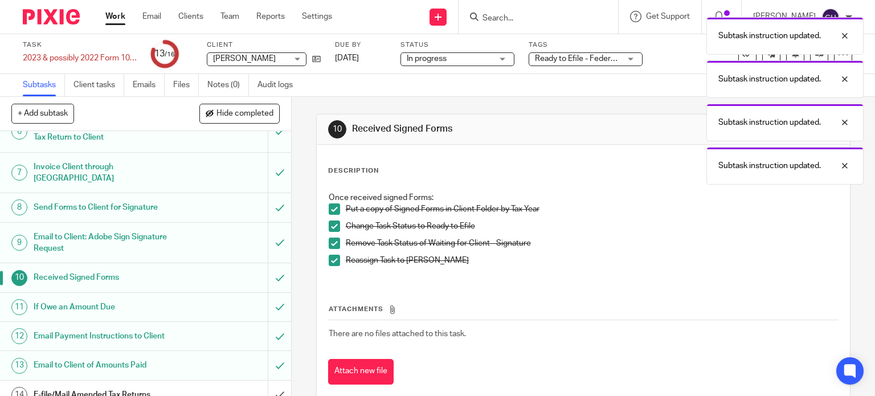
scroll to position [228, 0]
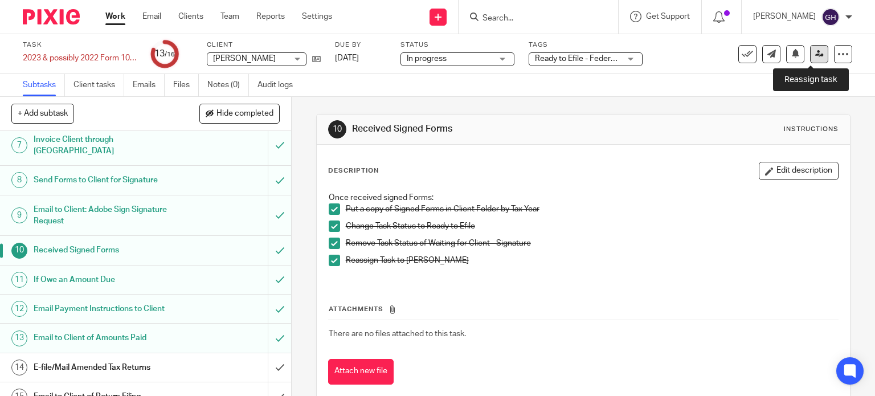
click at [815, 55] on icon at bounding box center [819, 54] width 9 height 9
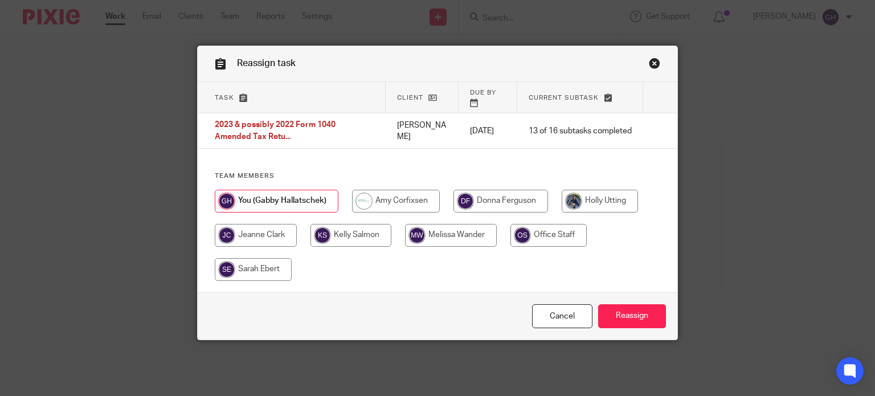
click at [406, 198] on input "radio" at bounding box center [396, 201] width 88 height 23
radio input "true"
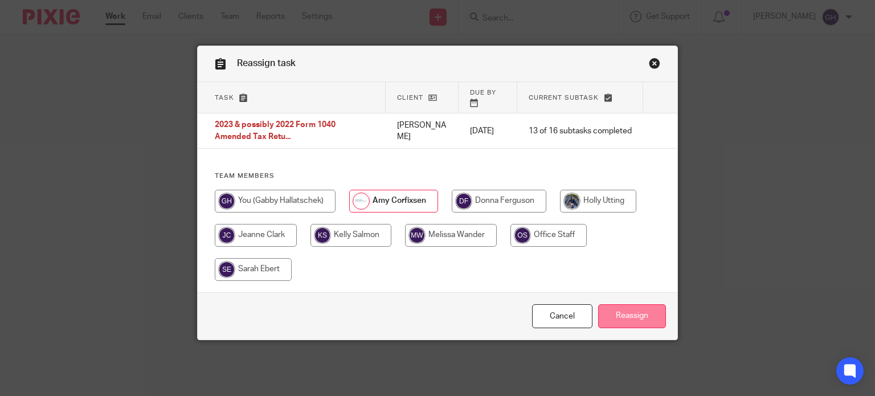
click at [624, 309] on input "Reassign" at bounding box center [632, 316] width 68 height 24
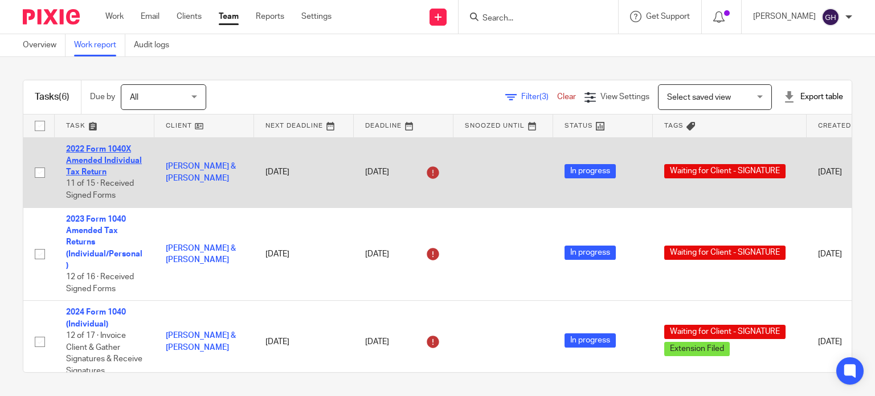
click at [119, 158] on link "2022 Form 1040X Amended Individual Tax Return" at bounding box center [104, 160] width 76 height 31
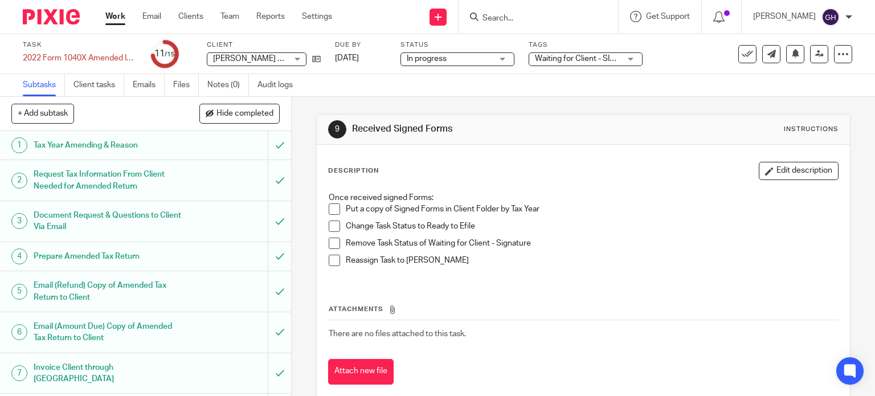
click at [628, 52] on div "Waiting for Client - SIGNATURE" at bounding box center [585, 59] width 114 height 14
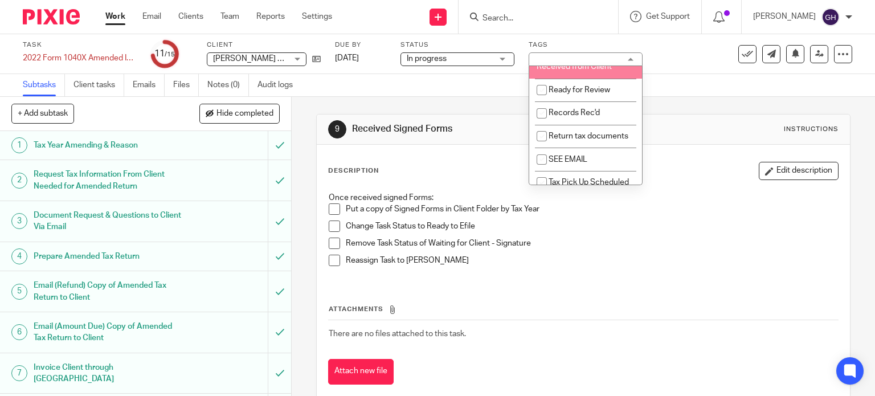
scroll to position [626, 0]
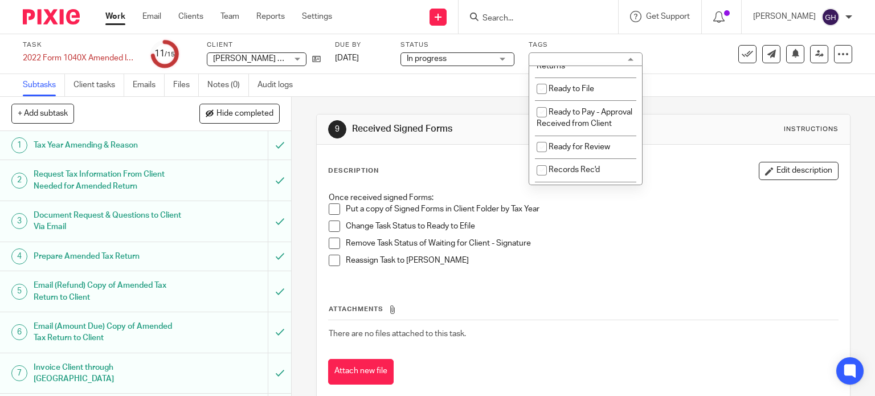
click at [579, 43] on li "Ready to Efile - Federal & State Returns" at bounding box center [585, 25] width 113 height 35
checkbox input "true"
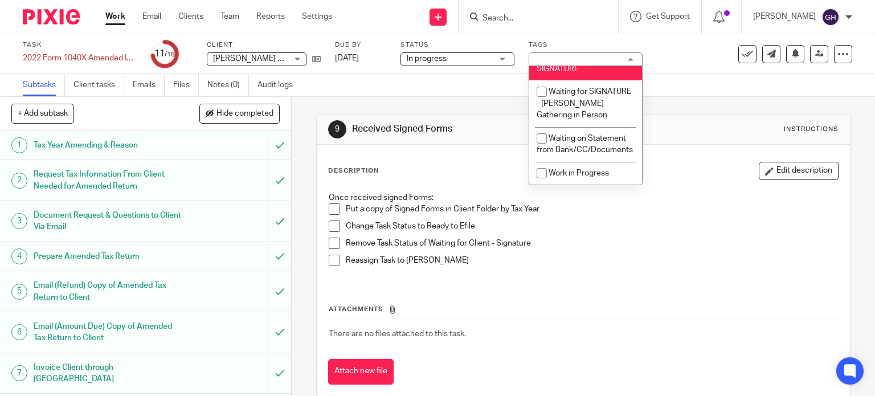
scroll to position [1025, 0]
click at [578, 73] on span "Waiting for Client - SIGNATURE" at bounding box center [575, 63] width 78 height 20
checkbox input "false"
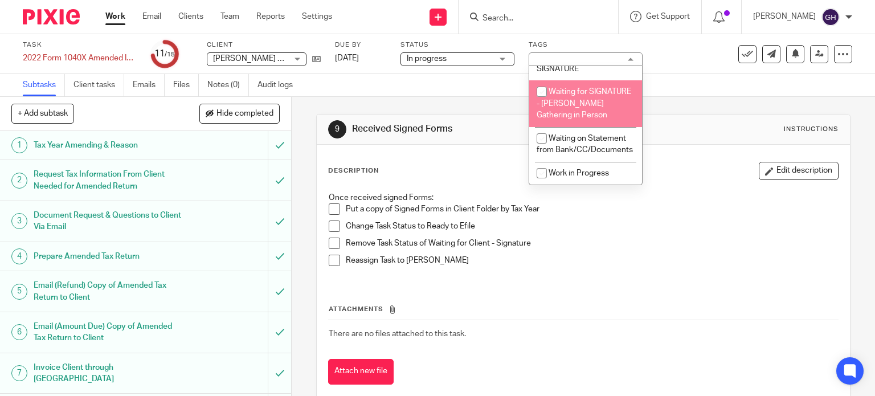
click at [578, 221] on p "Change Task Status to Ready to Efile" at bounding box center [592, 225] width 493 height 11
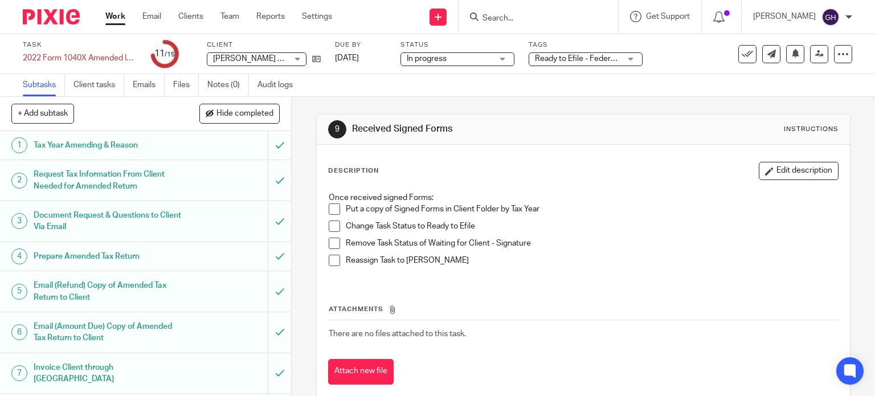
click at [330, 207] on span at bounding box center [334, 208] width 11 height 11
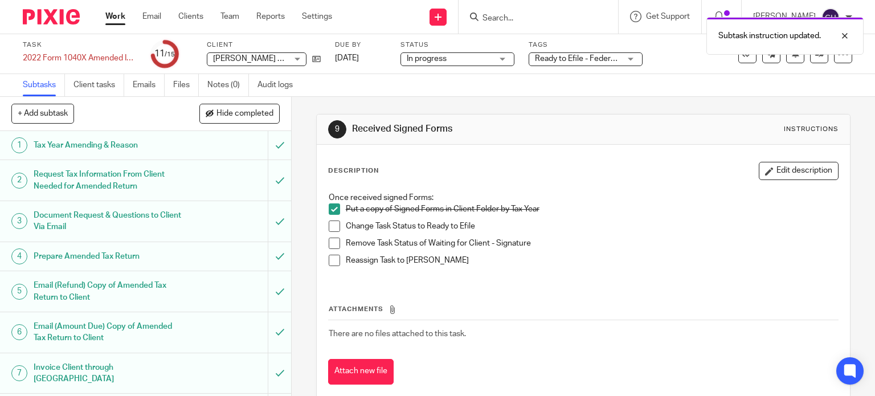
click at [335, 226] on span at bounding box center [334, 225] width 11 height 11
click at [335, 237] on span at bounding box center [334, 242] width 11 height 11
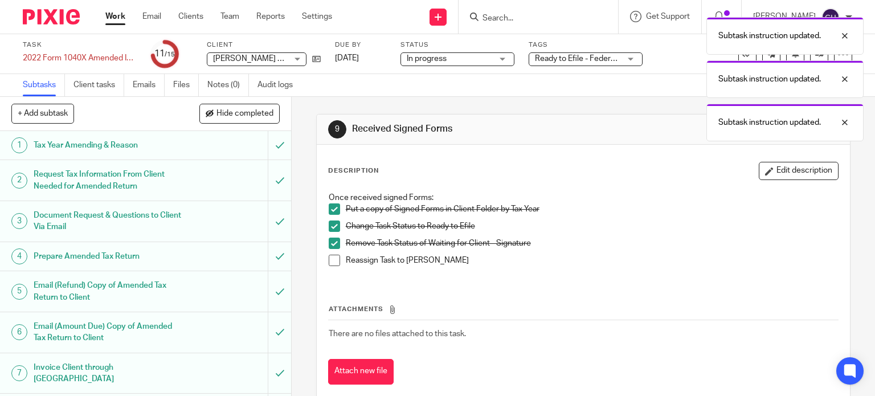
click at [329, 257] on span at bounding box center [334, 260] width 11 height 11
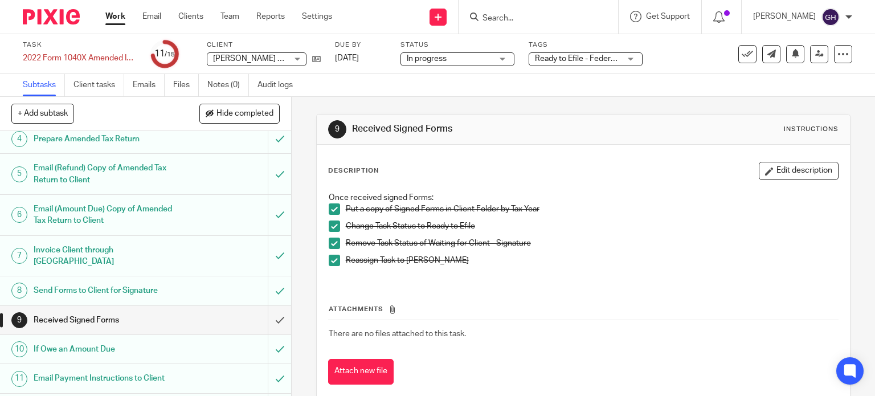
scroll to position [171, 0]
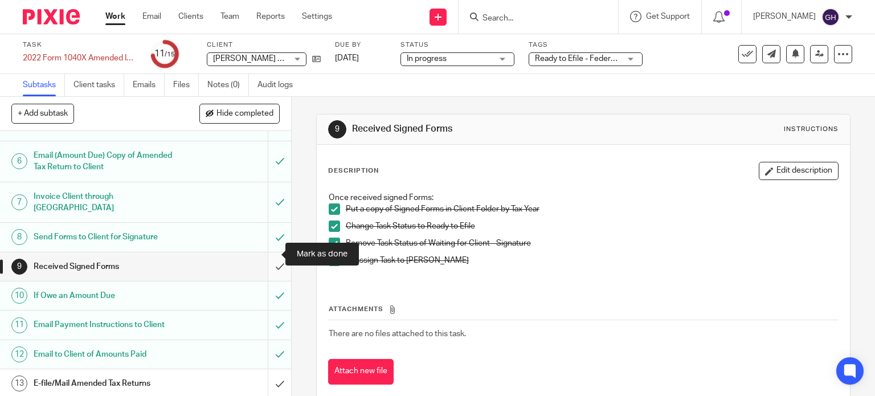
click at [269, 253] on input "submit" at bounding box center [145, 266] width 291 height 28
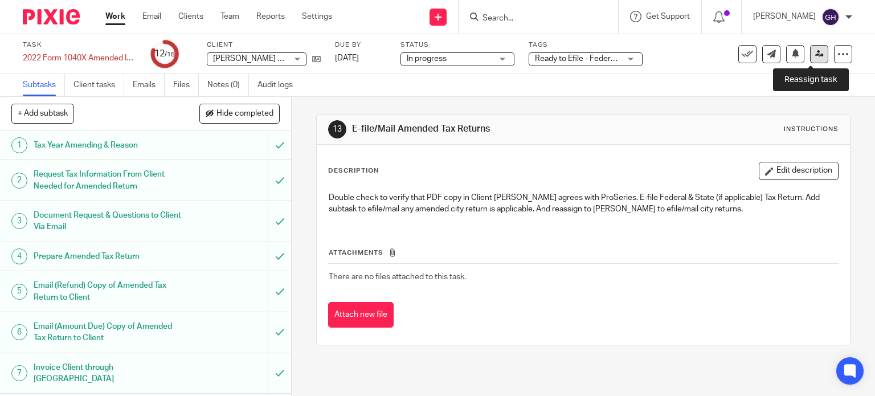
click at [810, 47] on link at bounding box center [819, 54] width 18 height 18
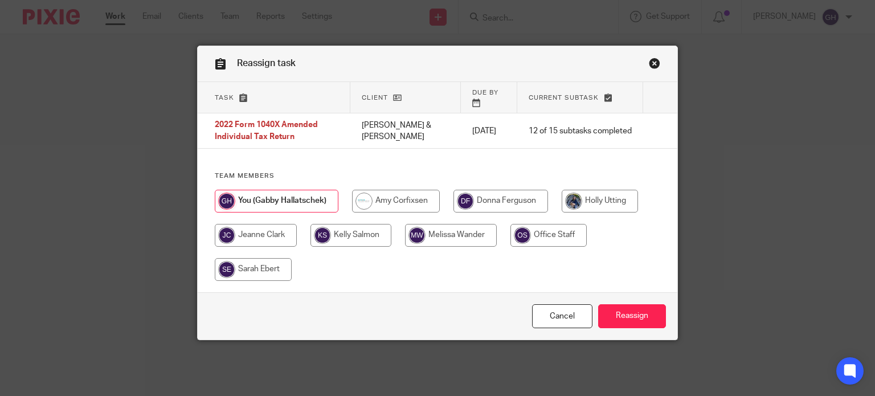
click at [386, 190] on input "radio" at bounding box center [396, 201] width 88 height 23
radio input "true"
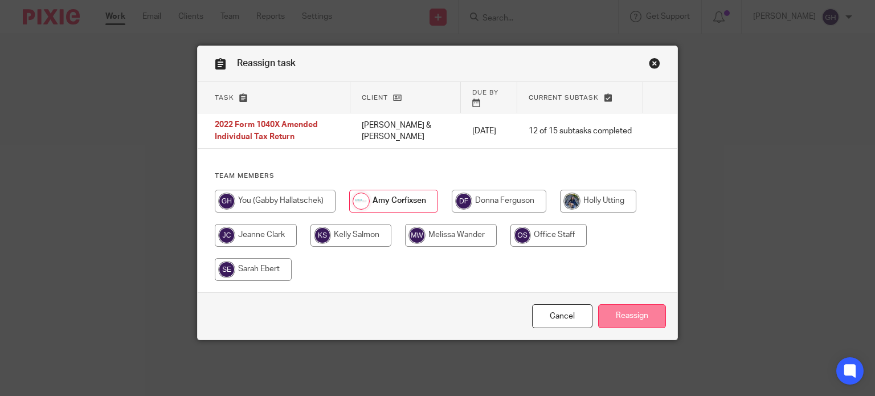
click at [615, 307] on input "Reassign" at bounding box center [632, 316] width 68 height 24
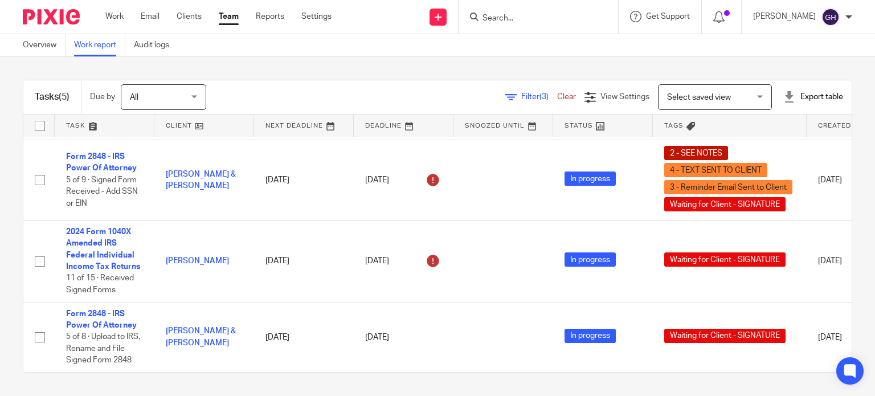
scroll to position [183, 0]
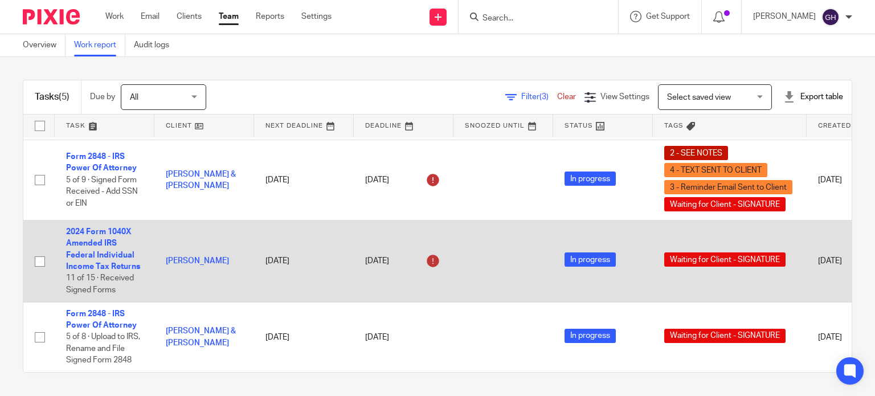
click at [219, 282] on td "[PERSON_NAME]" at bounding box center [204, 260] width 100 height 81
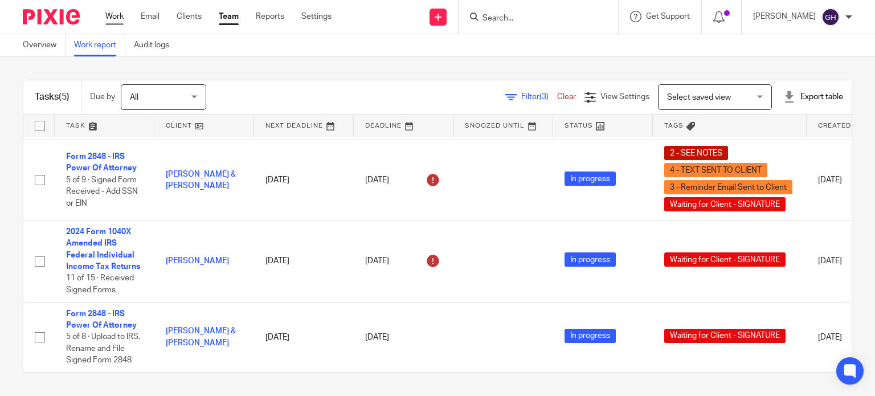
click at [118, 14] on link "Work" at bounding box center [114, 16] width 18 height 11
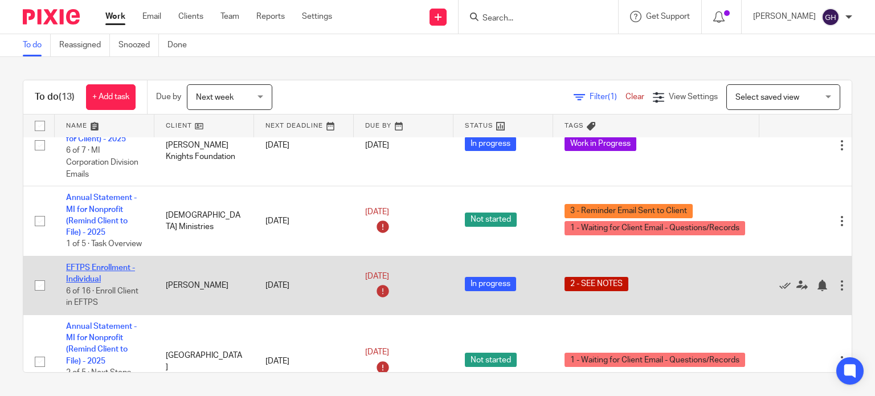
scroll to position [615, 0]
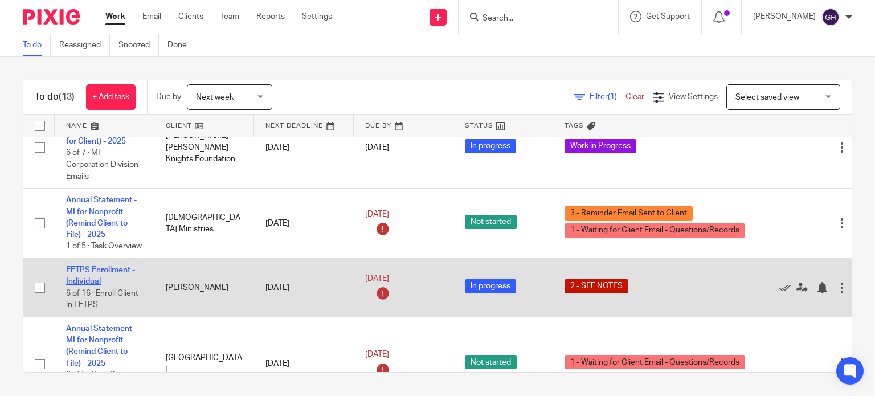
click at [105, 285] on link "EFTPS Enrollment - Individual" at bounding box center [100, 275] width 69 height 19
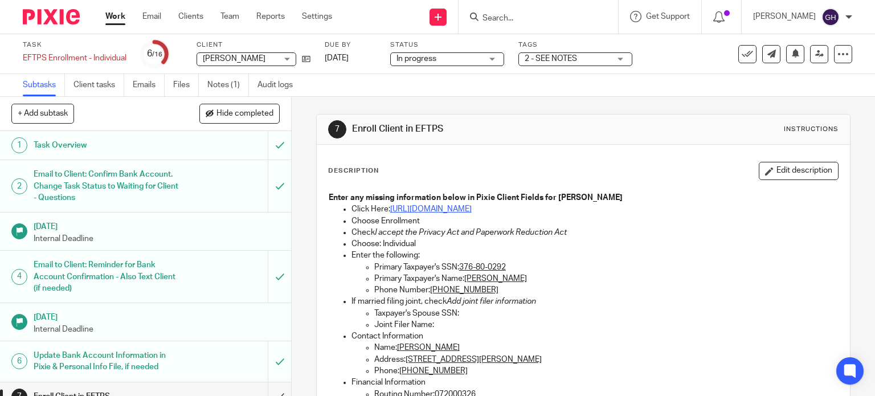
click at [427, 210] on link "[URL][DOMAIN_NAME]" at bounding box center [430, 209] width 81 height 8
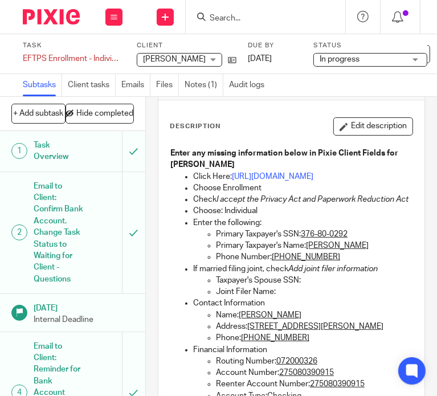
scroll to position [57, 0]
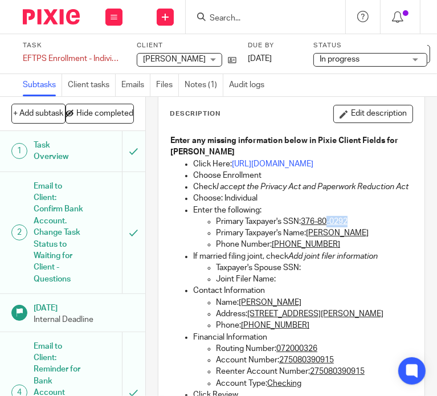
drag, startPoint x: 350, startPoint y: 234, endPoint x: 326, endPoint y: 234, distance: 23.9
click at [326, 227] on p "Primary Taxpayer's SSN: 376-80-0292" at bounding box center [314, 221] width 196 height 11
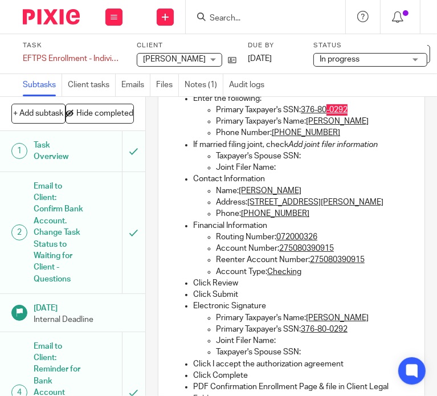
scroll to position [171, 0]
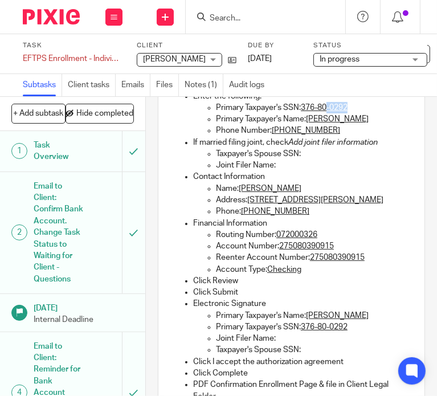
click at [305, 239] on u "072000326" at bounding box center [296, 235] width 41 height 8
copy u "072000326"
click at [305, 250] on u "275080390915" at bounding box center [306, 246] width 55 height 8
drag, startPoint x: 299, startPoint y: 273, endPoint x: 293, endPoint y: 278, distance: 8.1
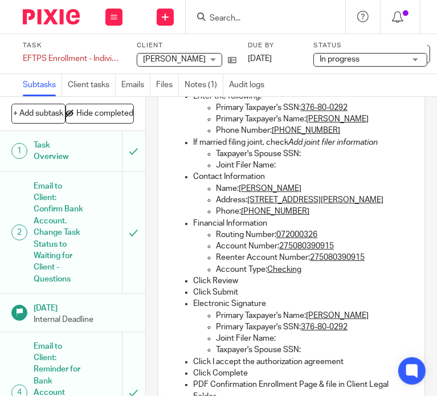
click at [295, 275] on ul "Routing Number: 072000326 Account Number: 275080390915 Reenter Account Number: …" at bounding box center [302, 252] width 219 height 46
click at [290, 263] on p "Reenter Account Number: 275080390915" at bounding box center [314, 257] width 196 height 11
click at [300, 250] on u "275080390915" at bounding box center [306, 246] width 55 height 8
copy u "275080390915"
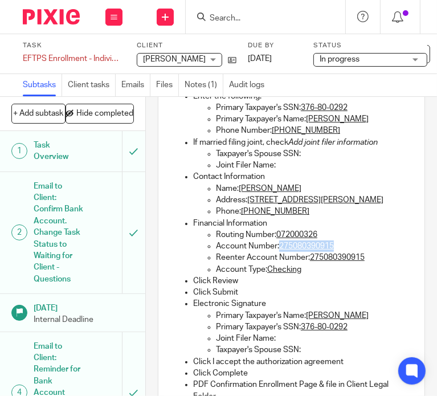
click at [393, 252] on p "Account Number: 275080390915" at bounding box center [314, 245] width 196 height 11
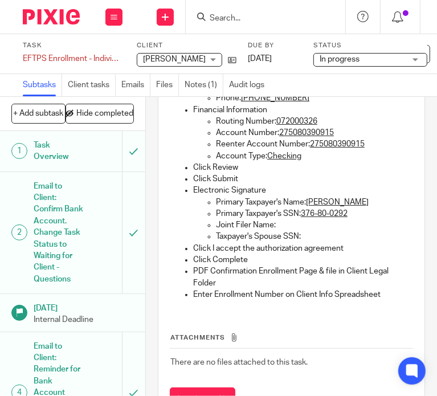
scroll to position [285, 0]
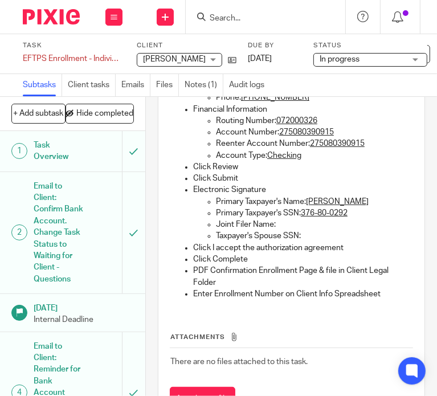
click at [350, 265] on p "Click Complete" at bounding box center [302, 258] width 219 height 11
click at [313, 300] on p "Enter Enrollment Number on Client Info Spreadsheet" at bounding box center [302, 293] width 219 height 11
click at [318, 288] on p "PDF Confirmation Enrollment Page & file in Client Legal Folder" at bounding box center [302, 276] width 219 height 23
click at [316, 253] on p "Click I accept the authorization agreement" at bounding box center [302, 247] width 219 height 11
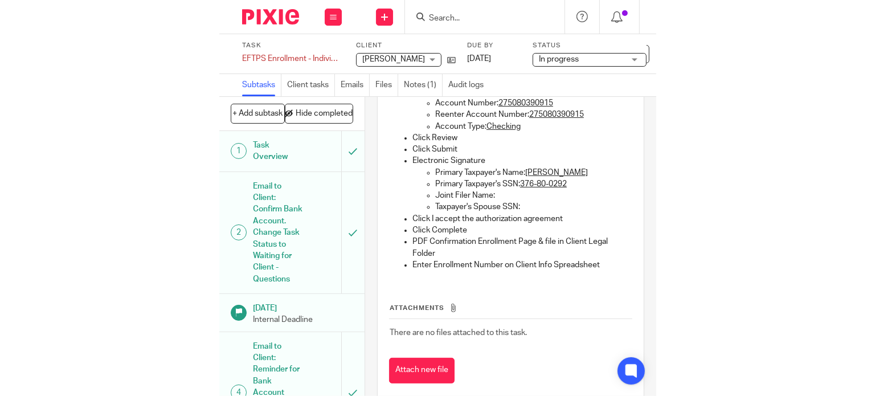
scroll to position [366, 0]
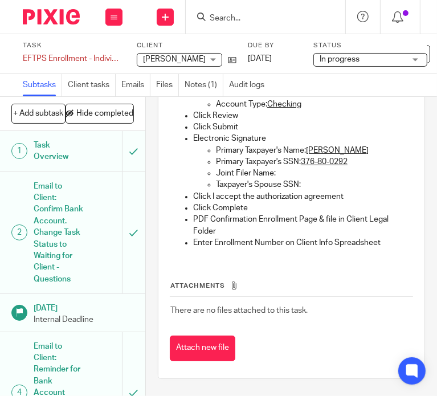
click at [327, 237] on p "Enter Enrollment Number on Client Info Spreadsheet" at bounding box center [302, 242] width 219 height 11
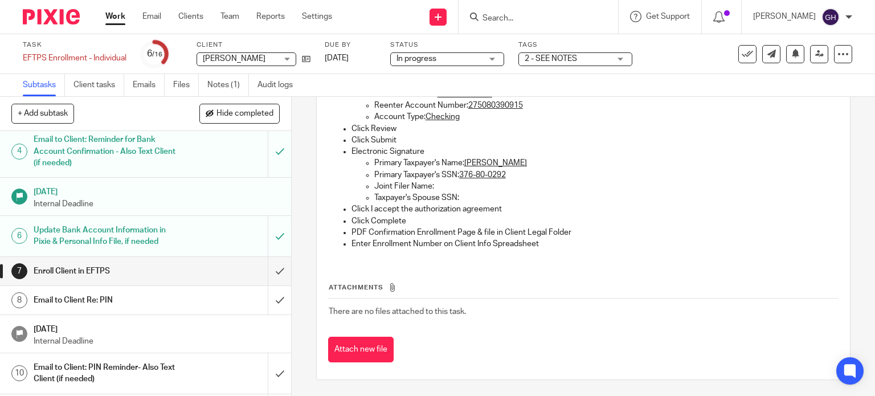
scroll to position [171, 0]
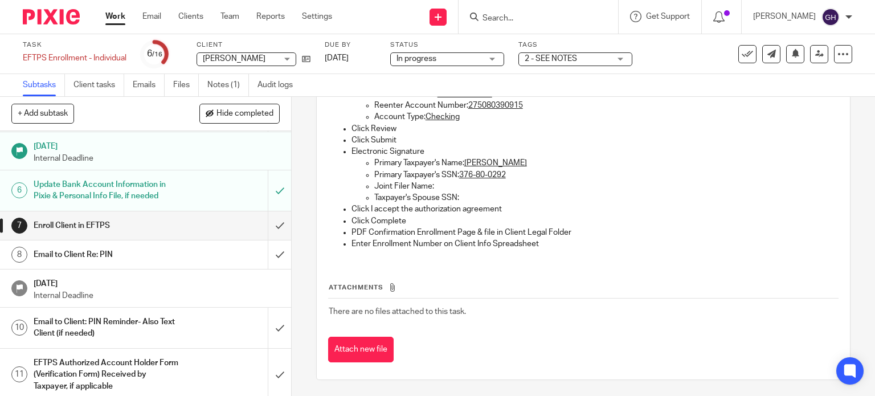
click at [189, 226] on div "Enroll Client in EFTPS" at bounding box center [145, 225] width 223 height 17
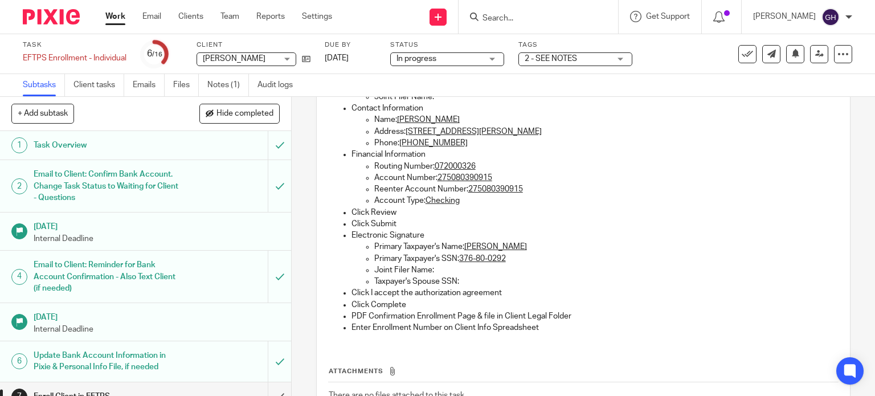
scroll to position [228, 0]
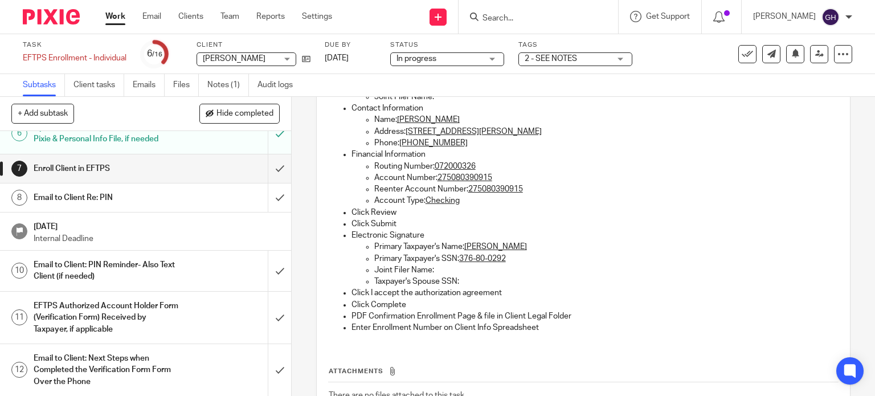
click at [153, 190] on h1 "Email to Client Re: PIN" at bounding box center [108, 197] width 149 height 17
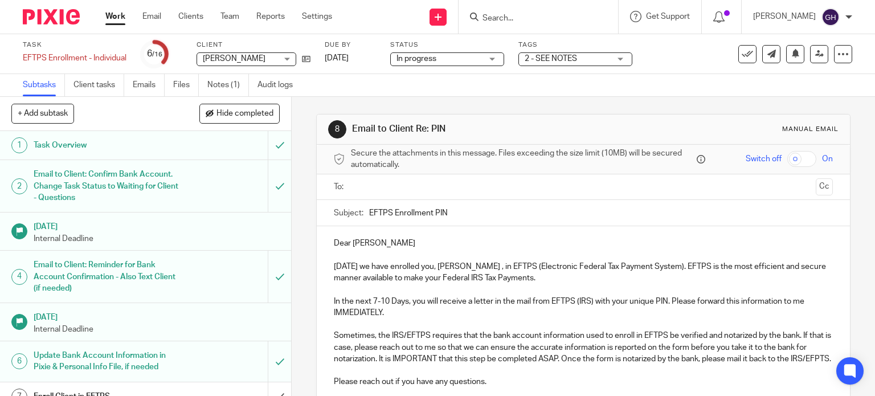
click at [391, 191] on input "text" at bounding box center [583, 187] width 456 height 13
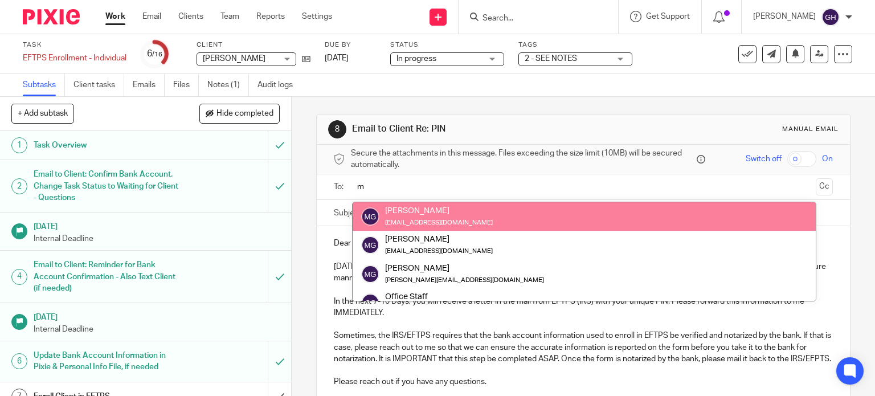
type input "m"
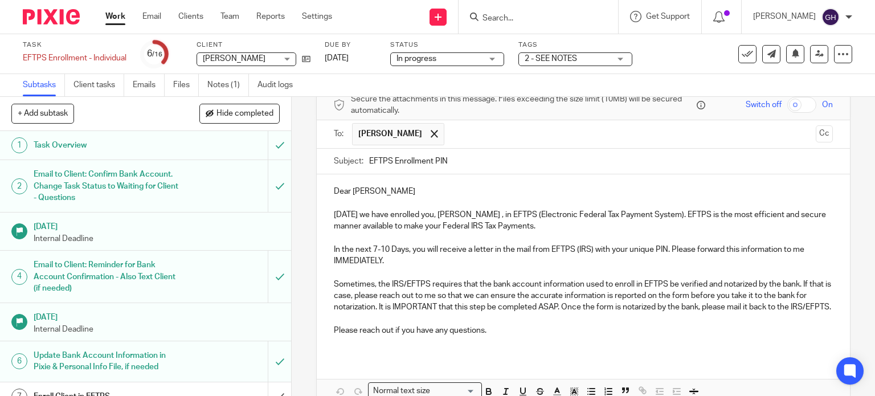
scroll to position [57, 0]
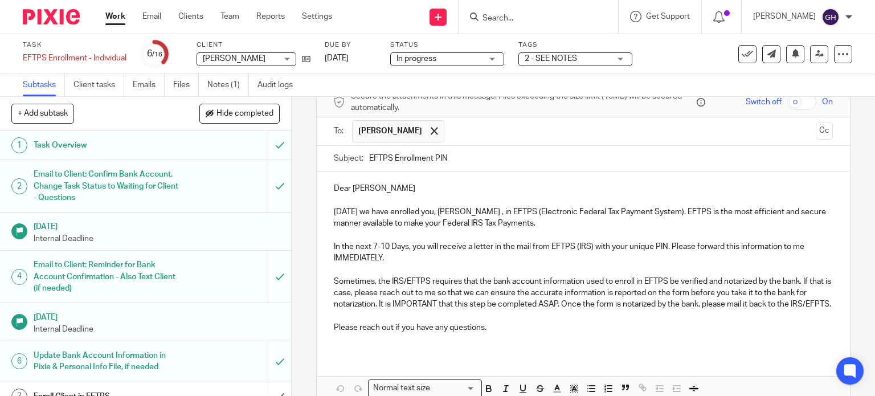
click at [448, 211] on p "Today we have enrolled you, Mona Guyton , in EFTPS (Electronic Federal Tax Paym…" at bounding box center [583, 217] width 499 height 23
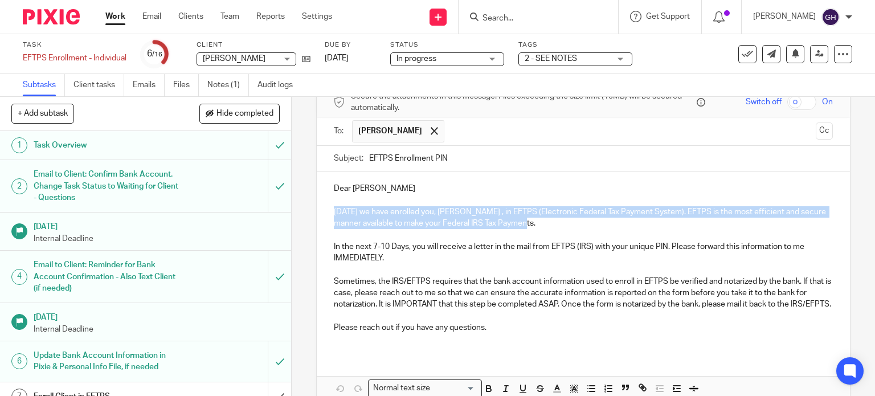
click at [468, 209] on p "Today we have enrolled you, Mona Guyton , in EFTPS (Electronic Federal Tax Paym…" at bounding box center [583, 217] width 499 height 23
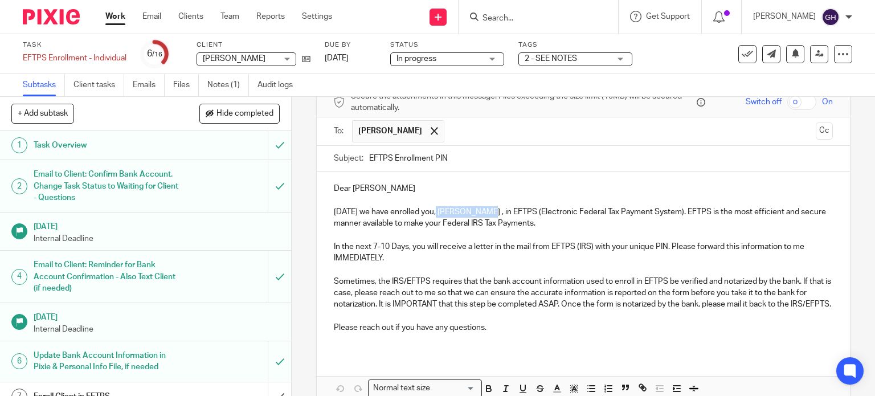
drag, startPoint x: 483, startPoint y: 211, endPoint x: 431, endPoint y: 211, distance: 51.8
click at [431, 211] on p "Today we have enrolled you, Mona Guyton , in EFTPS (Electronic Federal Tax Paym…" at bounding box center [583, 217] width 499 height 23
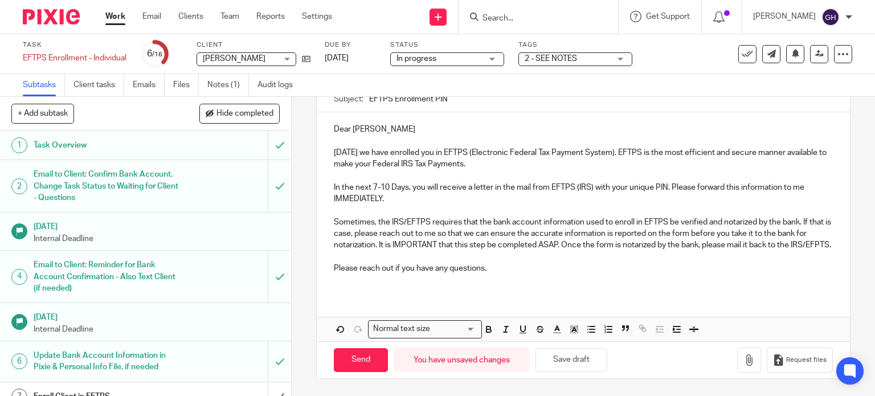
scroll to position [126, 0]
click at [441, 294] on div "Dear Mona Today we have enrolled you in EFTPS (Electronic Federal Tax Payment S…" at bounding box center [584, 203] width 534 height 182
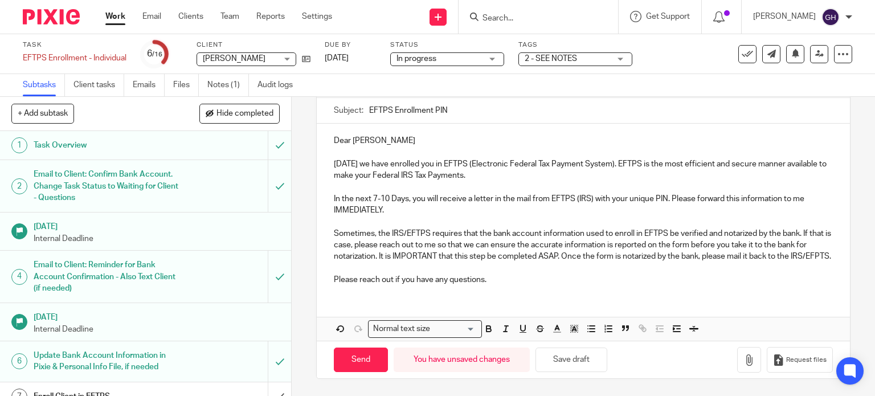
click at [441, 293] on div "Dear Mona Today we have enrolled you in EFTPS (Electronic Federal Tax Payment S…" at bounding box center [584, 209] width 534 height 170
click at [354, 372] on input "Send" at bounding box center [361, 359] width 54 height 24
type input "Sent"
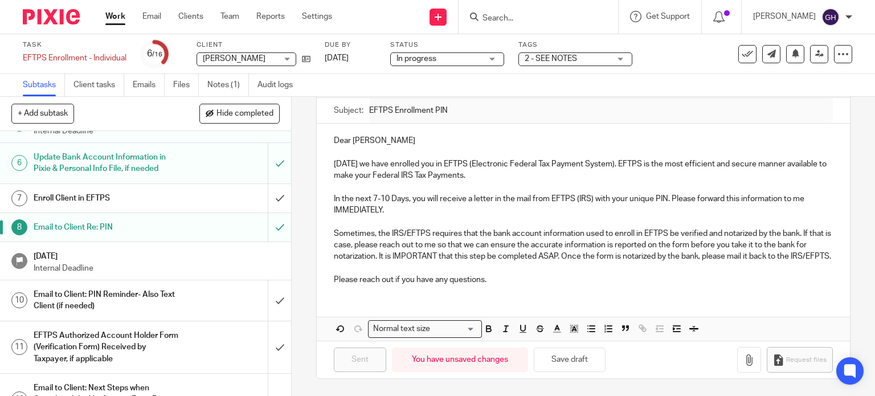
scroll to position [171, 0]
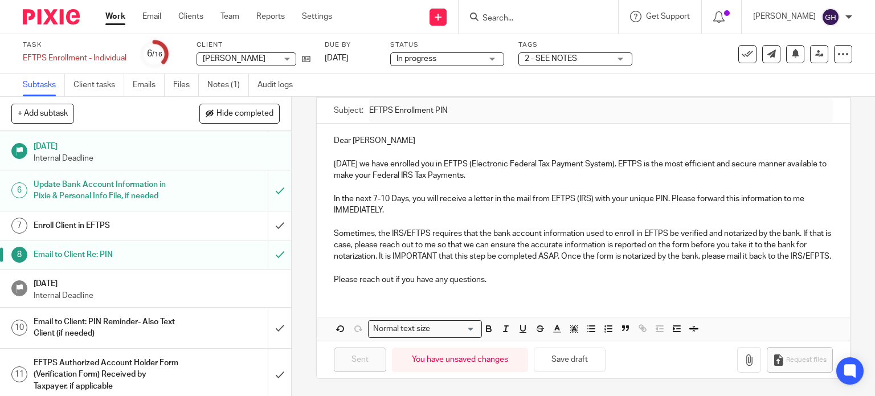
click at [181, 236] on link "7 Enroll Client in EFTPS" at bounding box center [134, 225] width 268 height 28
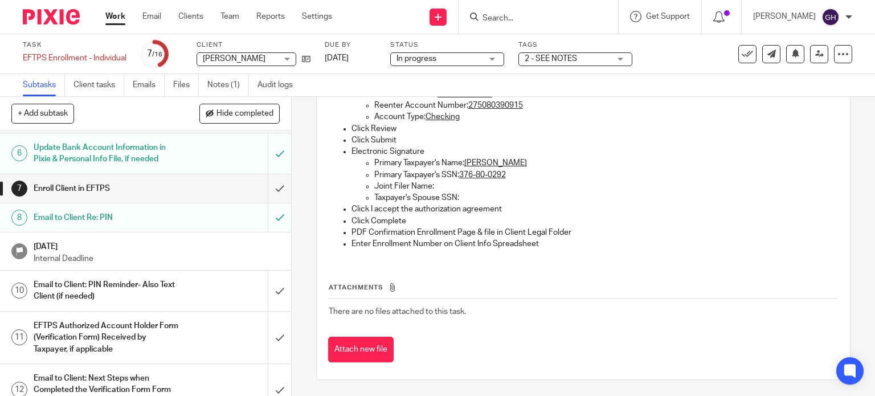
scroll to position [207, 0]
click at [268, 187] on input "submit" at bounding box center [145, 189] width 291 height 28
